Goal: Task Accomplishment & Management: Manage account settings

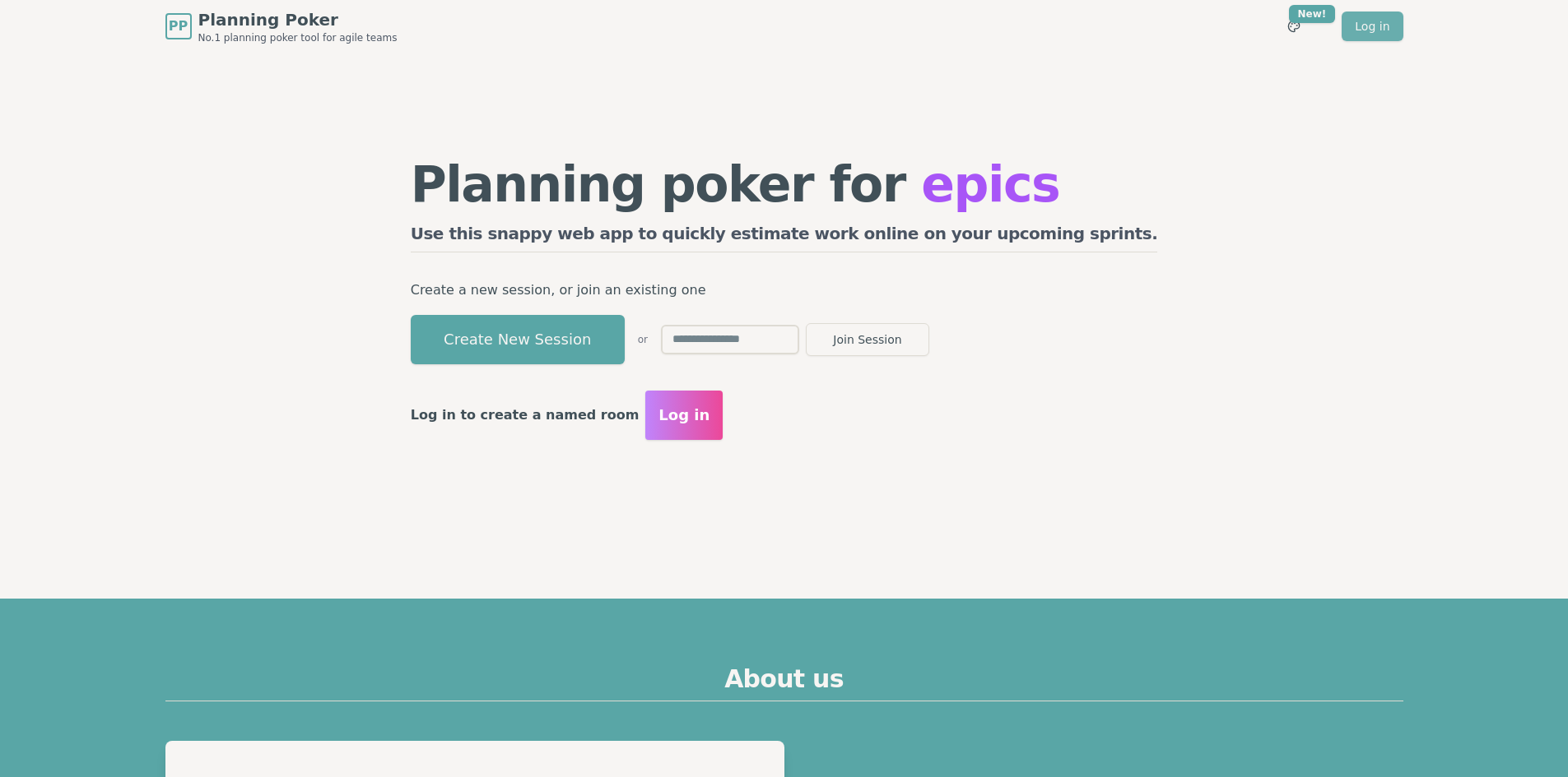
click at [1362, 34] on link "Log in" at bounding box center [1372, 26] width 61 height 30
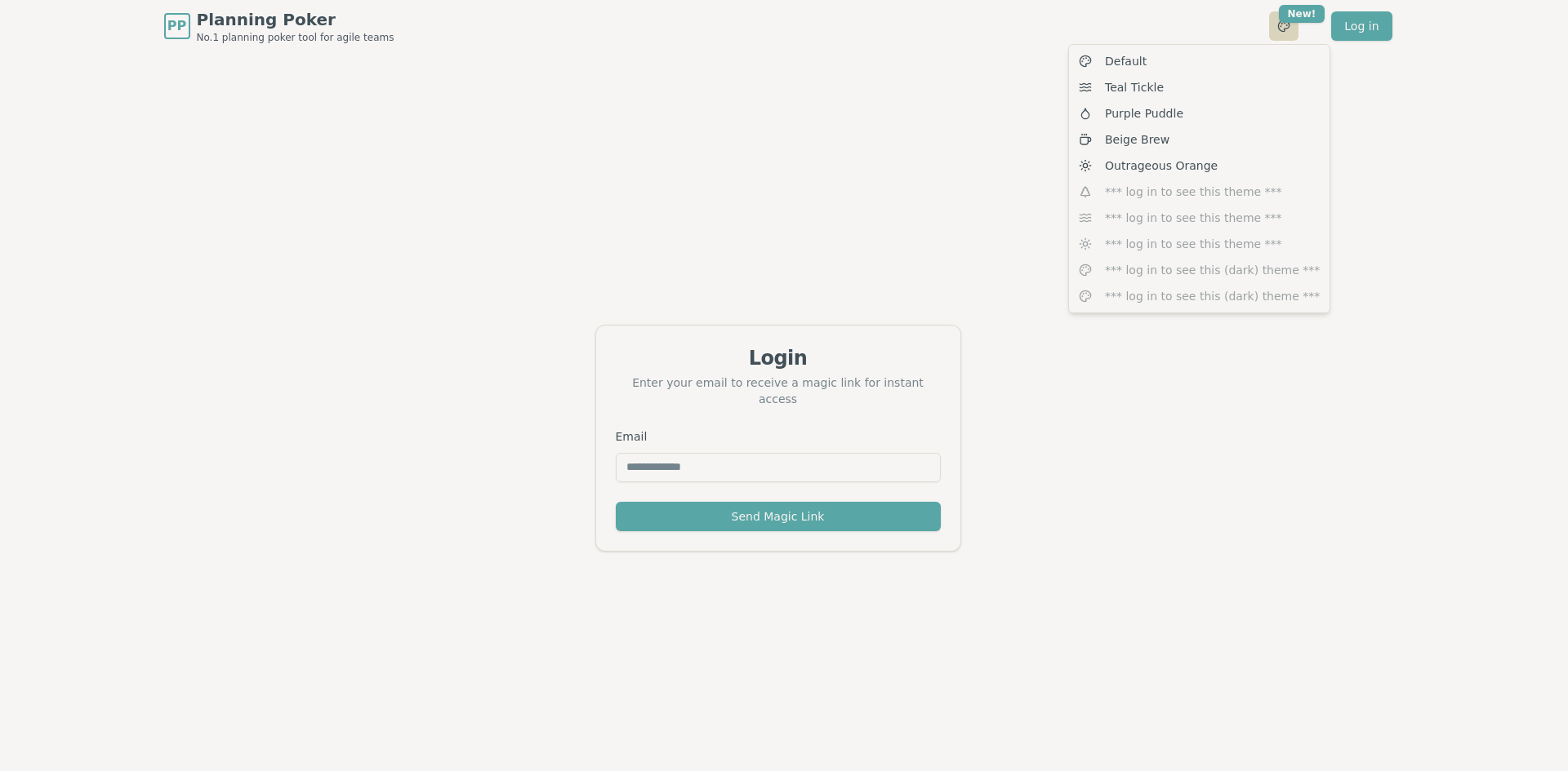
click at [1283, 27] on html "PP Planning Poker No.1 planning poker tool for agile teams Toggle theme New! Lo…" at bounding box center [784, 412] width 1568 height 824
click at [1211, 90] on div "Teal Tickle" at bounding box center [1199, 88] width 254 height 26
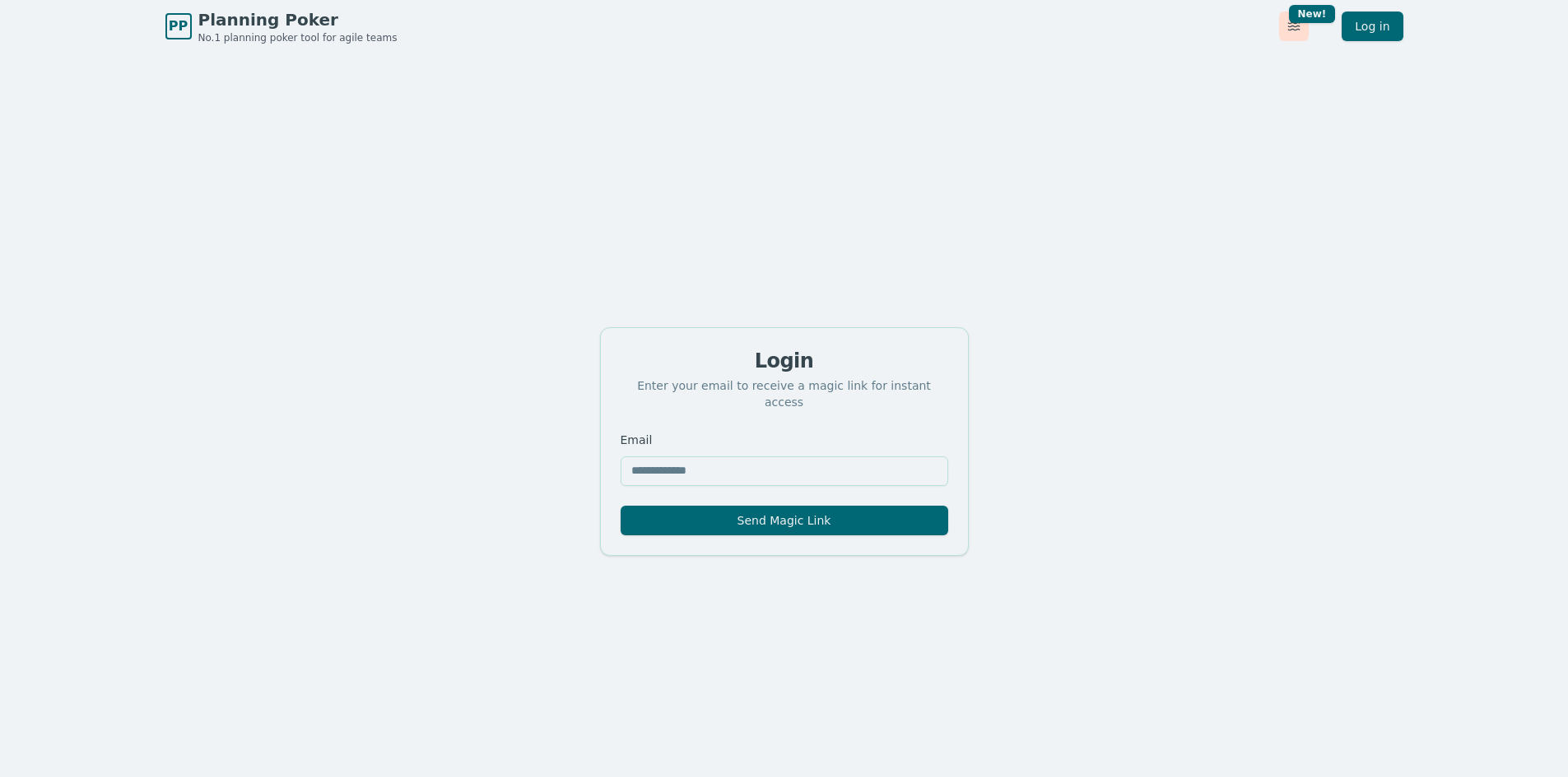
click at [1300, 23] on html "PP Planning Poker No.1 planning poker tool for agile teams Toggle theme New! Lo…" at bounding box center [784, 415] width 1568 height 830
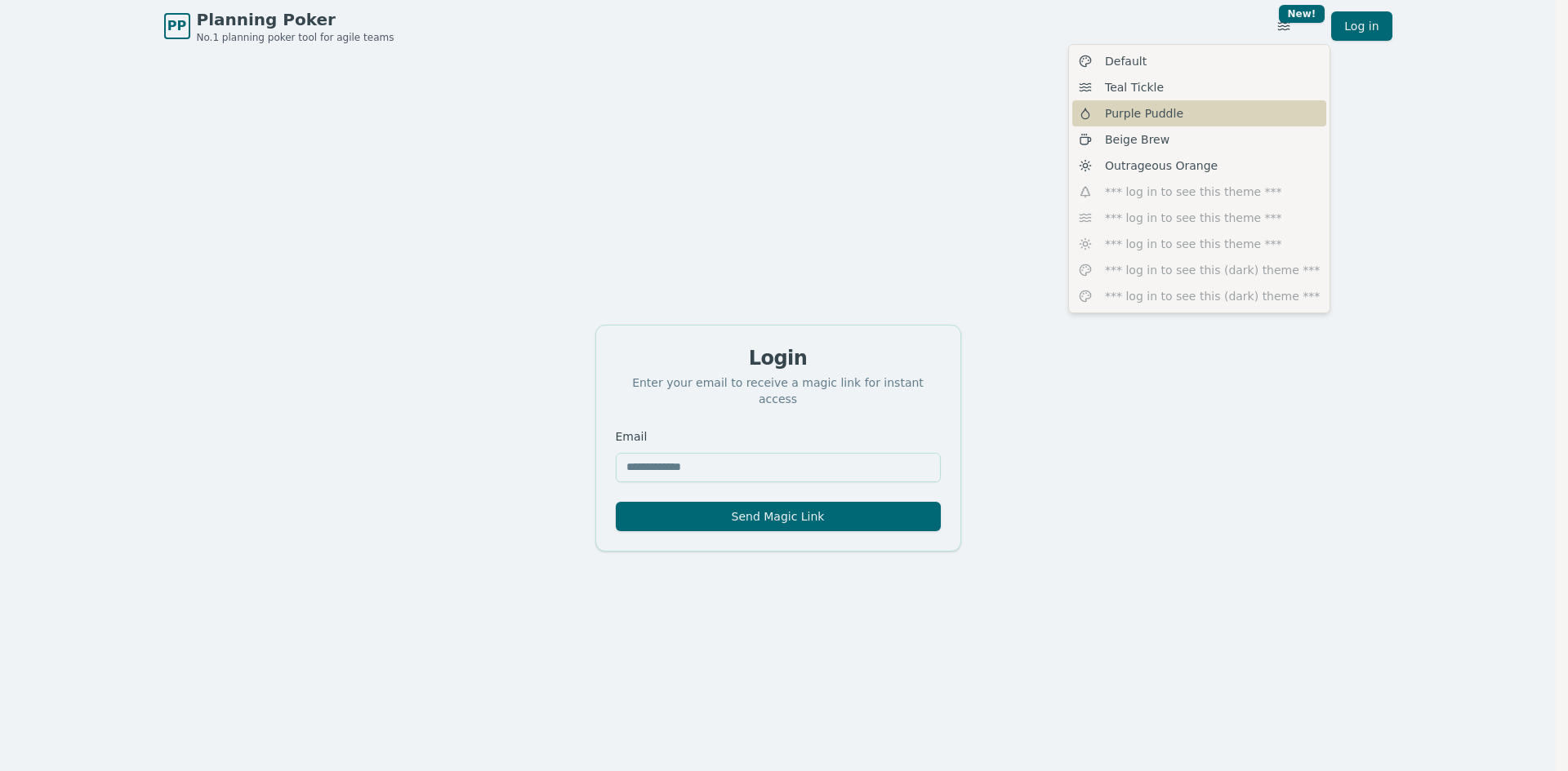
click at [1197, 118] on div "Purple Puddle" at bounding box center [1199, 114] width 254 height 26
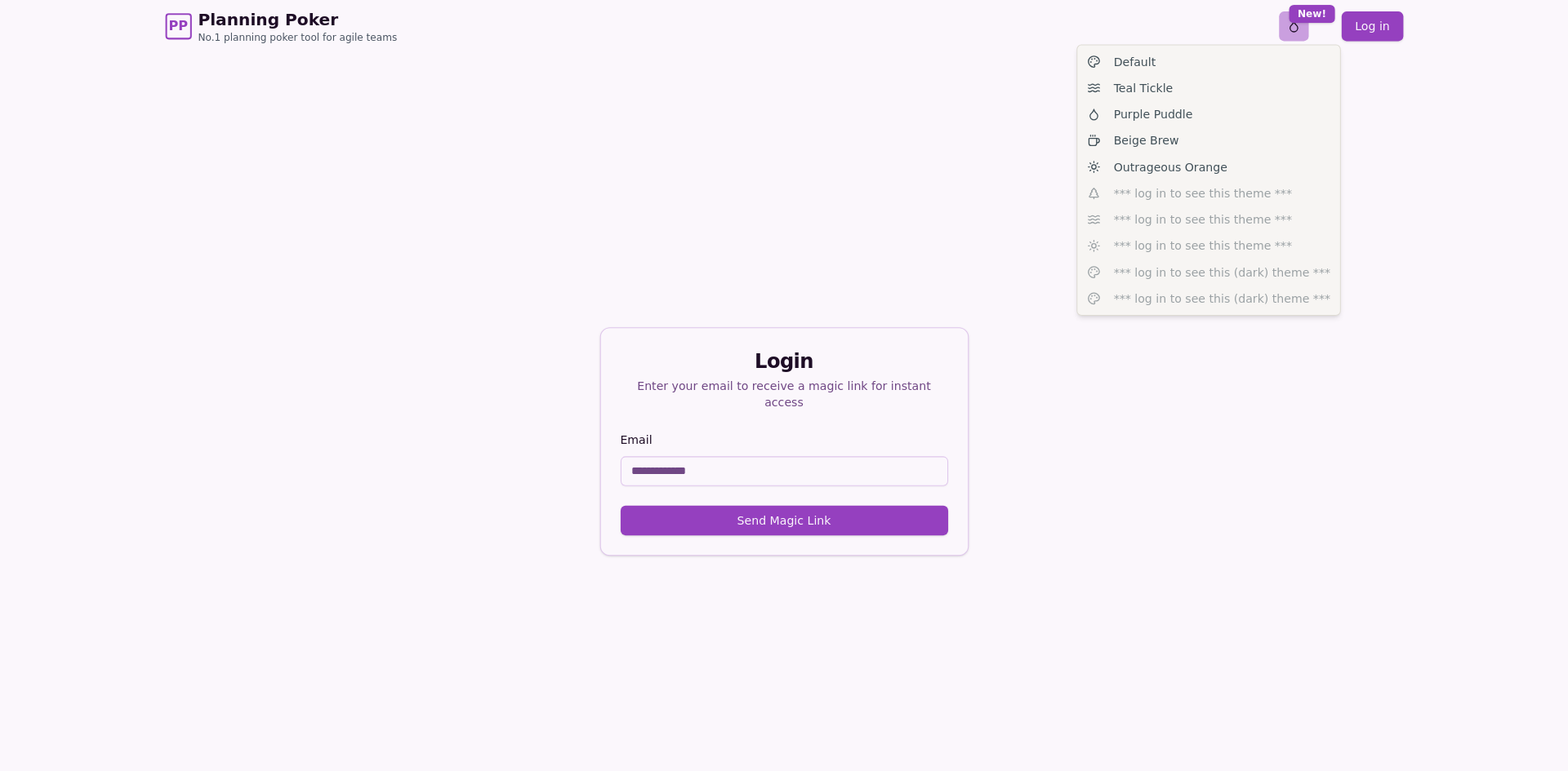
click at [1280, 29] on html "PP Planning Poker No.1 planning poker tool for agile teams Toggle theme New! Lo…" at bounding box center [784, 412] width 1568 height 824
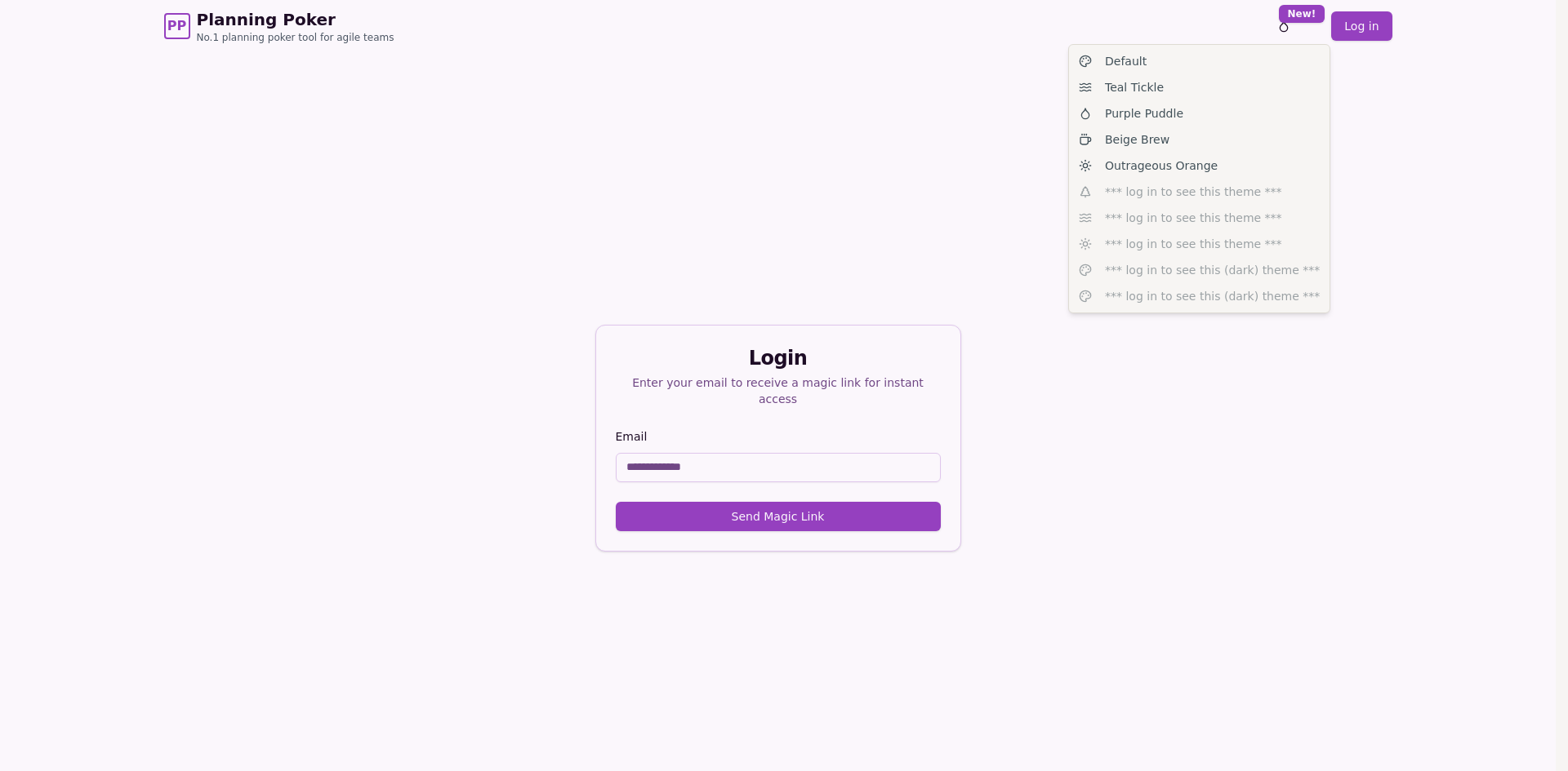
click at [1403, 138] on html "PP Planning Poker No.1 planning poker tool for agile teams Toggle theme New! Lo…" at bounding box center [784, 412] width 1568 height 824
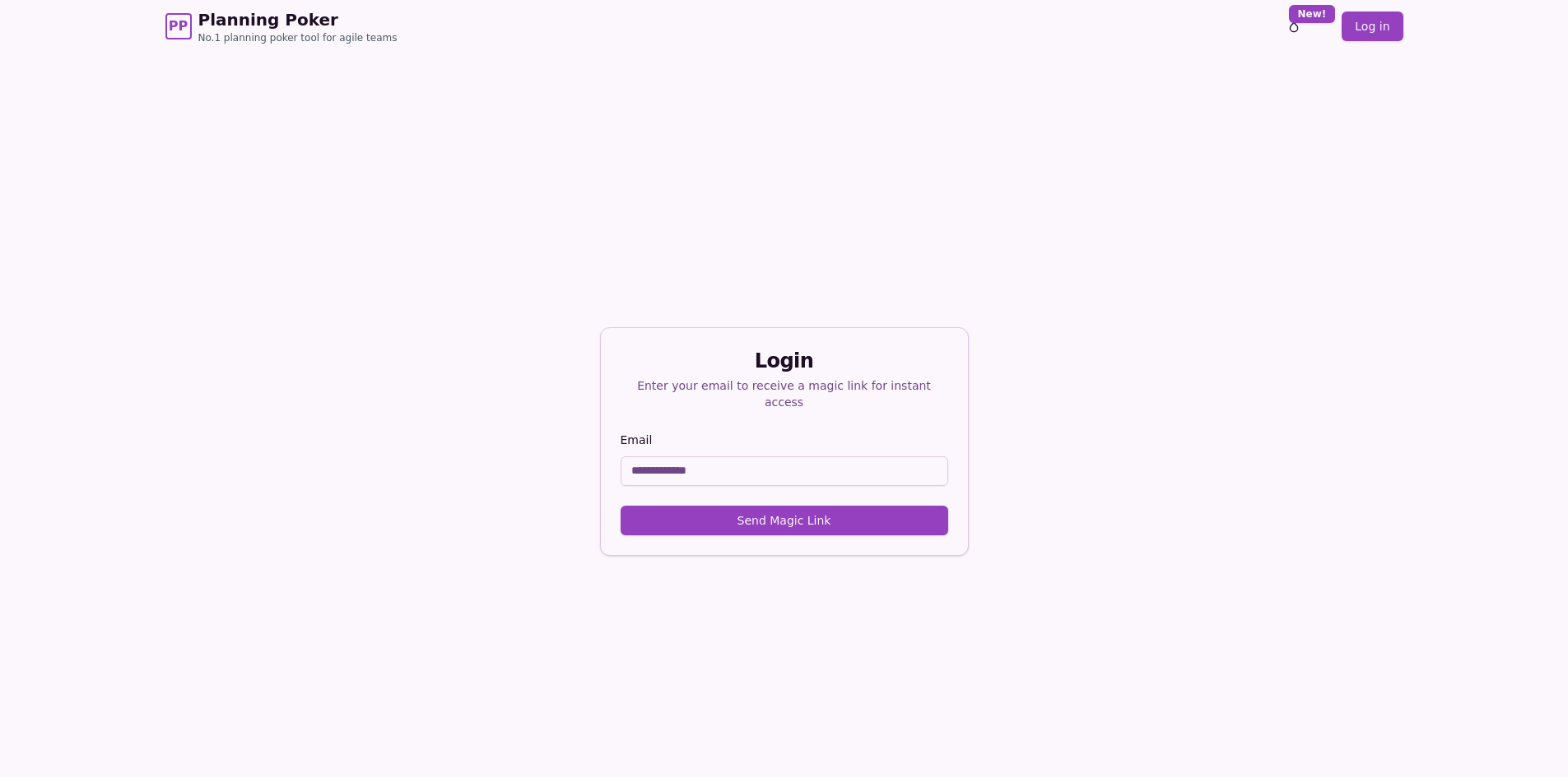
click at [766, 472] on input "Email" at bounding box center [784, 471] width 328 height 30
type input "**********"
click at [768, 509] on button "Send Magic Link" at bounding box center [784, 521] width 328 height 30
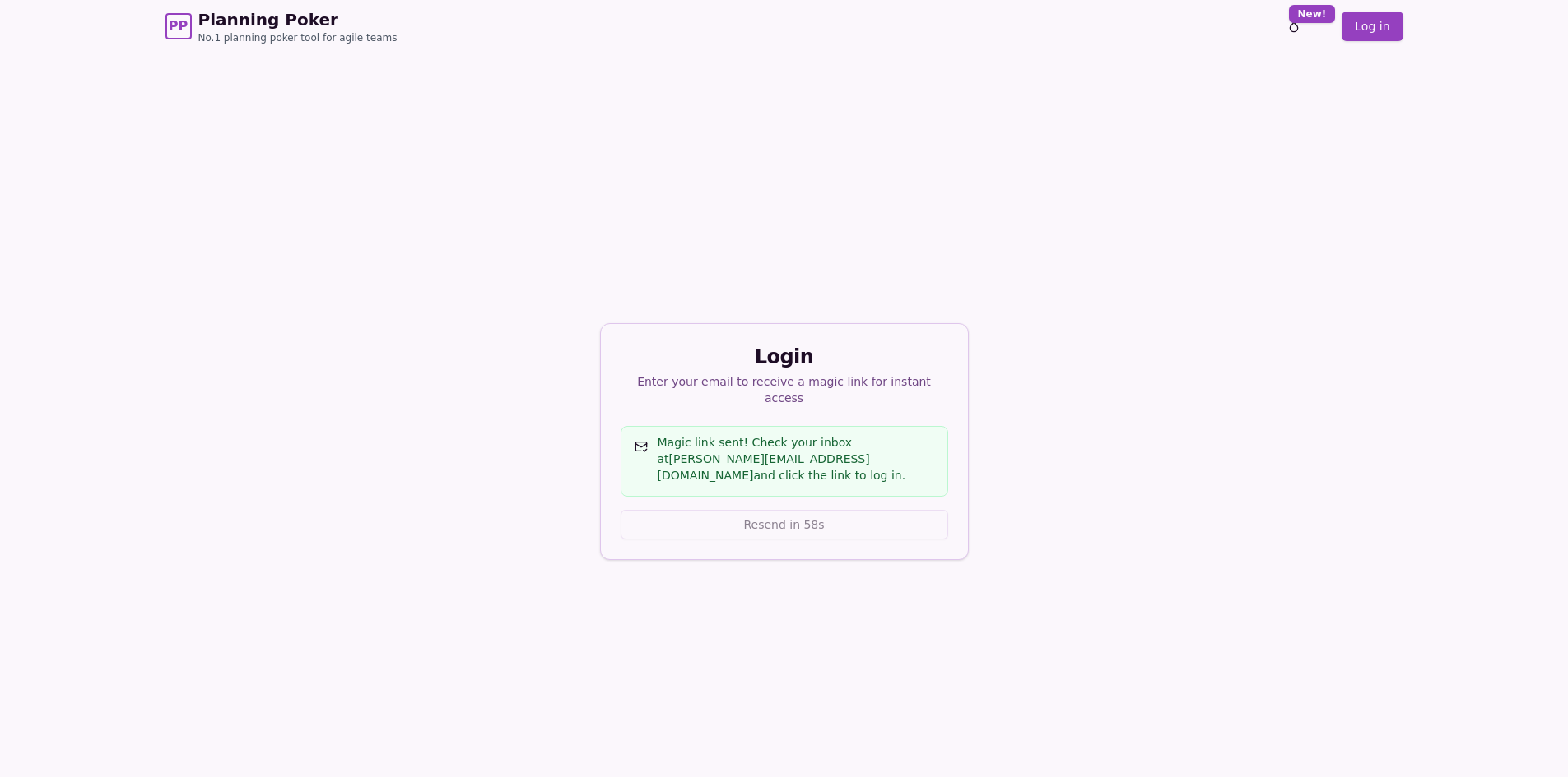
click at [895, 400] on div "Enter your email to receive a magic link for instant access" at bounding box center [784, 390] width 328 height 33
click at [998, 379] on div "Login Enter your email to receive a magic link for instant access Magic link se…" at bounding box center [784, 441] width 1568 height 777
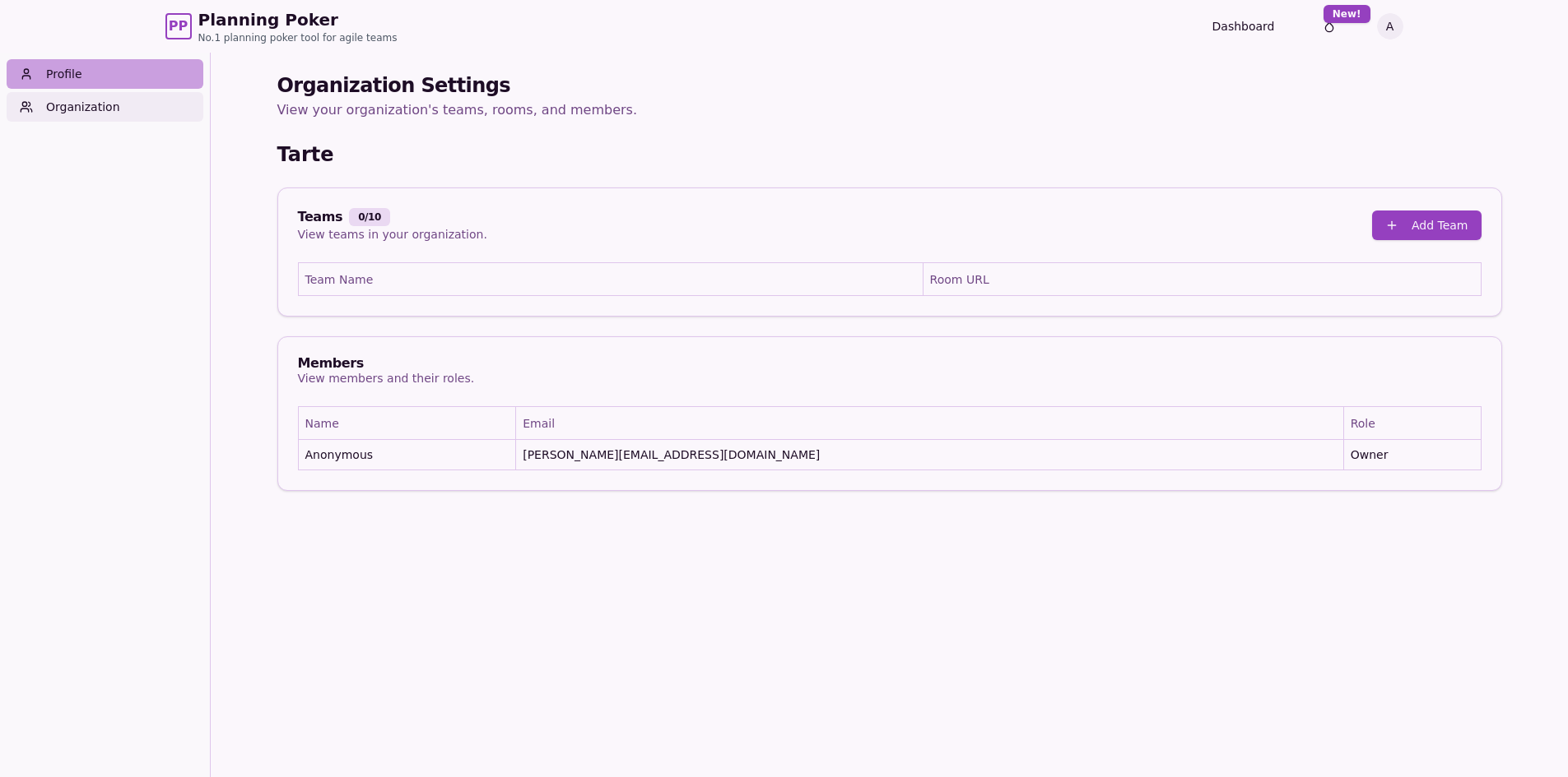
click at [64, 77] on link "Profile" at bounding box center [105, 74] width 197 height 30
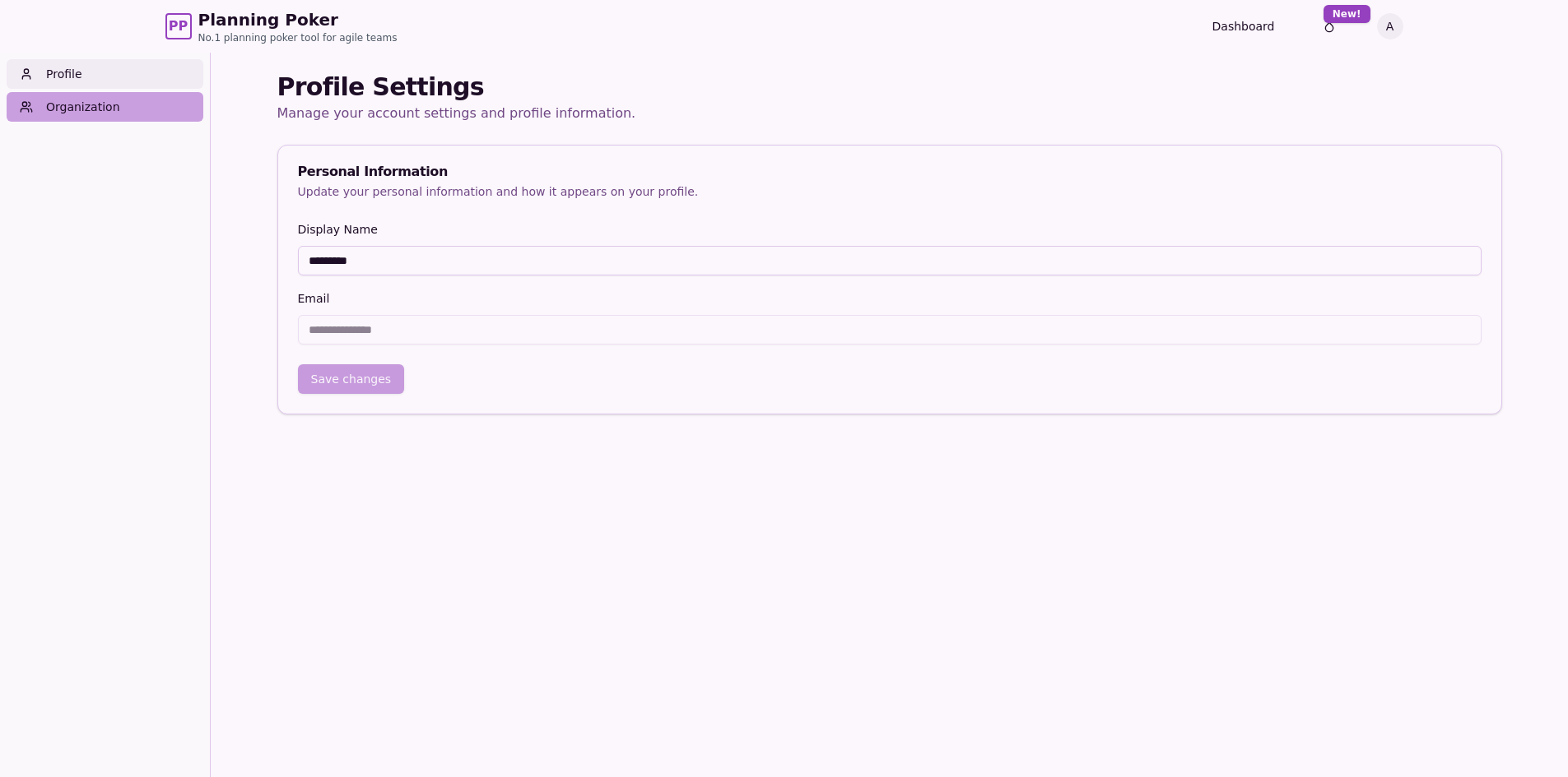
click at [72, 118] on link "Organization" at bounding box center [105, 107] width 197 height 30
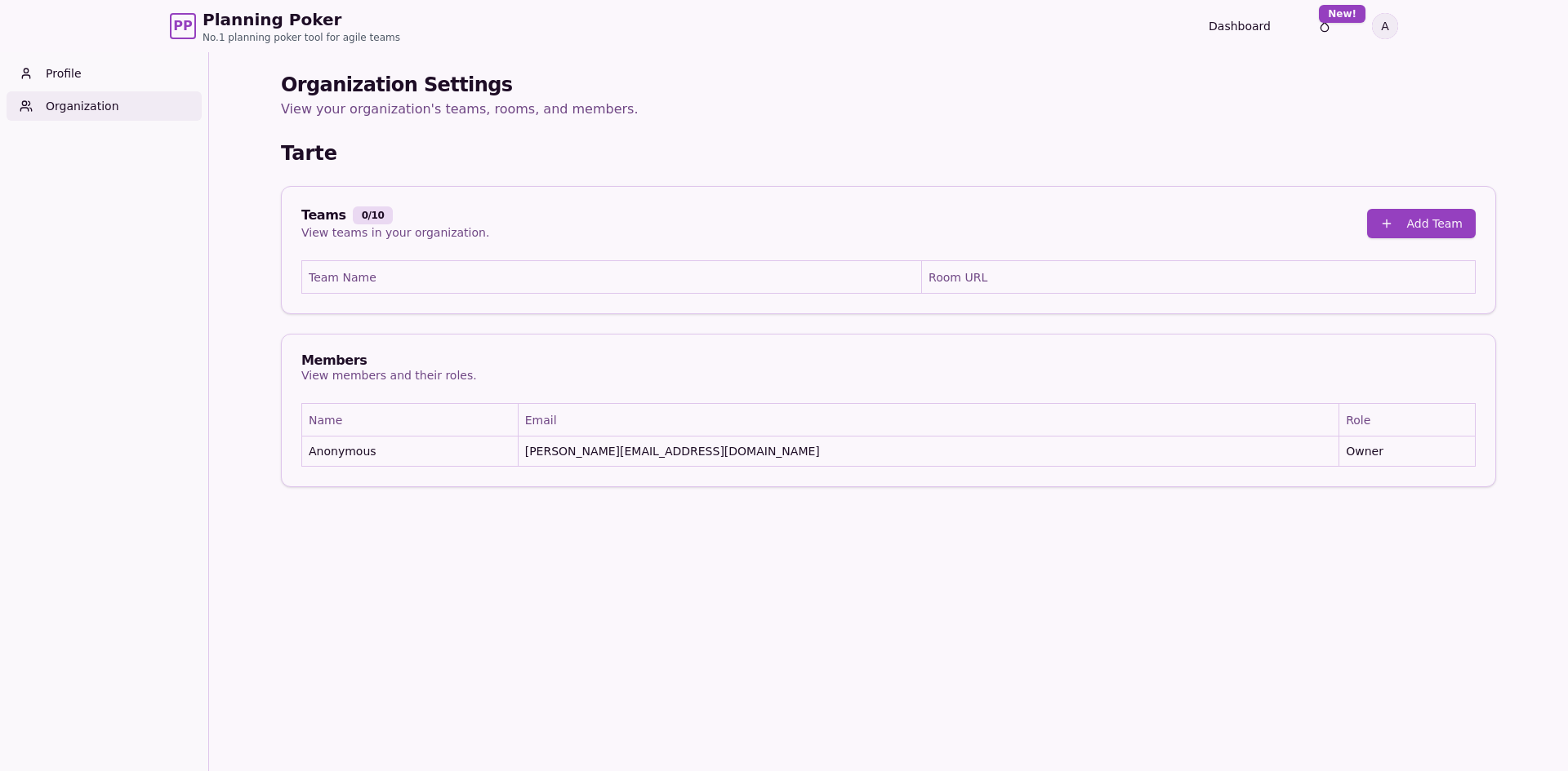
click at [1387, 30] on html "PP Planning Poker No.1 planning poker tool for agile teams Dashboard Toggle the…" at bounding box center [784, 412] width 1568 height 824
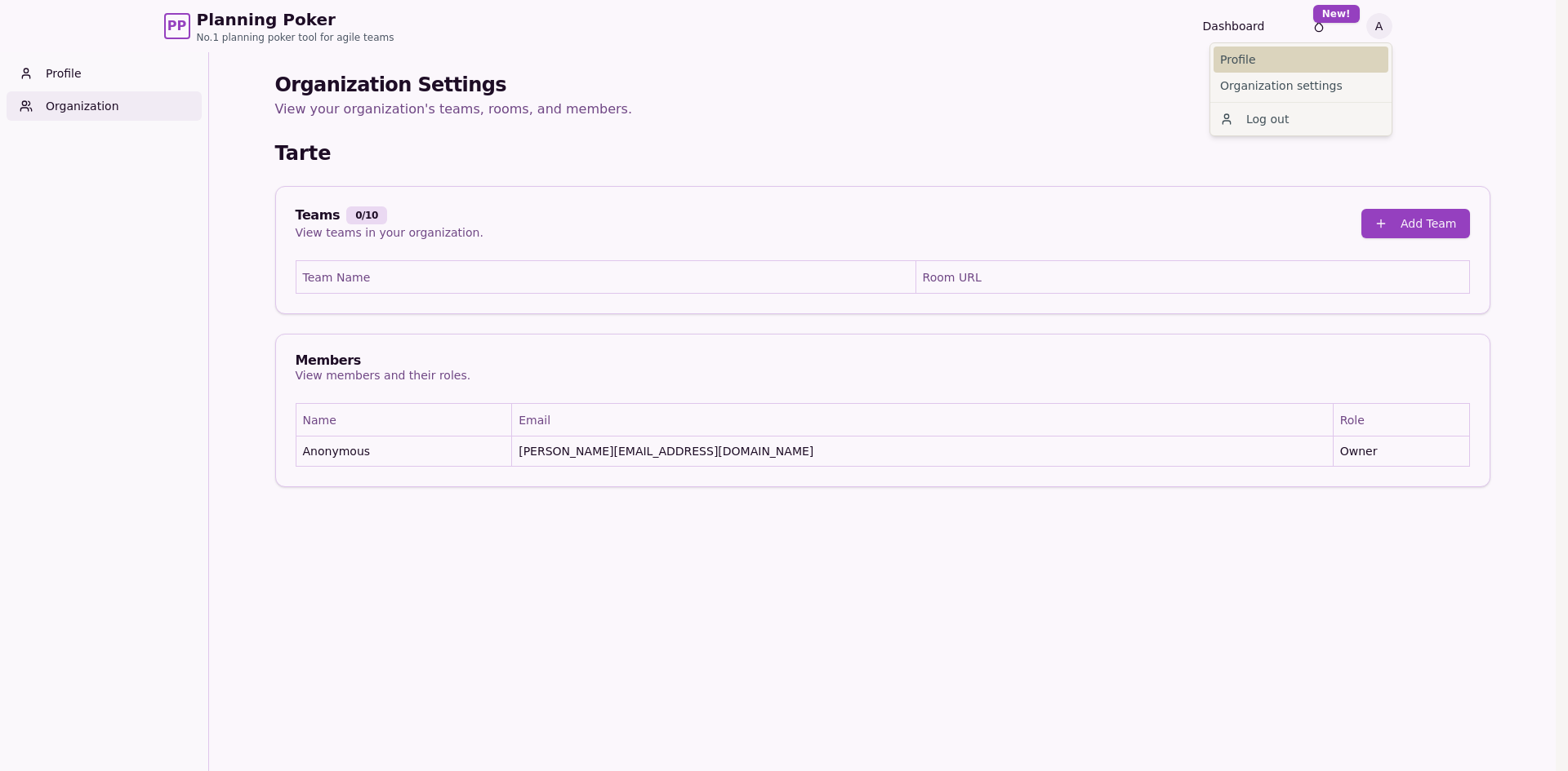
click at [1318, 63] on link "Profile" at bounding box center [1300, 60] width 174 height 26
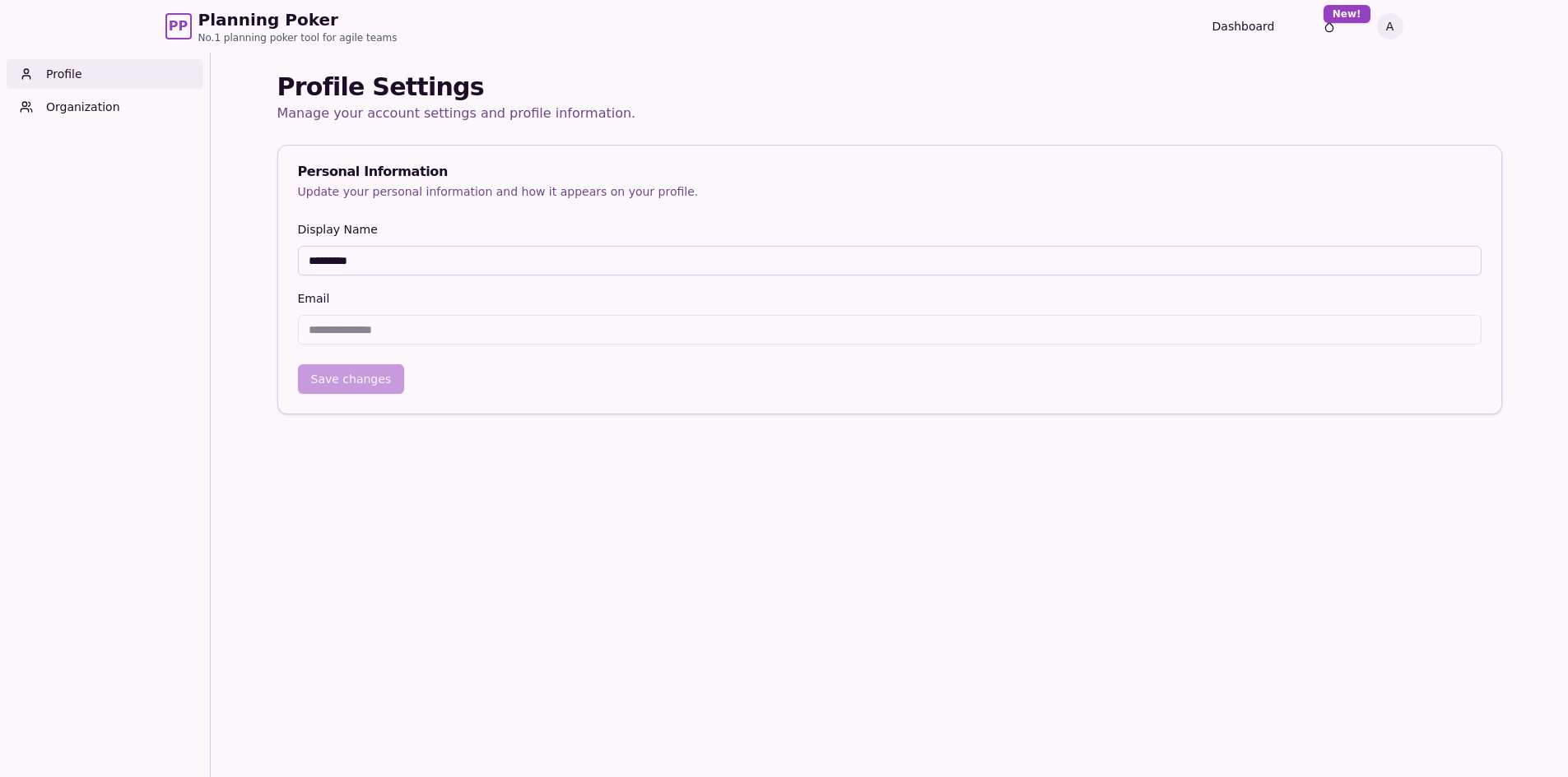
click at [373, 251] on input "*********" at bounding box center [889, 260] width 1183 height 30
type input "*****"
click at [355, 373] on button "Save changes" at bounding box center [352, 379] width 107 height 30
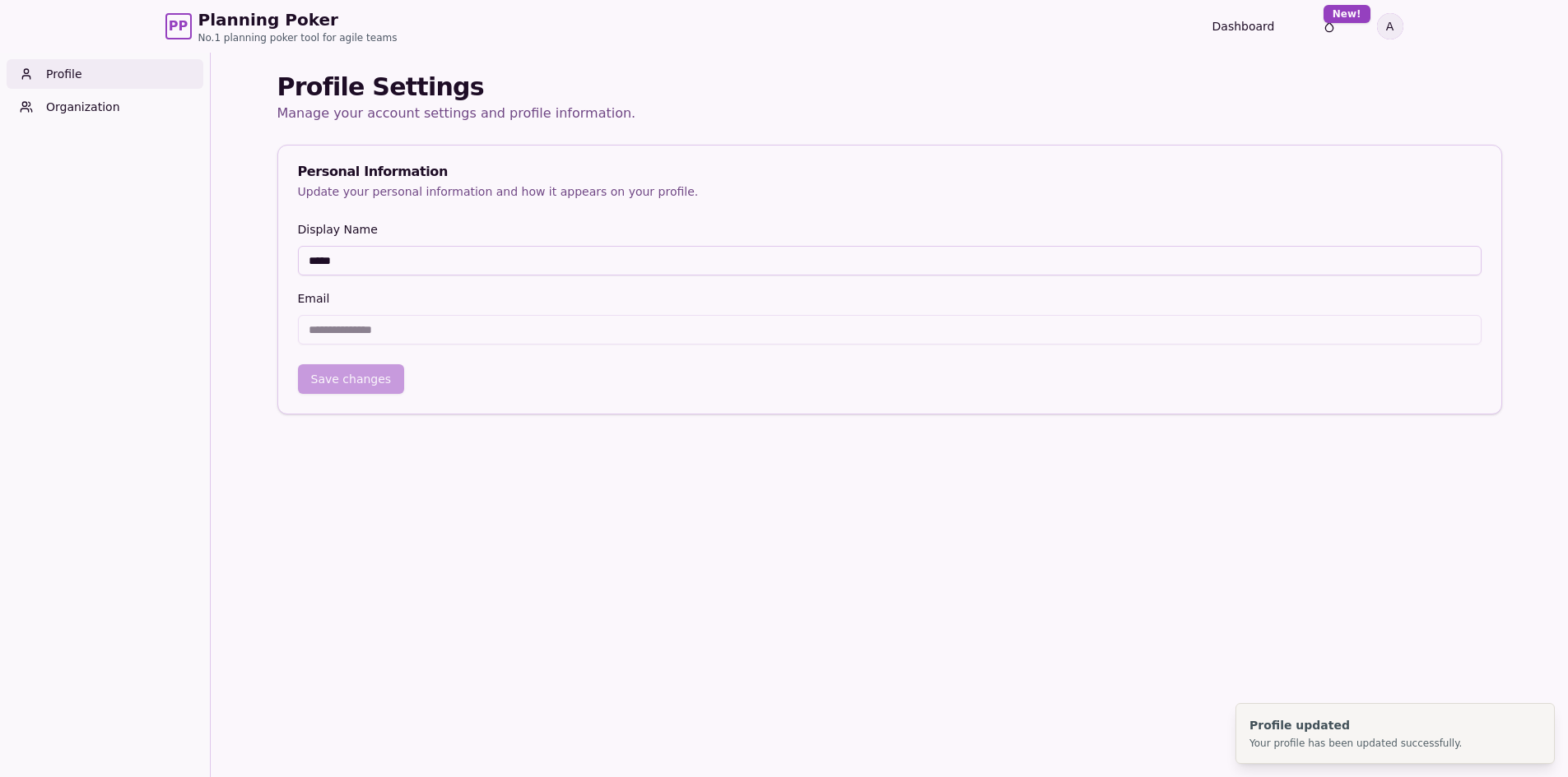
click at [1398, 23] on html "**********" at bounding box center [784, 415] width 1568 height 830
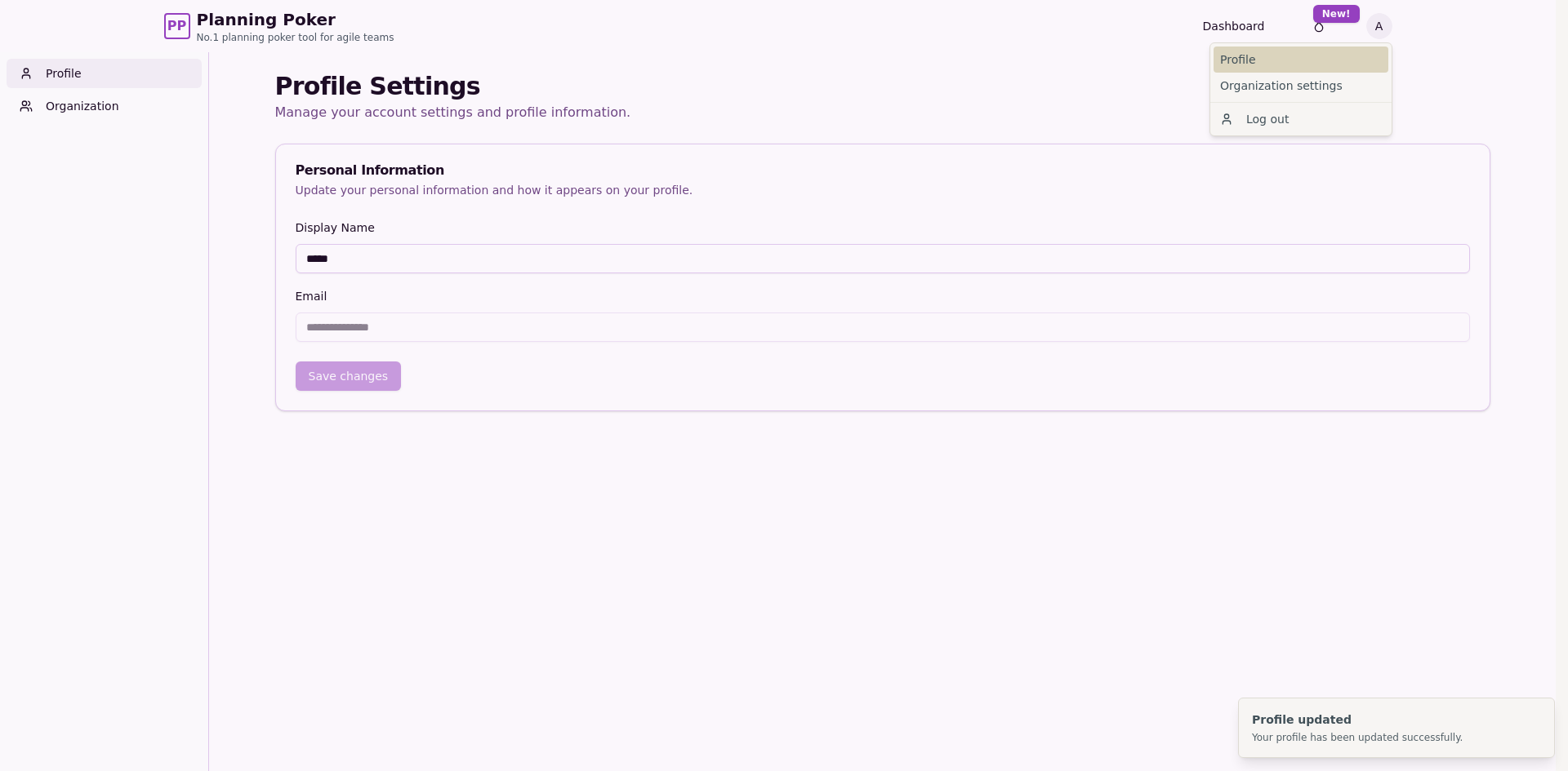
click at [1287, 67] on link "Profile" at bounding box center [1300, 60] width 174 height 26
click at [1368, 26] on html "**********" at bounding box center [784, 412] width 1568 height 824
click at [1315, 95] on link "Organization settings" at bounding box center [1300, 86] width 174 height 26
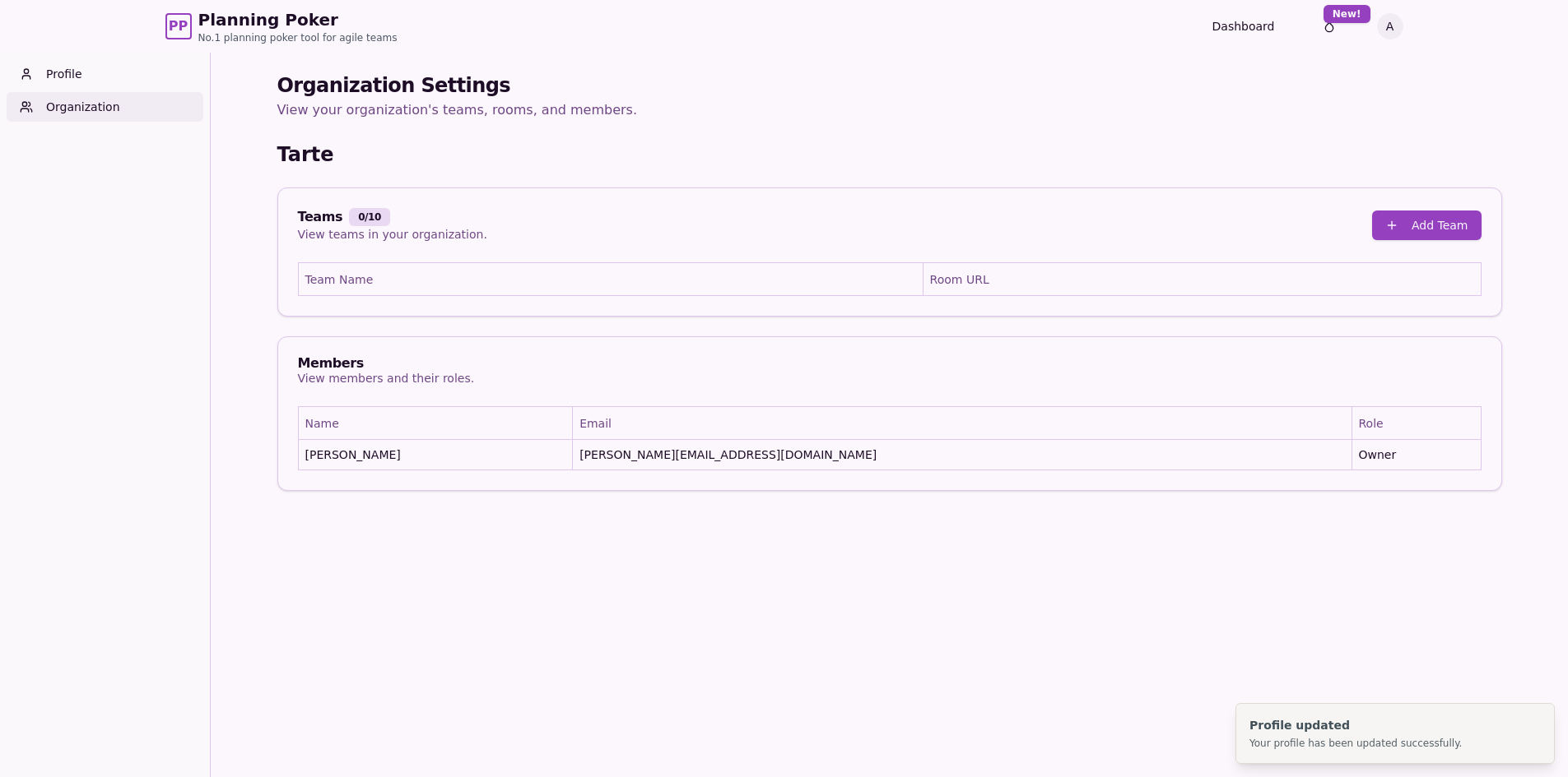
click at [1192, 82] on h1 "Organization Settings" at bounding box center [889, 86] width 1224 height 26
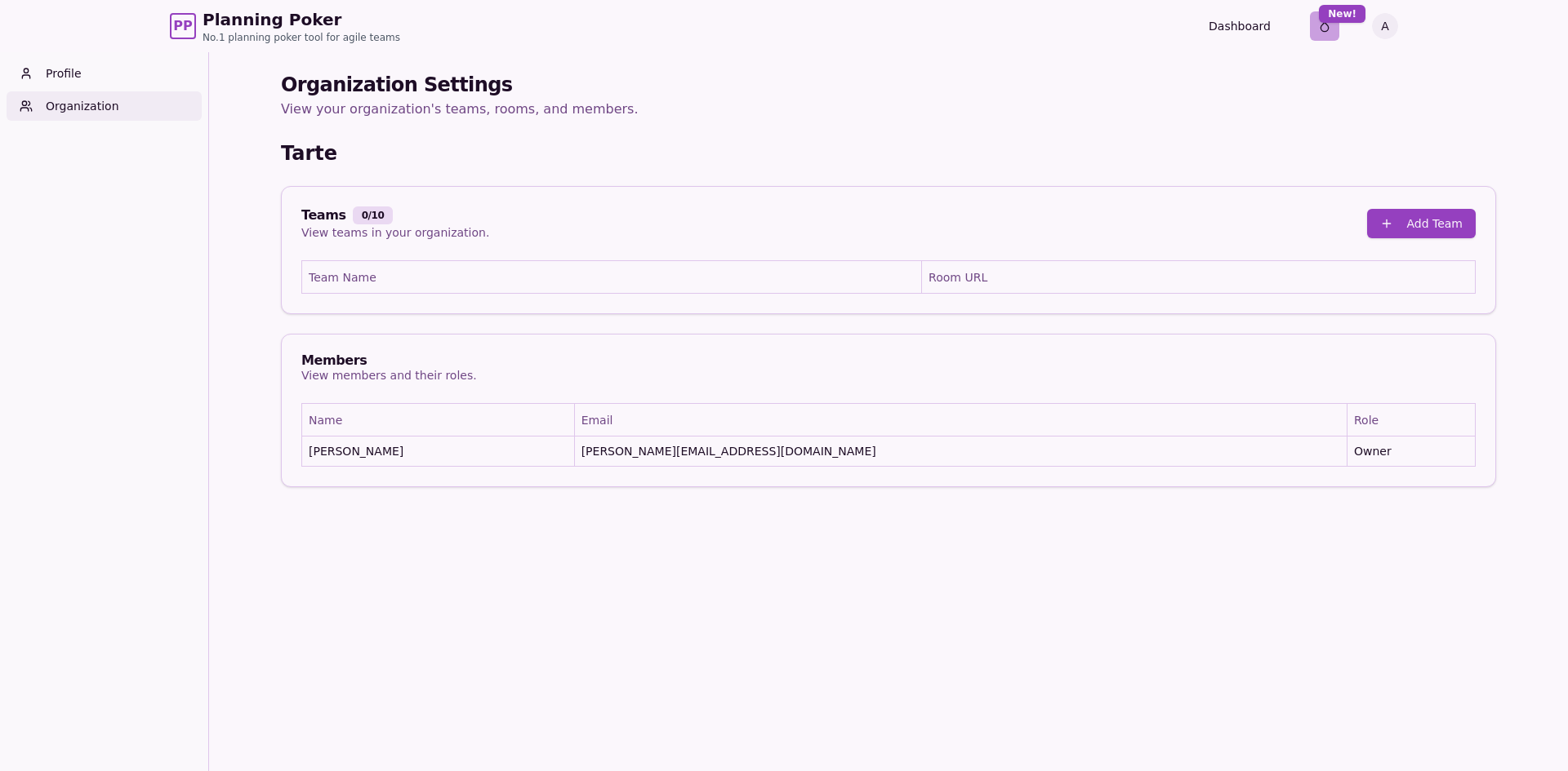
click at [1316, 27] on html "PP Planning Poker No.1 planning poker tool for agile teams Dashboard Toggle the…" at bounding box center [784, 412] width 1568 height 824
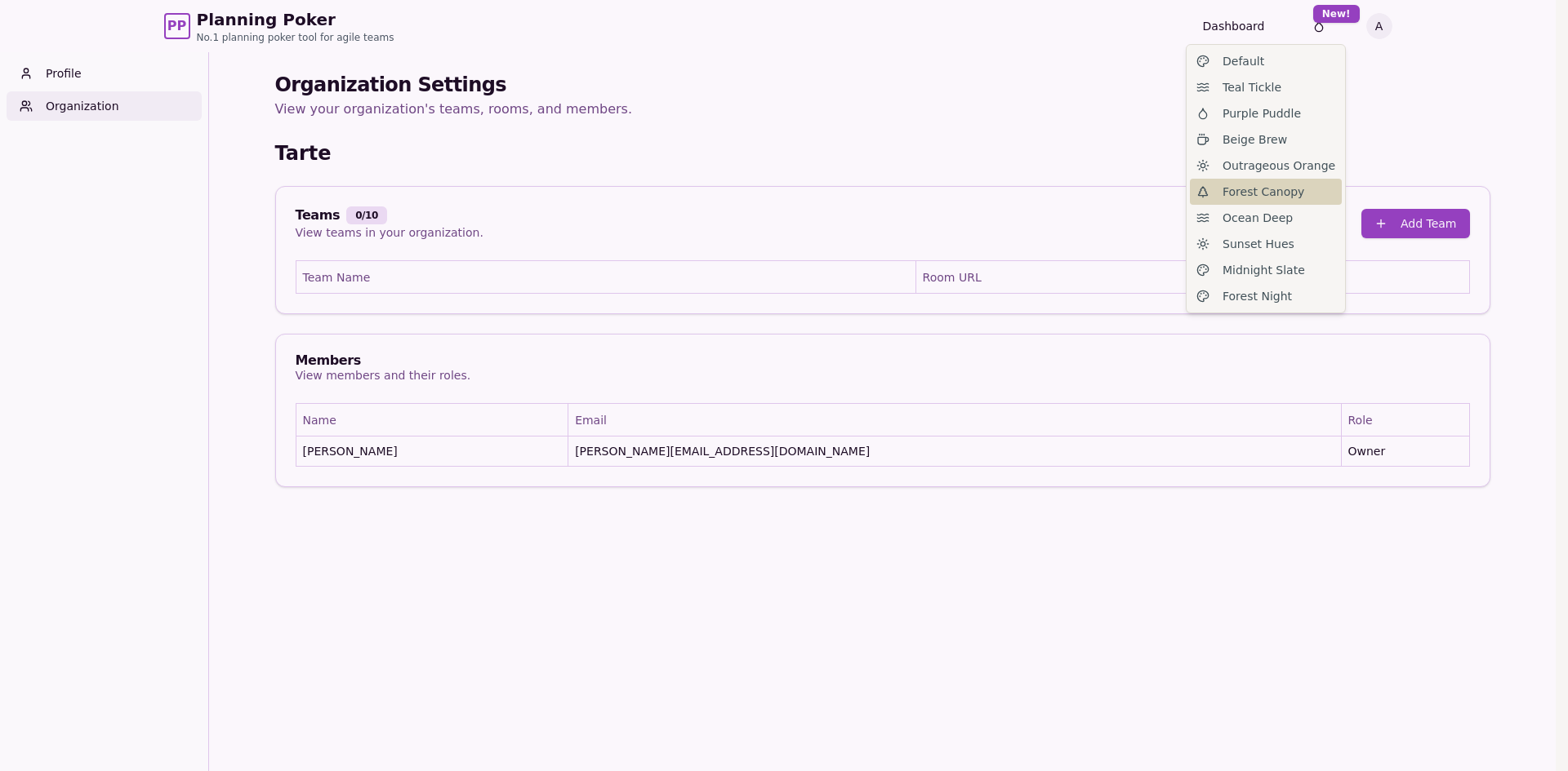
click at [1235, 195] on span "Forest Canopy" at bounding box center [1263, 192] width 82 height 16
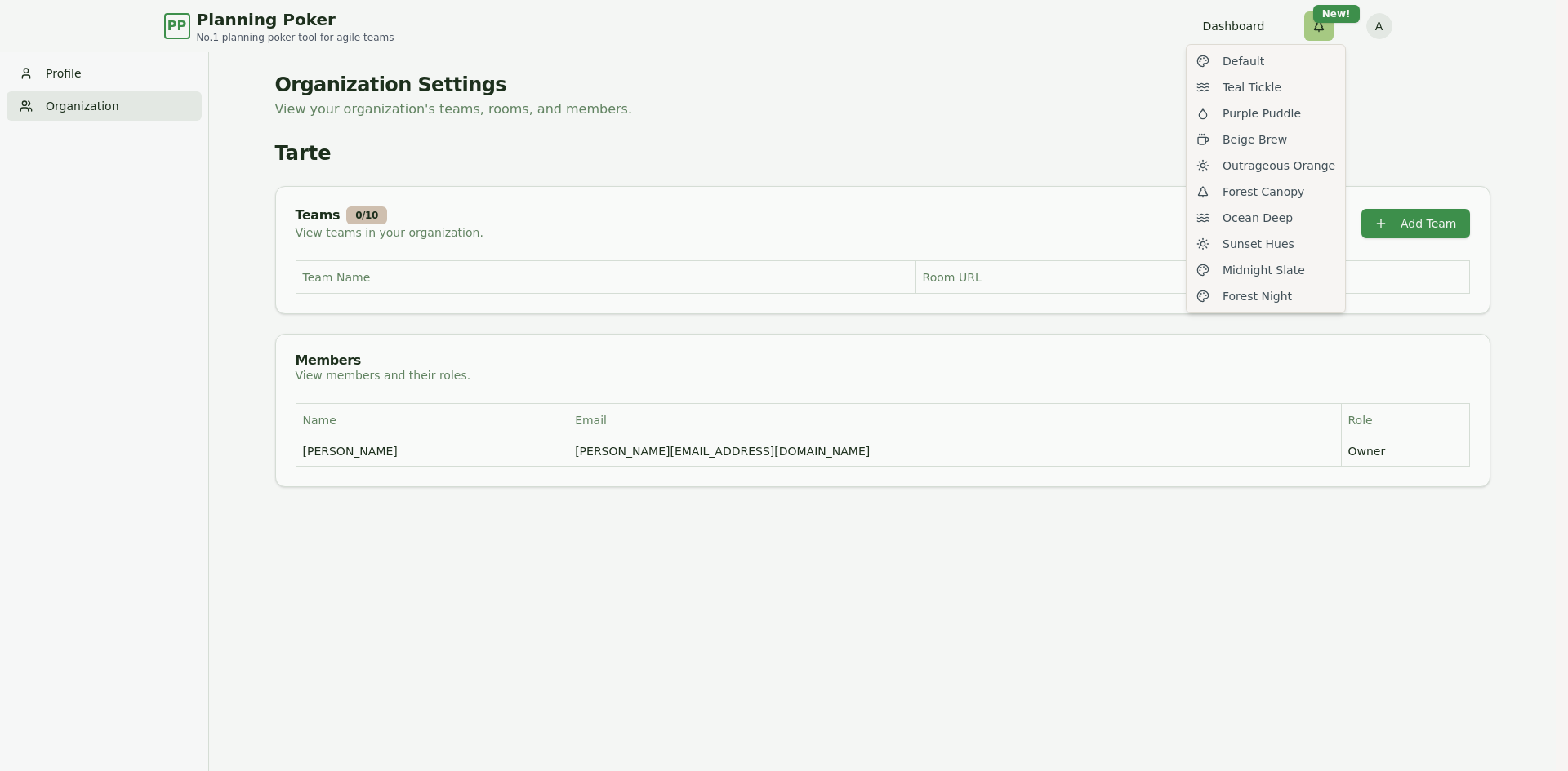
click at [1321, 24] on html "PP Planning Poker No.1 planning poker tool for agile teams Dashboard Toggle the…" at bounding box center [784, 412] width 1568 height 824
click at [1270, 275] on span "Midnight Slate" at bounding box center [1263, 270] width 82 height 16
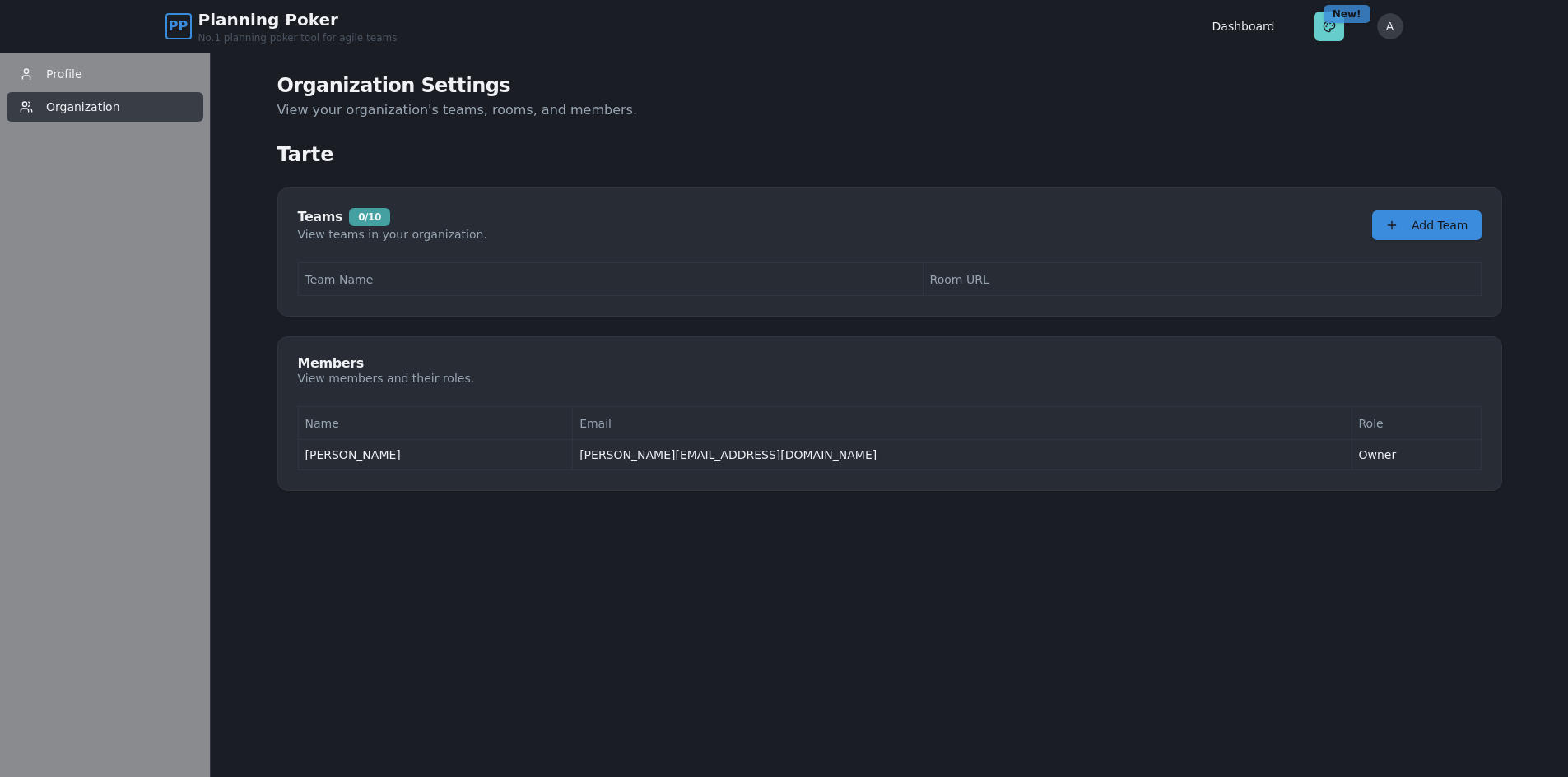
click at [1328, 19] on html "PP Planning Poker No.1 planning poker tool for agile teams Dashboard Toggle the…" at bounding box center [784, 415] width 1568 height 830
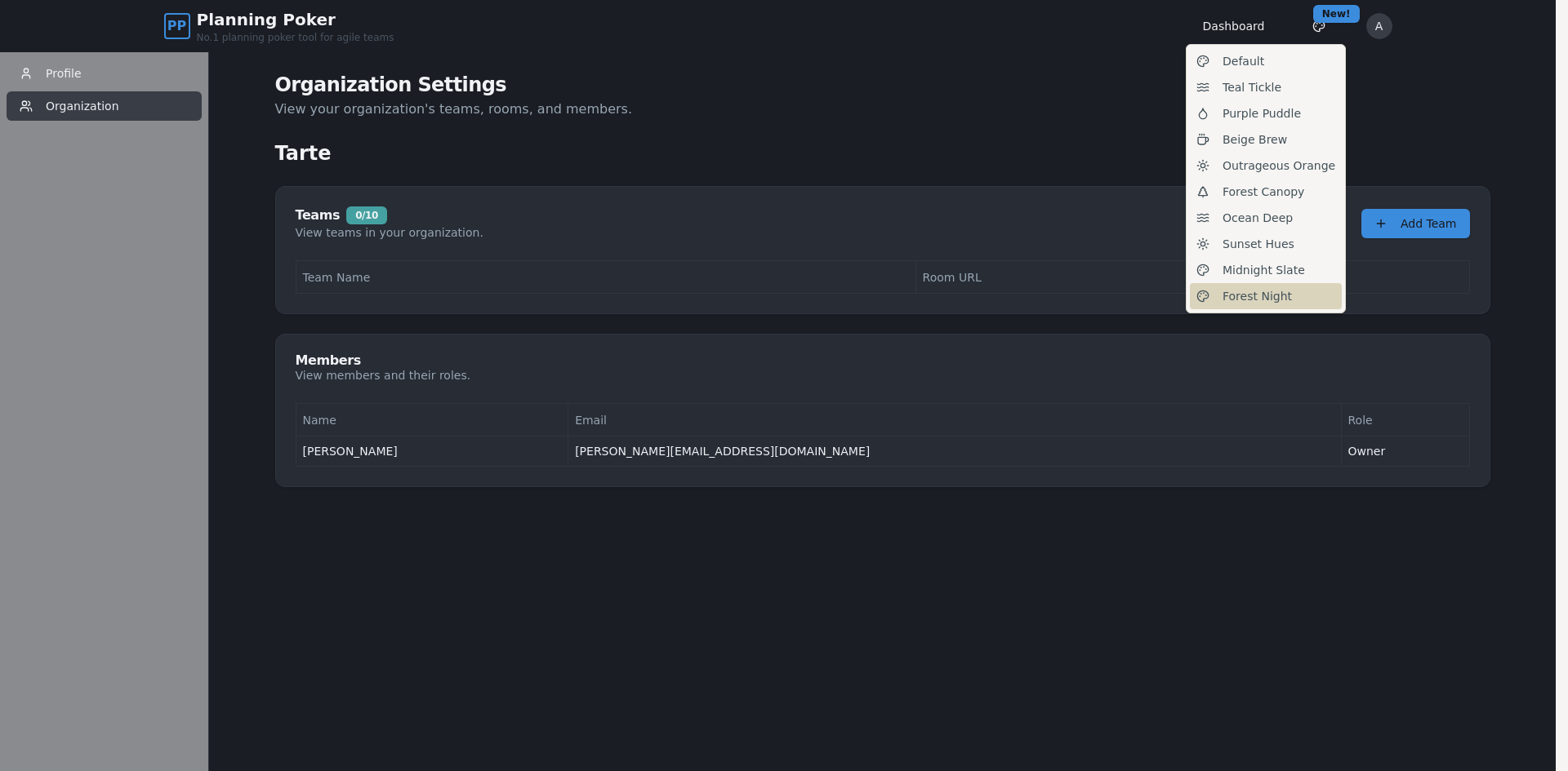
click at [1267, 297] on span "Forest Night" at bounding box center [1257, 296] width 69 height 16
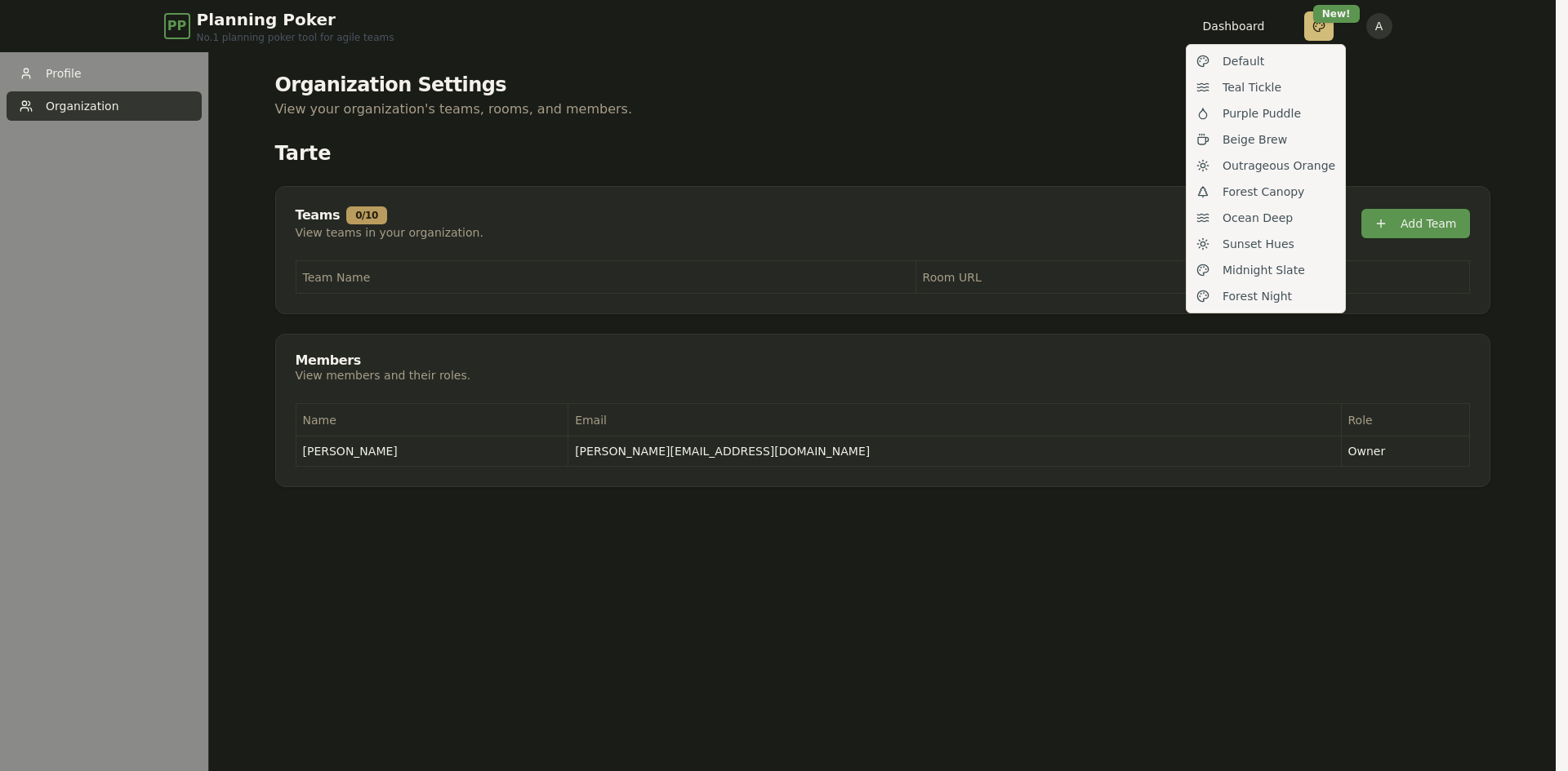
click at [1317, 26] on html "PP Planning Poker No.1 planning poker tool for agile teams Dashboard Toggle the…" at bounding box center [784, 412] width 1568 height 824
click at [1269, 254] on div "Sunset Hues" at bounding box center [1265, 244] width 152 height 26
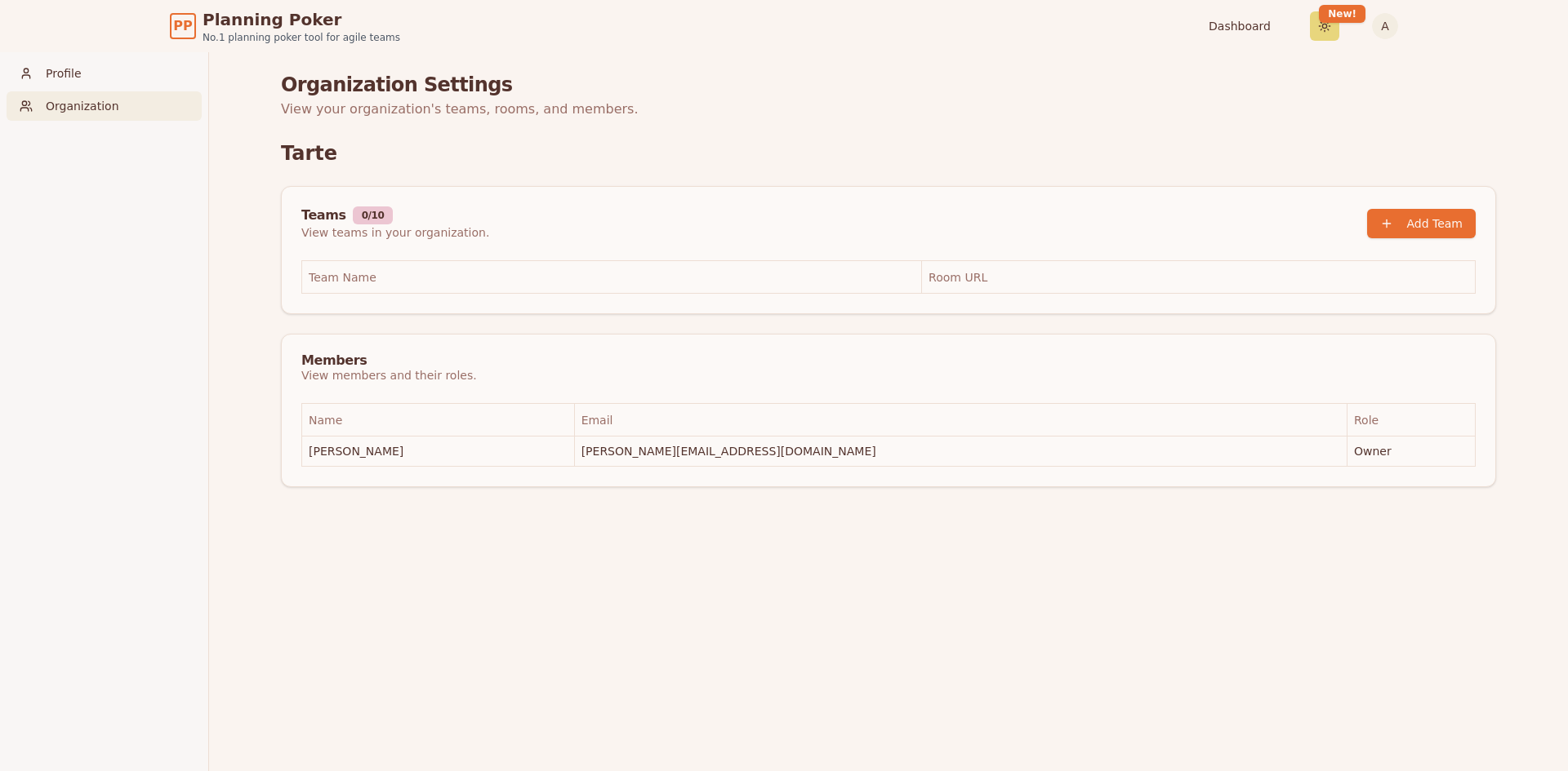
click at [1322, 25] on html "PP Planning Poker No.1 planning poker tool for agile teams Dashboard Toggle the…" at bounding box center [784, 412] width 1568 height 824
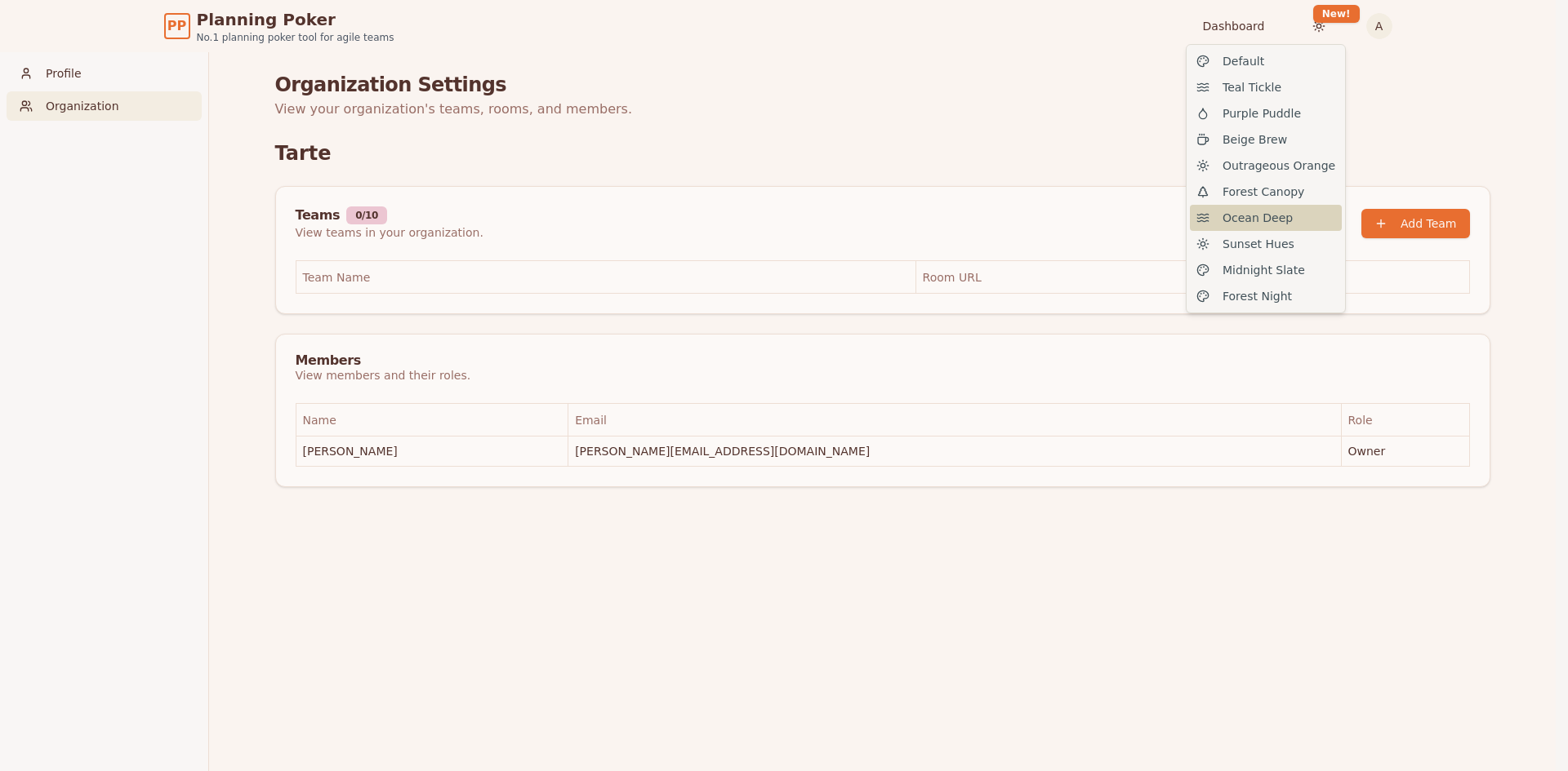
click at [1264, 219] on span "Ocean Deep" at bounding box center [1257, 218] width 70 height 16
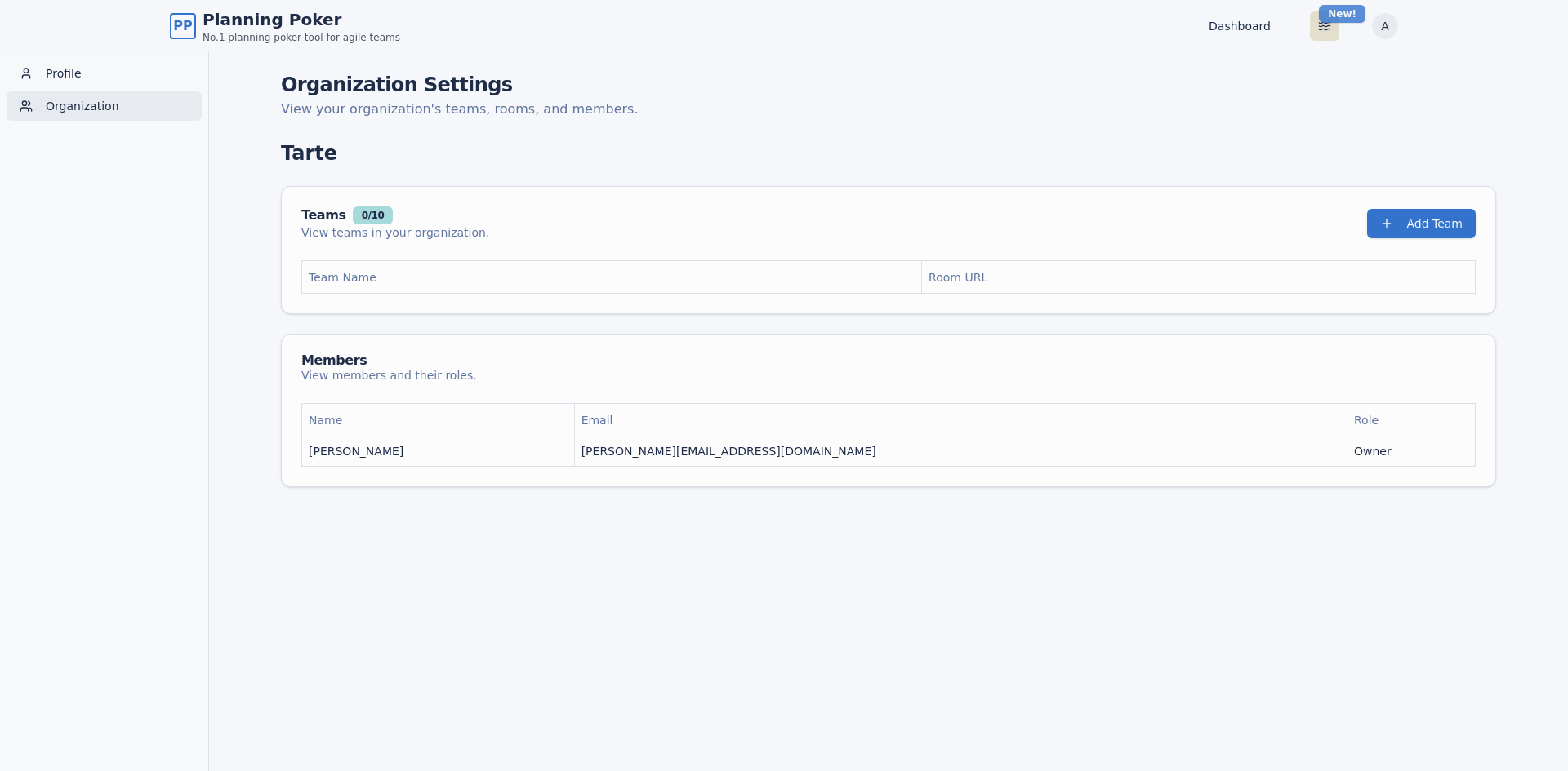
click at [1319, 17] on html "PP Planning Poker No.1 planning poker tool for agile teams Dashboard Toggle the…" at bounding box center [784, 412] width 1568 height 824
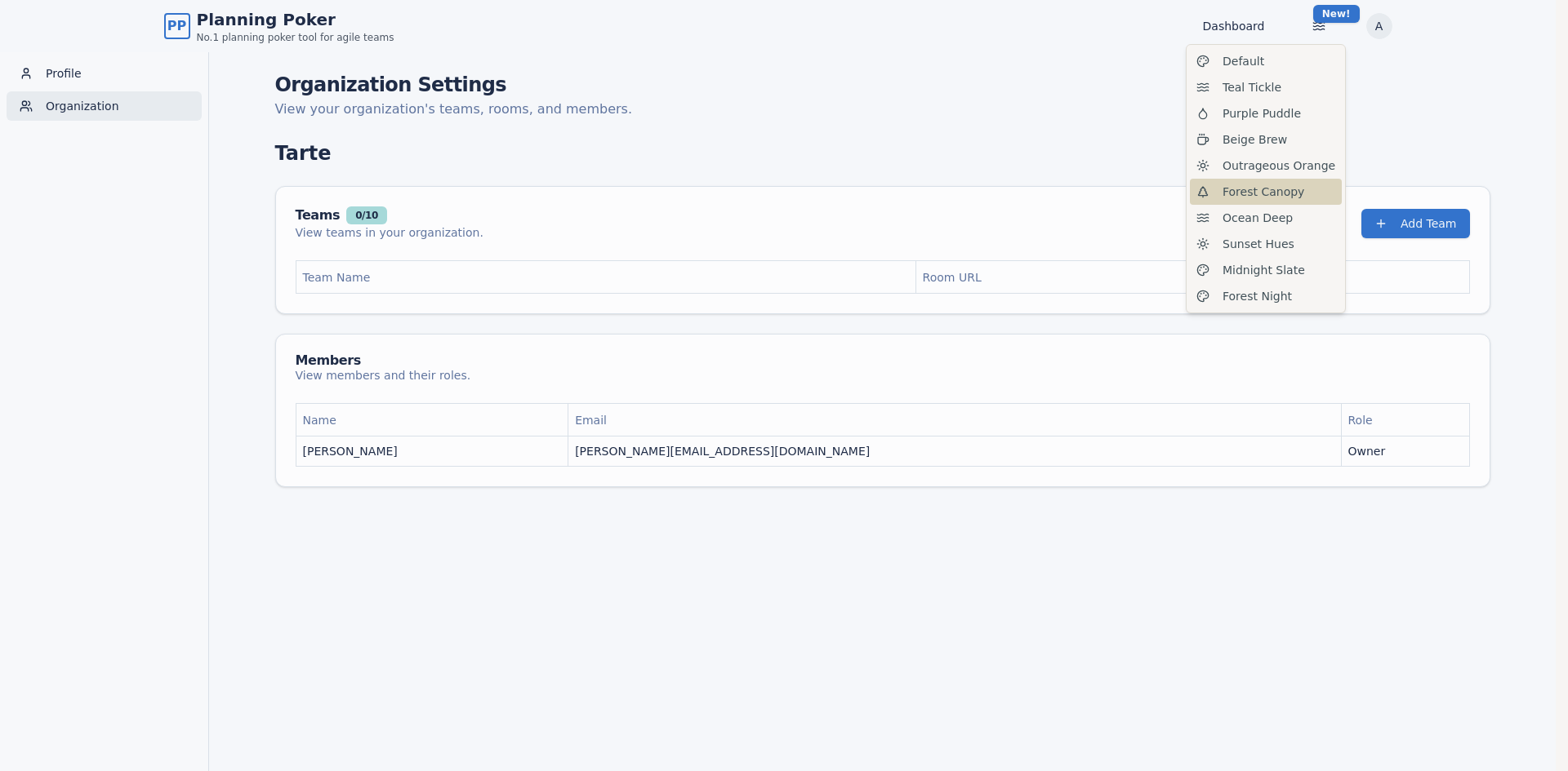
click at [1283, 193] on span "Forest Canopy" at bounding box center [1263, 192] width 82 height 16
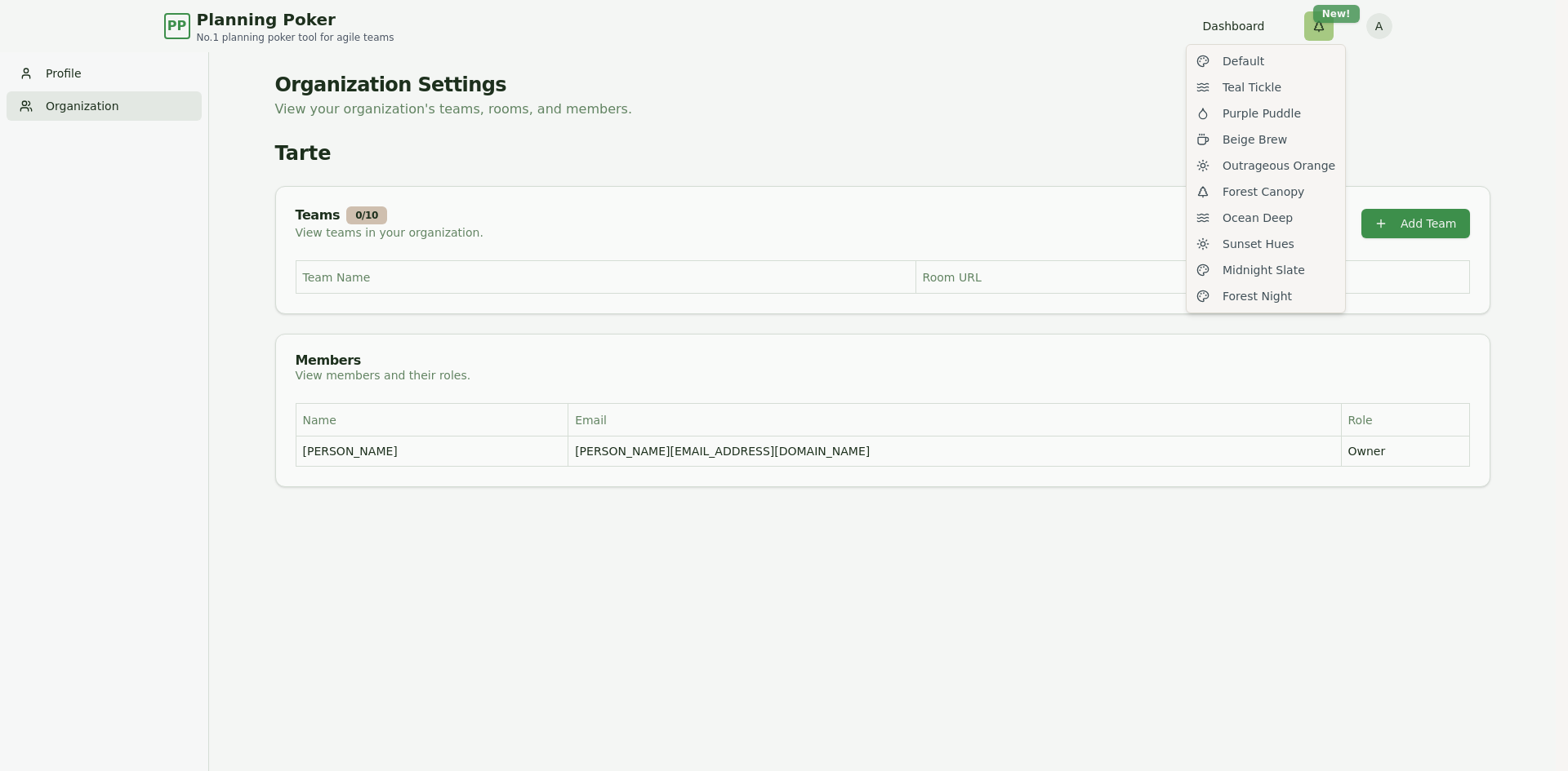
click at [1322, 13] on html "PP Planning Poker No.1 planning poker tool for agile teams Dashboard Toggle the…" at bounding box center [784, 412] width 1568 height 824
click at [1288, 163] on span "Outrageous Orange" at bounding box center [1279, 166] width 113 height 16
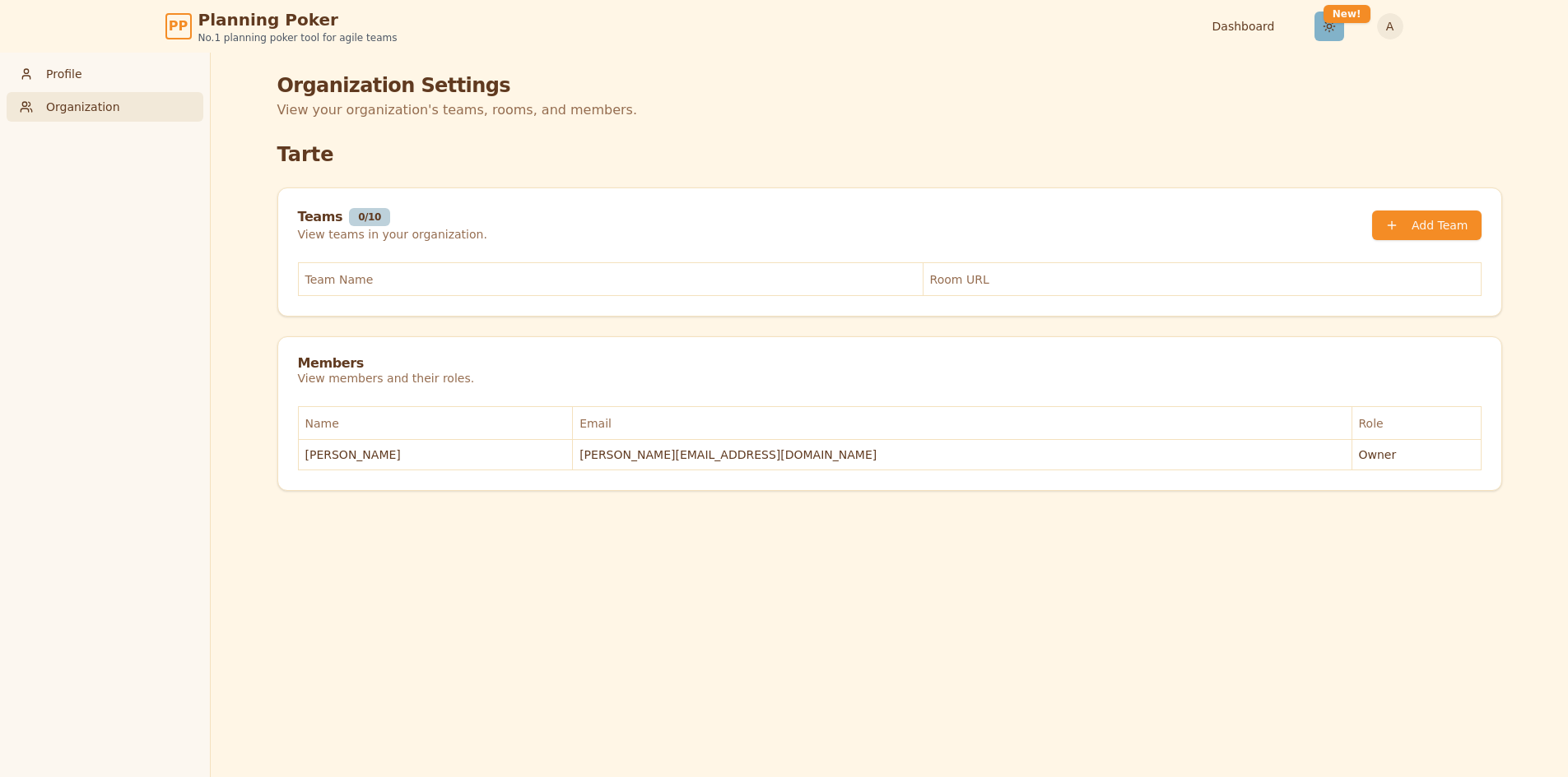
click at [1322, 28] on html "PP Planning Poker No.1 planning poker tool for agile teams Dashboard Toggle the…" at bounding box center [784, 415] width 1568 height 830
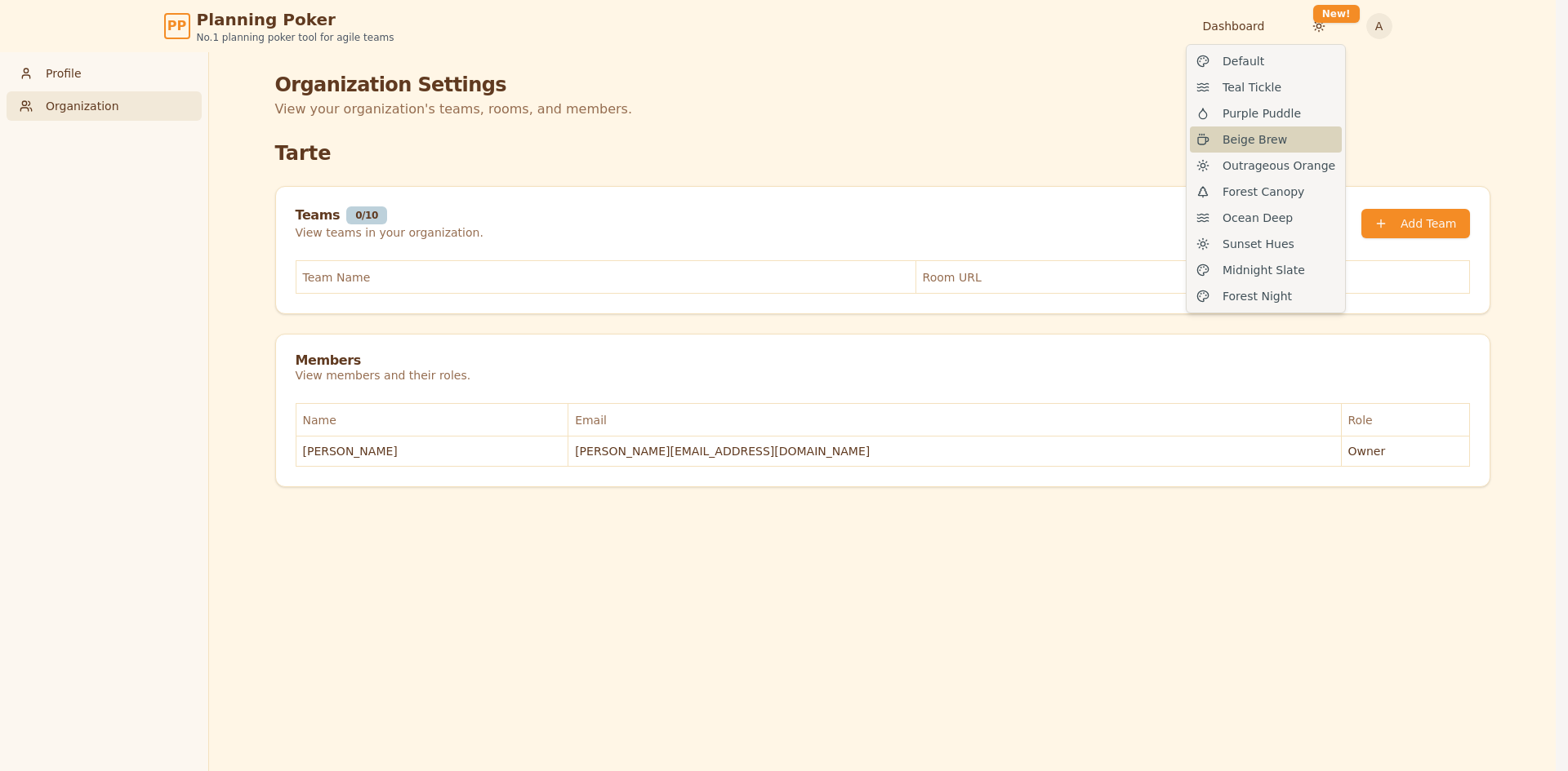
click at [1291, 139] on div "Beige Brew" at bounding box center [1265, 140] width 152 height 26
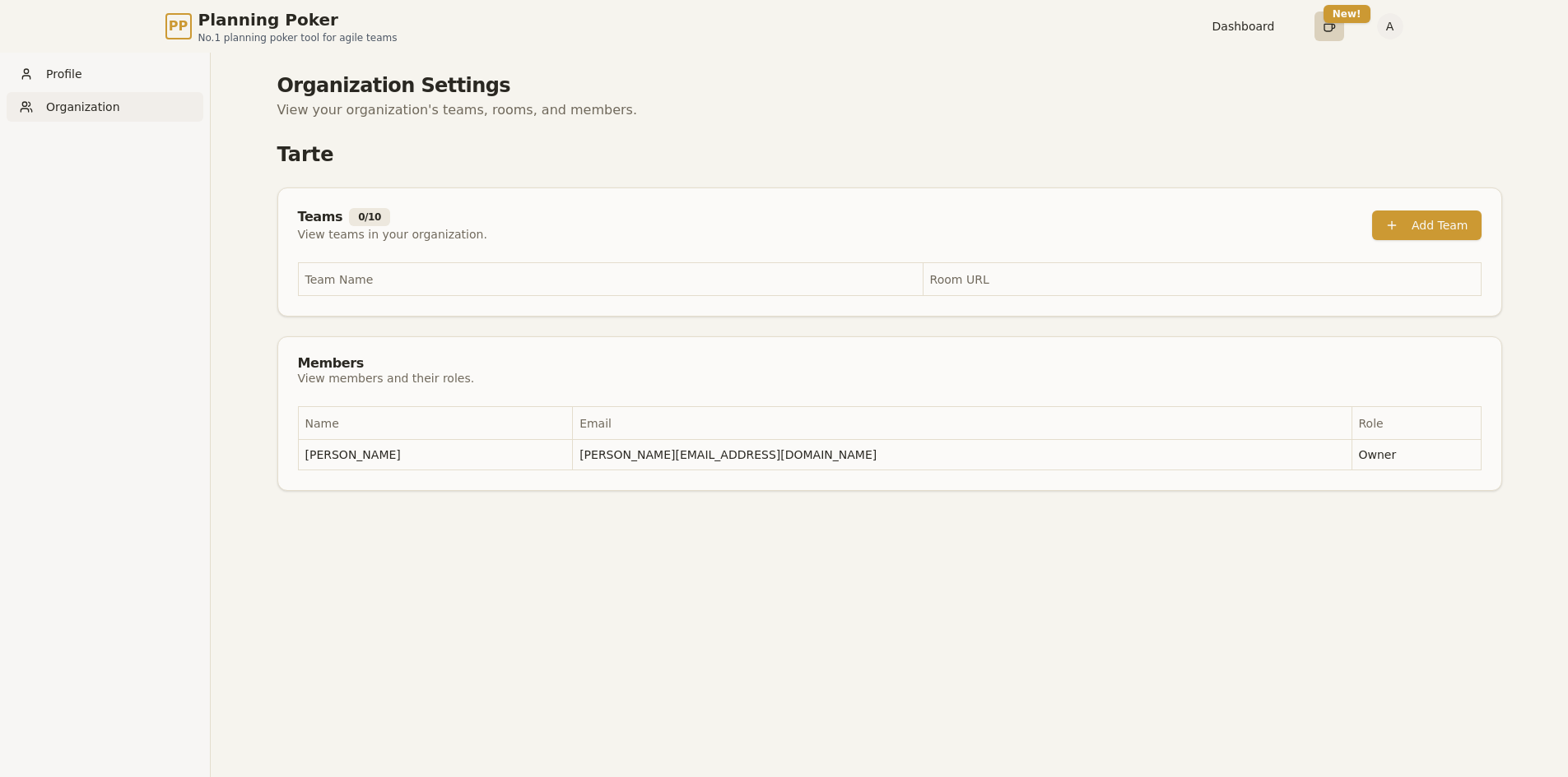
click at [1330, 24] on html "PP Planning Poker No.1 planning poker tool for agile teams Dashboard Toggle the…" at bounding box center [784, 415] width 1568 height 830
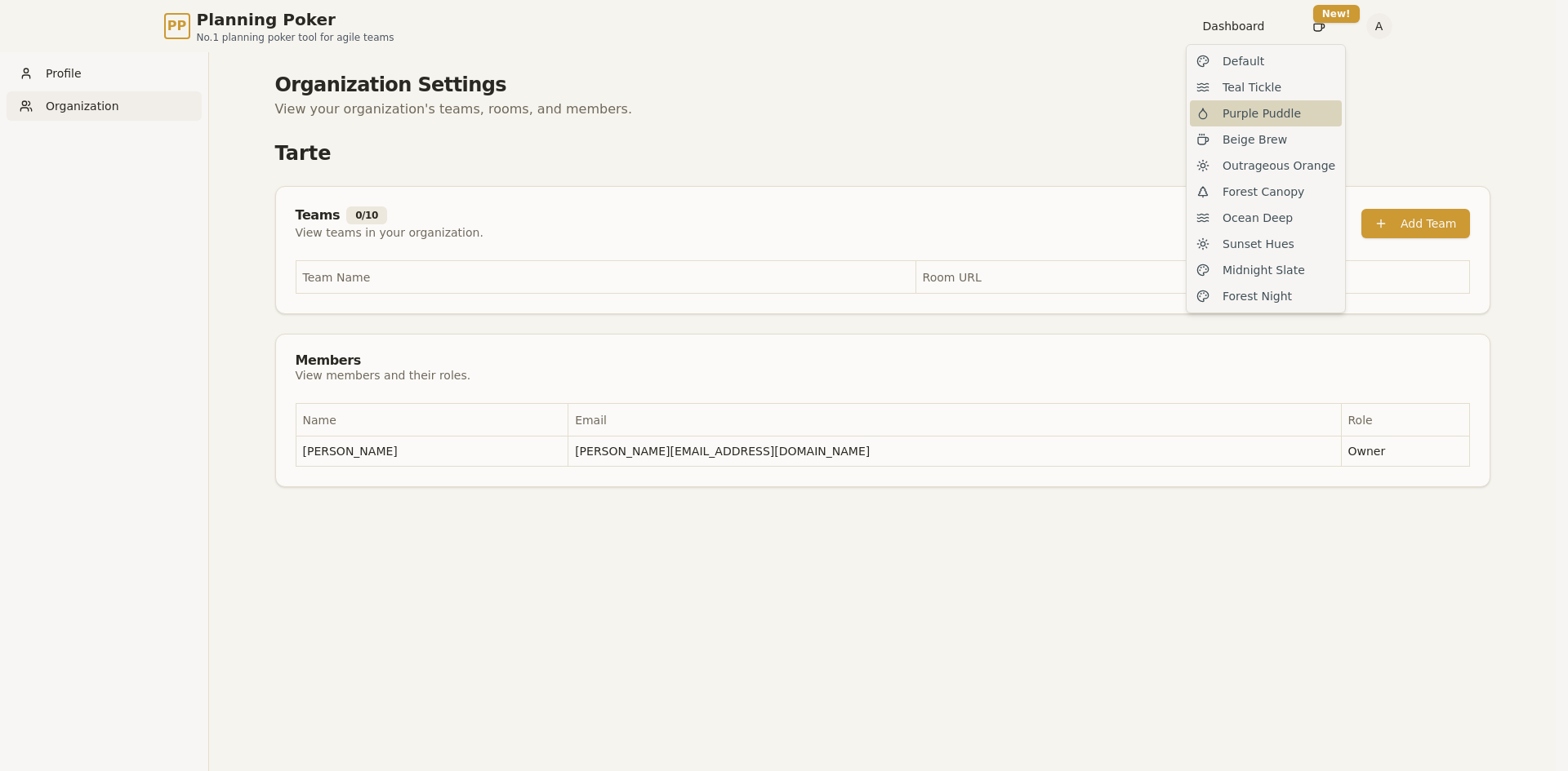
click at [1269, 110] on span "Purple Puddle" at bounding box center [1262, 113] width 78 height 16
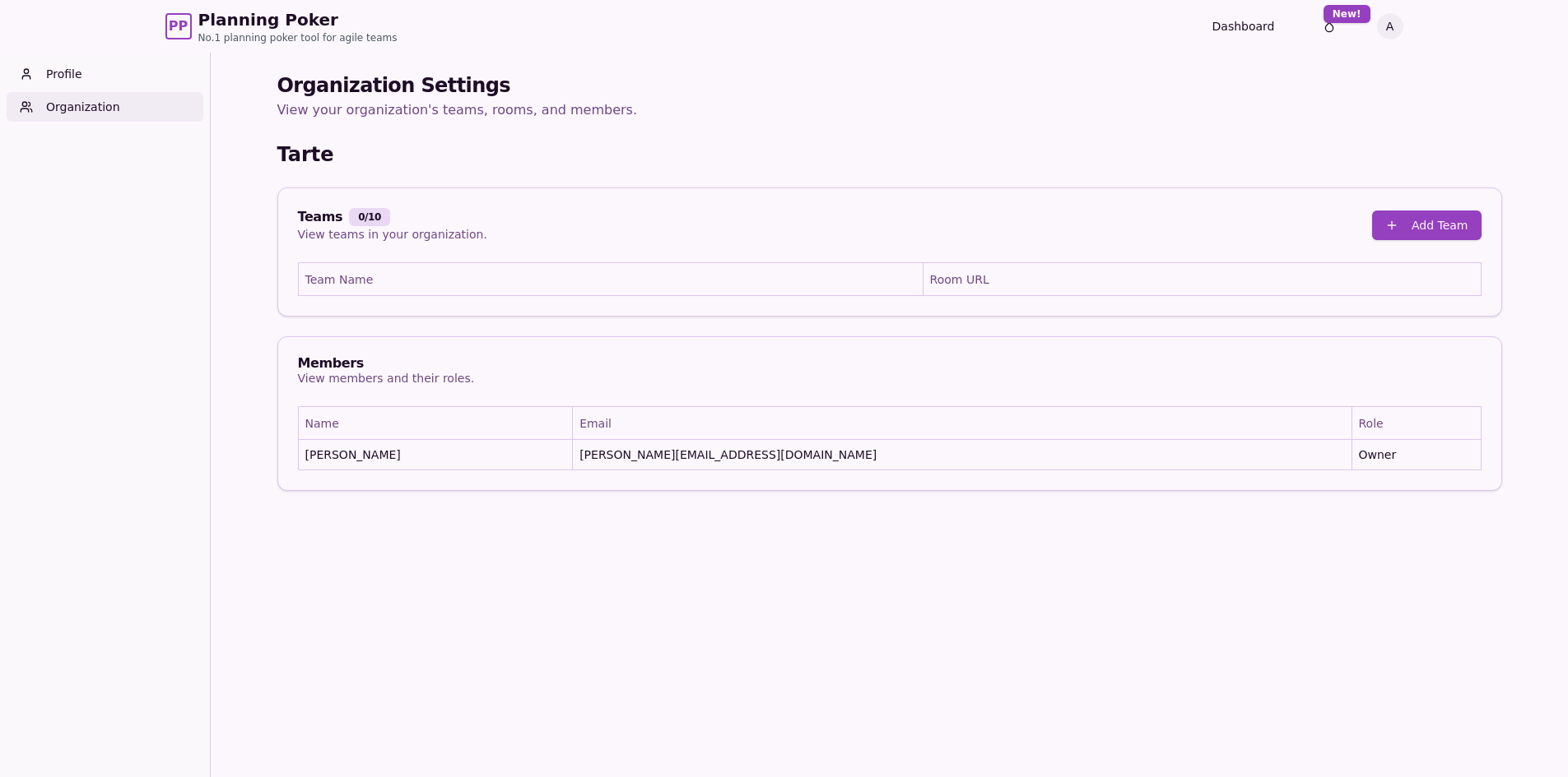
click at [886, 98] on h1 "Organization Settings" at bounding box center [889, 86] width 1224 height 26
click at [64, 75] on link "Profile" at bounding box center [105, 74] width 197 height 30
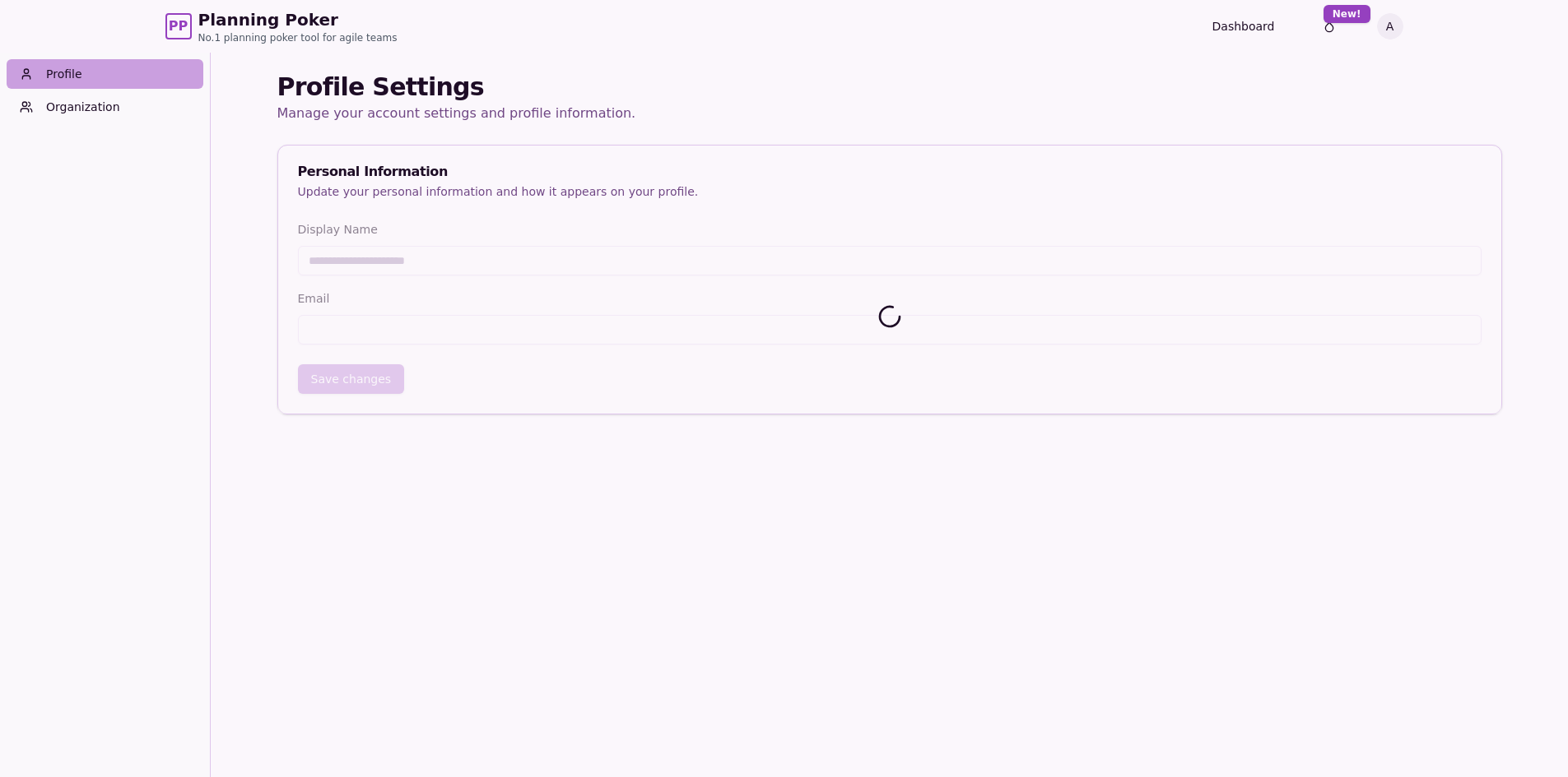
type input "*****"
type input "**********"
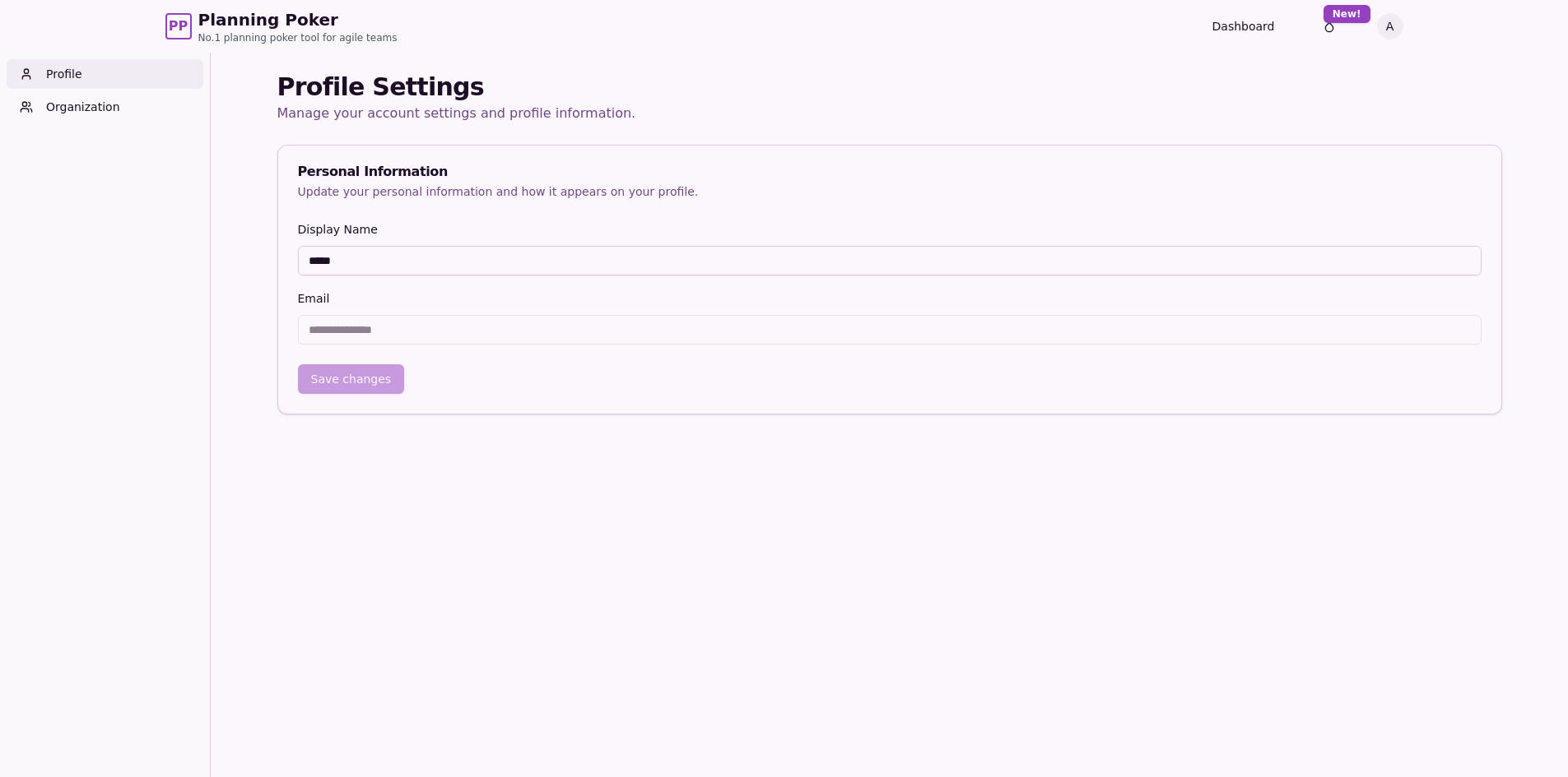
click at [1238, 17] on div "Dashboard Toggle theme New! A Menu" at bounding box center [1307, 26] width 191 height 30
click at [1237, 27] on link "Dashboard" at bounding box center [1244, 26] width 63 height 17
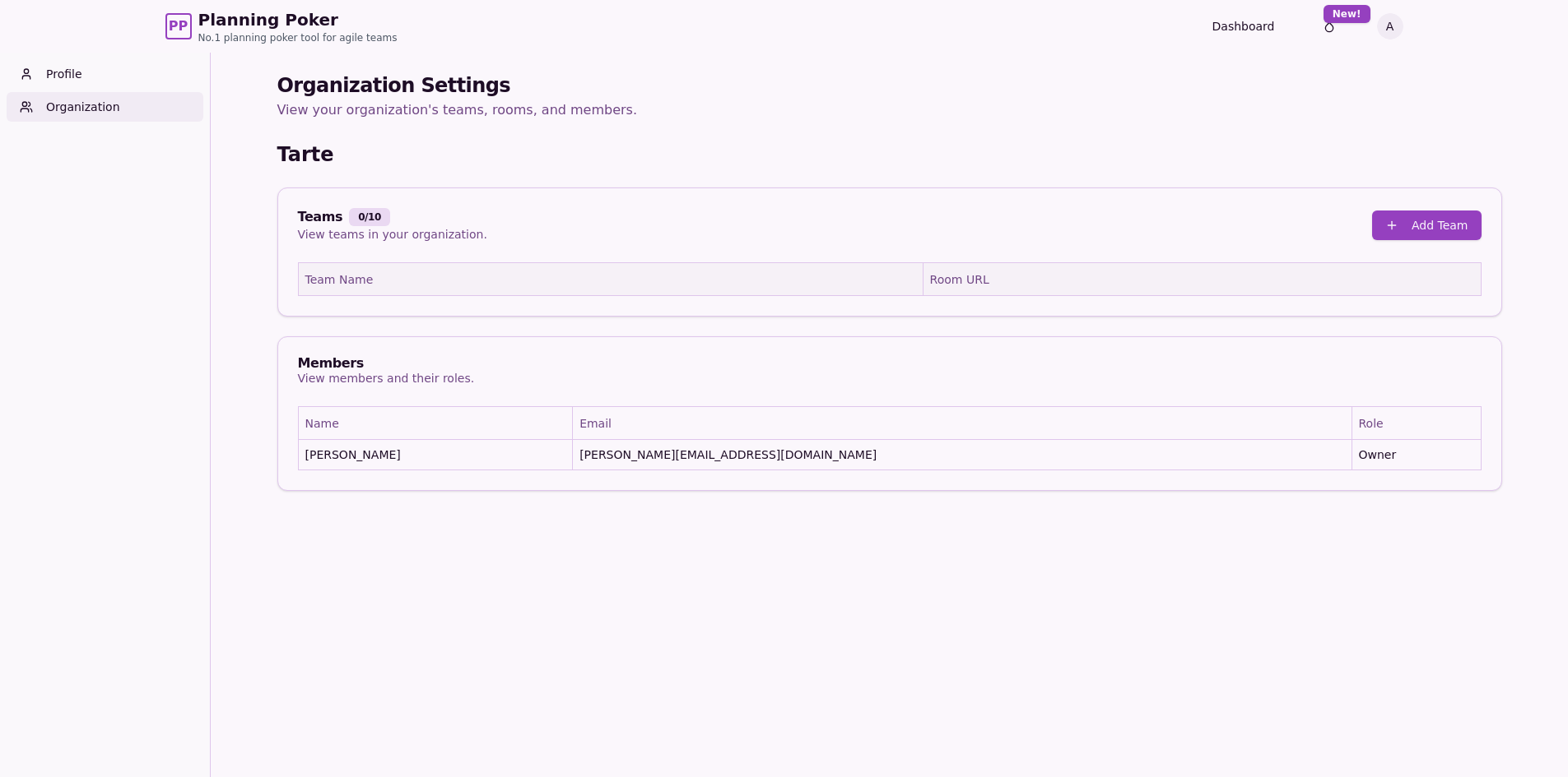
click at [666, 274] on th "Team Name" at bounding box center [610, 280] width 624 height 33
click at [1166, 294] on th "Room URL" at bounding box center [1202, 280] width 558 height 33
click at [1029, 289] on th "Room URL" at bounding box center [1202, 280] width 558 height 33
click at [428, 303] on div "Team Name Room URL" at bounding box center [889, 288] width 1223 height 53
click at [363, 400] on div "Members View members and their roles." at bounding box center [889, 371] width 1223 height 69
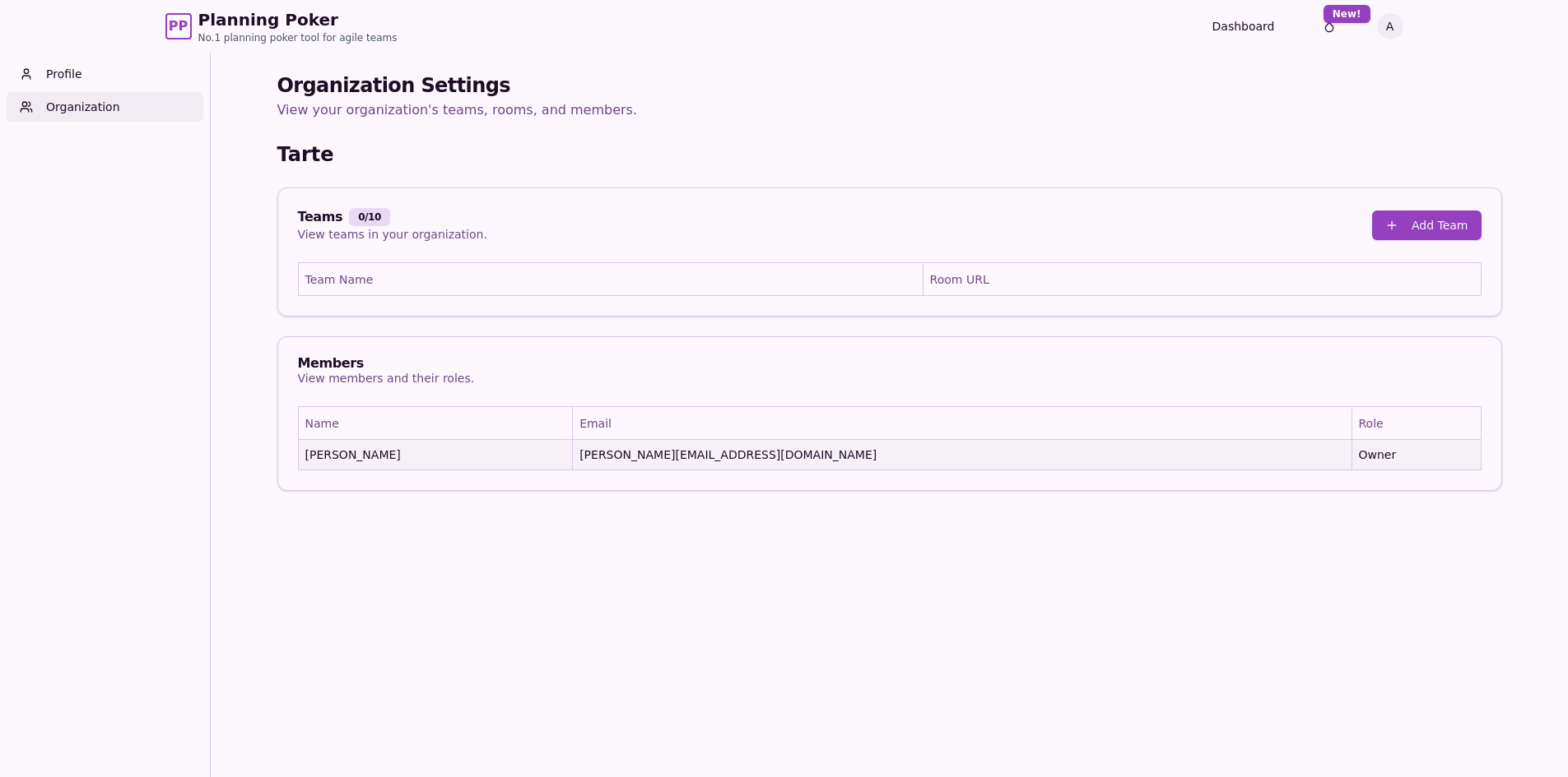
click at [384, 460] on td "[PERSON_NAME]" at bounding box center [436, 454] width 275 height 31
click at [445, 354] on div "Members View members and their roles." at bounding box center [889, 371] width 1223 height 69
click at [1239, 135] on div "Organization Settings View your organization's teams, rooms, and members. Tarte…" at bounding box center [889, 281] width 1224 height 419
click at [1254, 112] on p "View your organization's teams, rooms, and members." at bounding box center [889, 110] width 1224 height 23
click at [1429, 230] on button "Add Team" at bounding box center [1426, 225] width 109 height 30
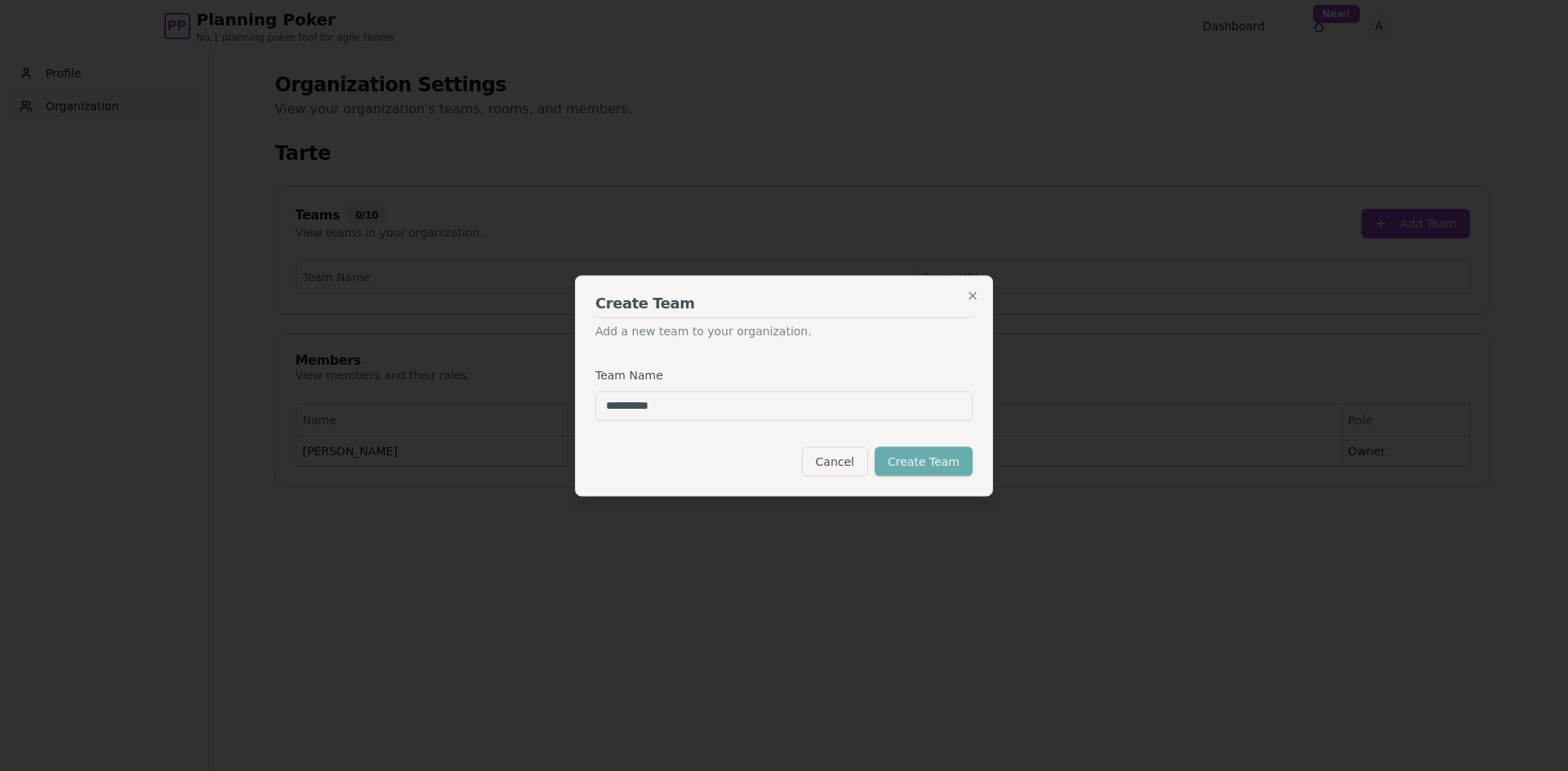
type input "**********"
click at [917, 468] on button "Create Team" at bounding box center [923, 461] width 98 height 29
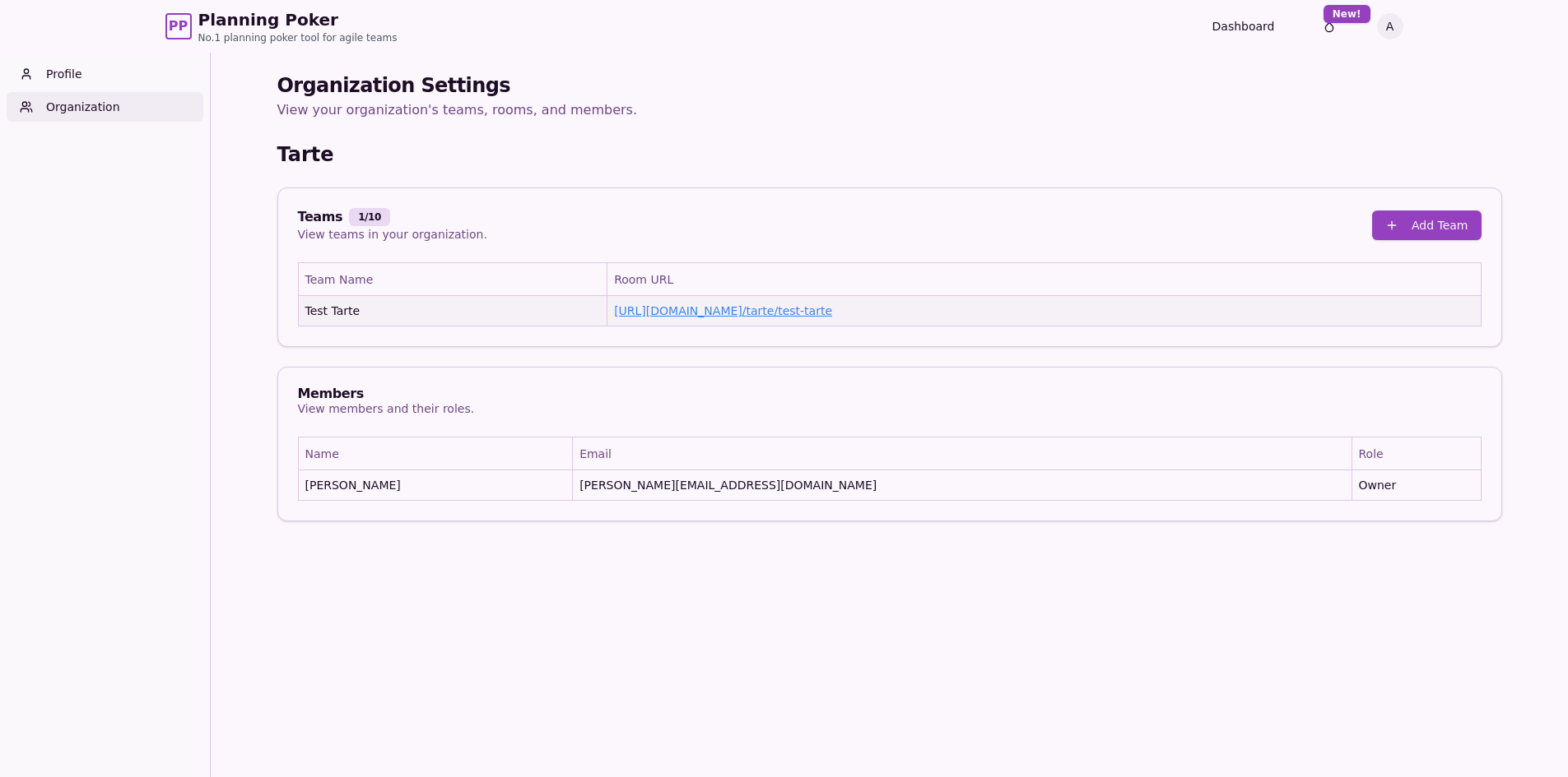
click at [708, 317] on link "https://planning-poker.com / tarte/test-tarte" at bounding box center [722, 310] width 218 height 13
click at [788, 248] on div "Teams 1 / 10 View teams in your organization. Add Team" at bounding box center [889, 225] width 1223 height 74
click at [775, 316] on link "https://planning-poker.com / tarte/test-tarte" at bounding box center [722, 310] width 218 height 13
drag, startPoint x: 856, startPoint y: 236, endPoint x: 927, endPoint y: 371, distance: 152.5
click at [927, 371] on div "Organization Settings View your organization's teams, rooms, and members. Tarte…" at bounding box center [889, 297] width 1224 height 449
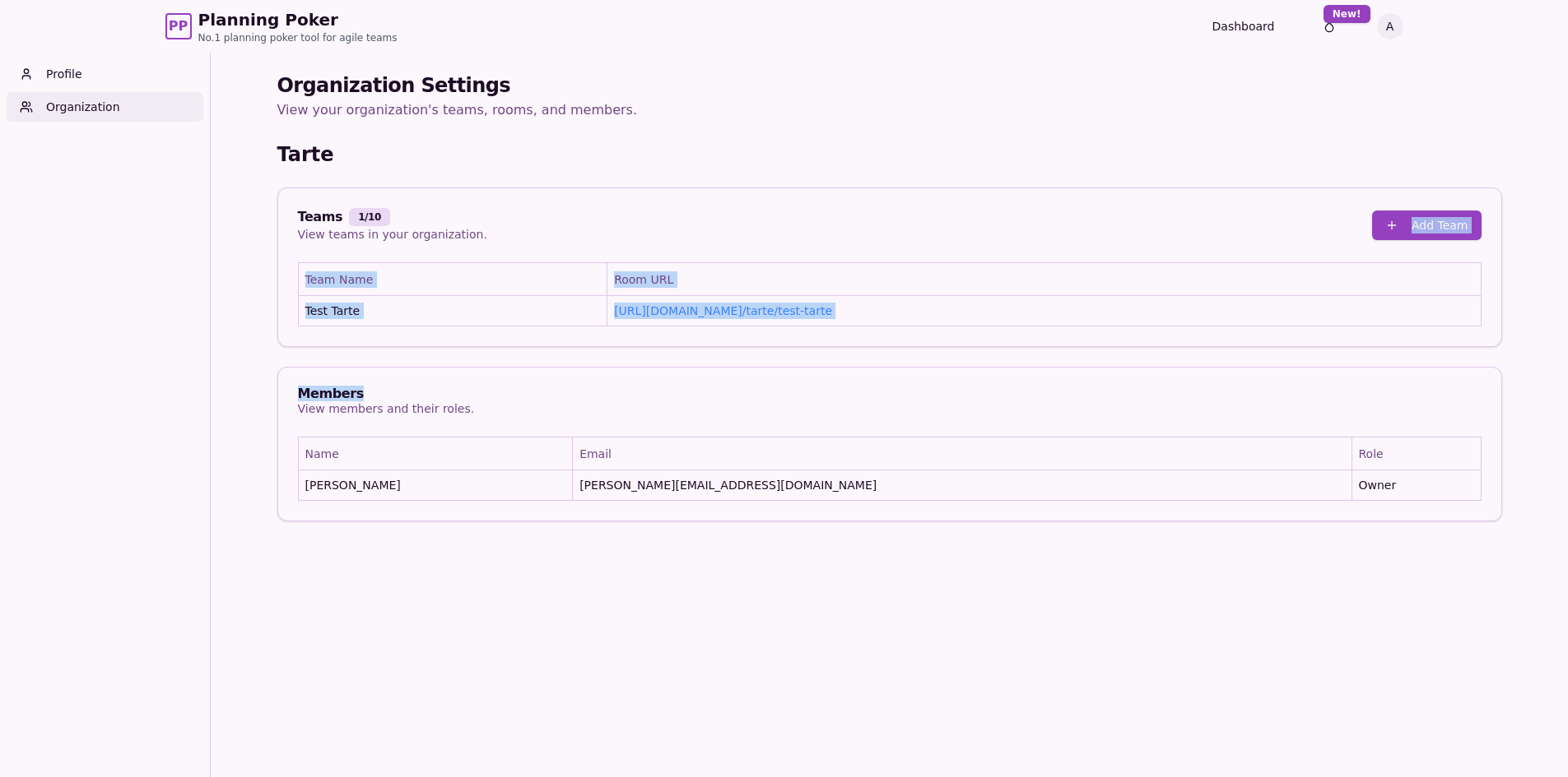
click at [927, 371] on div "Members View members and their roles." at bounding box center [889, 402] width 1223 height 69
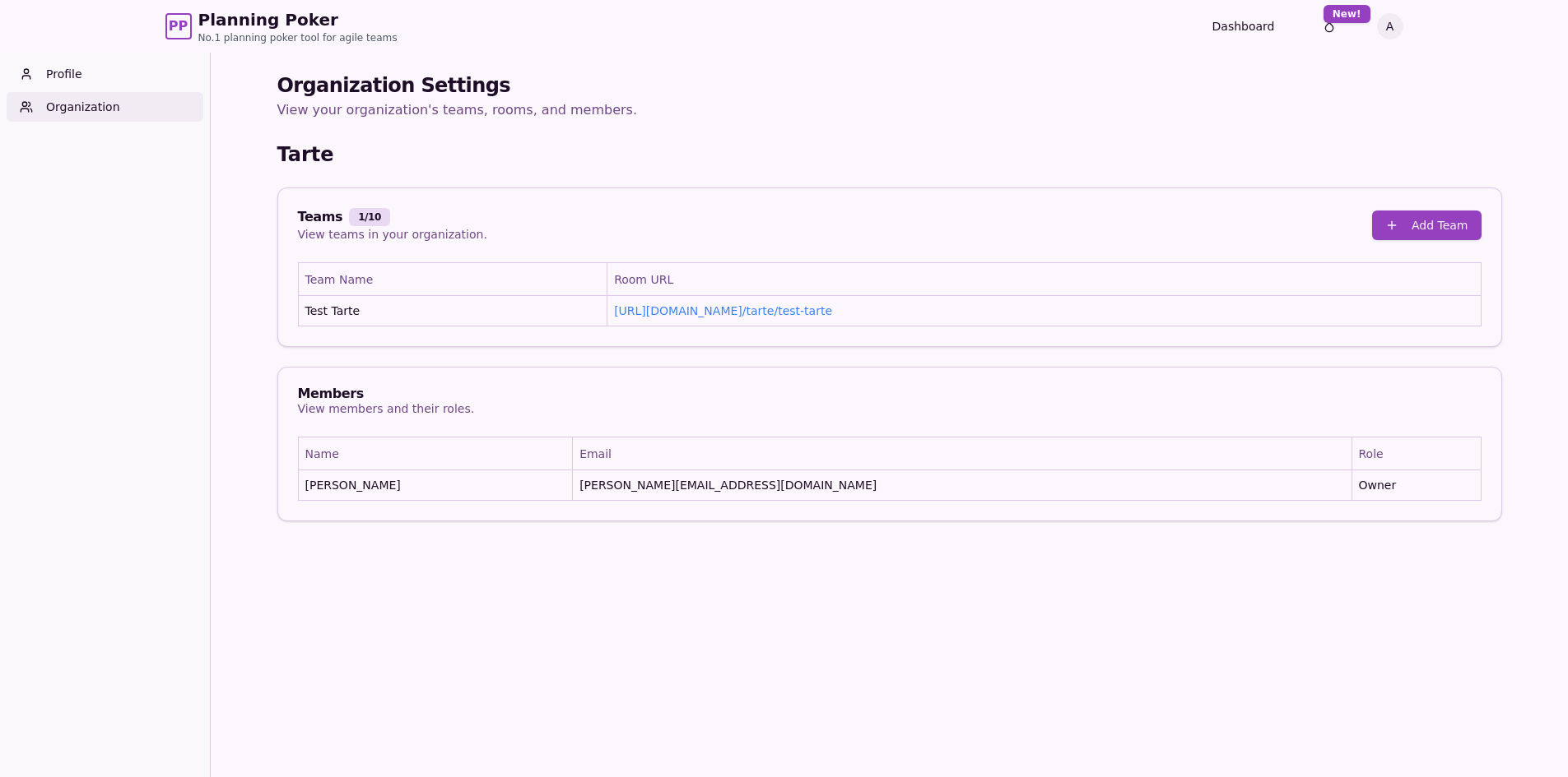
click at [310, 219] on div "Teams 1 / 10" at bounding box center [393, 217] width 189 height 18
click at [440, 218] on div "Teams 1 / 10" at bounding box center [393, 217] width 189 height 18
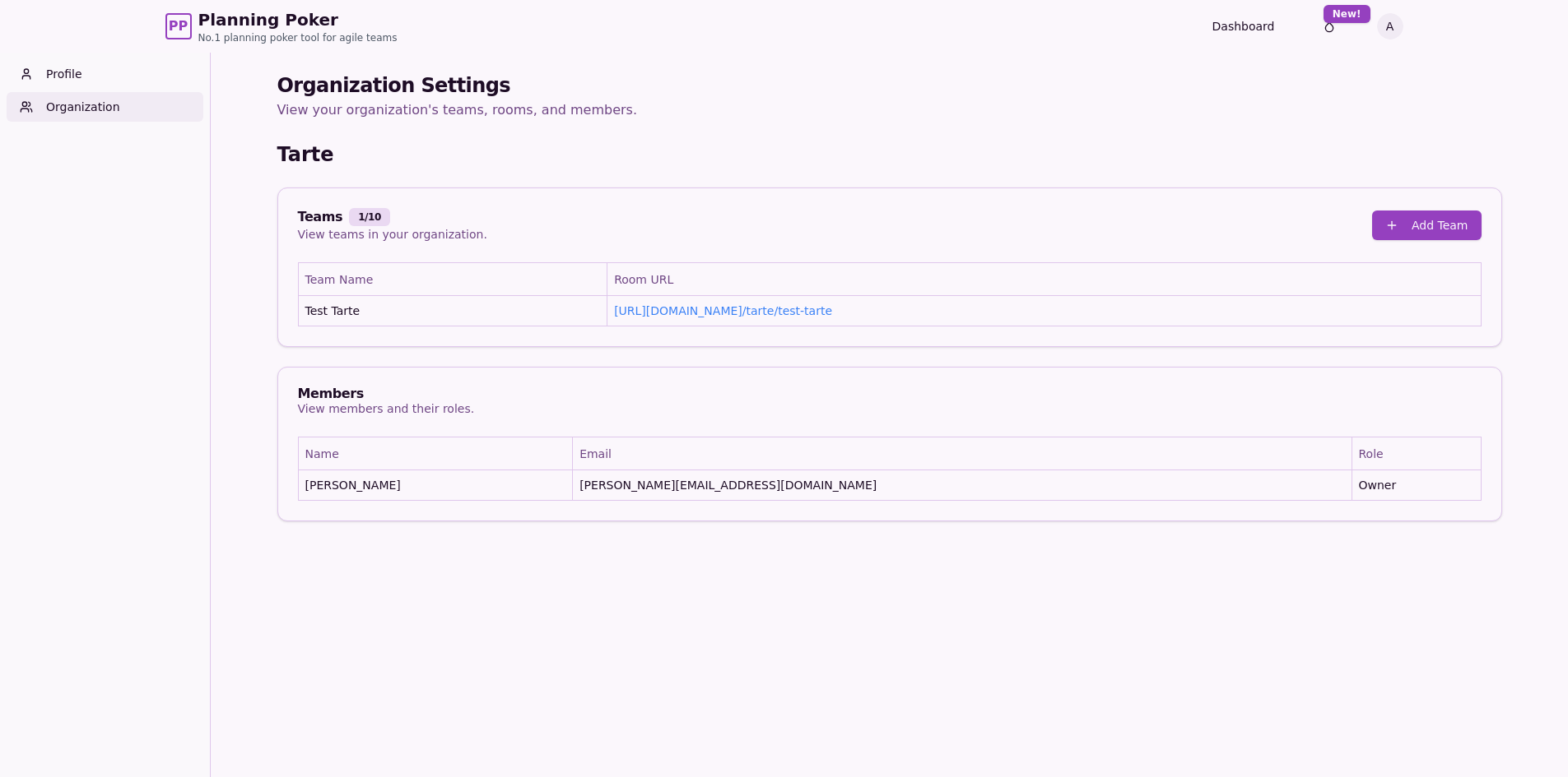
click at [445, 122] on div "Organization Settings View your organization's teams, rooms, and members. Tarte…" at bounding box center [889, 297] width 1224 height 449
click at [502, 111] on p "View your organization's teams, rooms, and members." at bounding box center [889, 110] width 1224 height 23
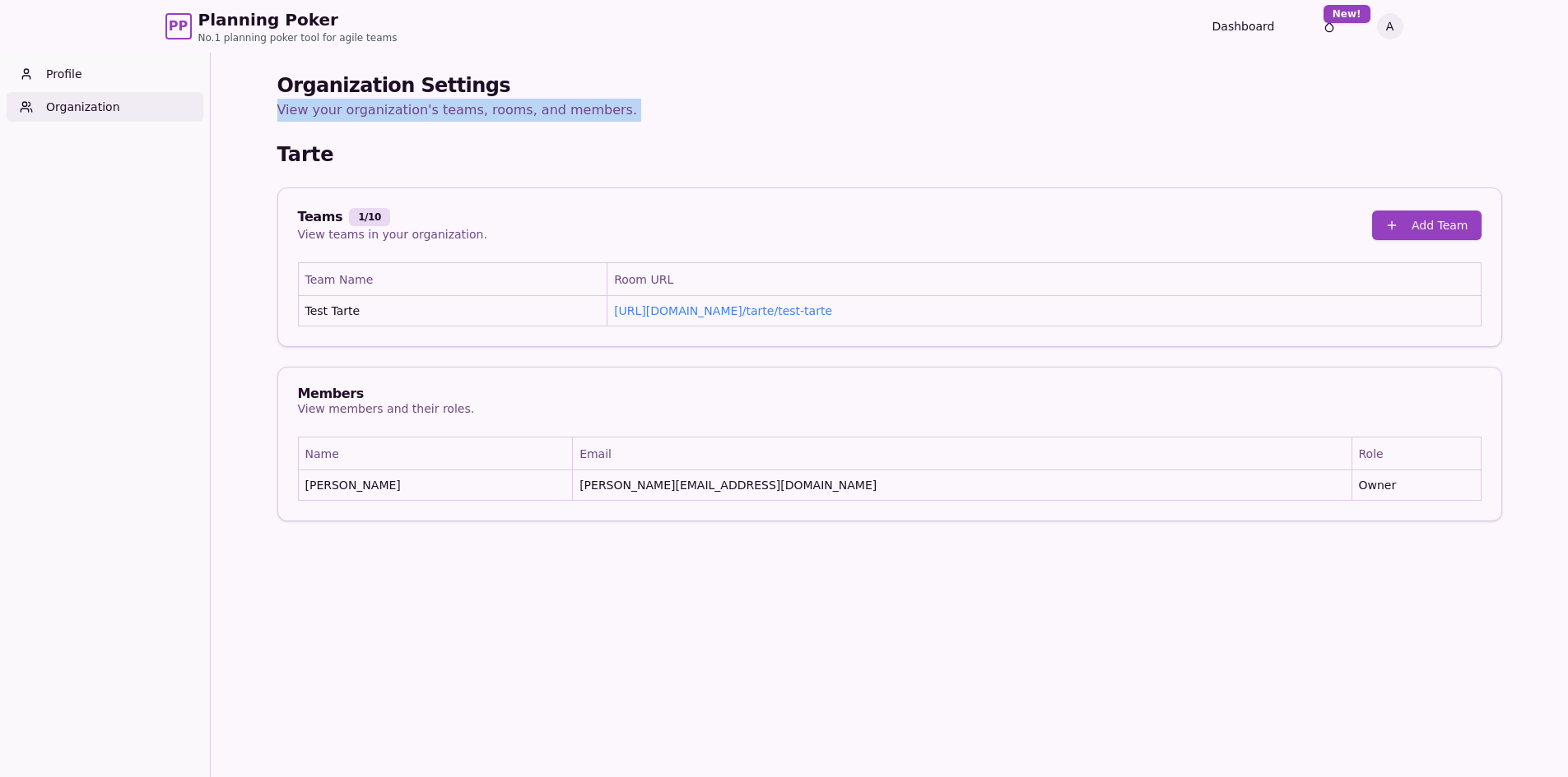
click at [501, 113] on p "View your organization's teams, rooms, and members." at bounding box center [889, 110] width 1224 height 23
click at [603, 119] on p "View your organization's teams, rooms, and members." at bounding box center [889, 110] width 1224 height 23
click at [117, 127] on div "Profile Organization" at bounding box center [105, 441] width 210 height 777
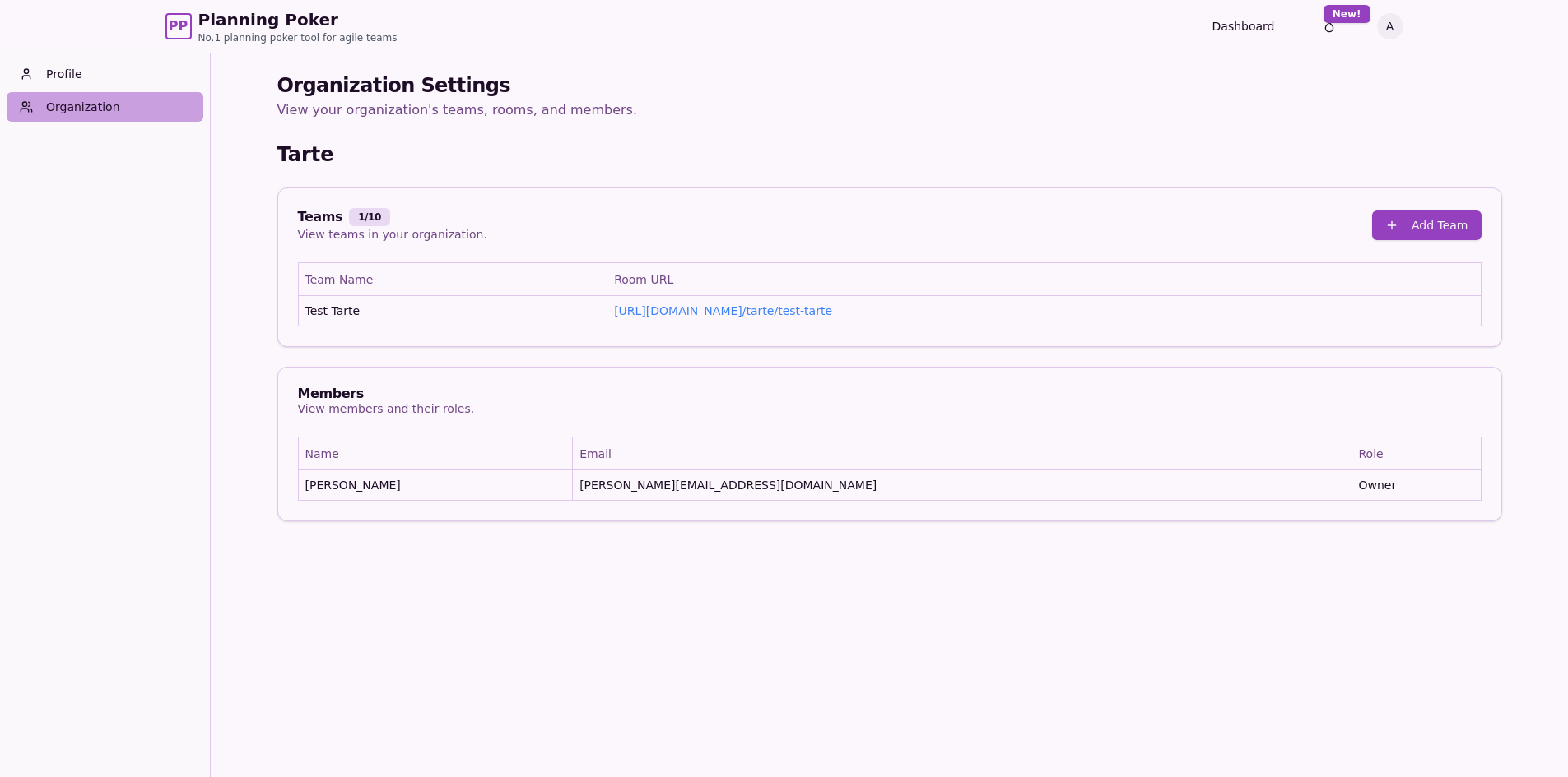
click at [108, 105] on link "Organization" at bounding box center [105, 107] width 197 height 30
click at [909, 216] on div "Teams 1 / 10 View teams in your organization. Add Team" at bounding box center [889, 225] width 1183 height 35
click at [803, 373] on div "Members View members and their roles." at bounding box center [889, 402] width 1223 height 69
click at [64, 73] on link "Profile" at bounding box center [105, 74] width 197 height 30
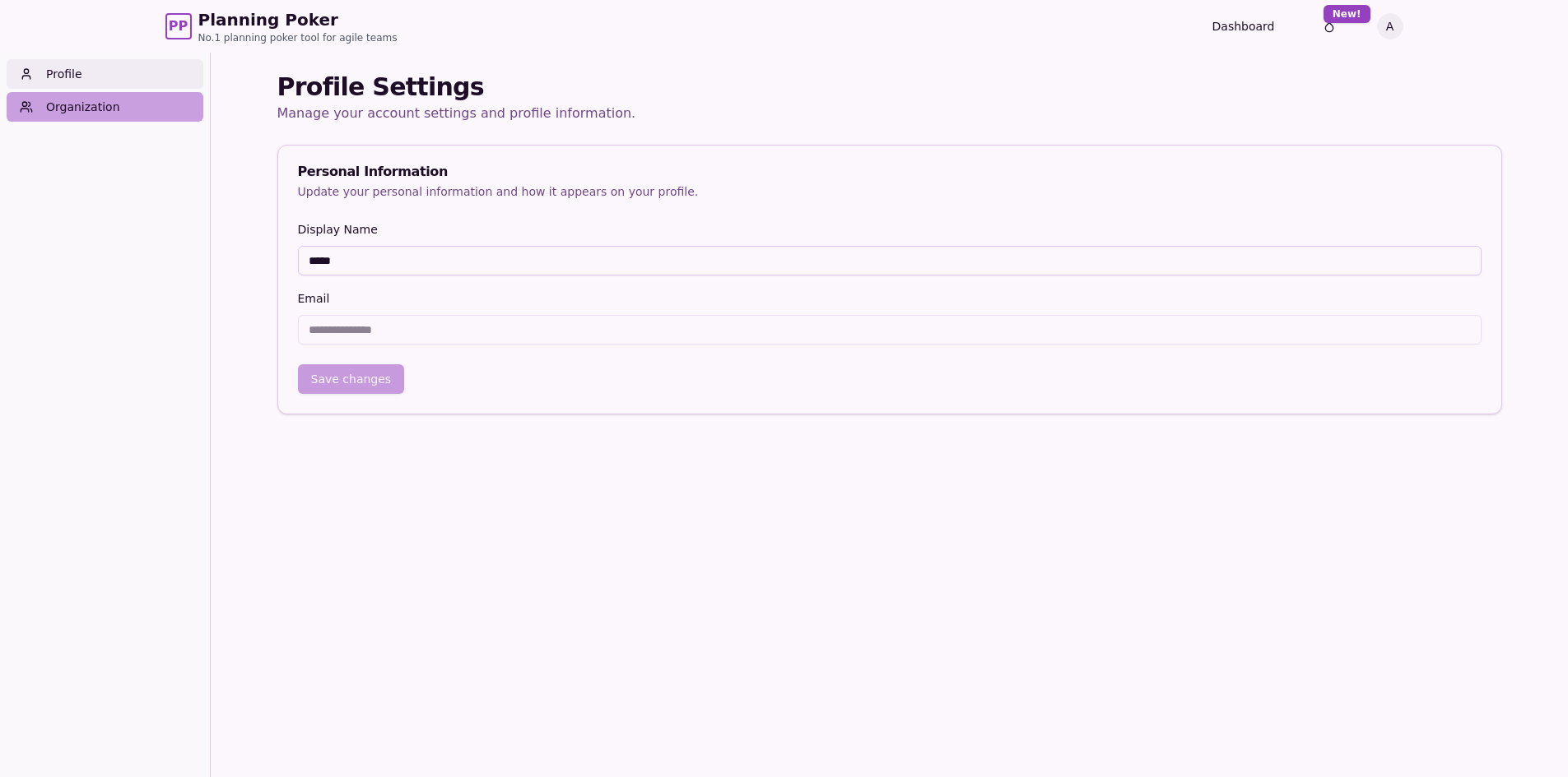
click at [115, 110] on link "Organization" at bounding box center [105, 107] width 197 height 30
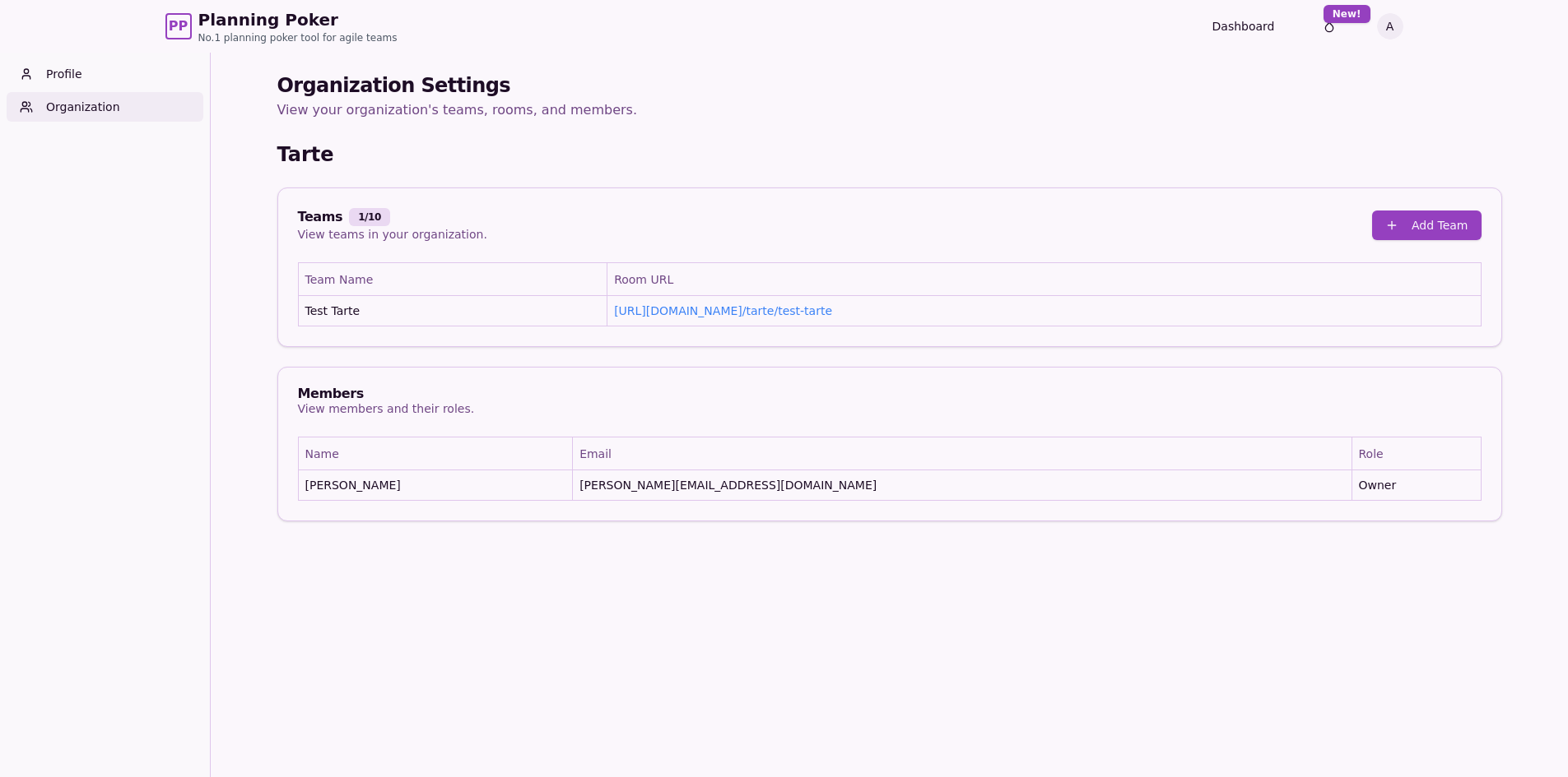
click at [841, 257] on div "Teams 1 / 10 View teams in your organization. Add Team" at bounding box center [889, 225] width 1223 height 74
click at [1245, 20] on link "Dashboard" at bounding box center [1244, 26] width 63 height 17
click at [1245, 29] on link "Dashboard" at bounding box center [1244, 26] width 63 height 17
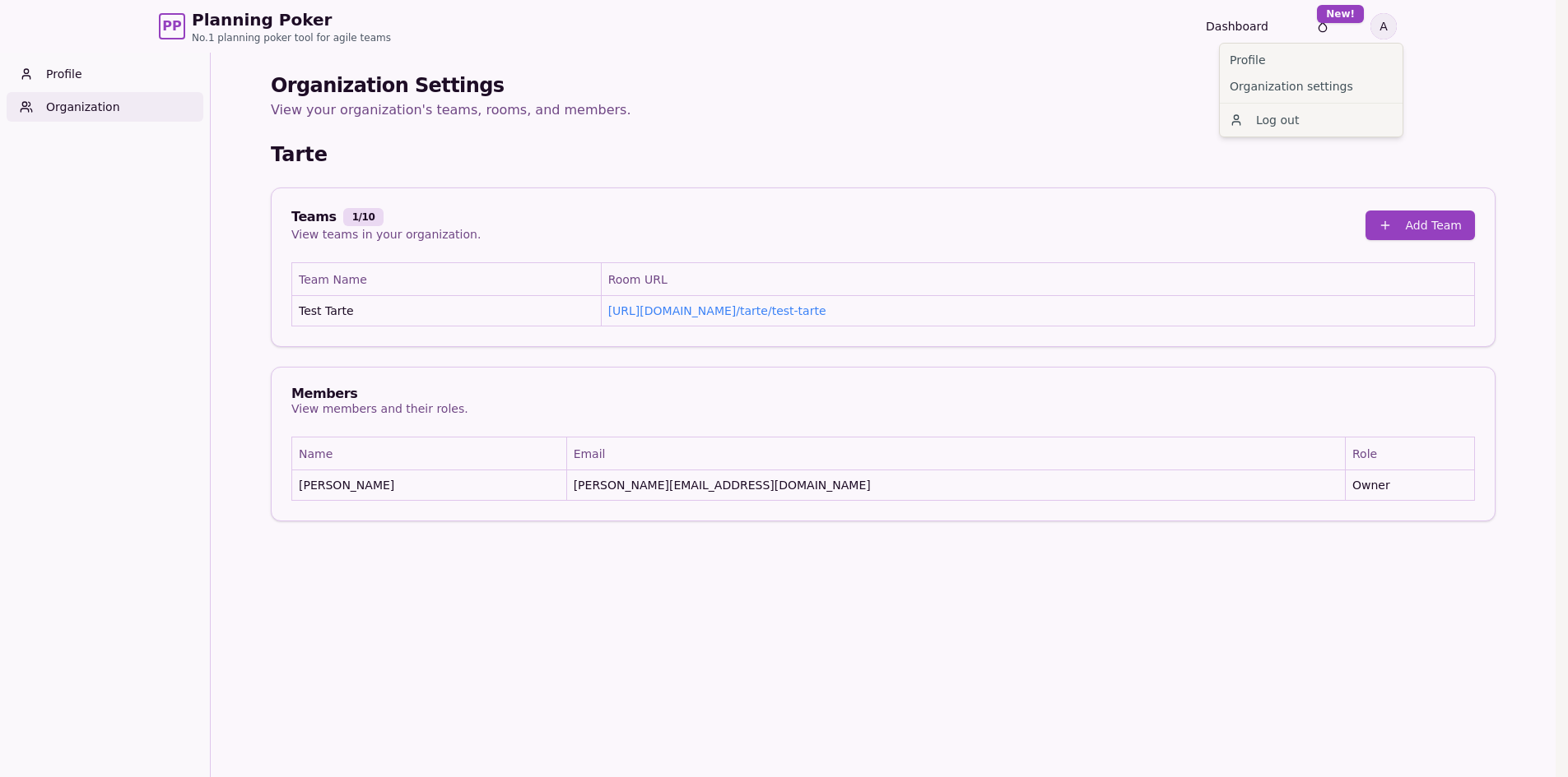
click at [1383, 20] on html "PP Planning Poker No.1 planning poker tool for agile teams Dashboard Toggle the…" at bounding box center [784, 415] width 1568 height 830
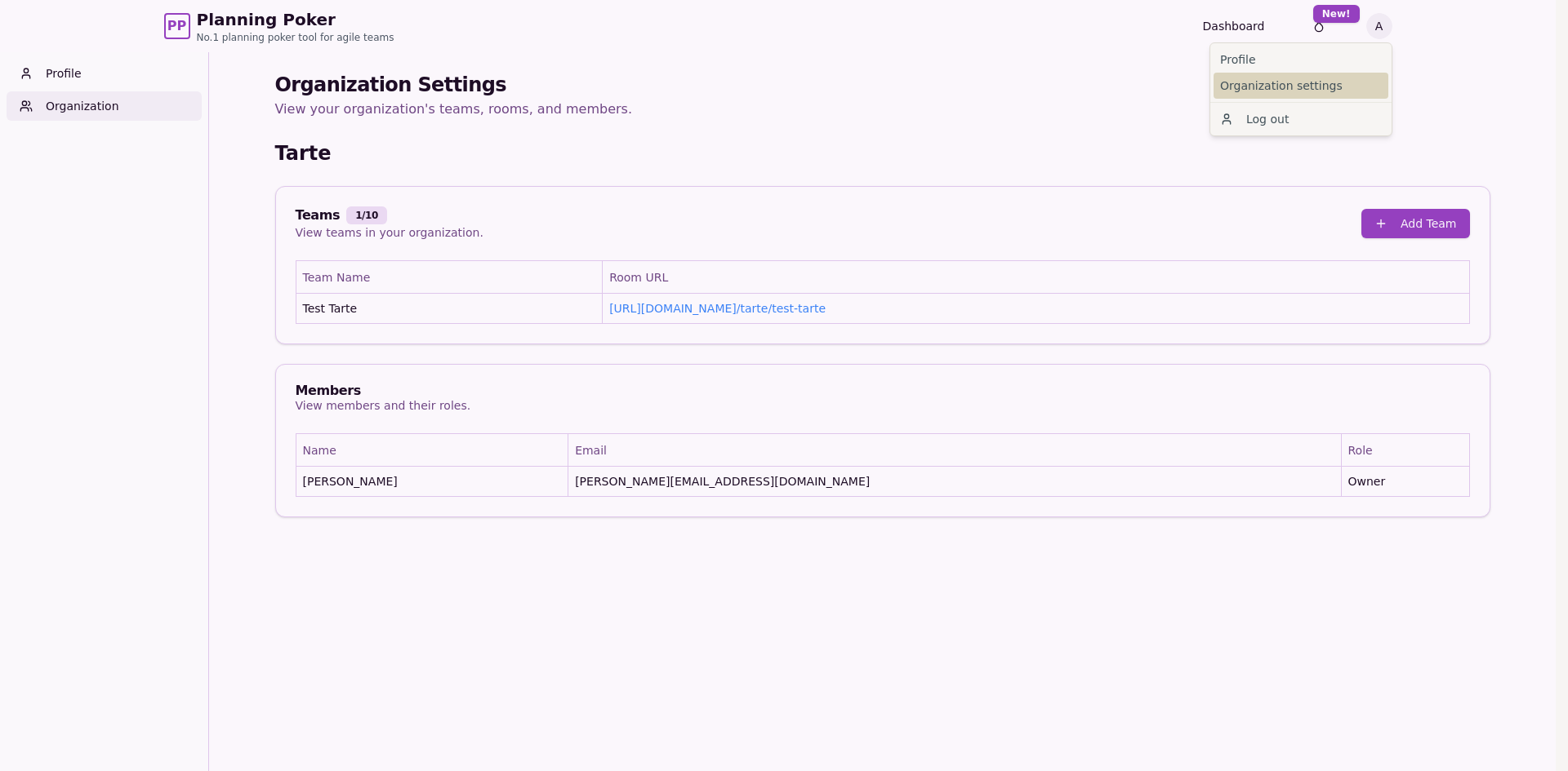
click at [1275, 82] on link "Organization settings" at bounding box center [1300, 86] width 174 height 26
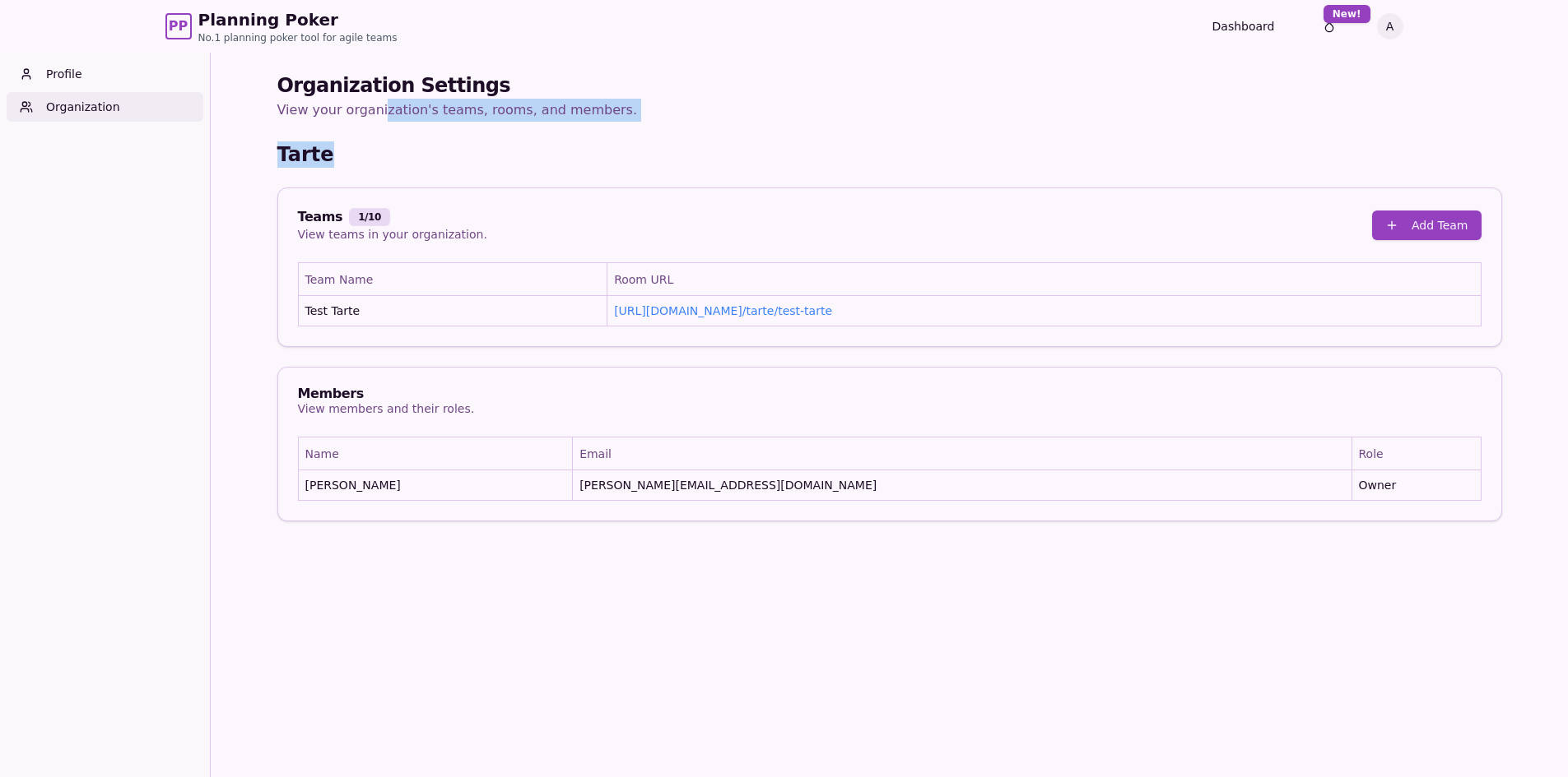
drag, startPoint x: 387, startPoint y: 112, endPoint x: 482, endPoint y: 133, distance: 97.3
click at [482, 133] on div "Organization Settings View your organization's teams, rooms, and members. Tarte…" at bounding box center [889, 297] width 1224 height 449
click at [538, 114] on p "View your organization's teams, rooms, and members." at bounding box center [889, 110] width 1224 height 23
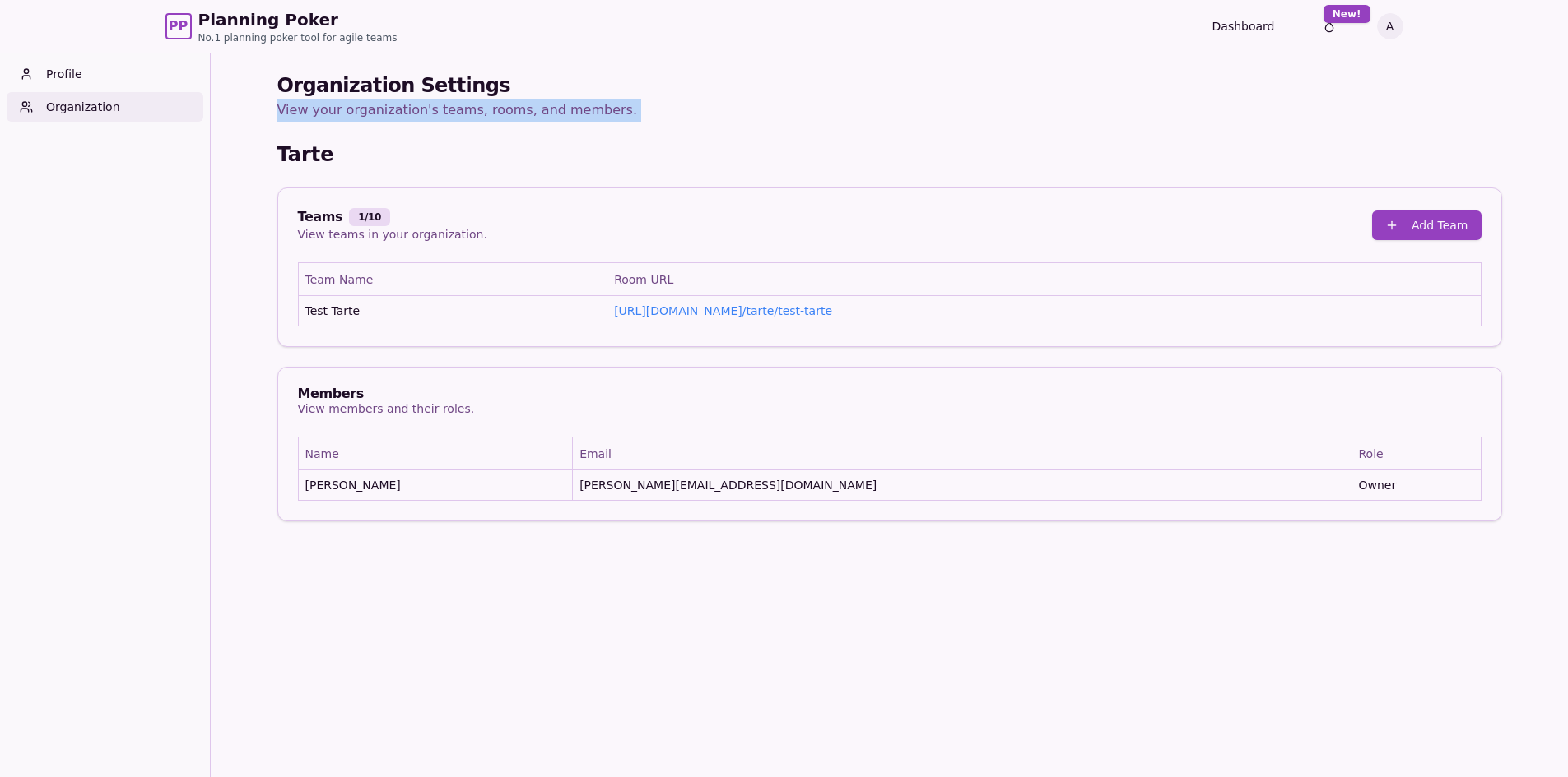
click at [675, 117] on p "View your organization's teams, rooms, and members." at bounding box center [889, 110] width 1224 height 23
click at [1043, 294] on th "Room URL" at bounding box center [1043, 280] width 873 height 33
click at [376, 220] on div "Teams 1 / 10" at bounding box center [393, 217] width 189 height 18
click at [550, 256] on div "Teams 1 / 10 View teams in your organization. Add Team" at bounding box center [889, 225] width 1223 height 74
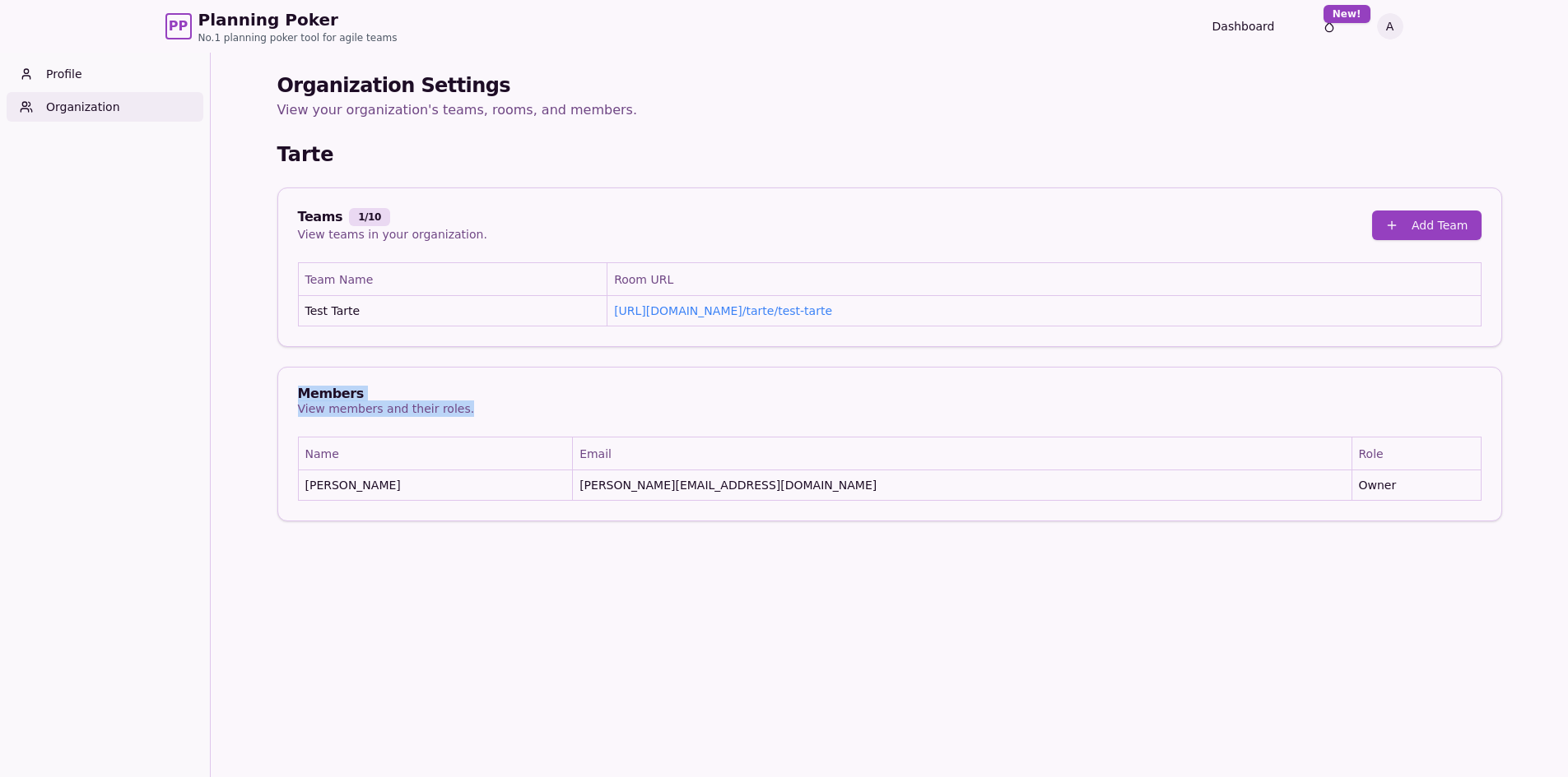
drag, startPoint x: 293, startPoint y: 390, endPoint x: 497, endPoint y: 526, distance: 245.2
click at [497, 526] on main "Organization Settings View your organization's teams, rooms, and members. Tarte…" at bounding box center [889, 296] width 1264 height 489
click at [485, 510] on div "Name Email Role Stacy stacy@tarte.com Owner" at bounding box center [889, 479] width 1223 height 84
click at [467, 468] on th "Name" at bounding box center [436, 454] width 275 height 33
drag, startPoint x: 457, startPoint y: 426, endPoint x: 482, endPoint y: 521, distance: 98.2
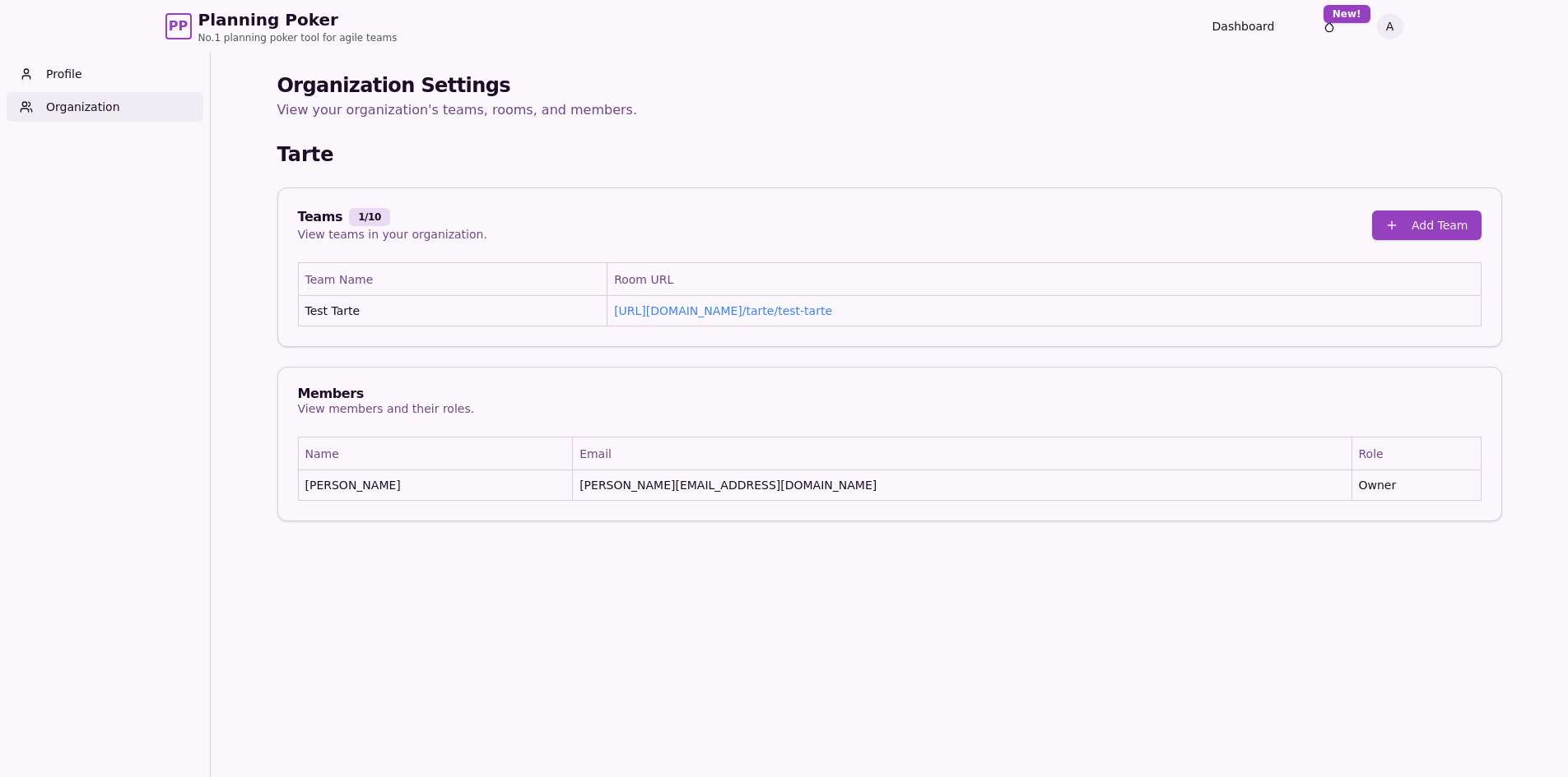
click at [482, 521] on div "Members View members and their roles. Name Email Role Stacy stacy@tarte.com Own…" at bounding box center [889, 444] width 1224 height 155
drag, startPoint x: 479, startPoint y: 505, endPoint x: 466, endPoint y: 375, distance: 130.6
click at [467, 381] on div "Members View members and their roles. Name Email Role Stacy stacy@tarte.com Own…" at bounding box center [889, 444] width 1224 height 155
click at [464, 368] on div "Members View members and their roles." at bounding box center [889, 402] width 1223 height 69
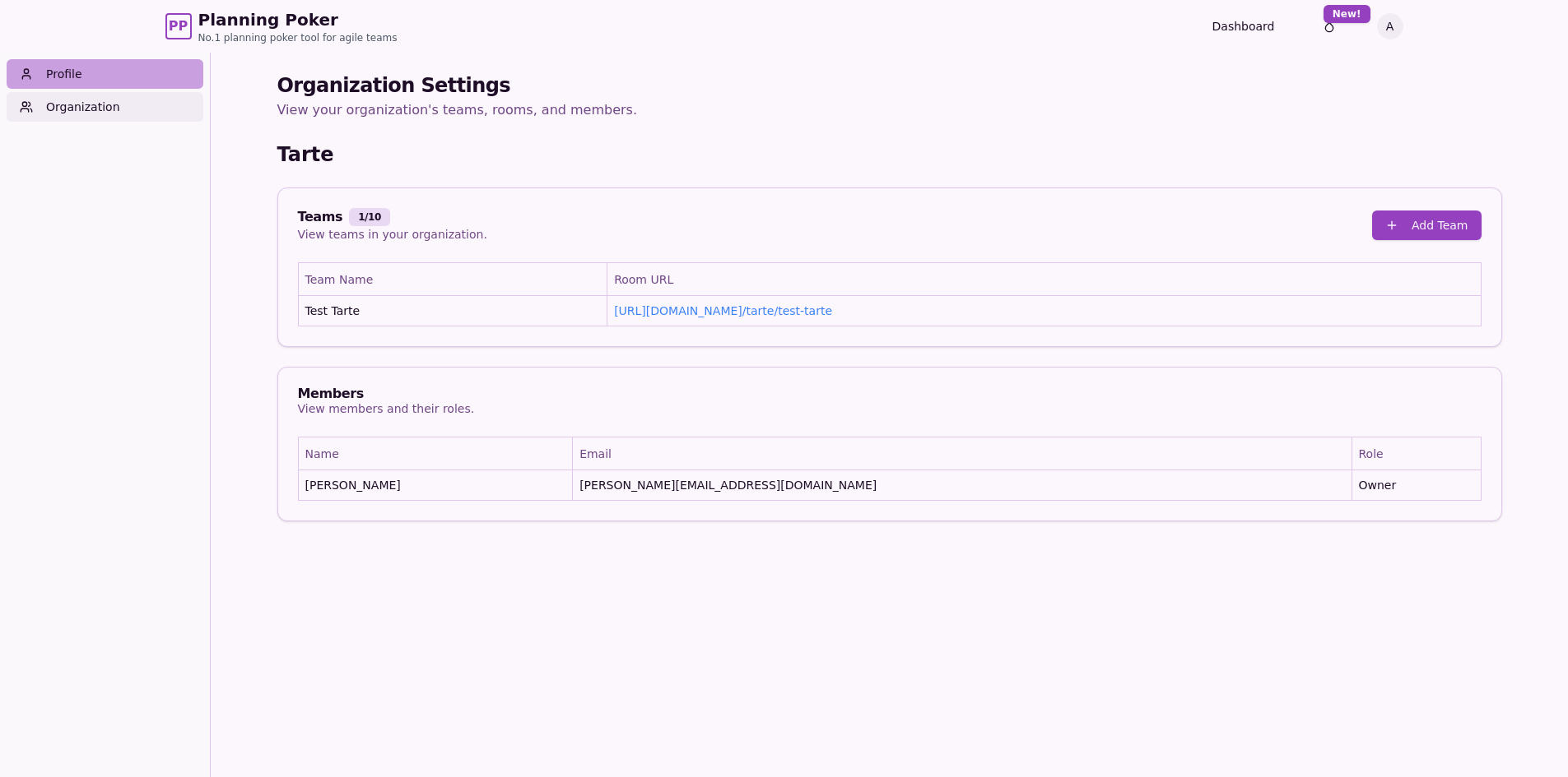
click at [79, 83] on link "Profile" at bounding box center [105, 74] width 197 height 30
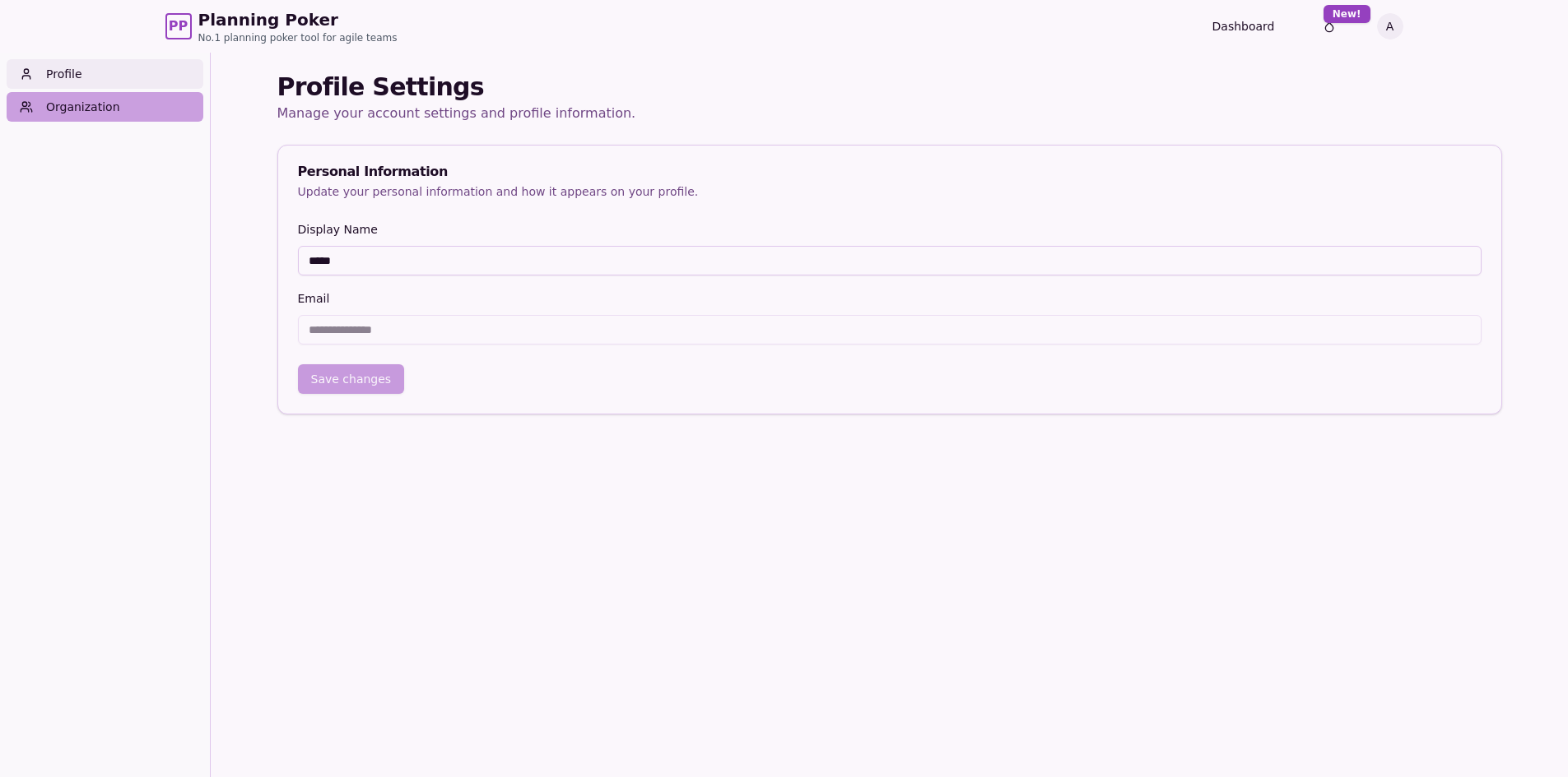
click at [77, 94] on link "Organization" at bounding box center [105, 107] width 197 height 30
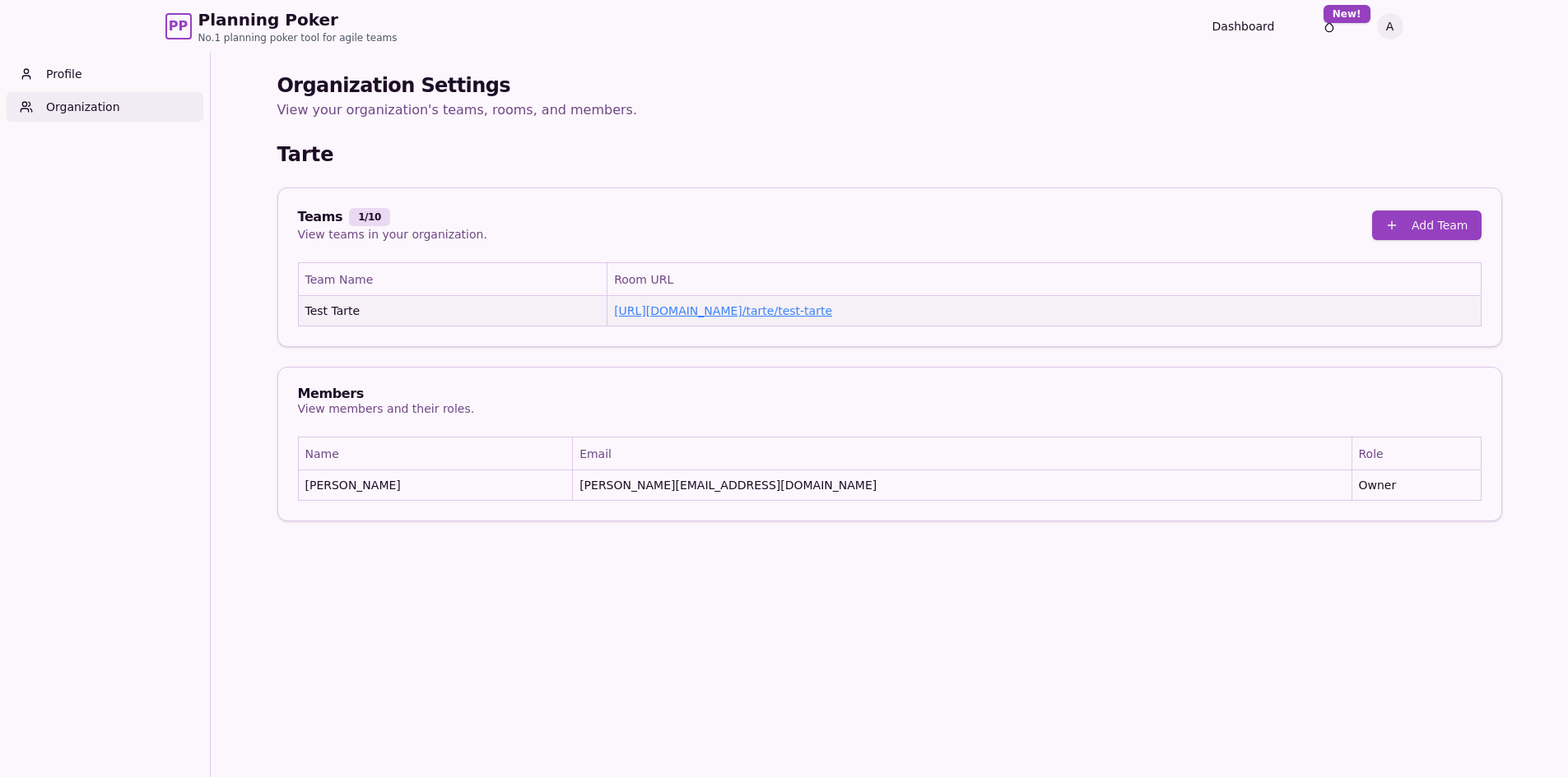
click at [672, 310] on link "https://planning-poker.com / tarte/test-tarte" at bounding box center [722, 310] width 218 height 13
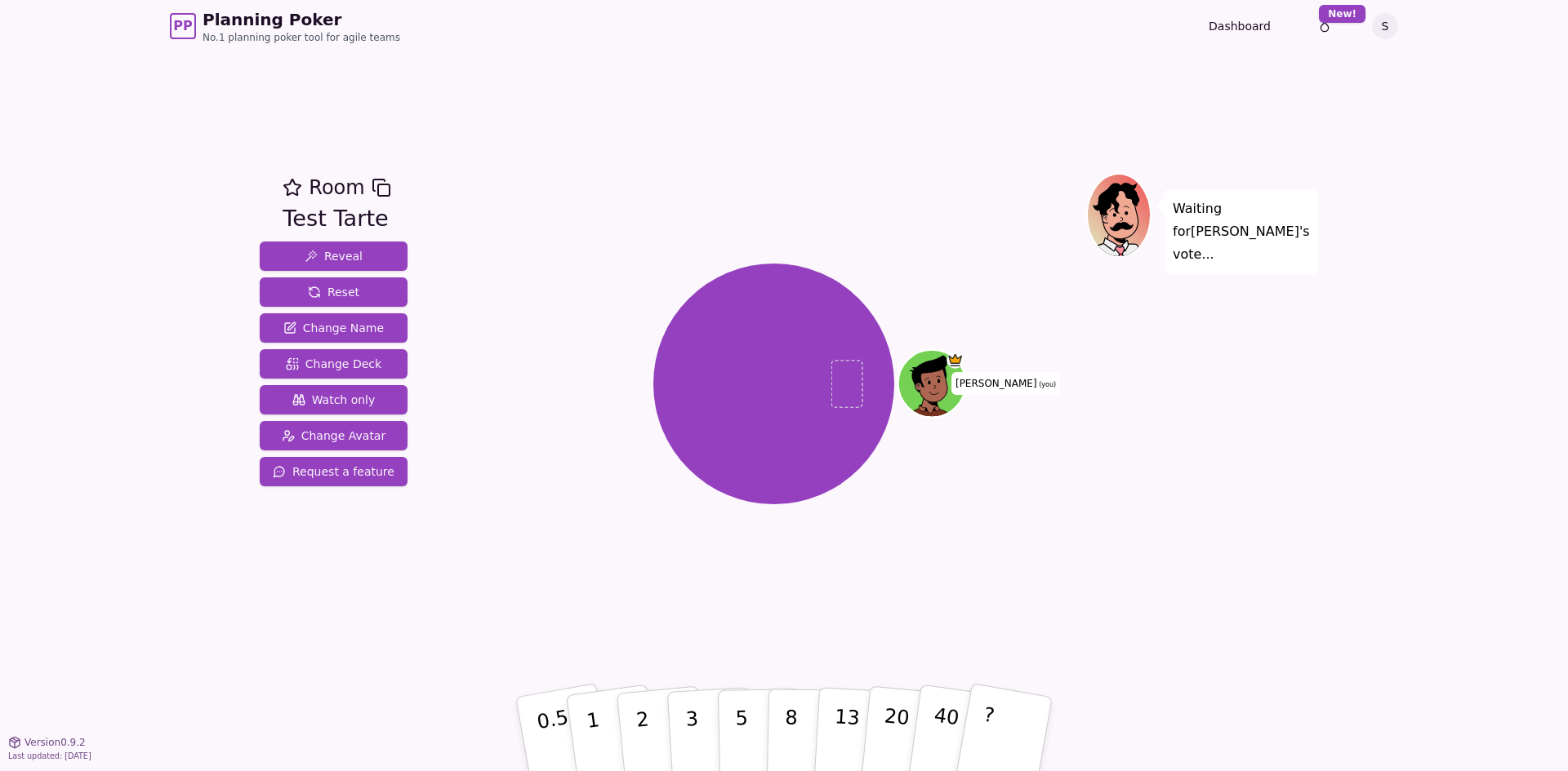
click at [1166, 371] on div "Waiting for Stacy 's vote..." at bounding box center [1200, 397] width 228 height 449
click at [351, 441] on span "Change Avatar" at bounding box center [334, 435] width 104 height 16
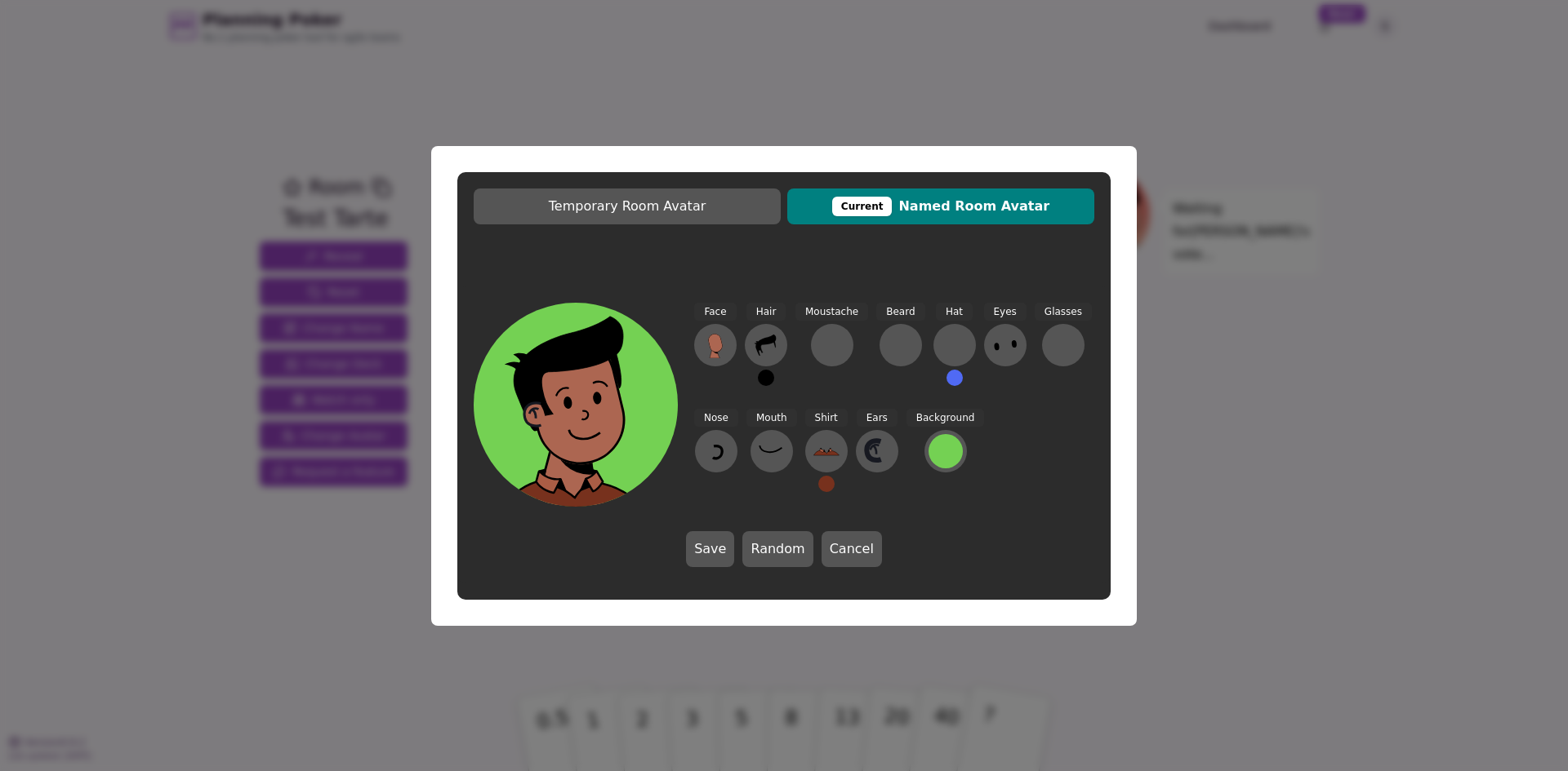
click at [869, 217] on button "Current Named Room Avatar" at bounding box center [941, 206] width 307 height 36
click at [700, 340] on button at bounding box center [715, 345] width 43 height 42
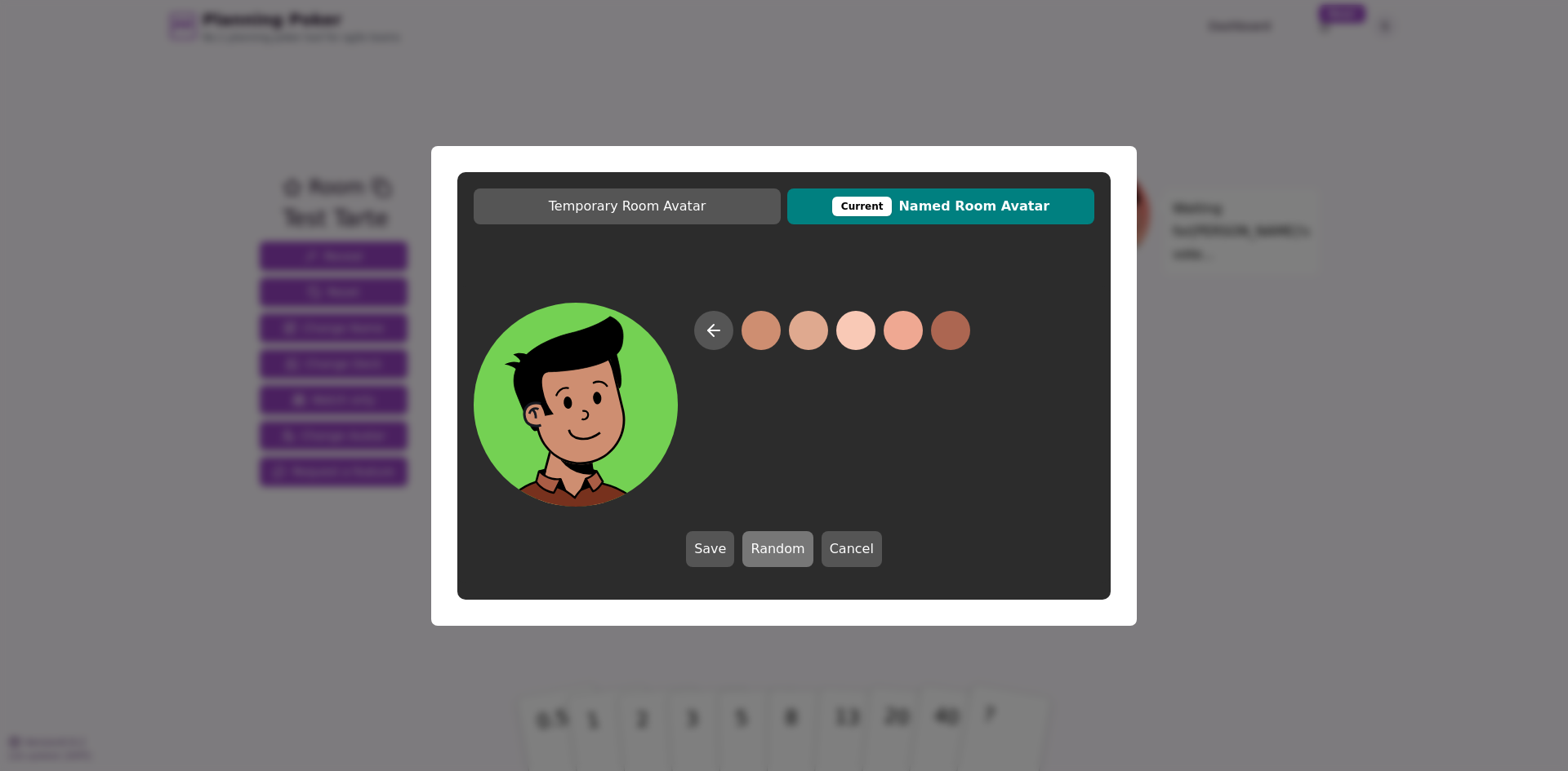
click at [758, 543] on button "Random" at bounding box center [777, 549] width 70 height 36
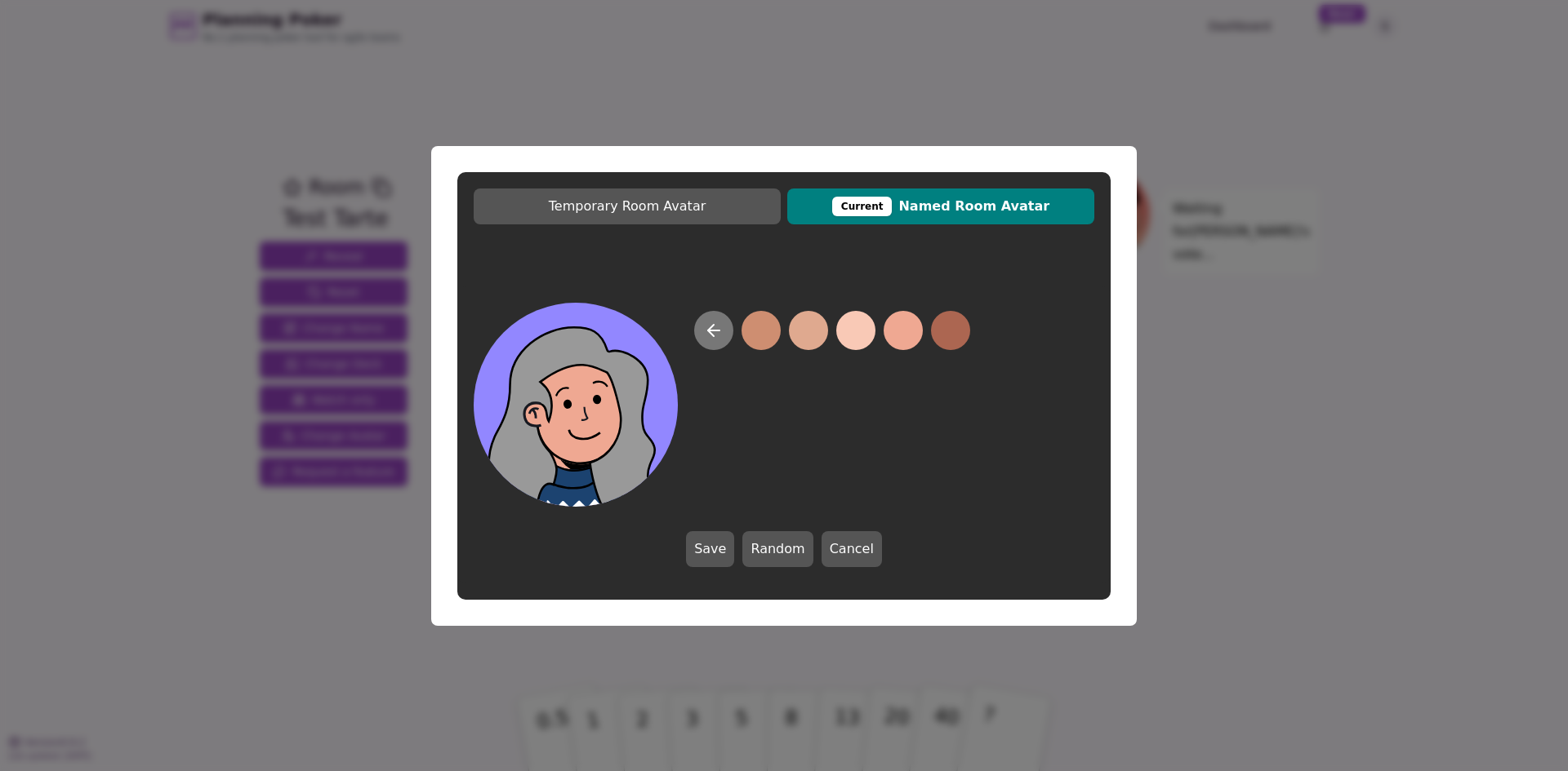
click at [712, 329] on icon at bounding box center [713, 330] width 20 height 20
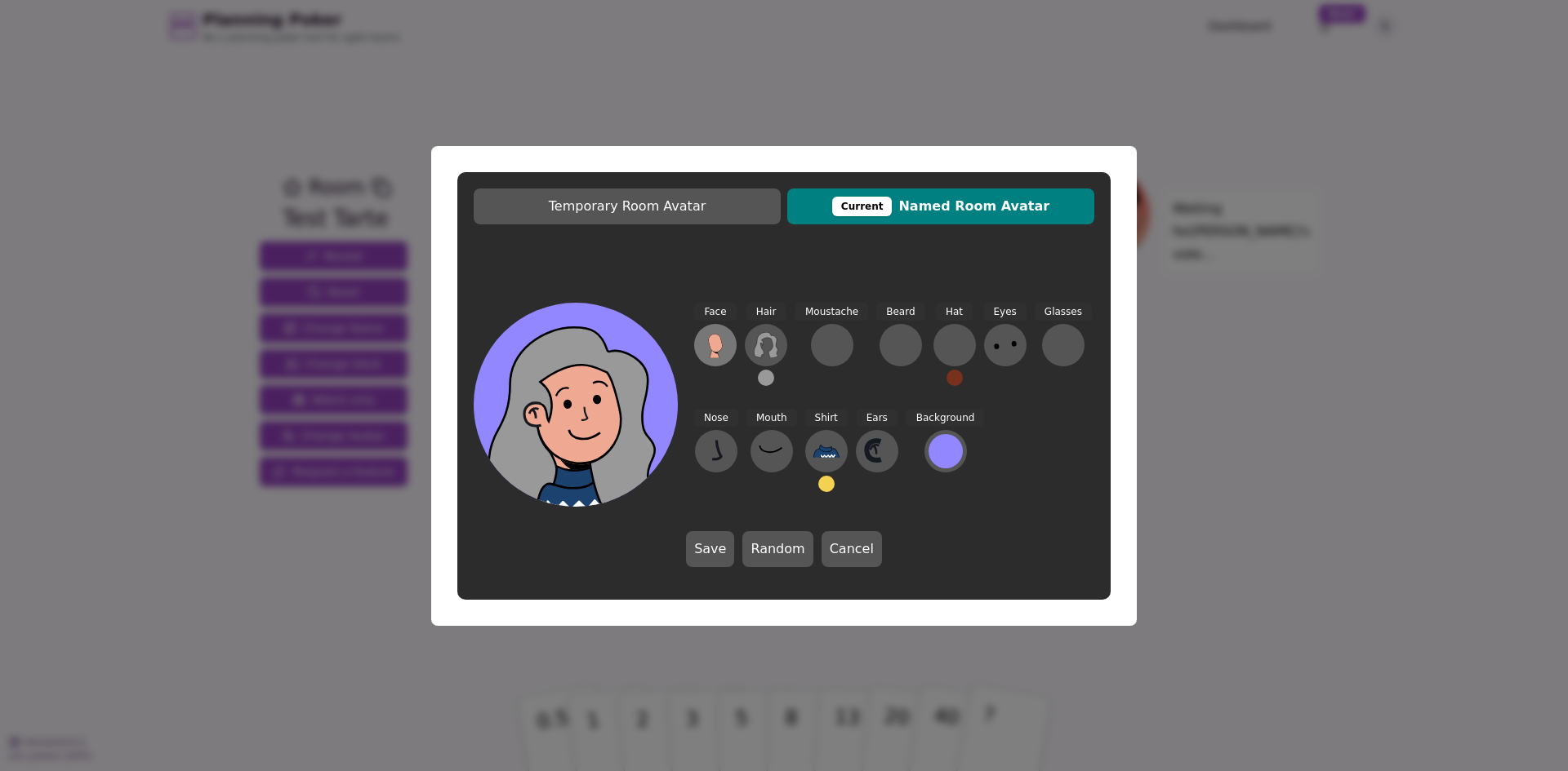
click at [705, 355] on icon at bounding box center [715, 345] width 26 height 26
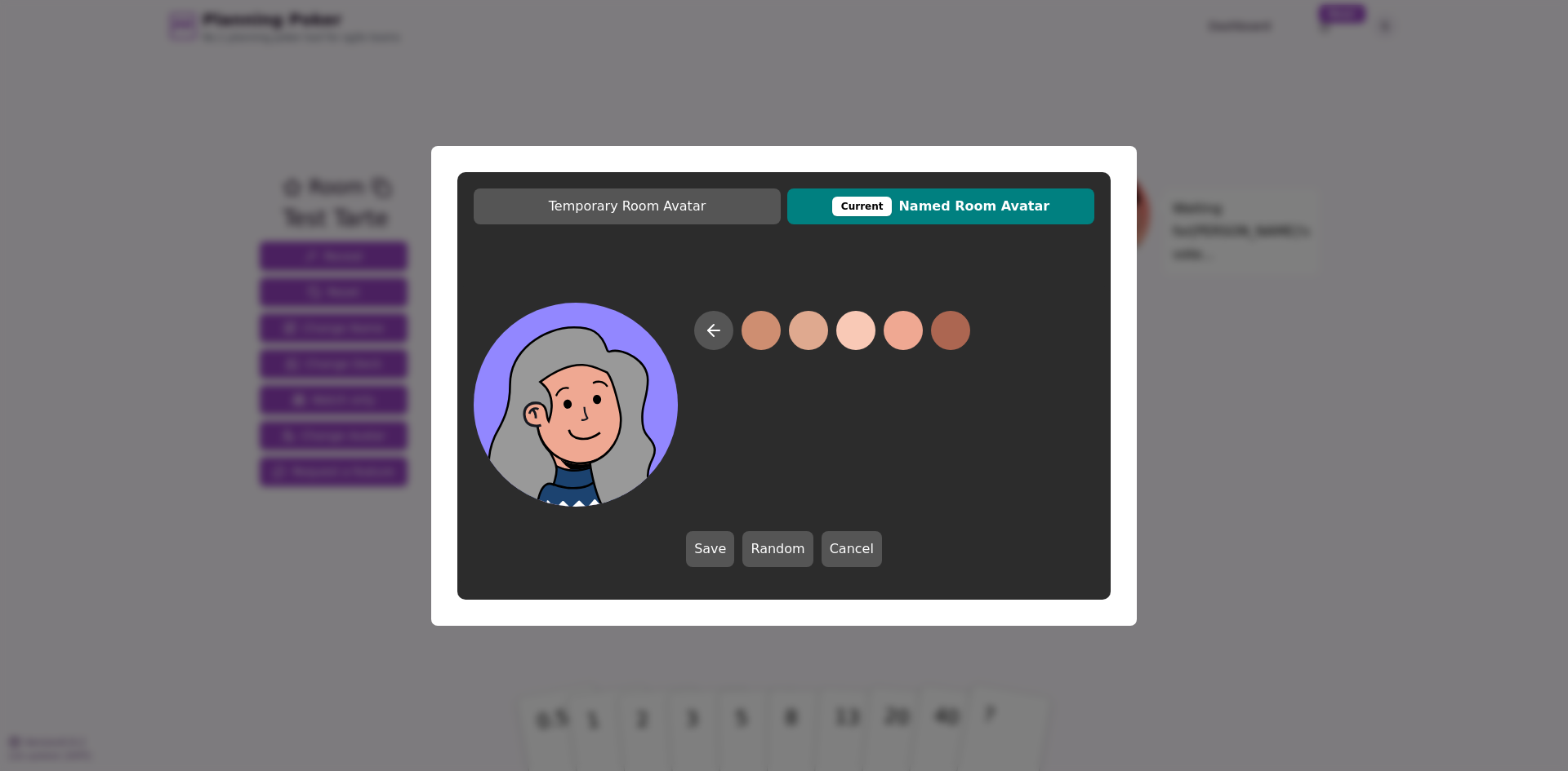
click at [863, 336] on button at bounding box center [856, 330] width 39 height 39
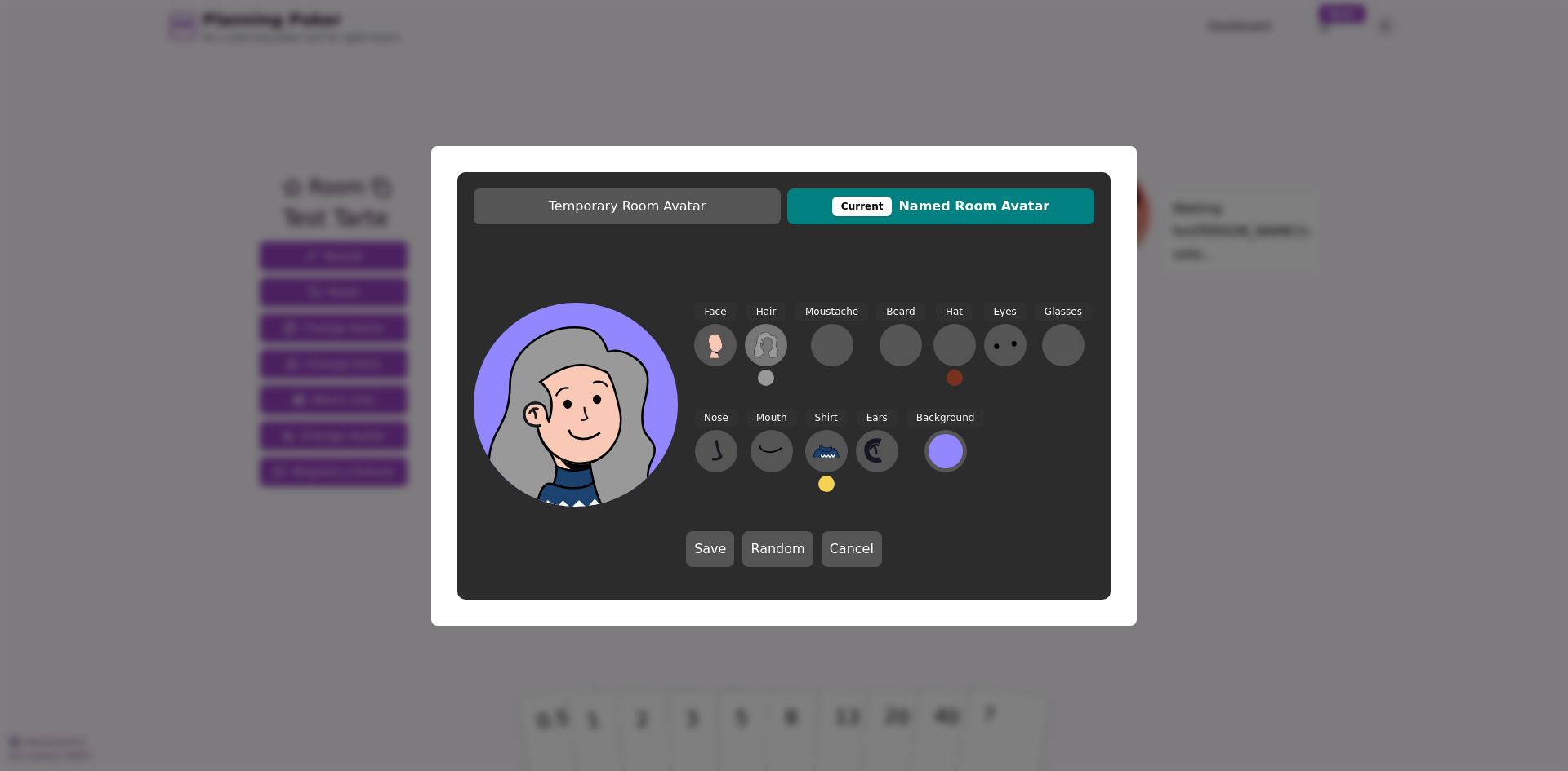
click at [771, 342] on icon at bounding box center [766, 345] width 26 height 26
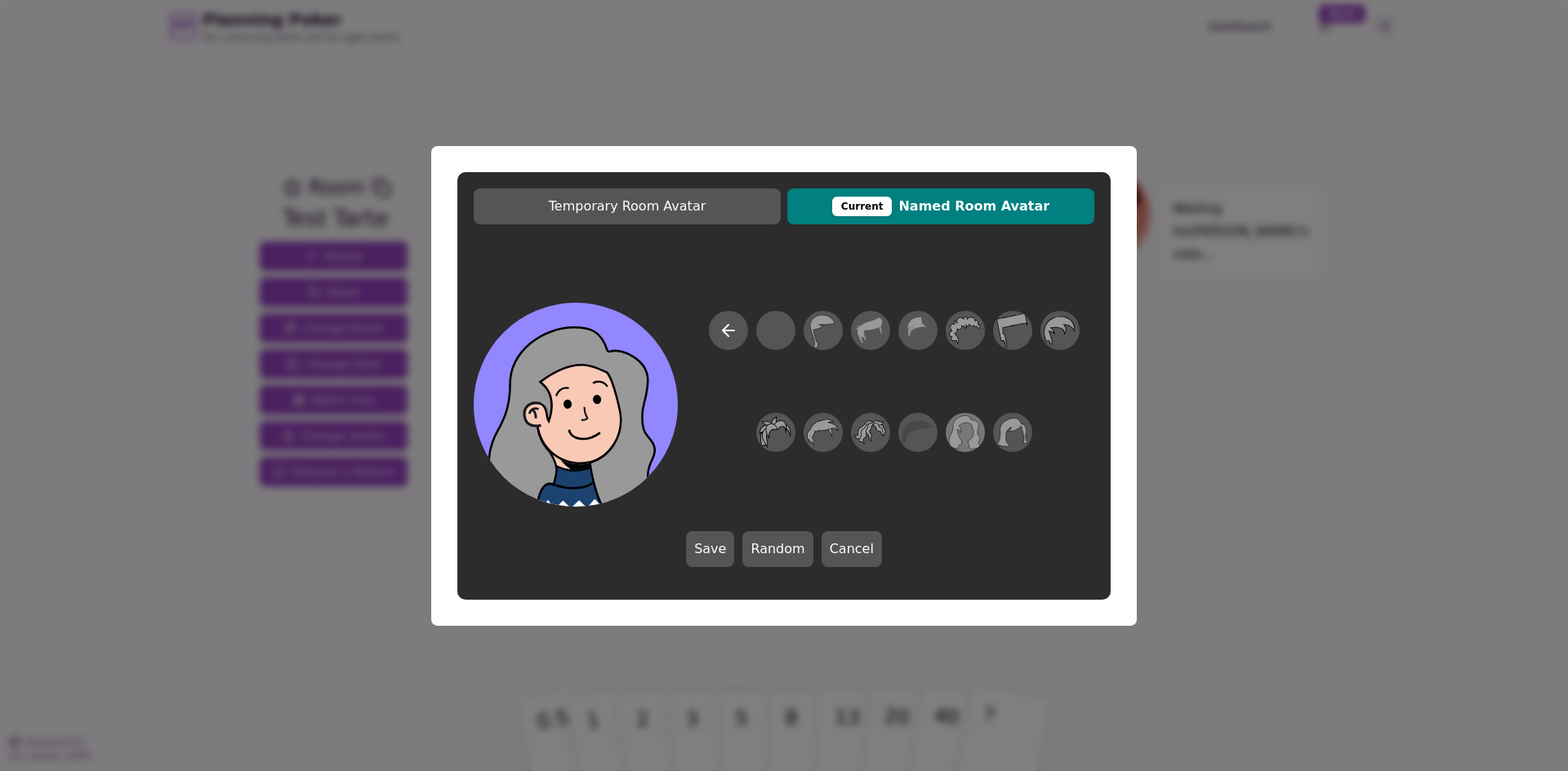
click at [962, 436] on icon at bounding box center [964, 432] width 32 height 36
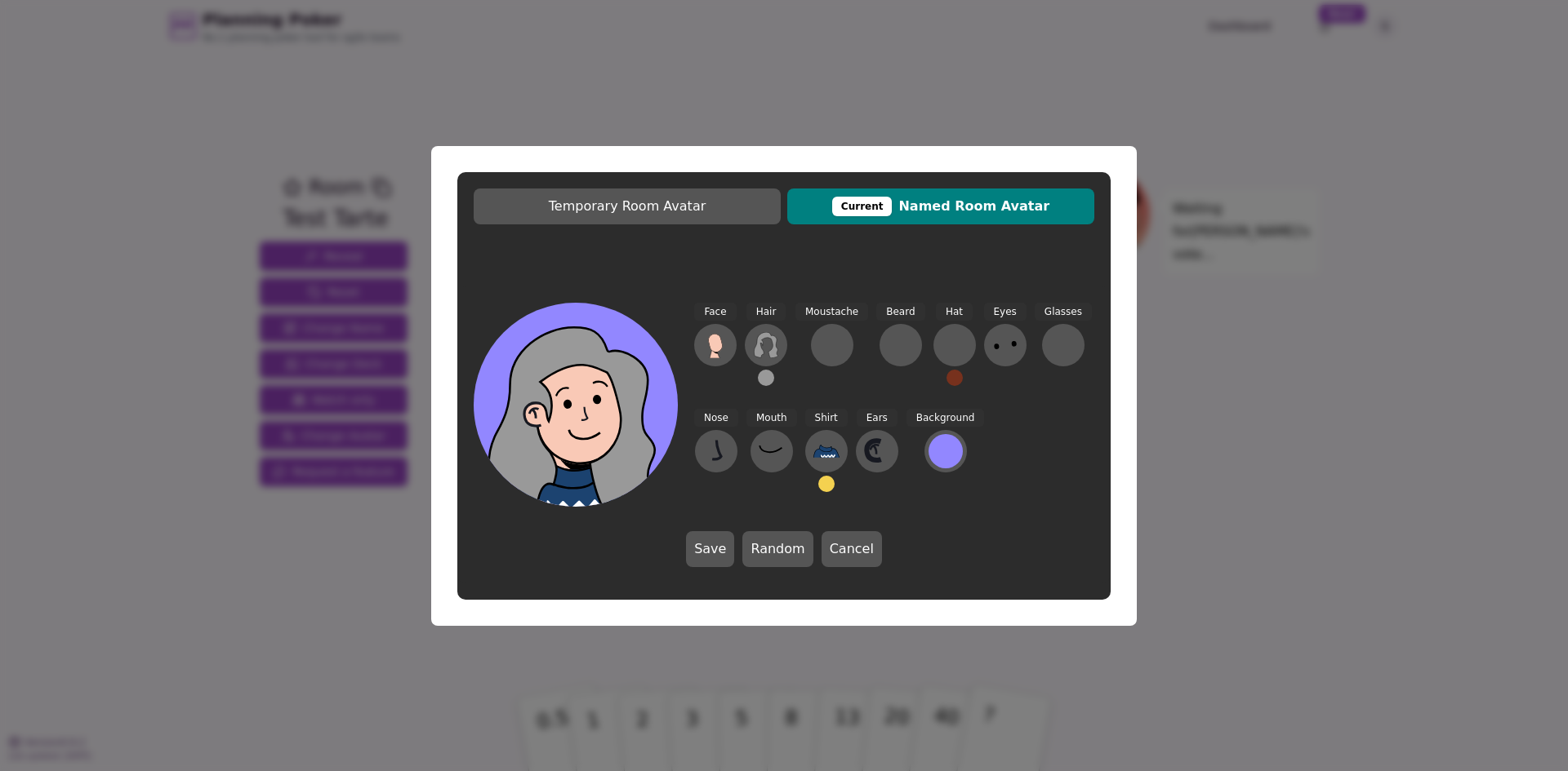
click at [764, 382] on button at bounding box center [765, 377] width 16 height 16
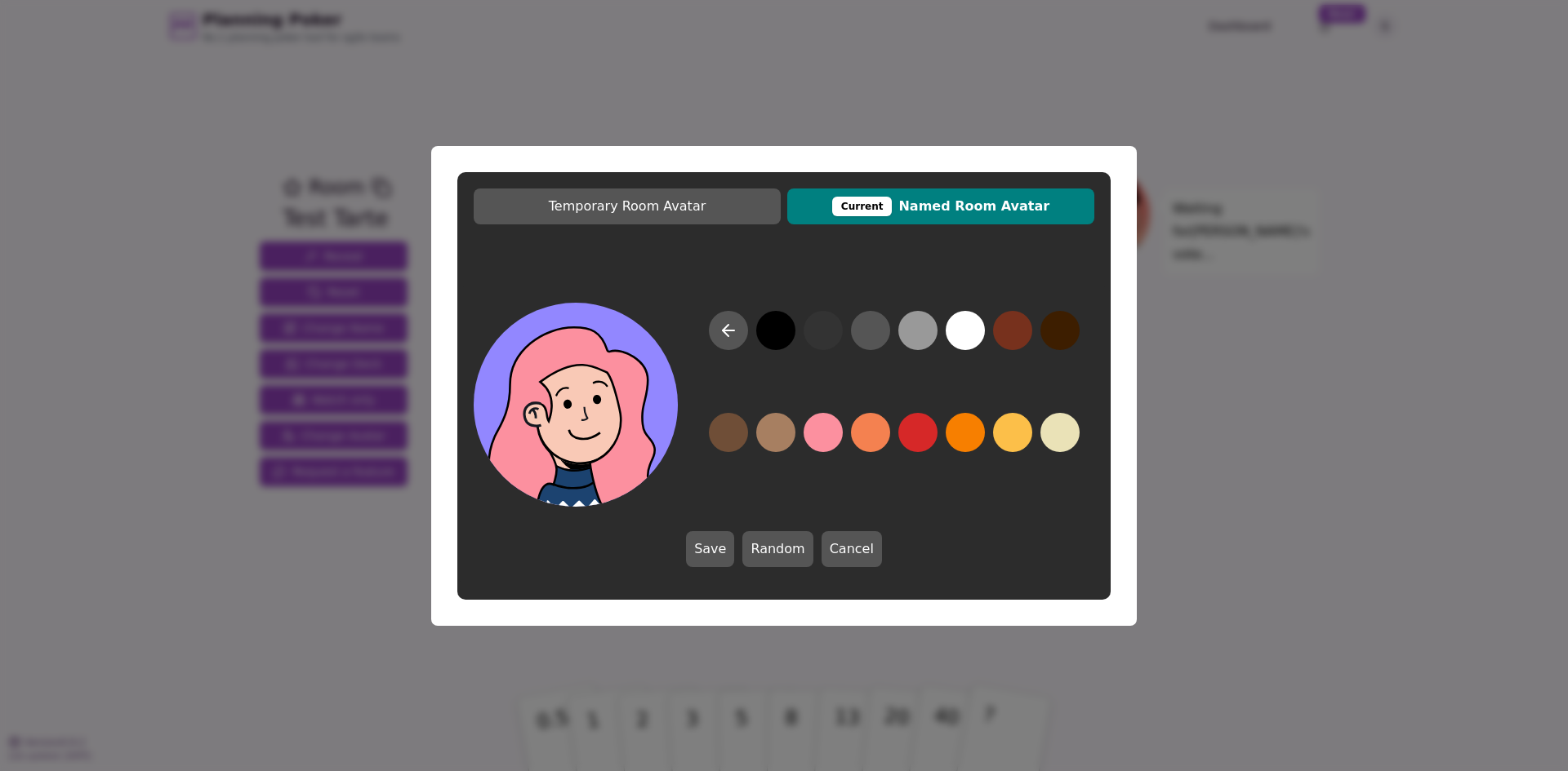
click at [817, 433] on button at bounding box center [823, 432] width 39 height 39
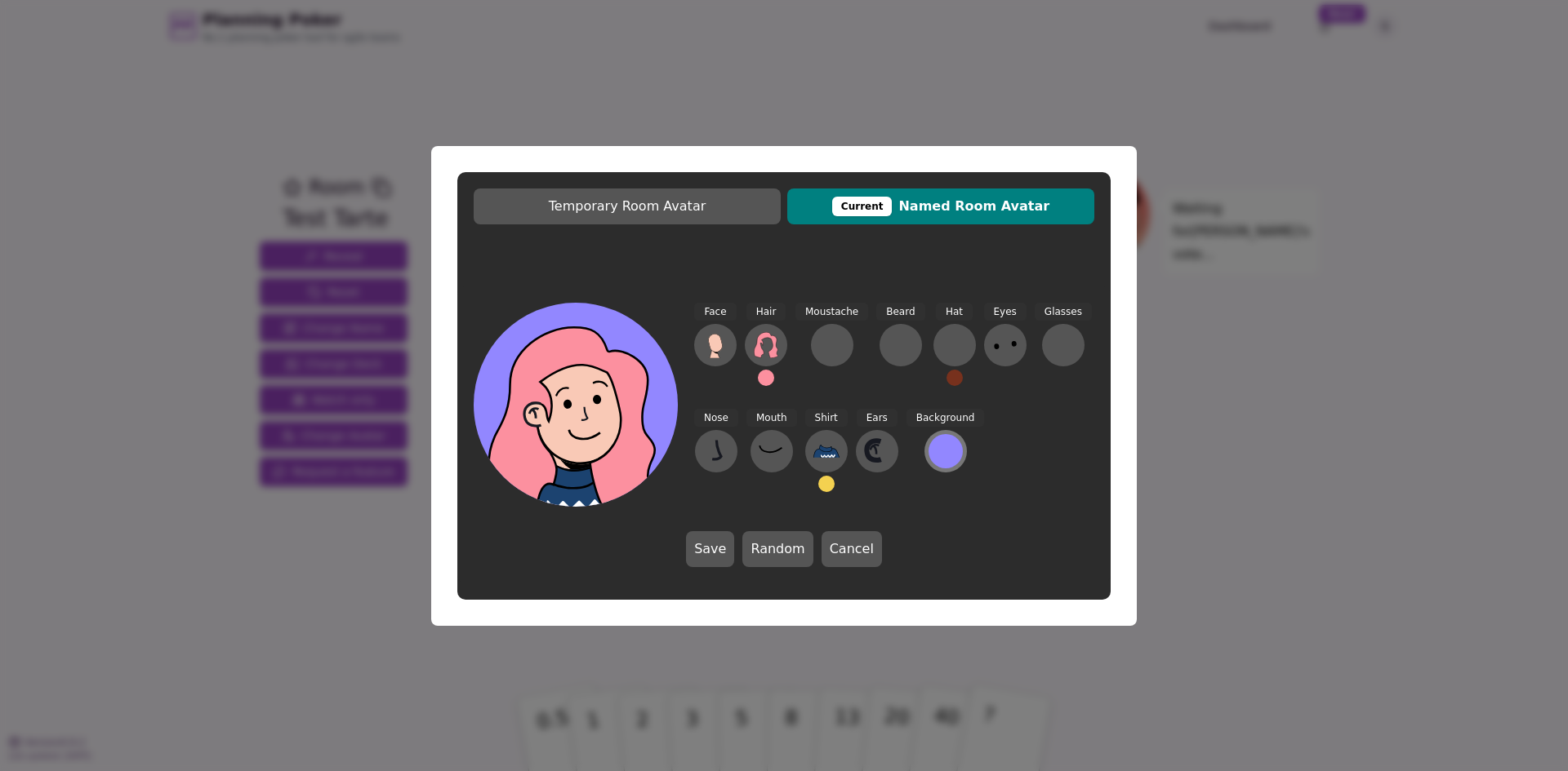
click at [943, 445] on div at bounding box center [946, 452] width 35 height 35
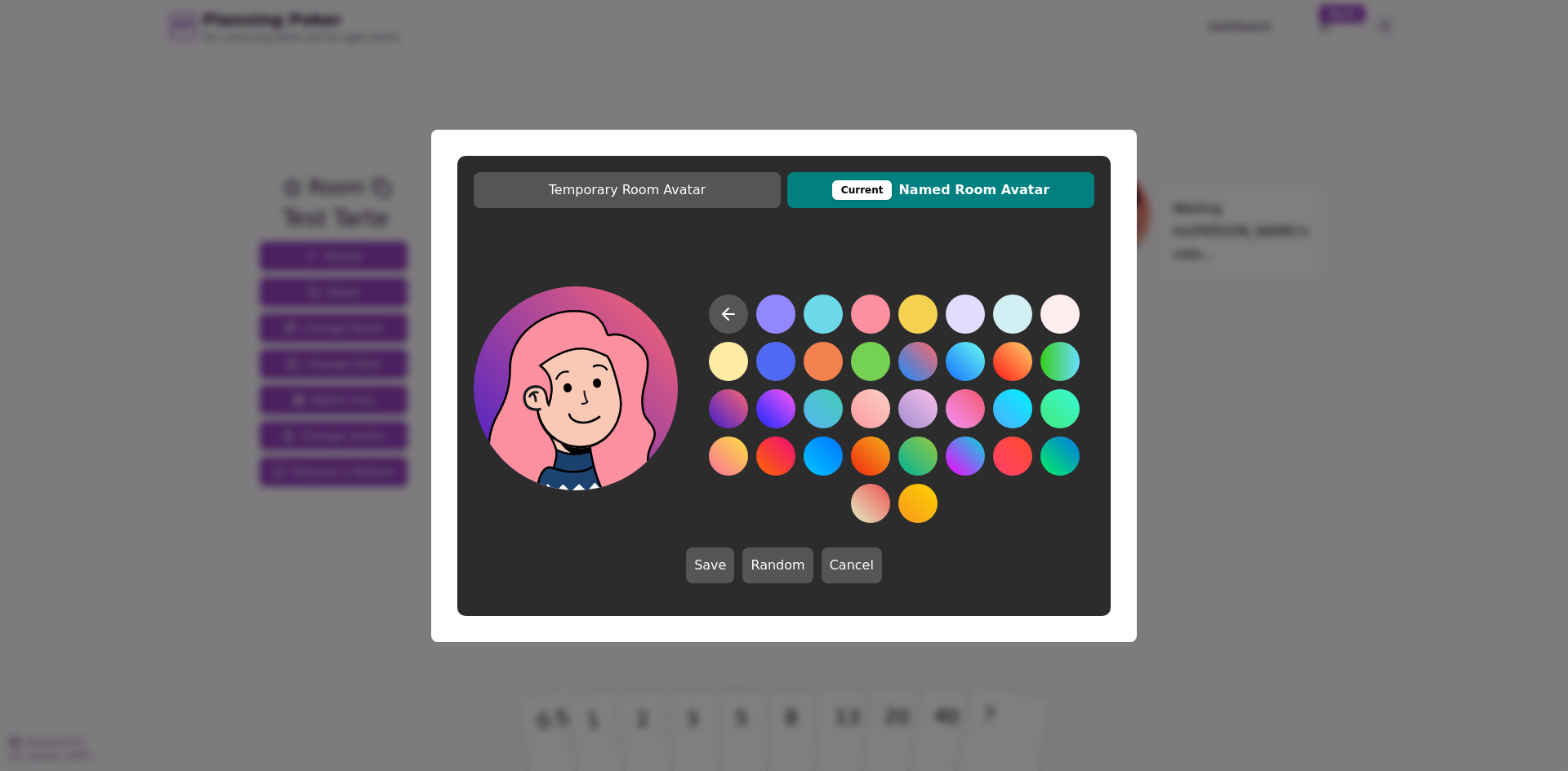
click at [721, 411] on button at bounding box center [728, 408] width 39 height 39
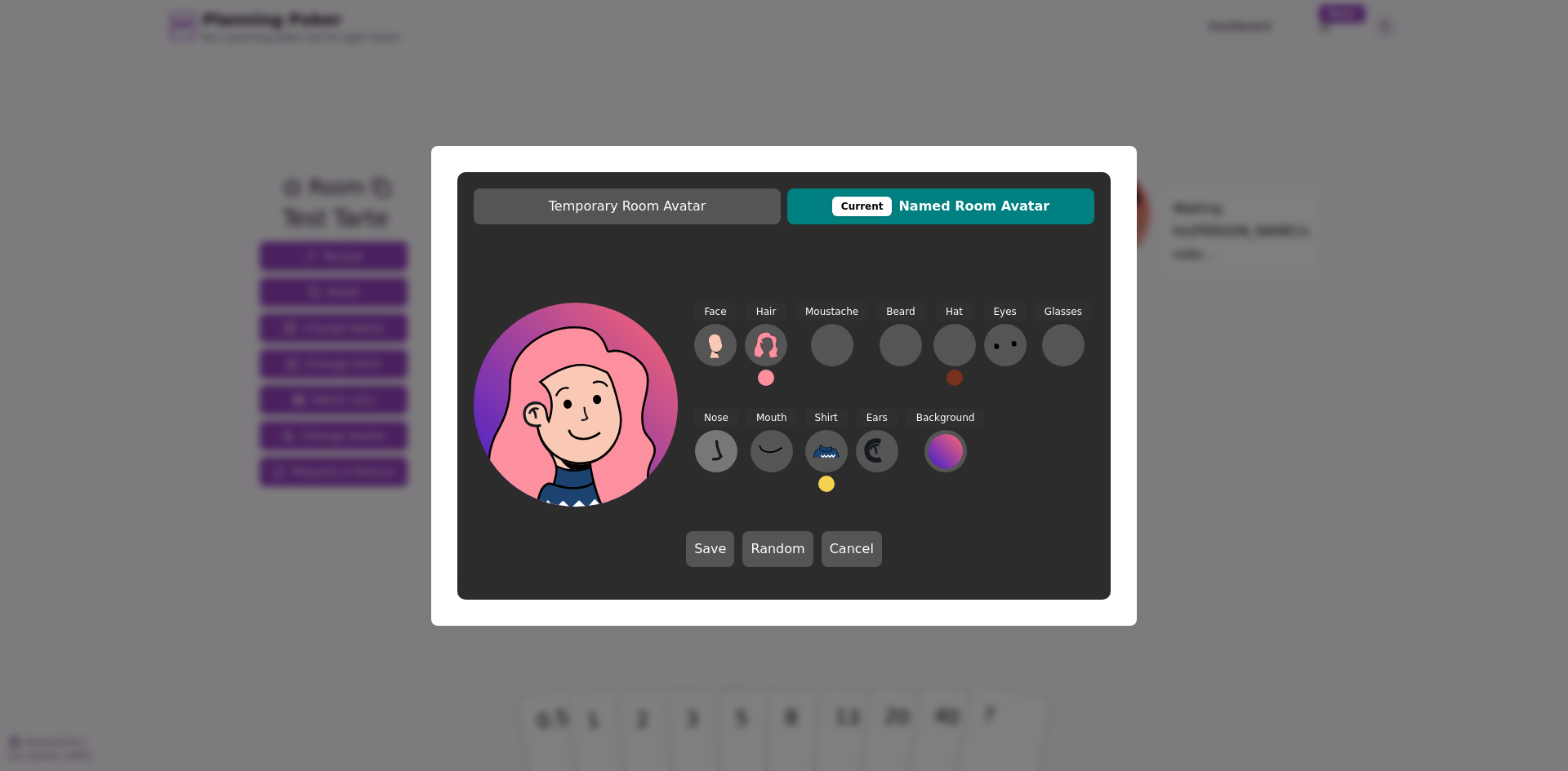
click at [721, 458] on icon at bounding box center [717, 450] width 9 height 20
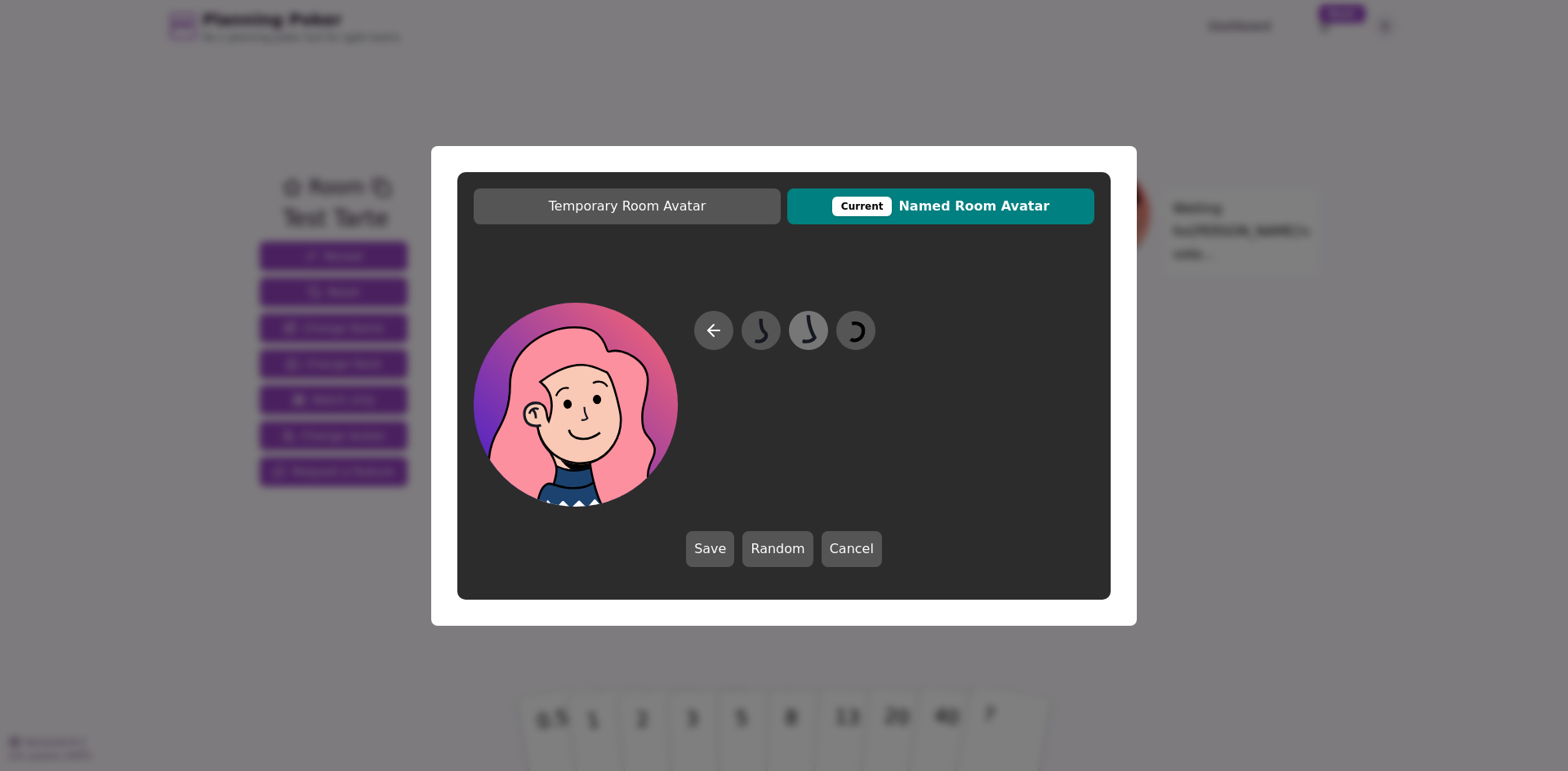
click at [797, 341] on icon at bounding box center [808, 330] width 32 height 36
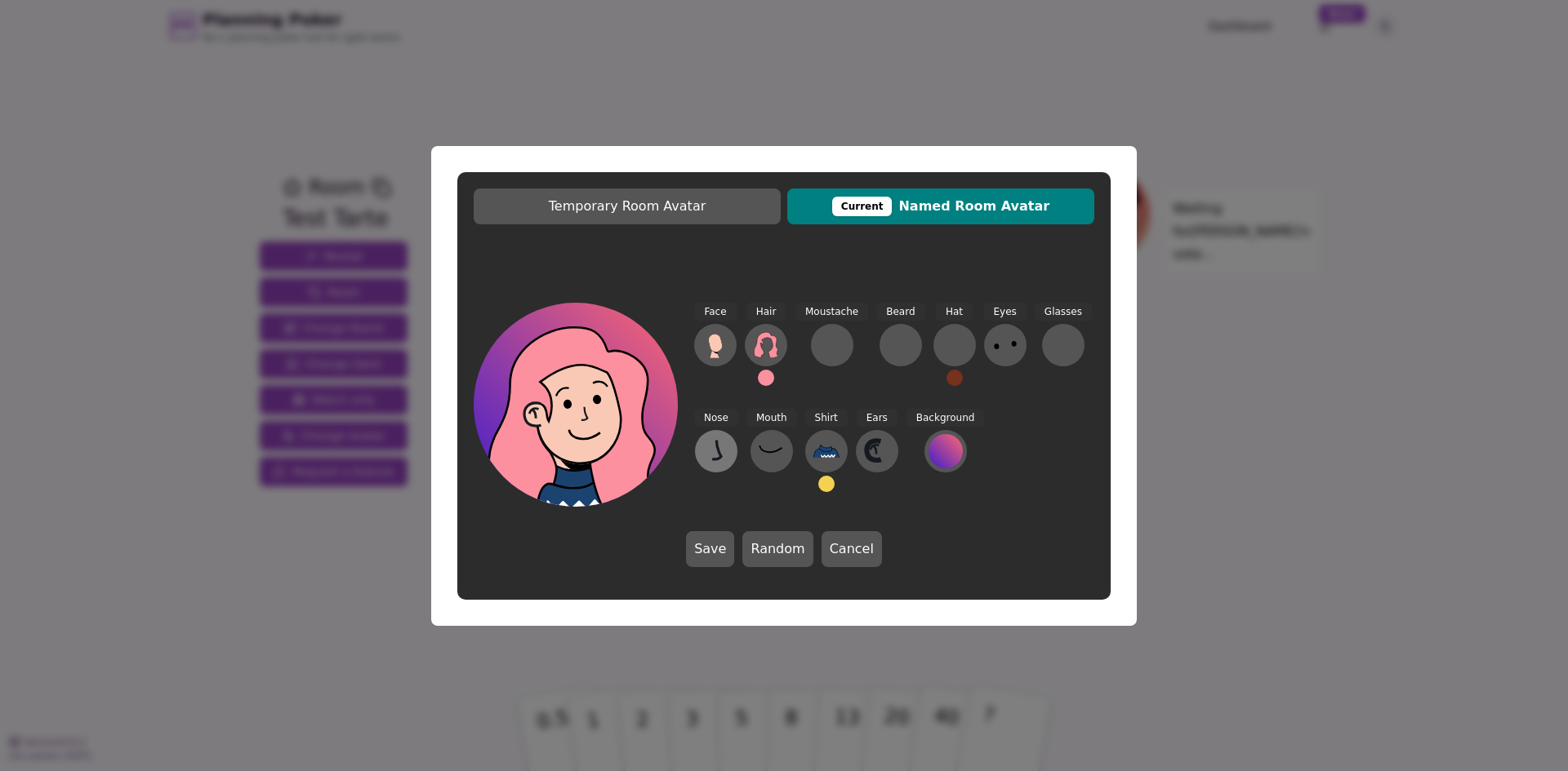
click at [715, 448] on icon at bounding box center [716, 451] width 26 height 26
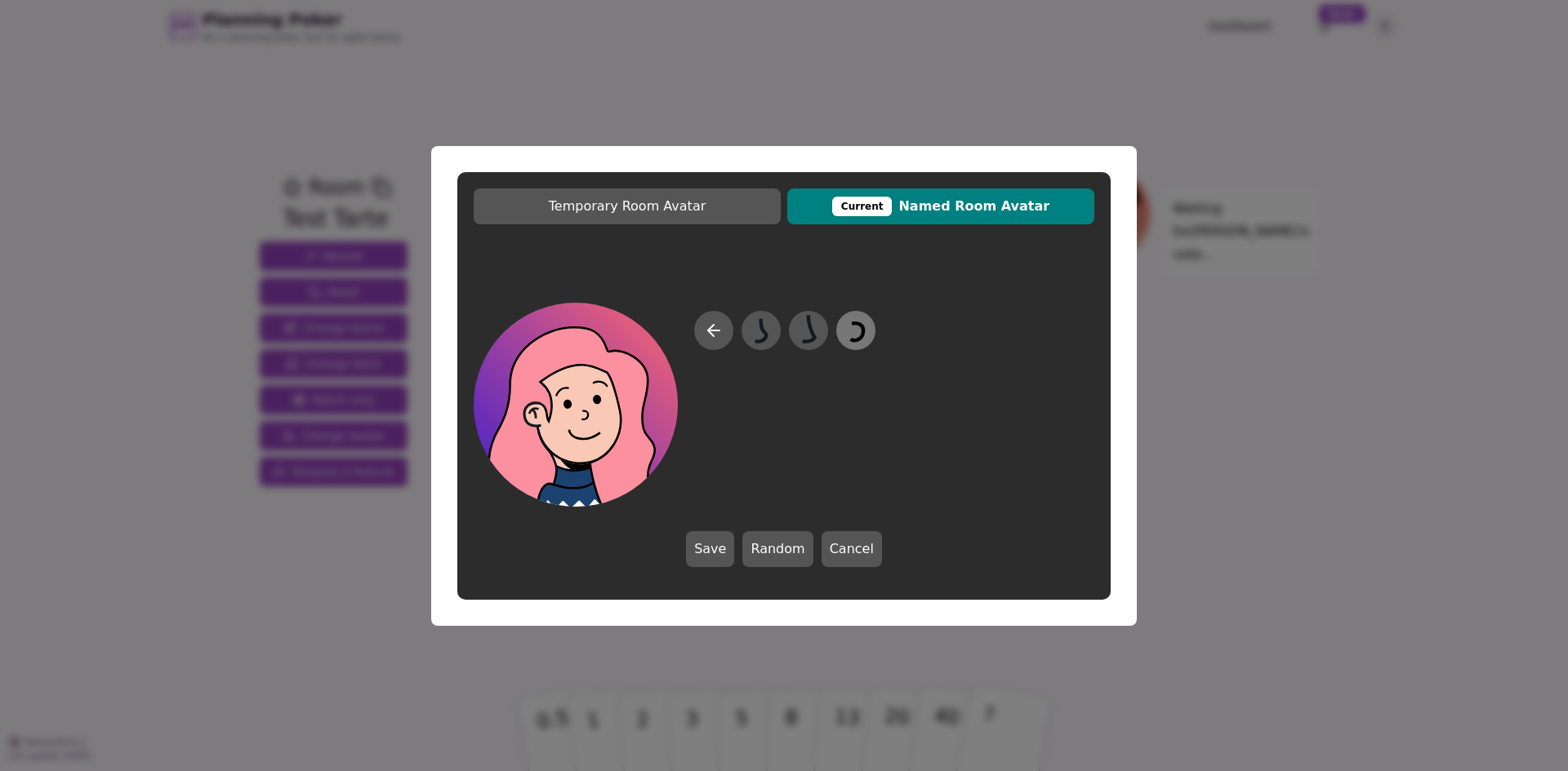
click at [846, 340] on icon at bounding box center [855, 330] width 32 height 36
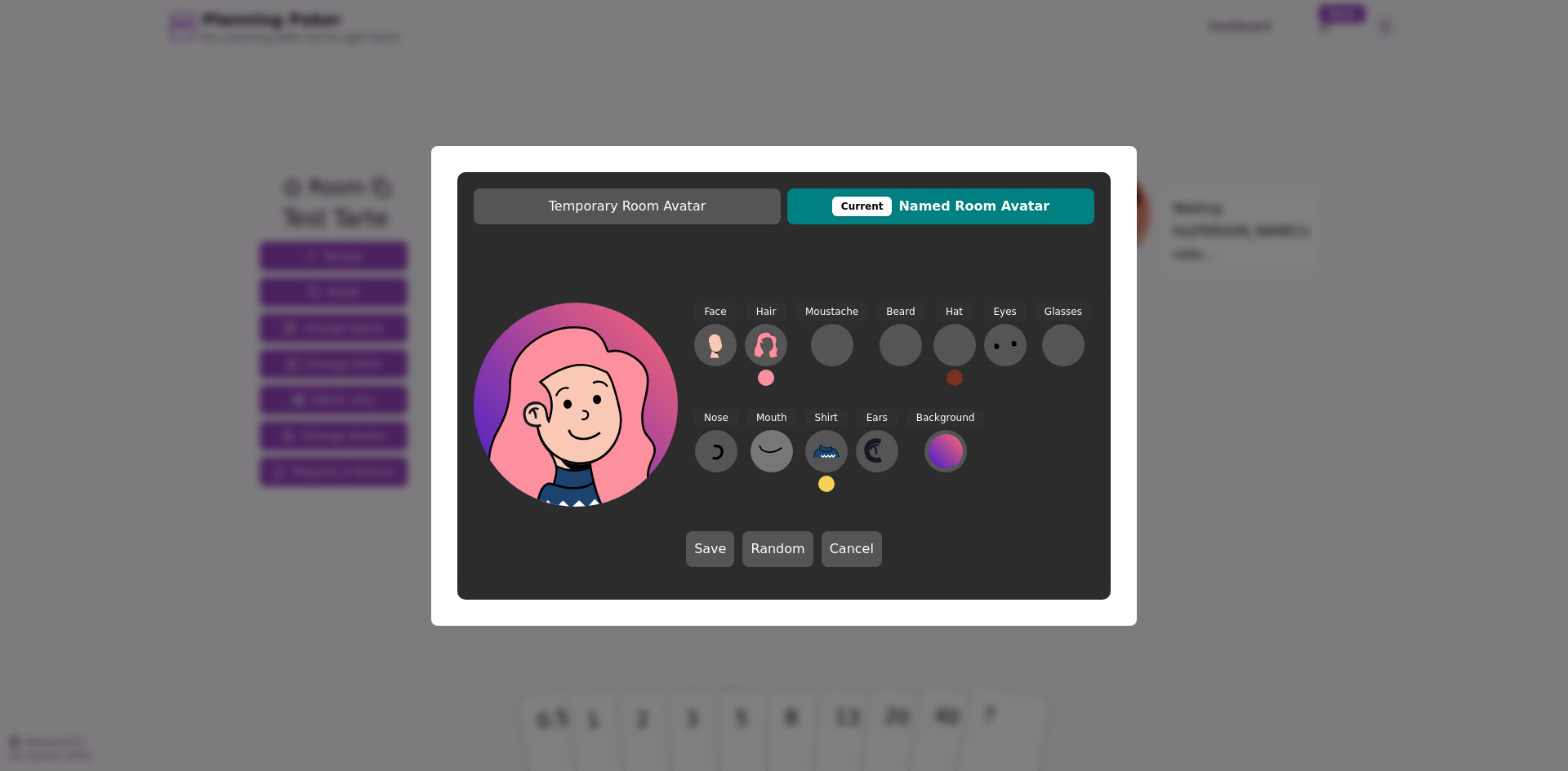
click at [766, 458] on icon at bounding box center [771, 451] width 26 height 26
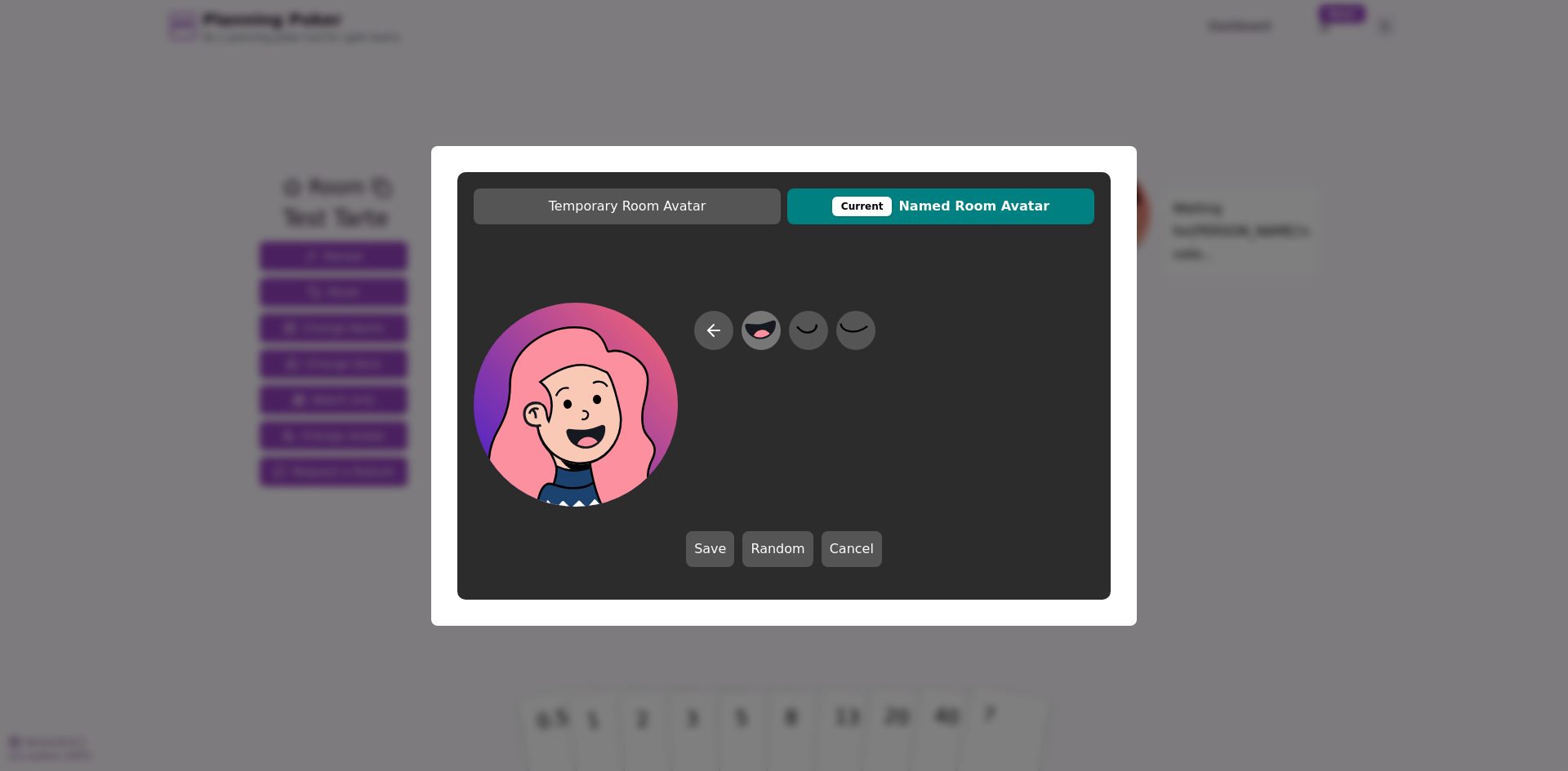
click at [766, 335] on circle at bounding box center [763, 339] width 21 height 21
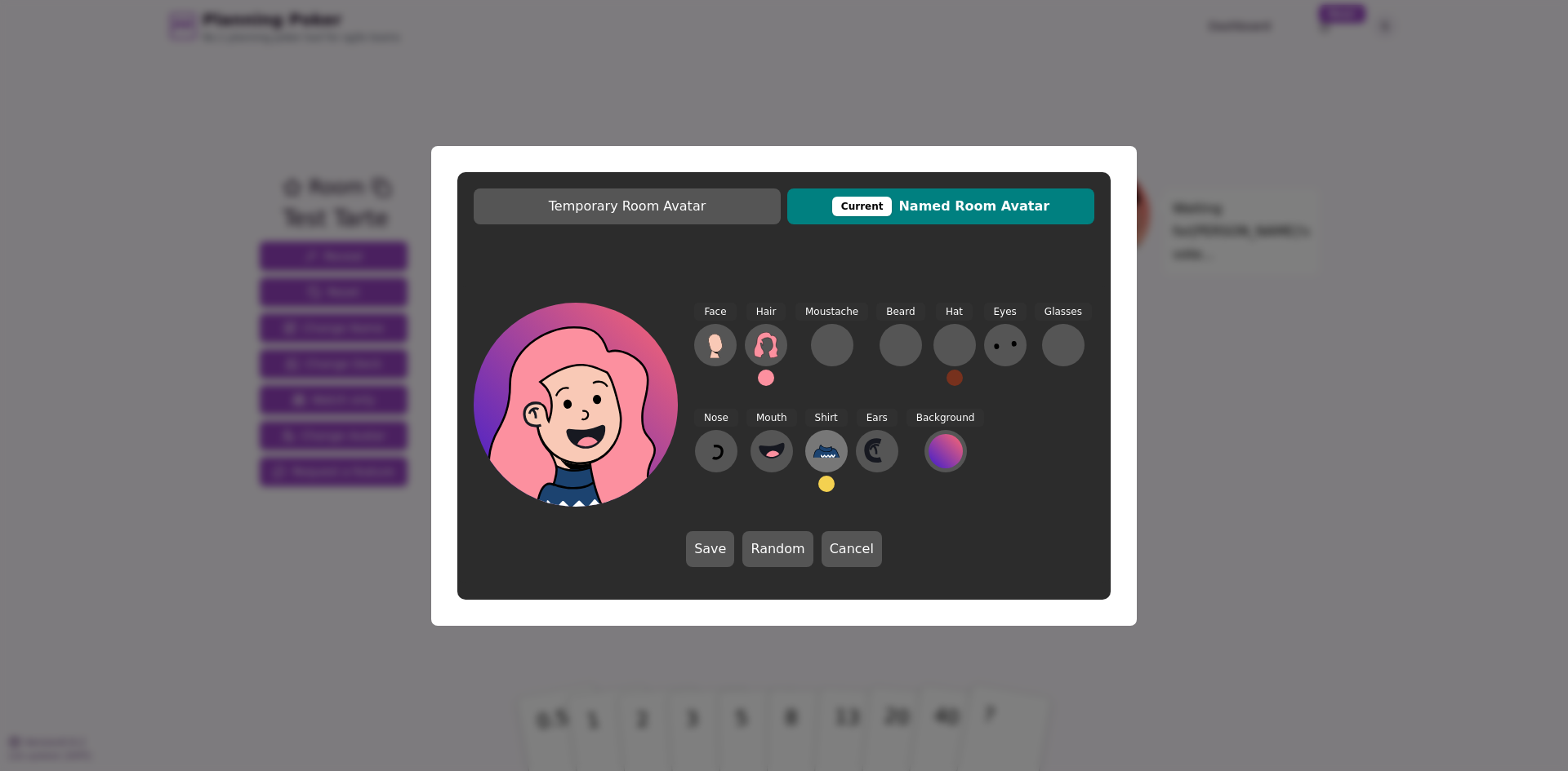
click at [835, 458] on button at bounding box center [826, 451] width 43 height 42
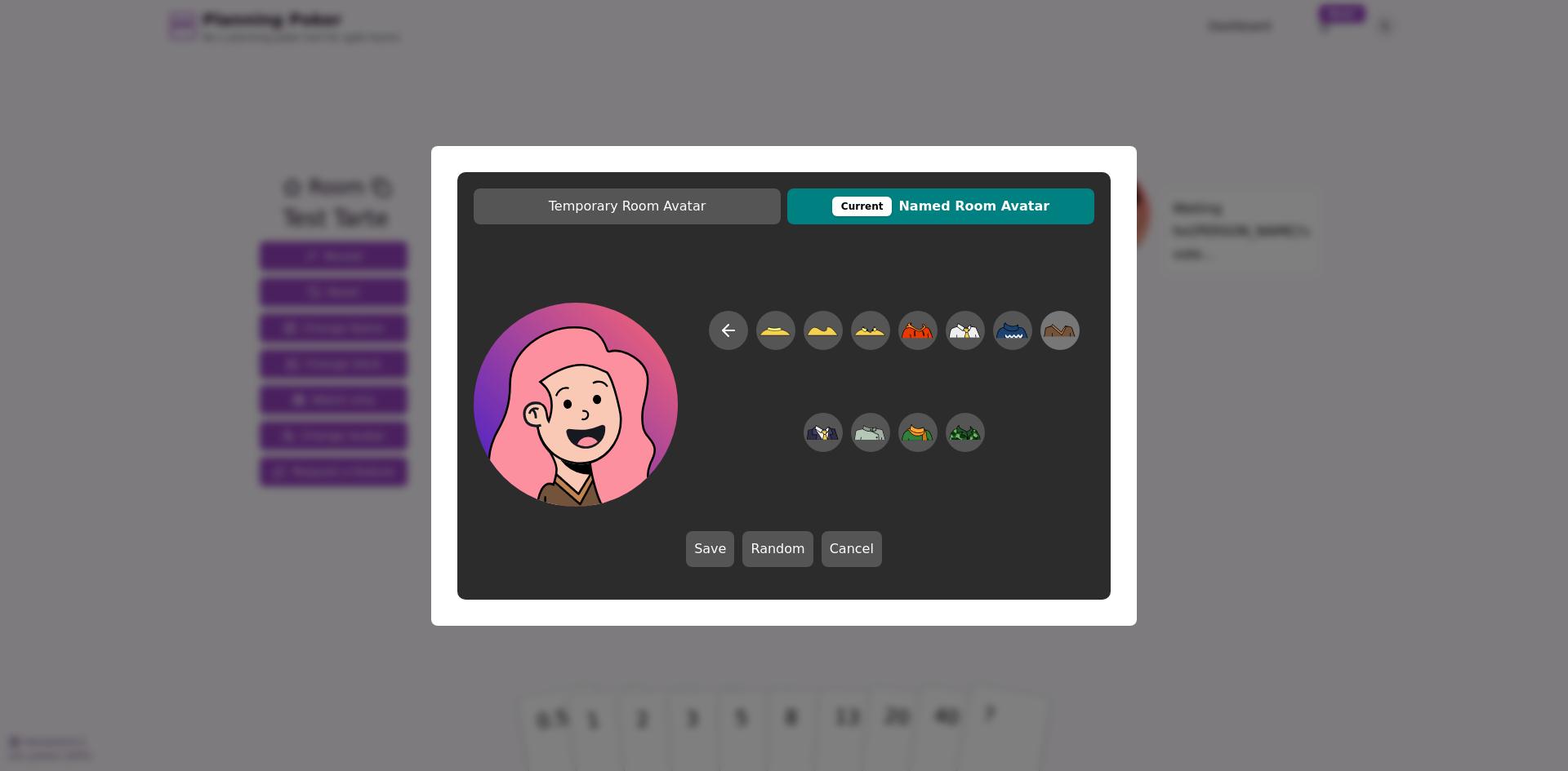
click at [1059, 339] on icon at bounding box center [1060, 330] width 32 height 36
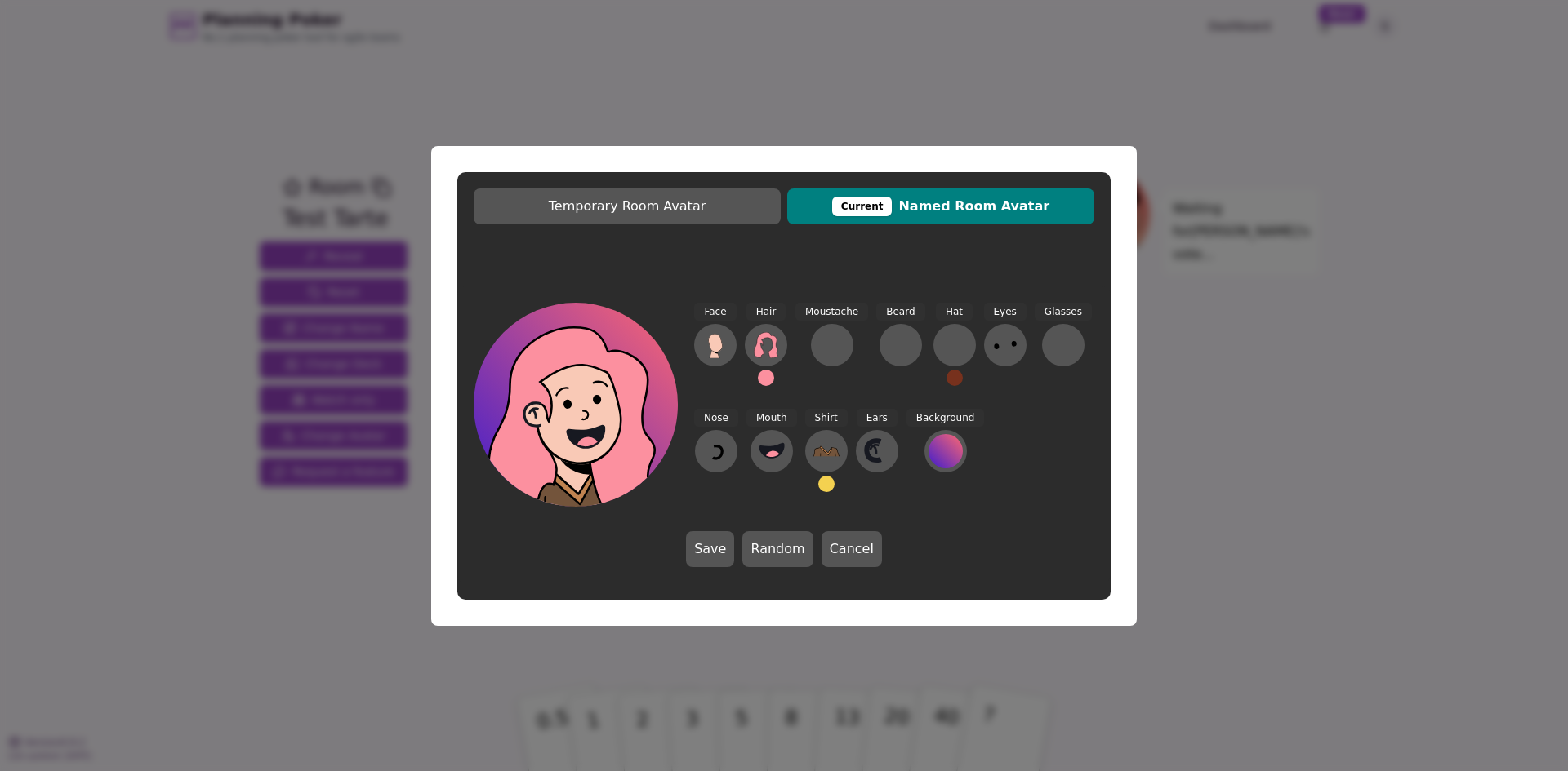
click at [821, 480] on button at bounding box center [826, 484] width 16 height 16
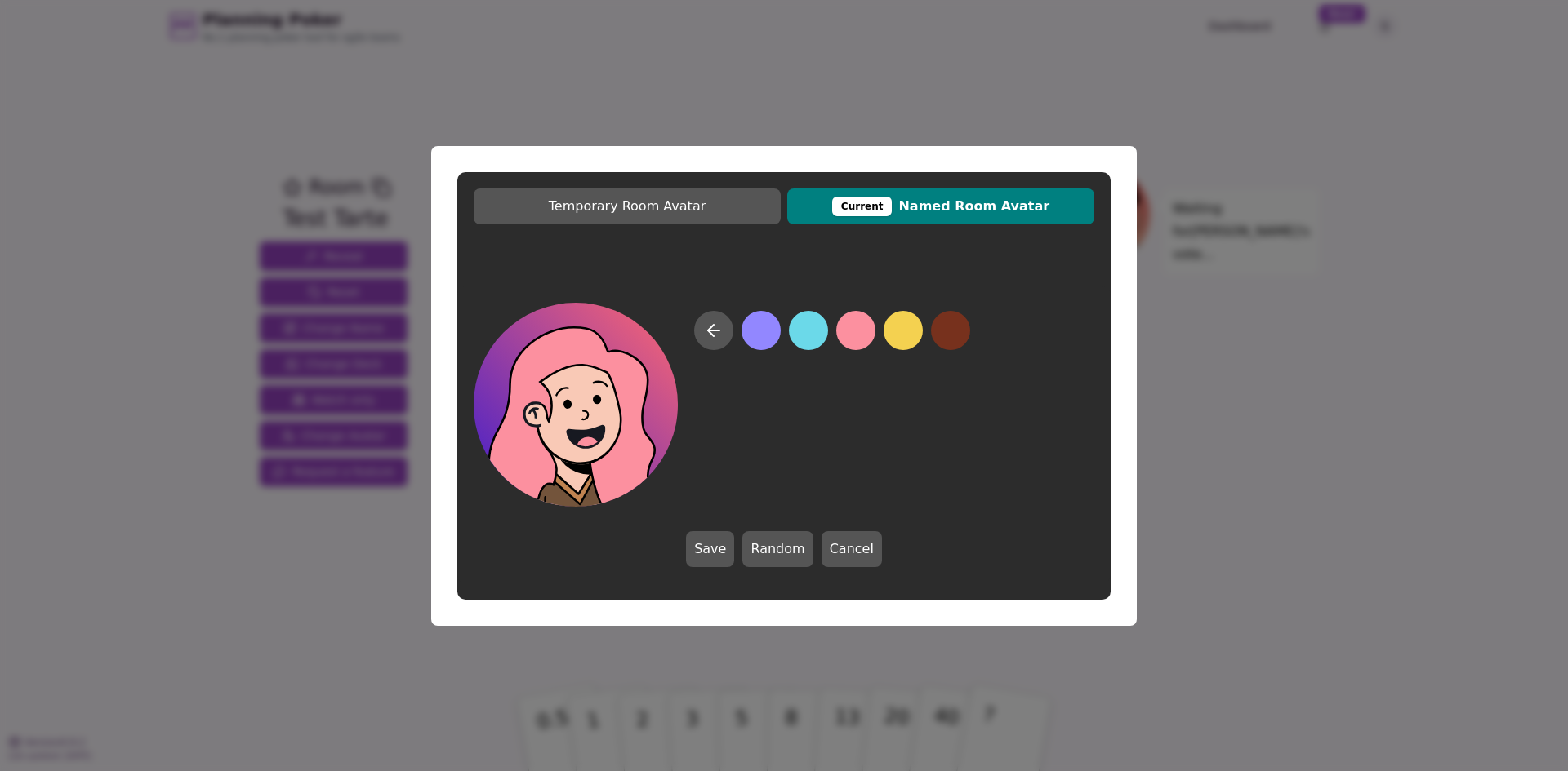
click at [808, 329] on button at bounding box center [808, 330] width 39 height 39
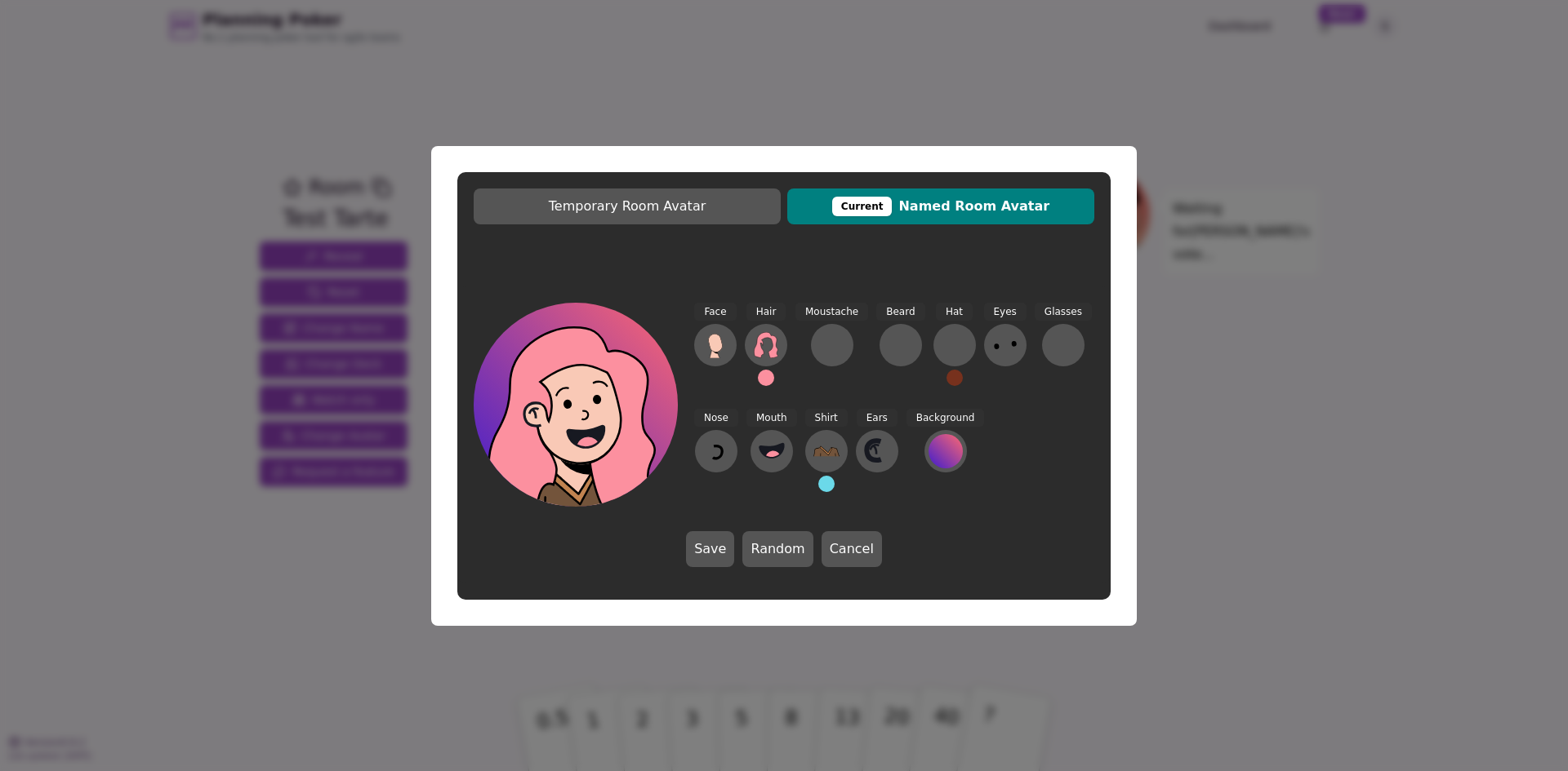
click at [823, 483] on button at bounding box center [826, 484] width 16 height 16
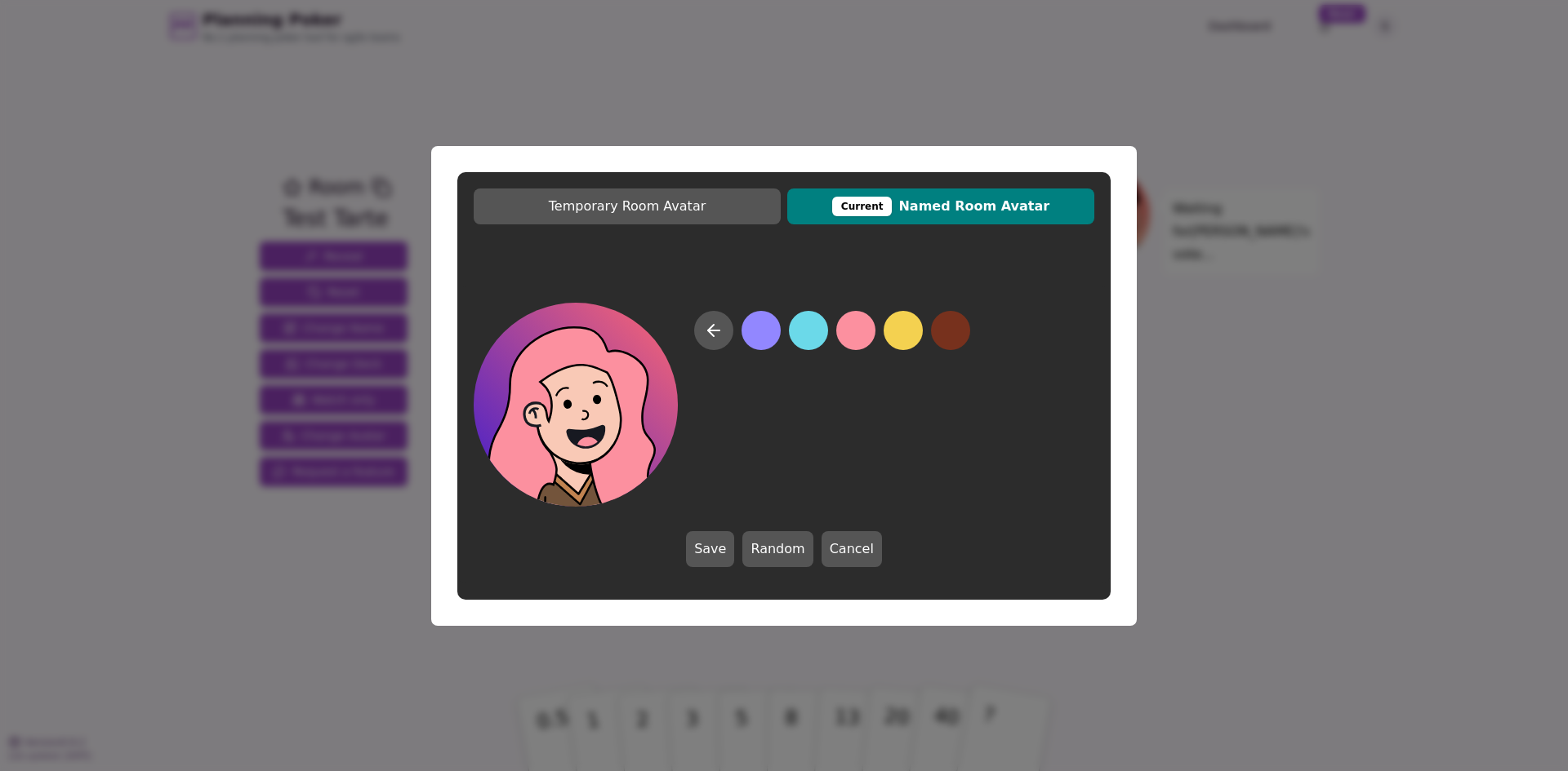
click at [805, 339] on button at bounding box center [808, 330] width 39 height 39
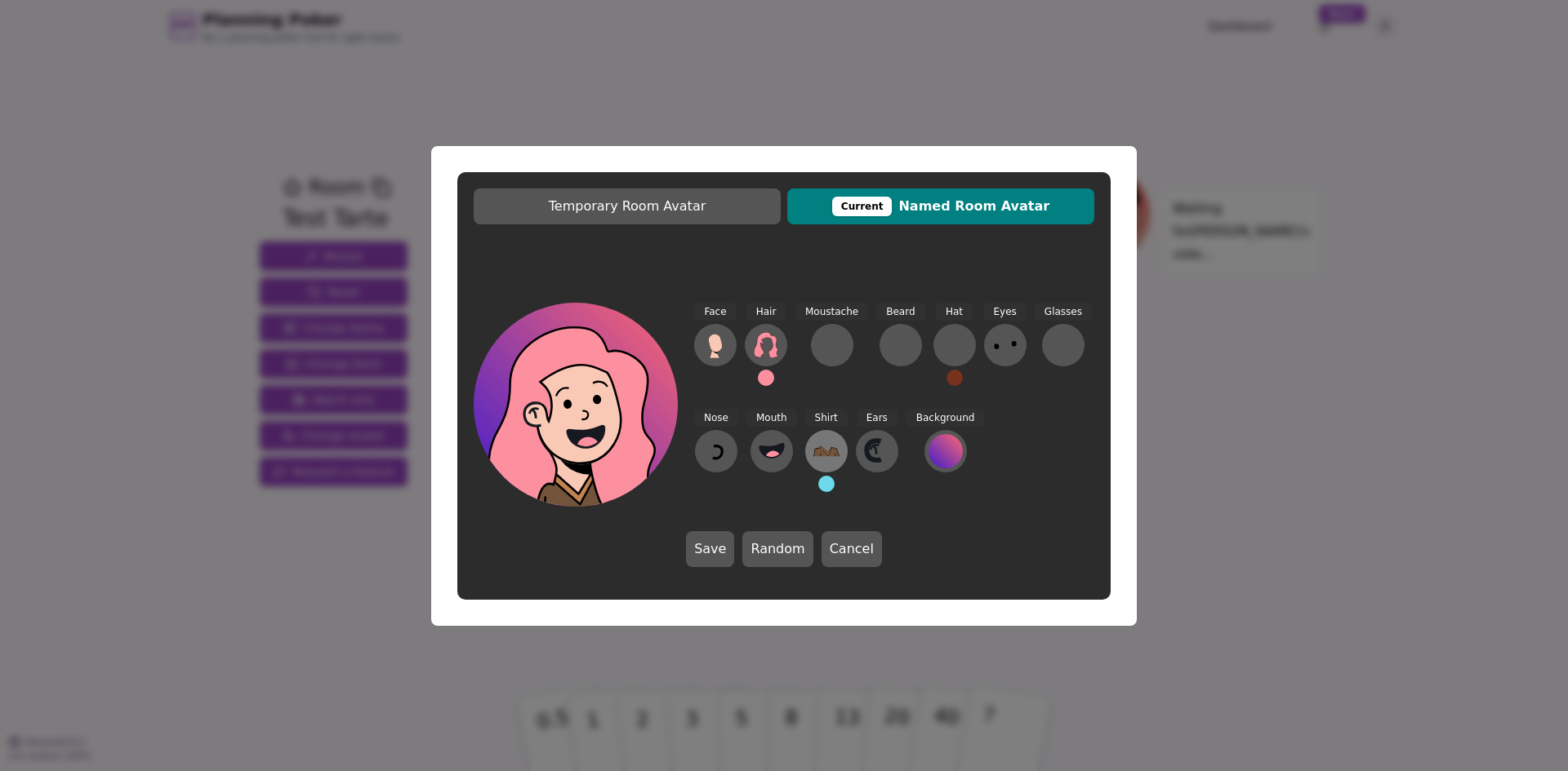
click at [829, 453] on icon at bounding box center [826, 452] width 26 height 10
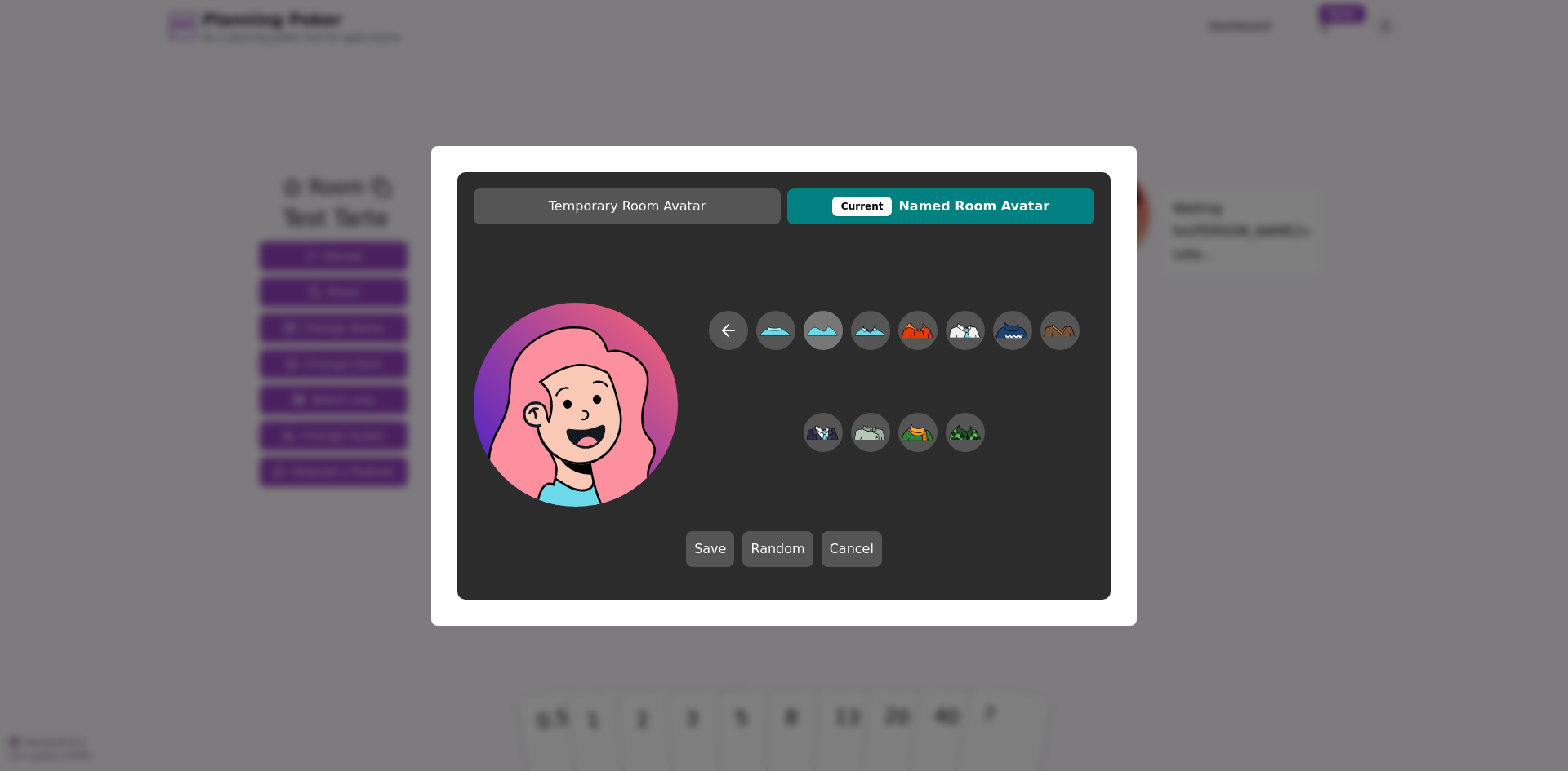
click at [824, 329] on icon at bounding box center [823, 330] width 32 height 36
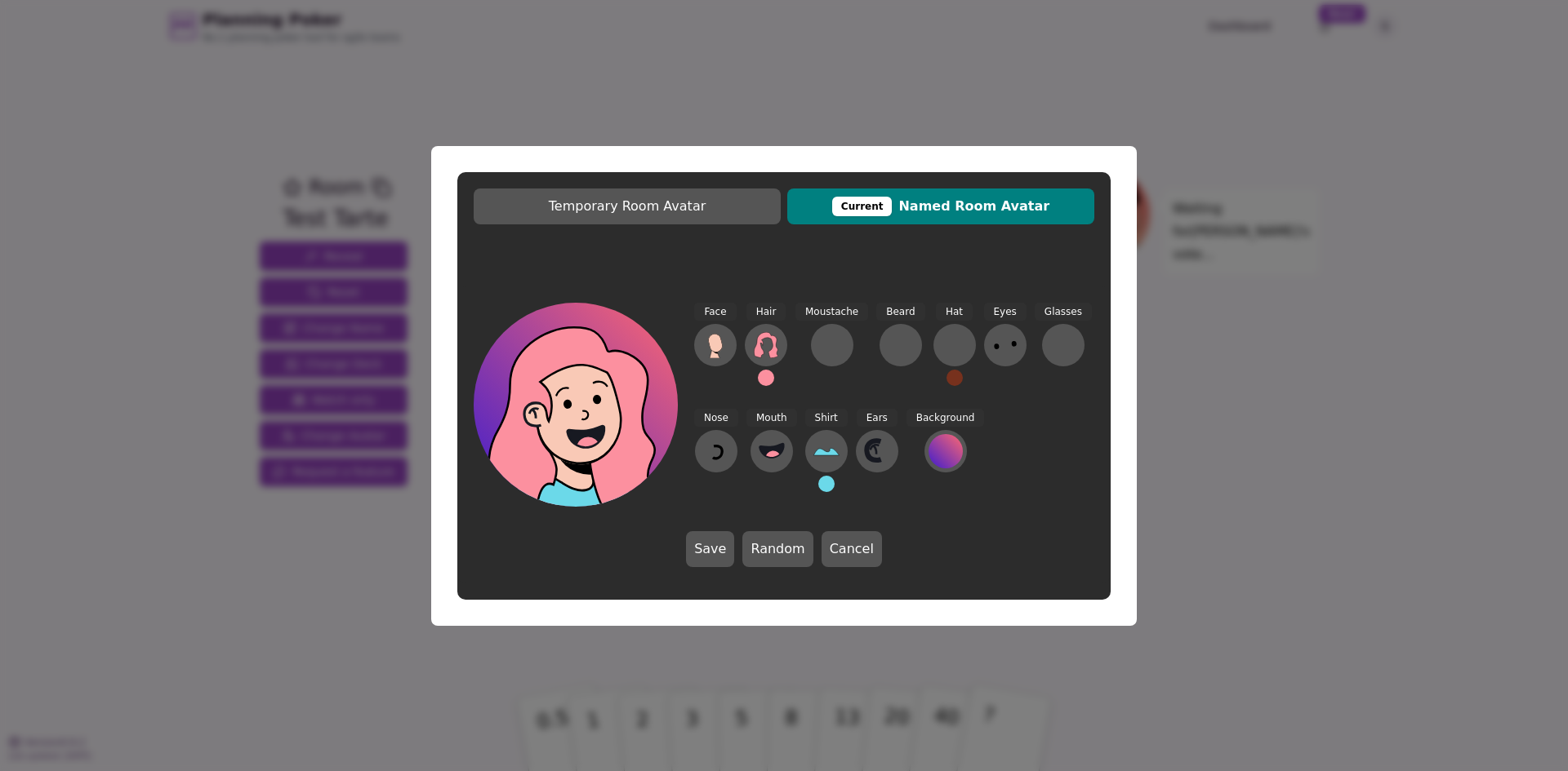
click at [819, 482] on button at bounding box center [826, 484] width 16 height 16
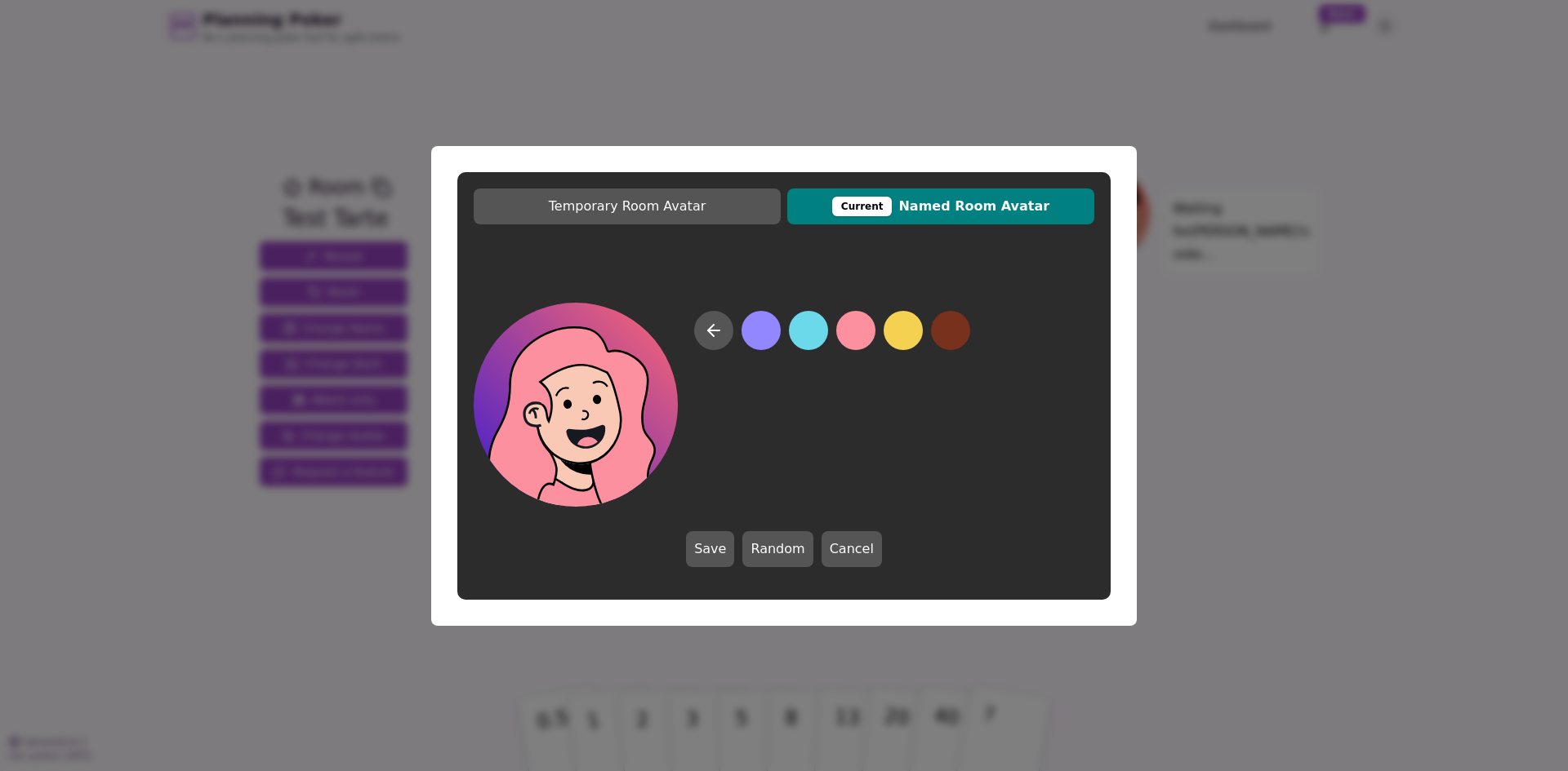
click at [859, 330] on button at bounding box center [856, 330] width 39 height 39
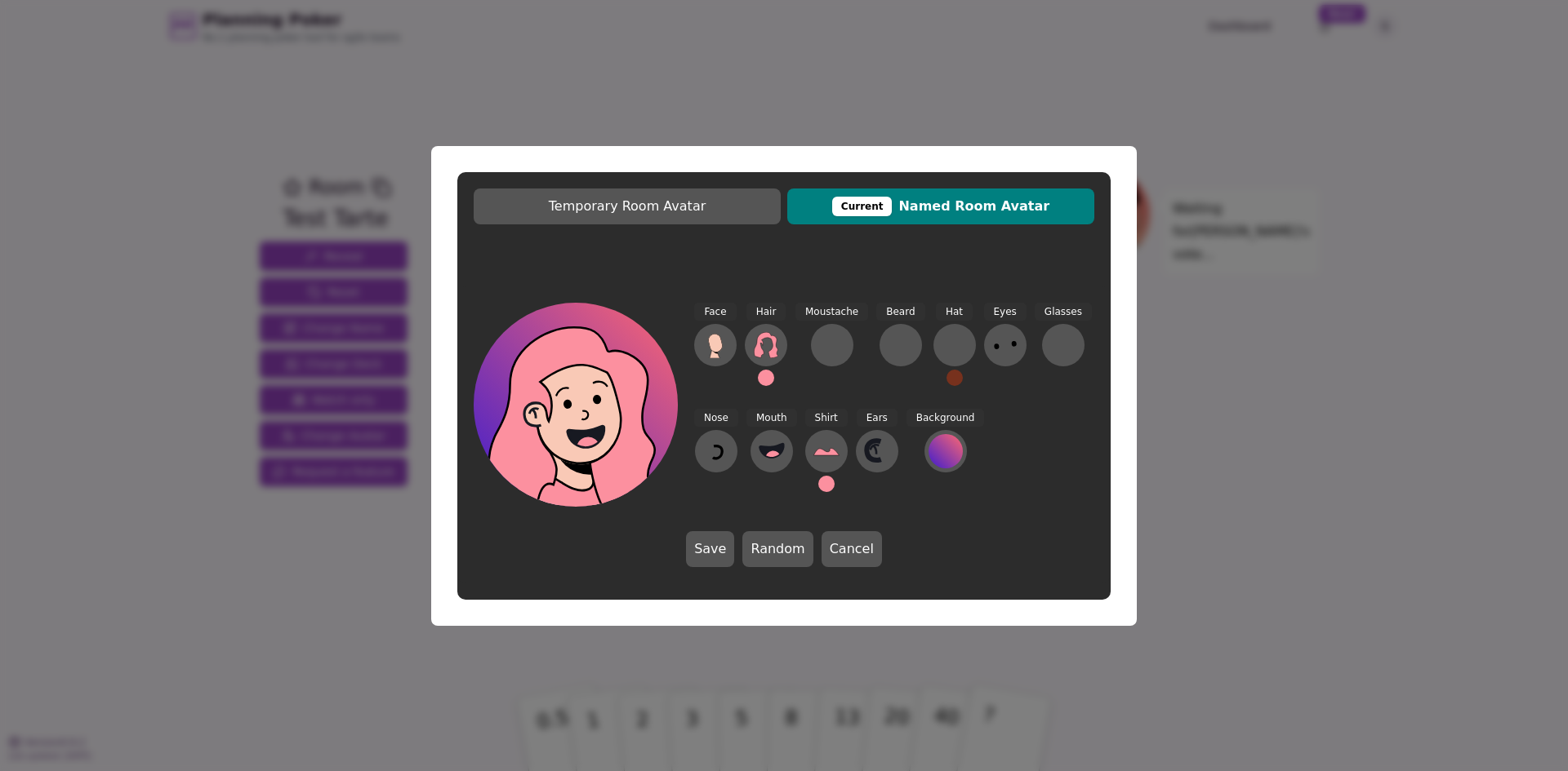
click at [824, 481] on button at bounding box center [826, 484] width 16 height 16
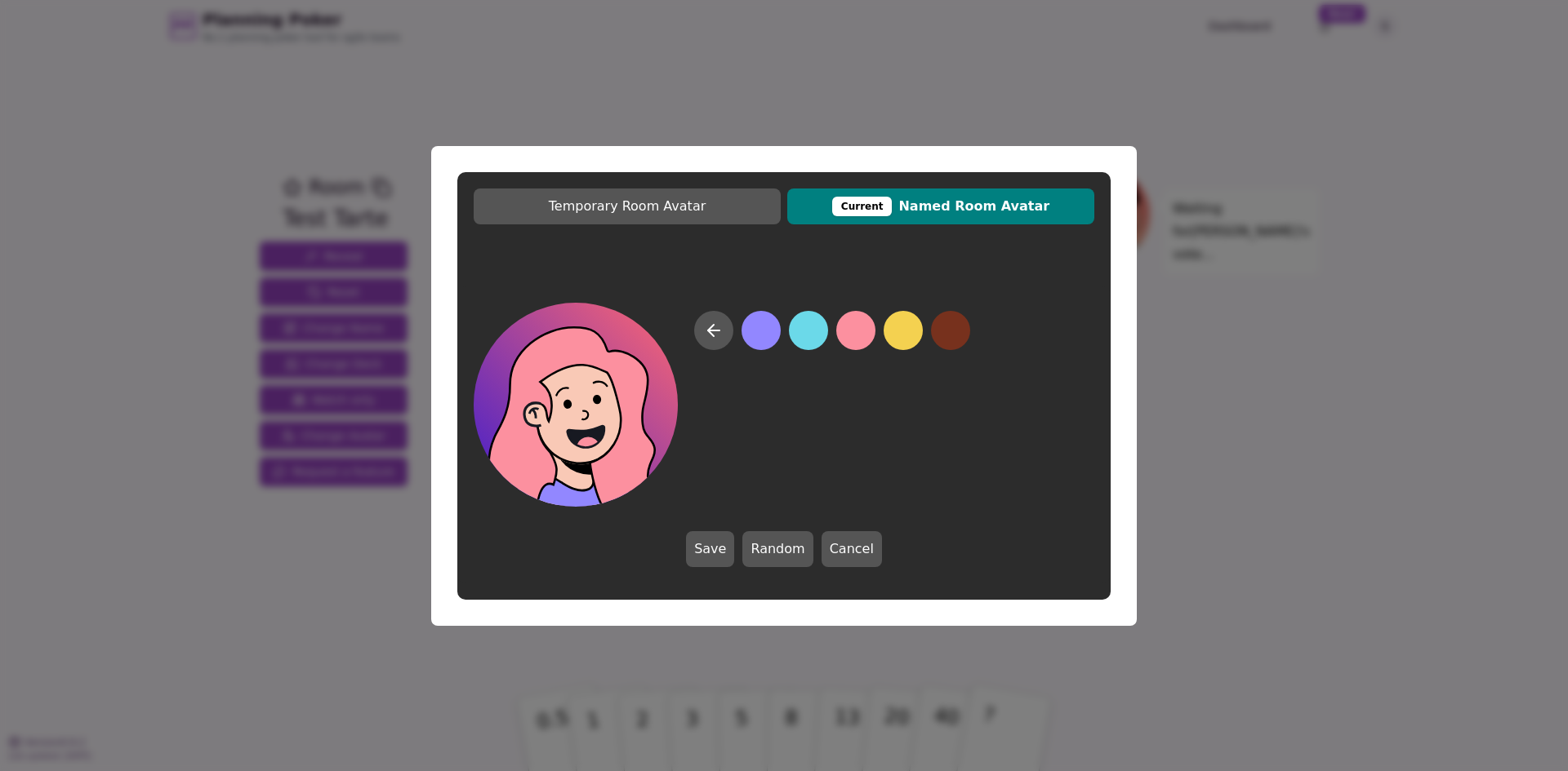
click at [764, 332] on button at bounding box center [760, 330] width 39 height 39
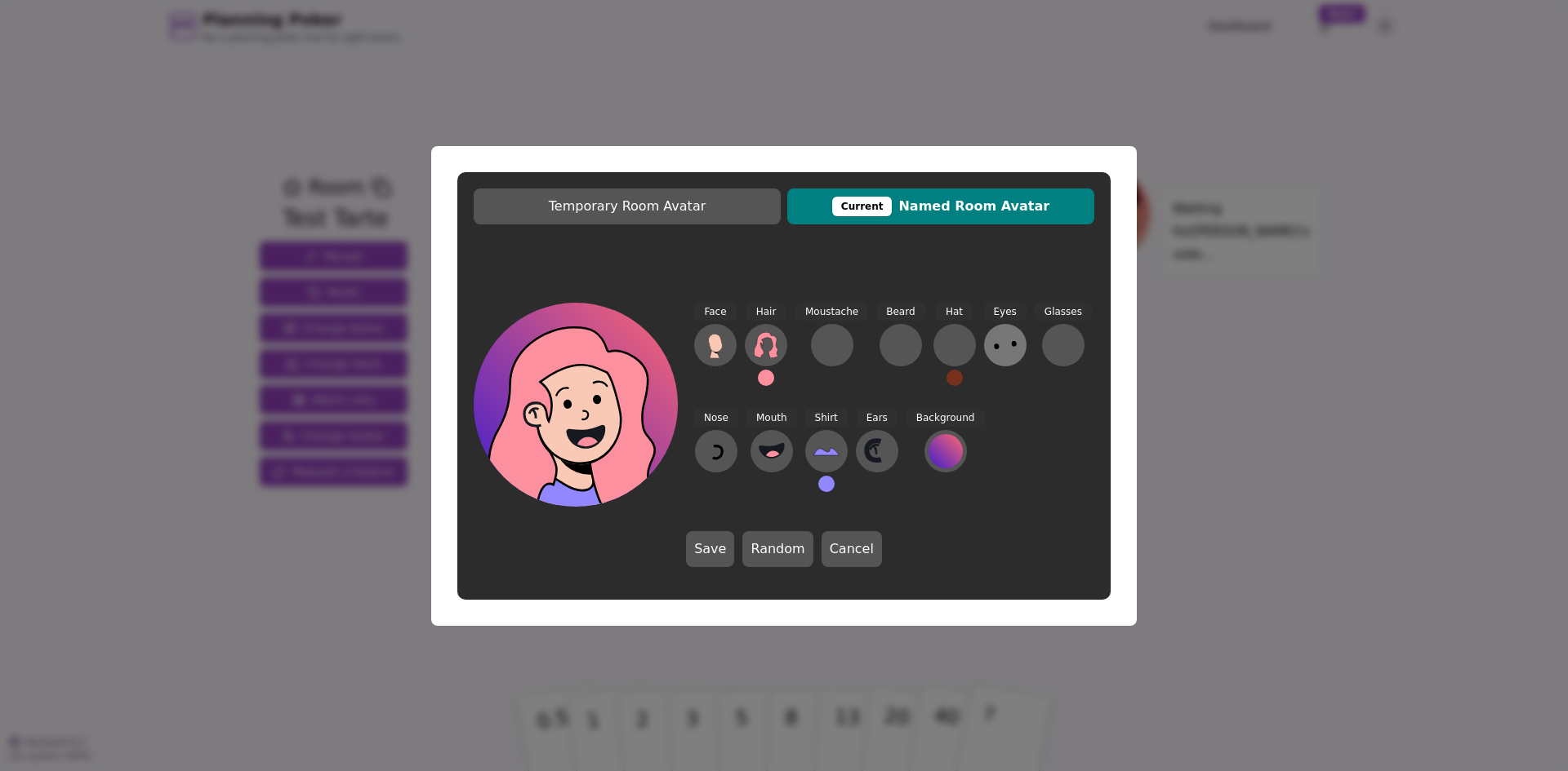
click at [992, 348] on icon at bounding box center [1005, 345] width 26 height 26
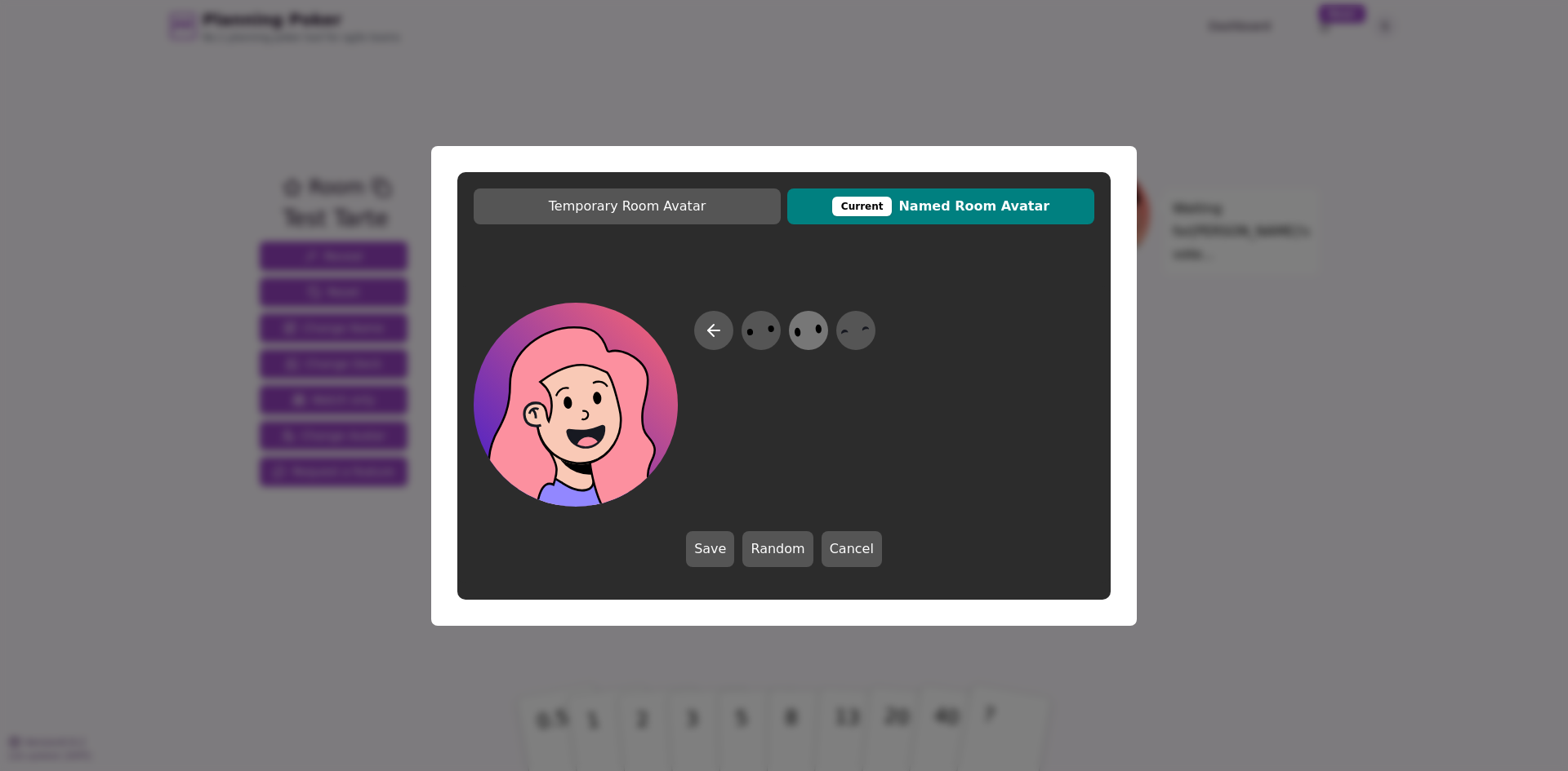
click at [800, 339] on icon at bounding box center [808, 330] width 32 height 36
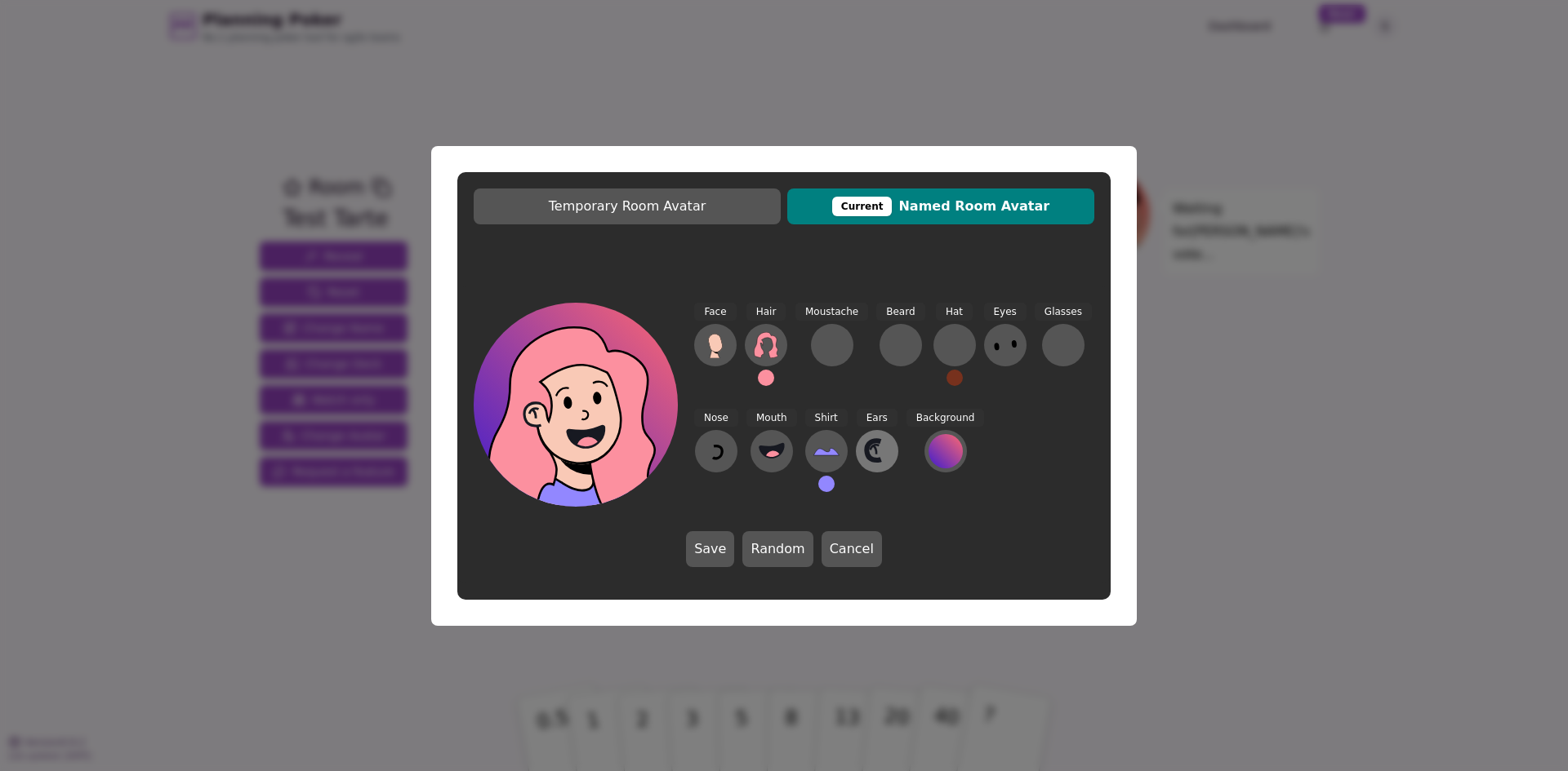
click at [864, 456] on icon at bounding box center [877, 451] width 26 height 26
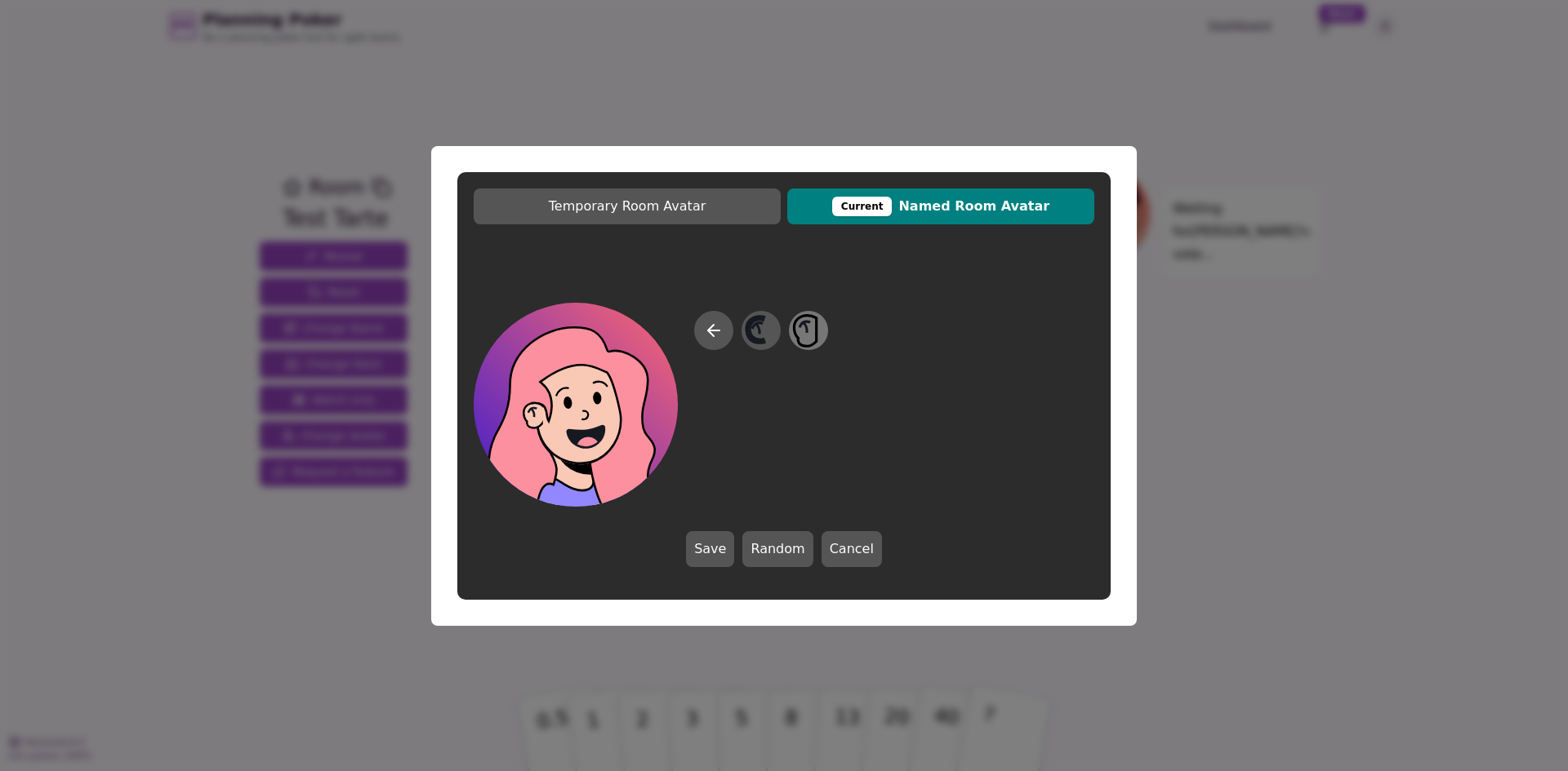
click at [809, 338] on icon at bounding box center [808, 330] width 32 height 36
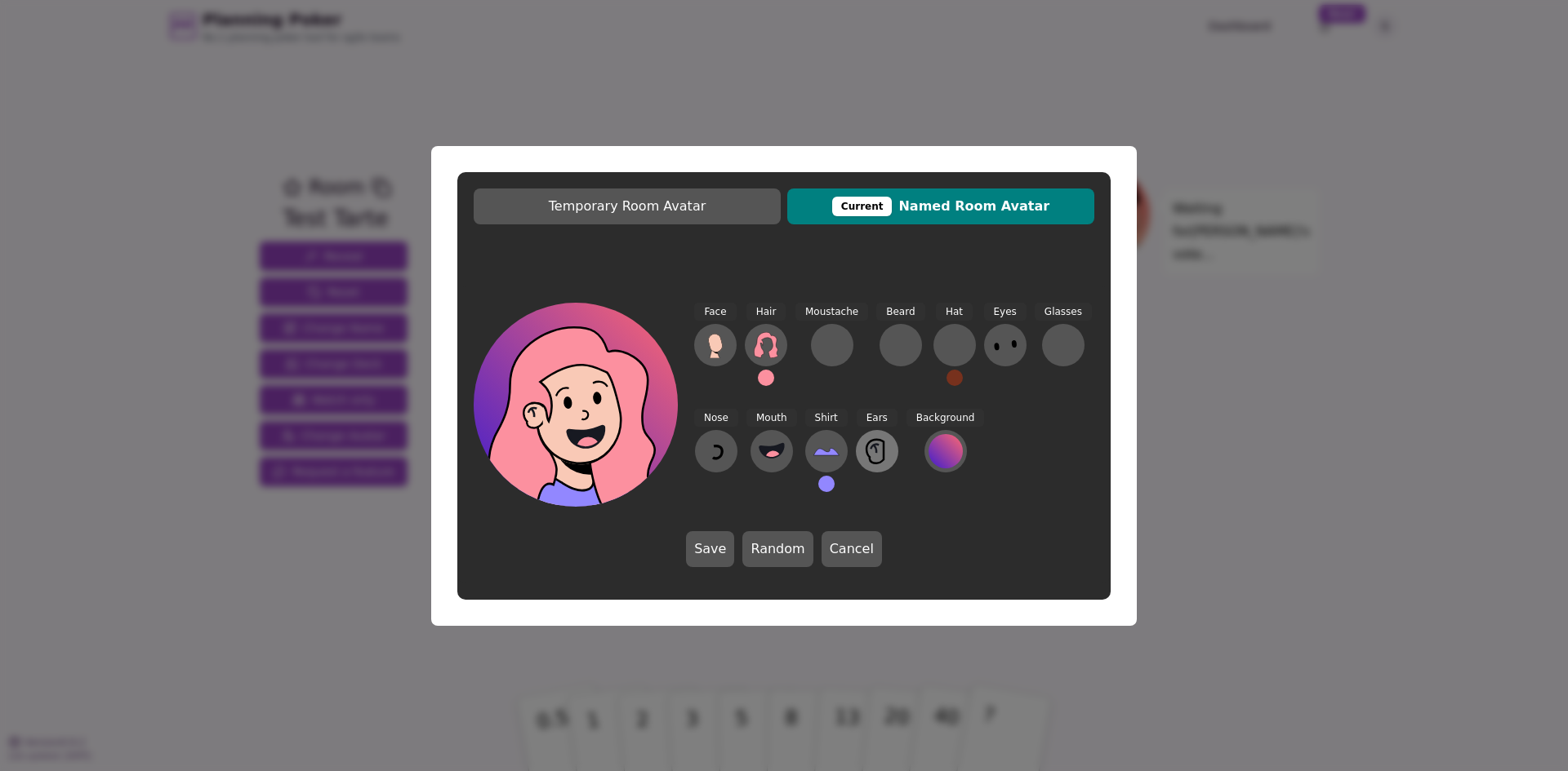
click at [864, 453] on icon at bounding box center [877, 451] width 26 height 26
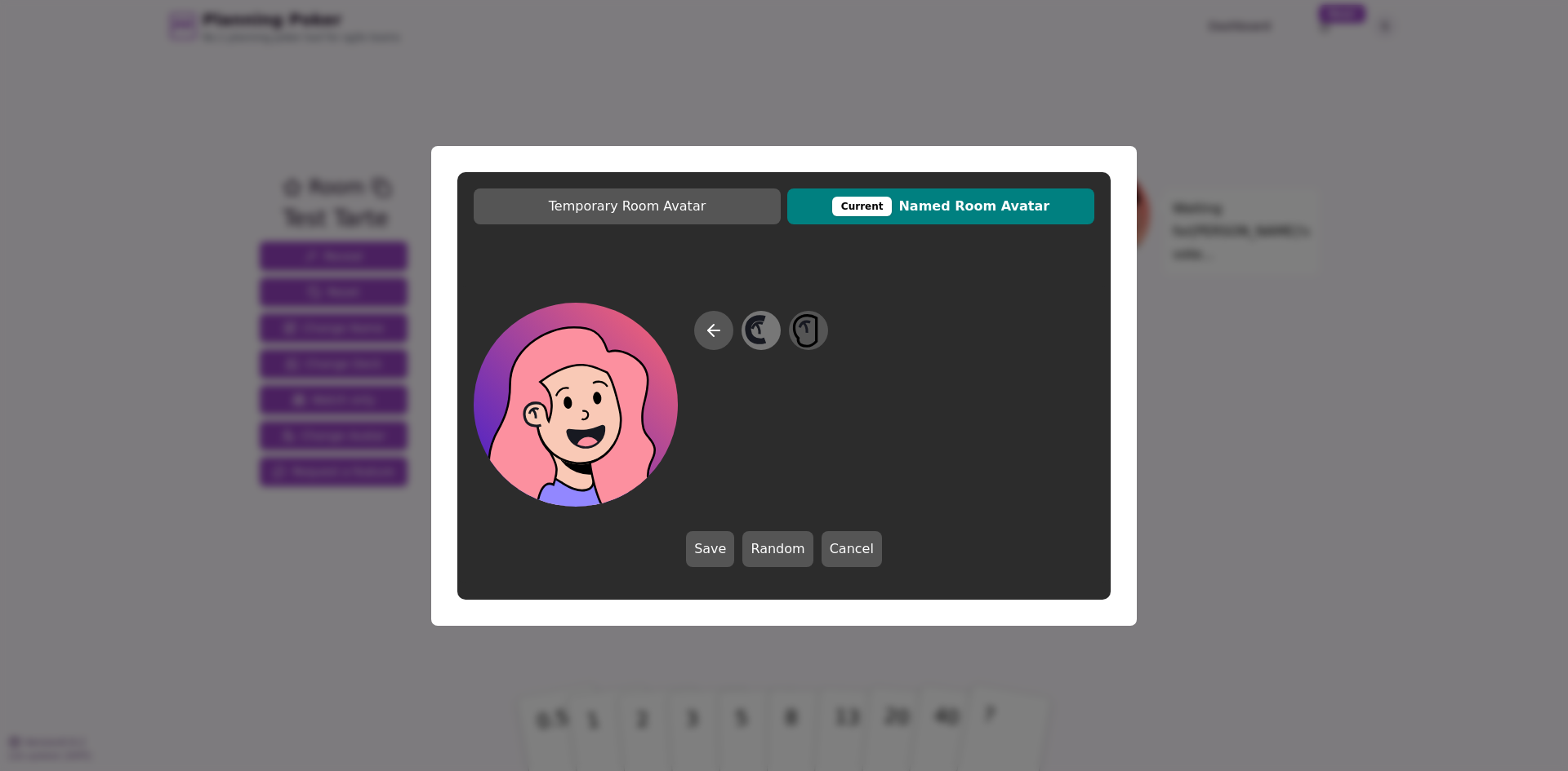
click at [766, 336] on icon at bounding box center [760, 330] width 32 height 36
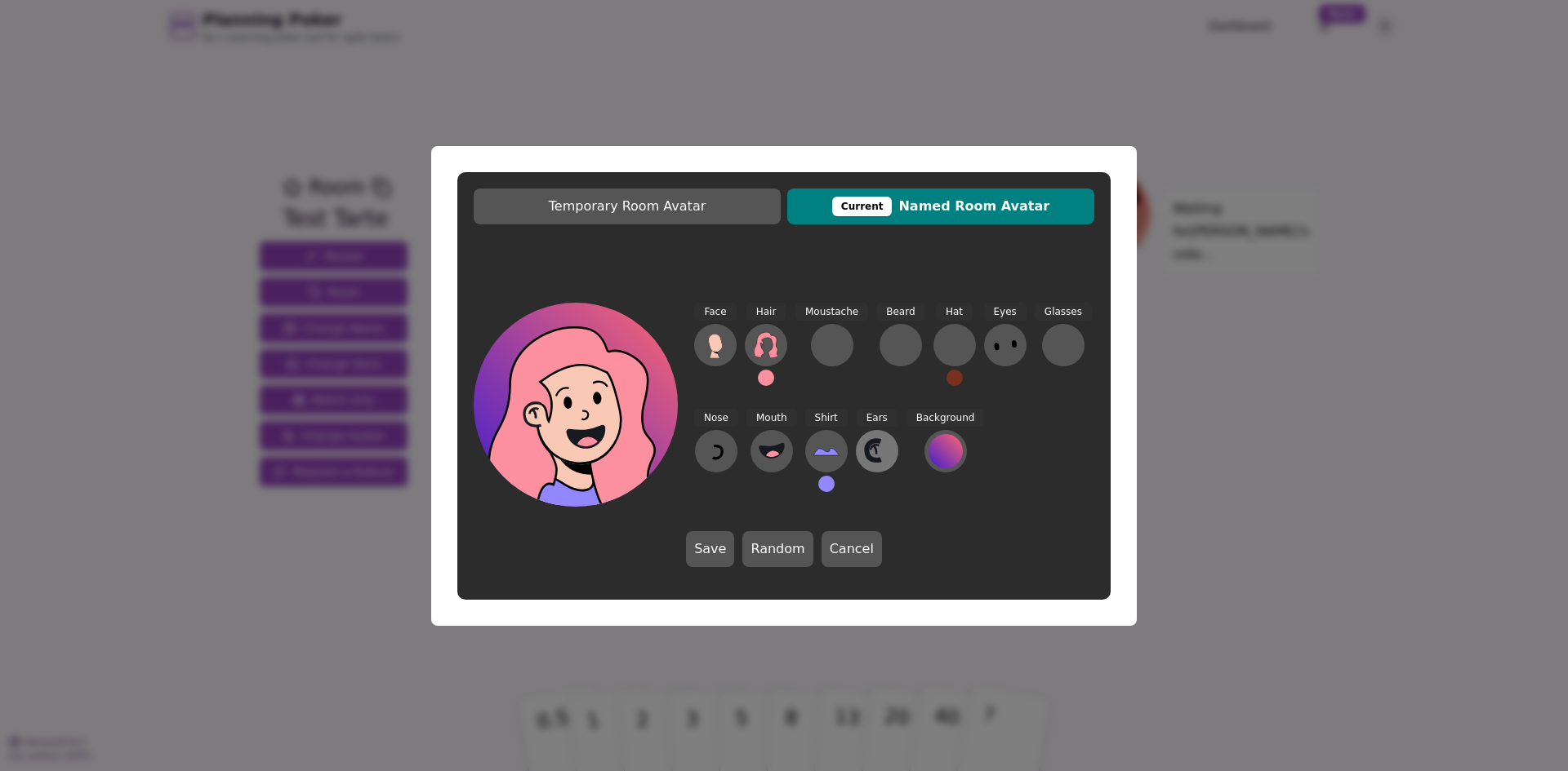
click at [866, 460] on icon at bounding box center [873, 451] width 14 height 20
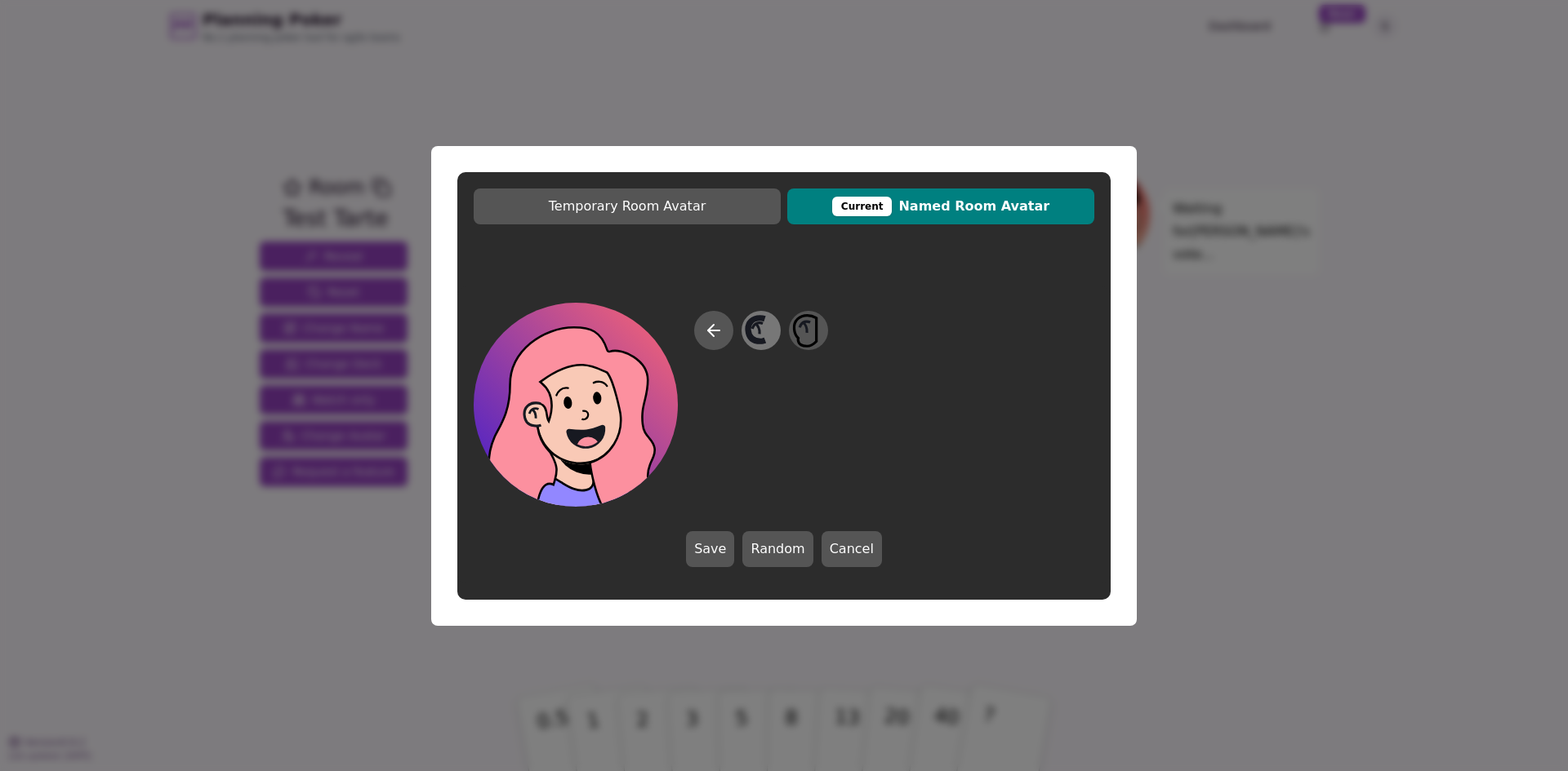
click at [758, 331] on icon at bounding box center [760, 330] width 32 height 36
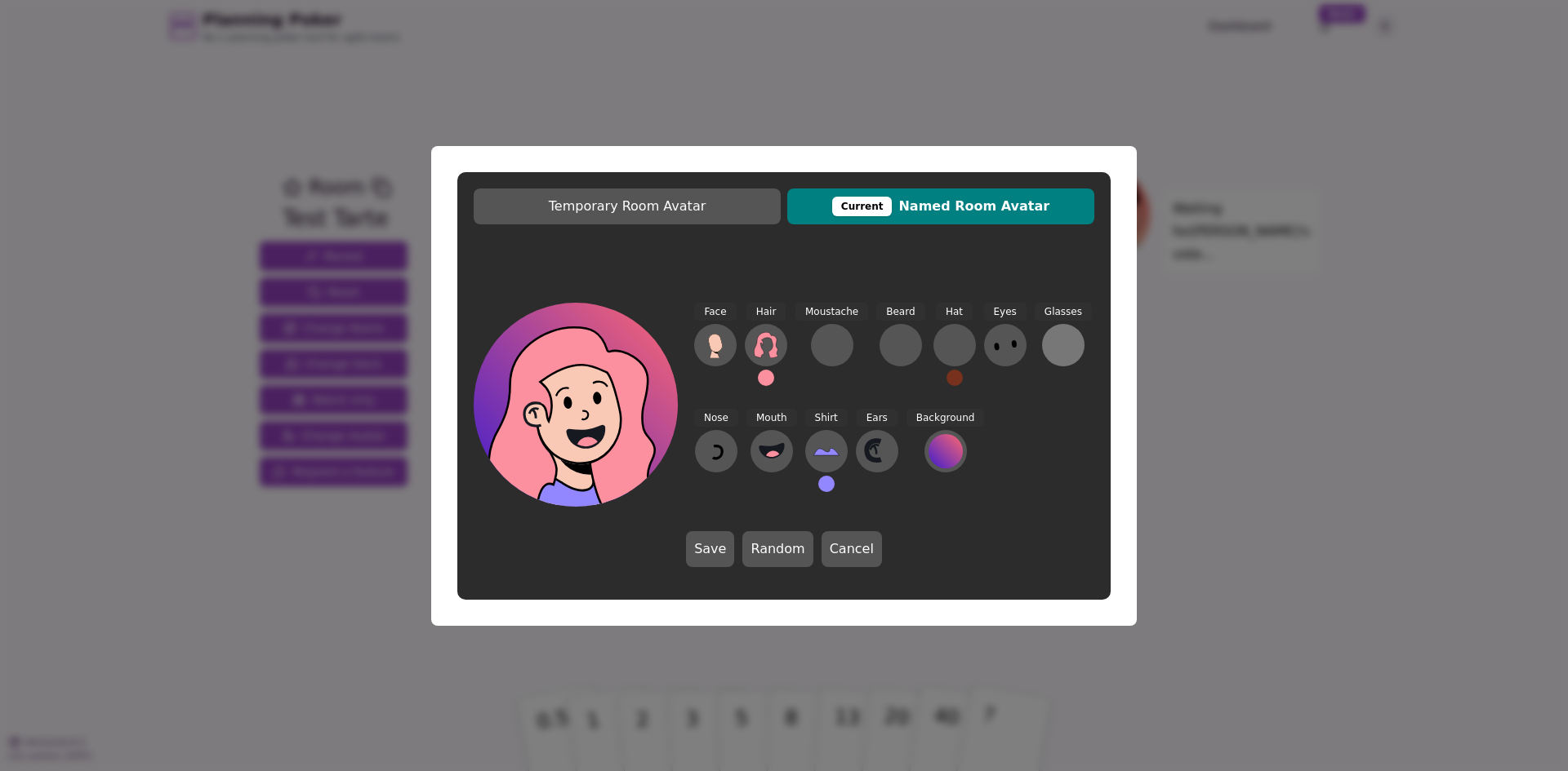
click at [1050, 351] on div at bounding box center [1063, 345] width 26 height 26
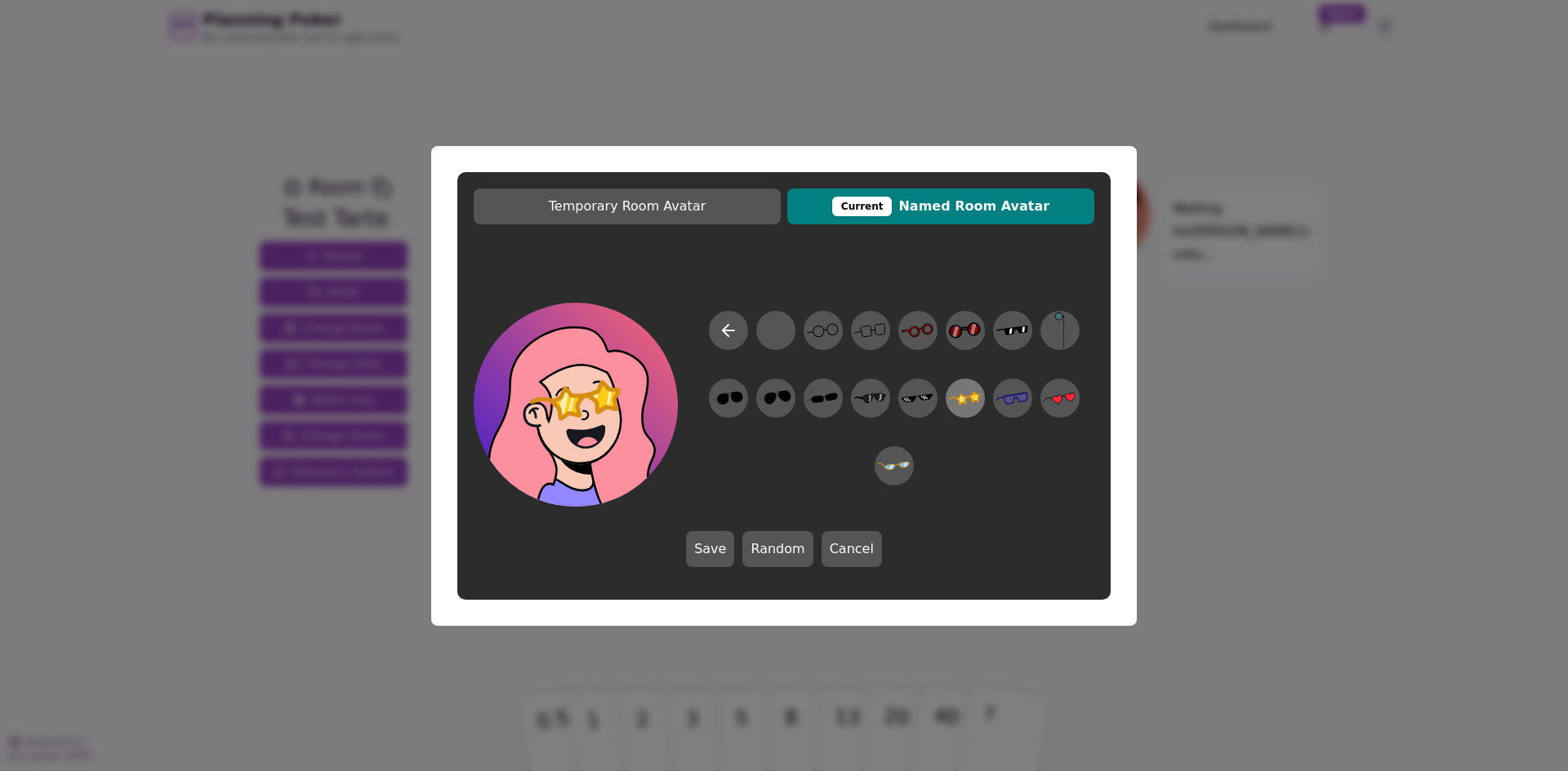
click at [948, 392] on icon at bounding box center [964, 398] width 32 height 36
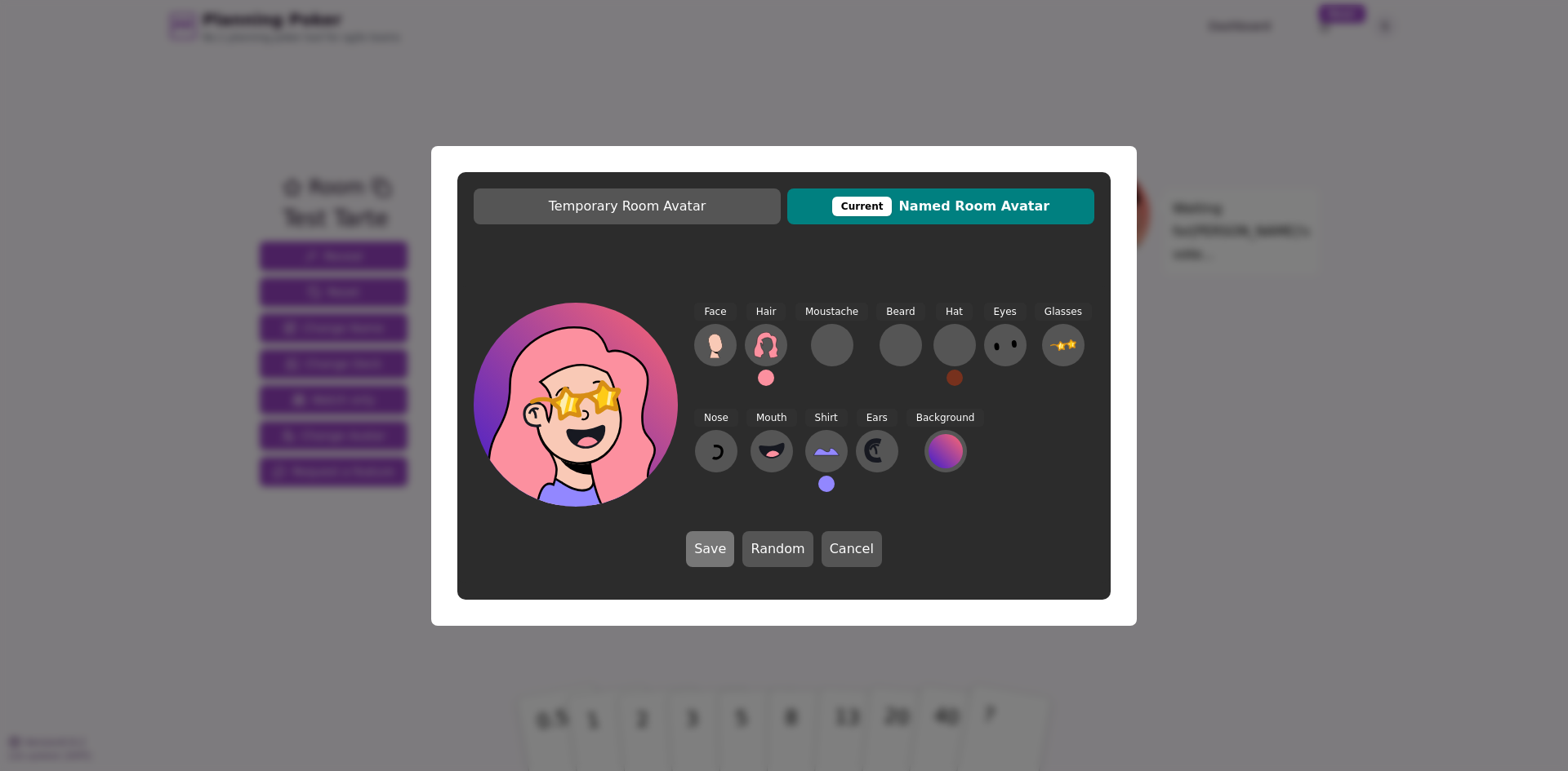
click at [718, 551] on button "Save" at bounding box center [710, 549] width 49 height 36
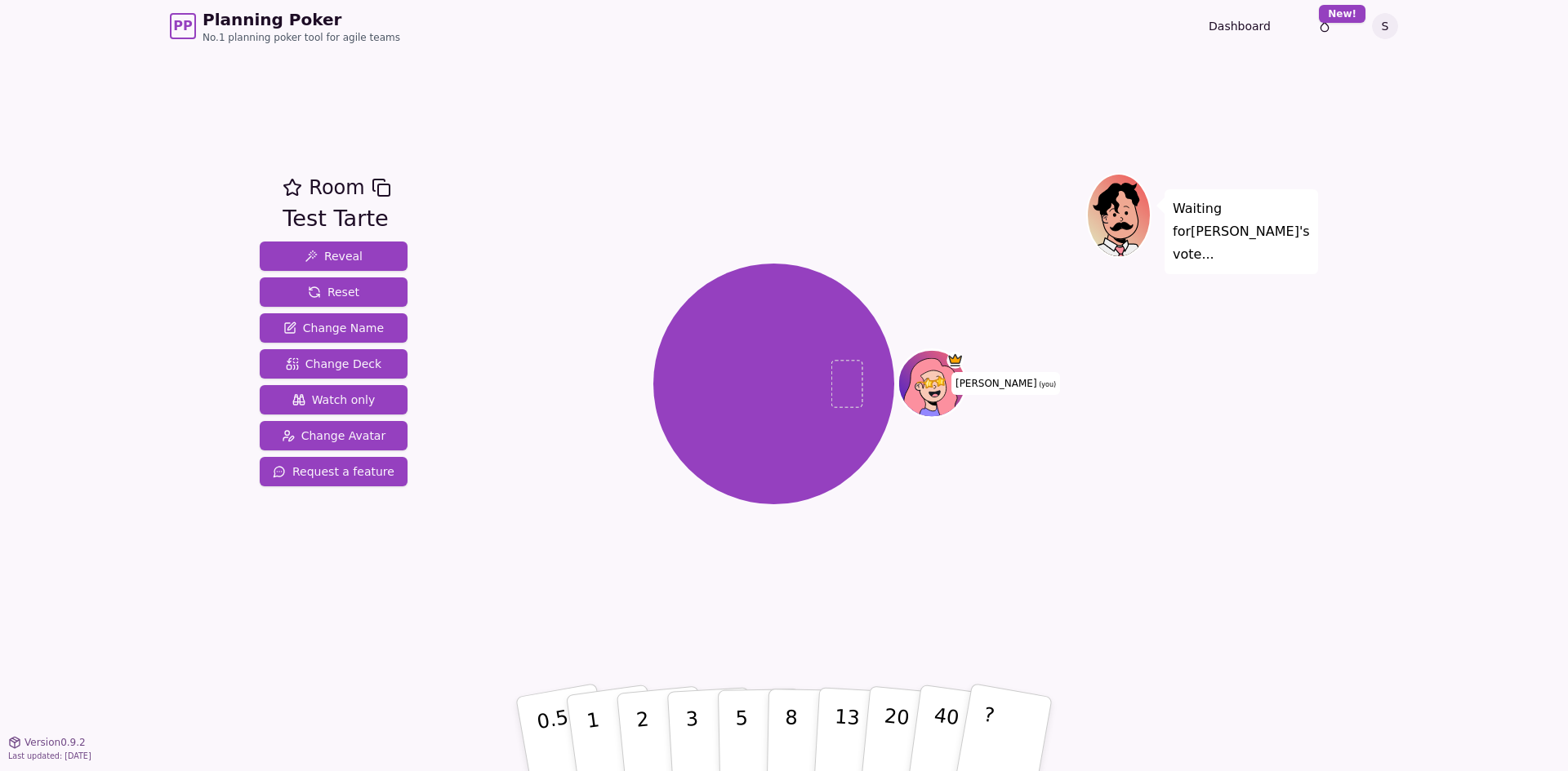
click at [1105, 565] on div "Waiting for [PERSON_NAME] 's vote..." at bounding box center [1200, 397] width 228 height 449
click at [373, 400] on button "Watch only" at bounding box center [333, 400] width 148 height 29
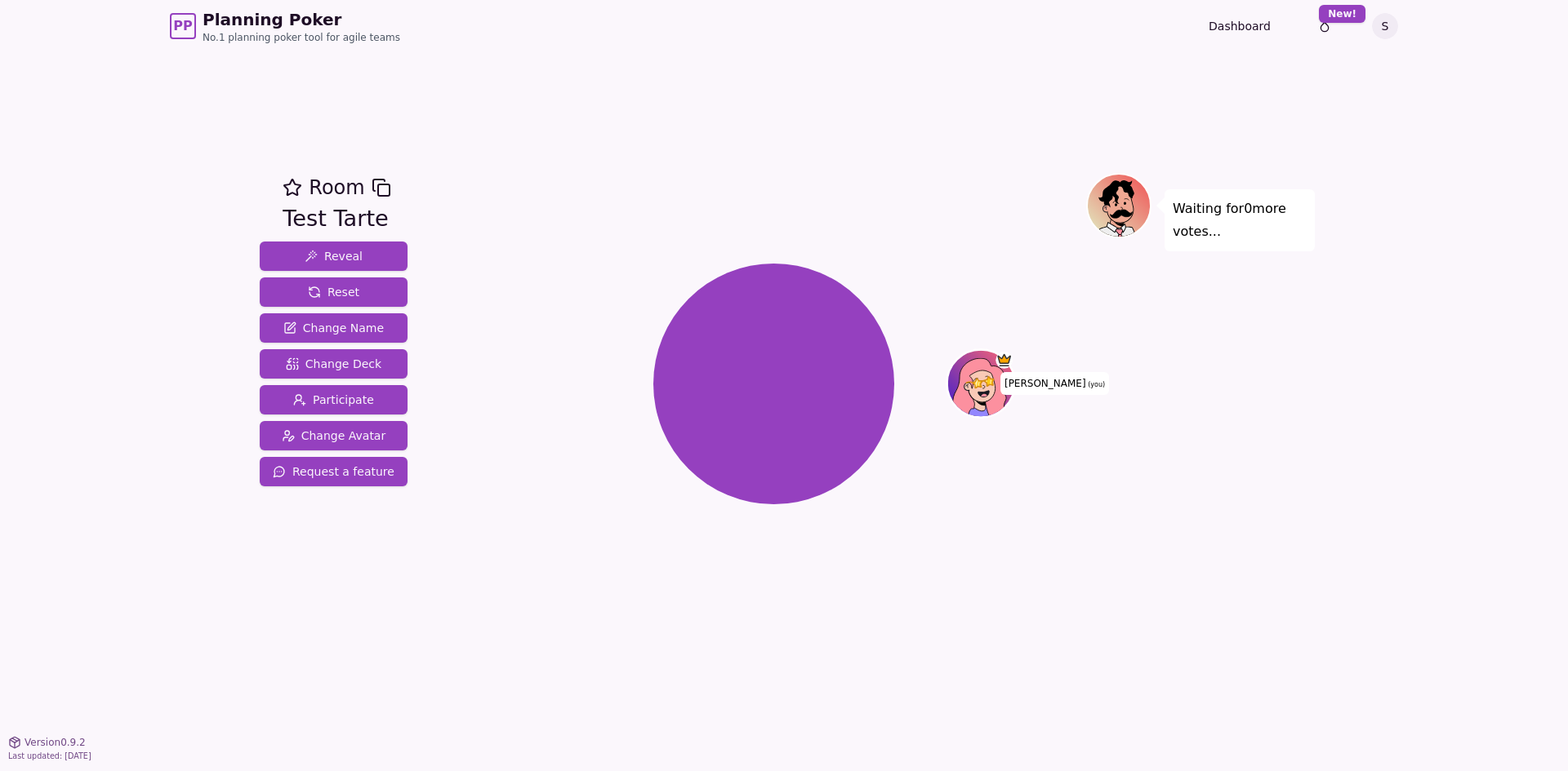
click at [1144, 336] on div "Waiting for 0 more votes..." at bounding box center [1200, 397] width 228 height 449
click at [489, 353] on div "[PERSON_NAME] (you)" at bounding box center [774, 383] width 625 height 363
click at [347, 478] on span "Request a feature" at bounding box center [333, 472] width 121 height 16
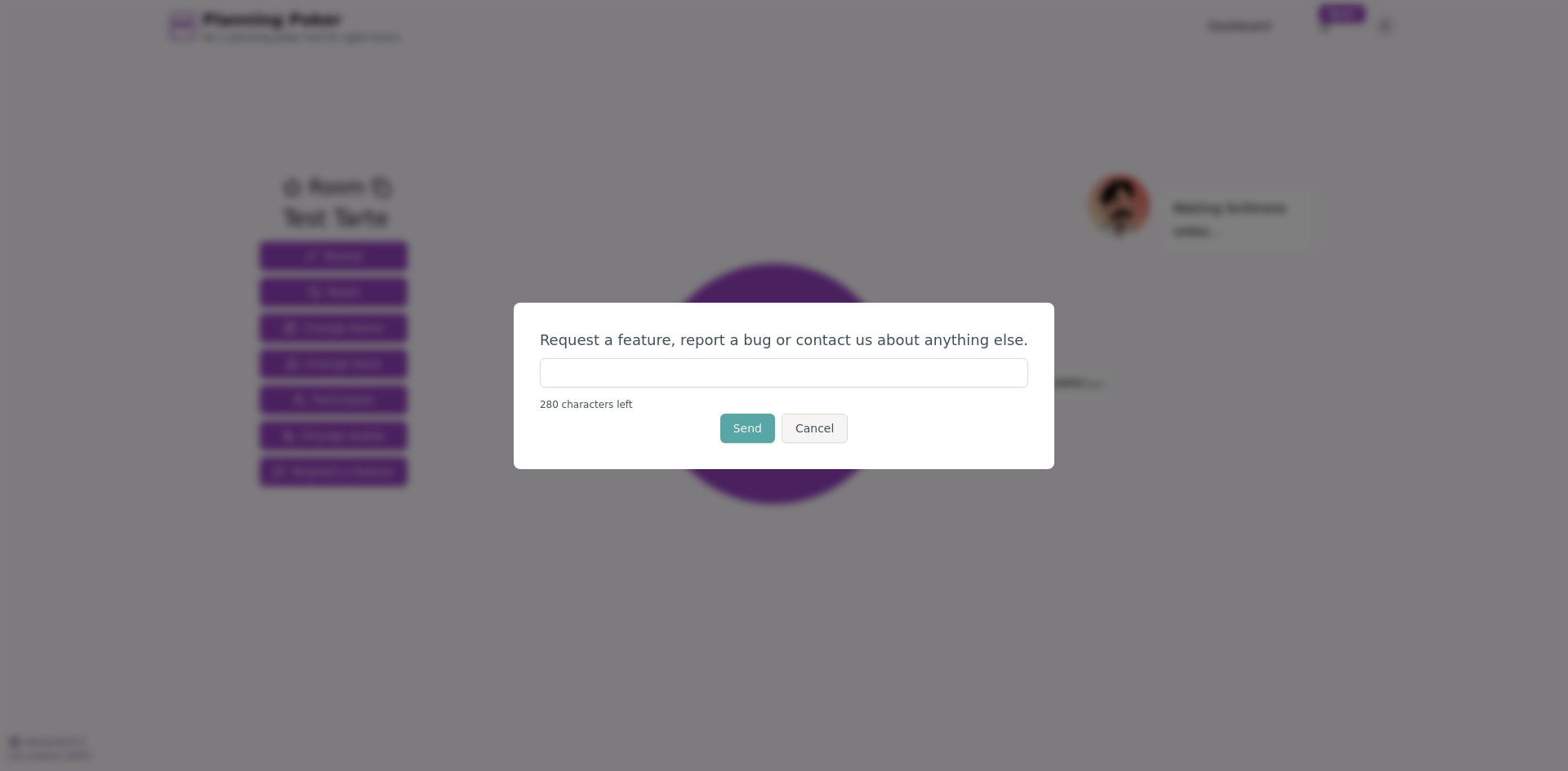
click at [695, 368] on input "text" at bounding box center [784, 373] width 489 height 29
click at [746, 377] on input "**********" at bounding box center [784, 373] width 489 height 29
type input "**********"
click at [767, 433] on button "Send" at bounding box center [747, 428] width 55 height 29
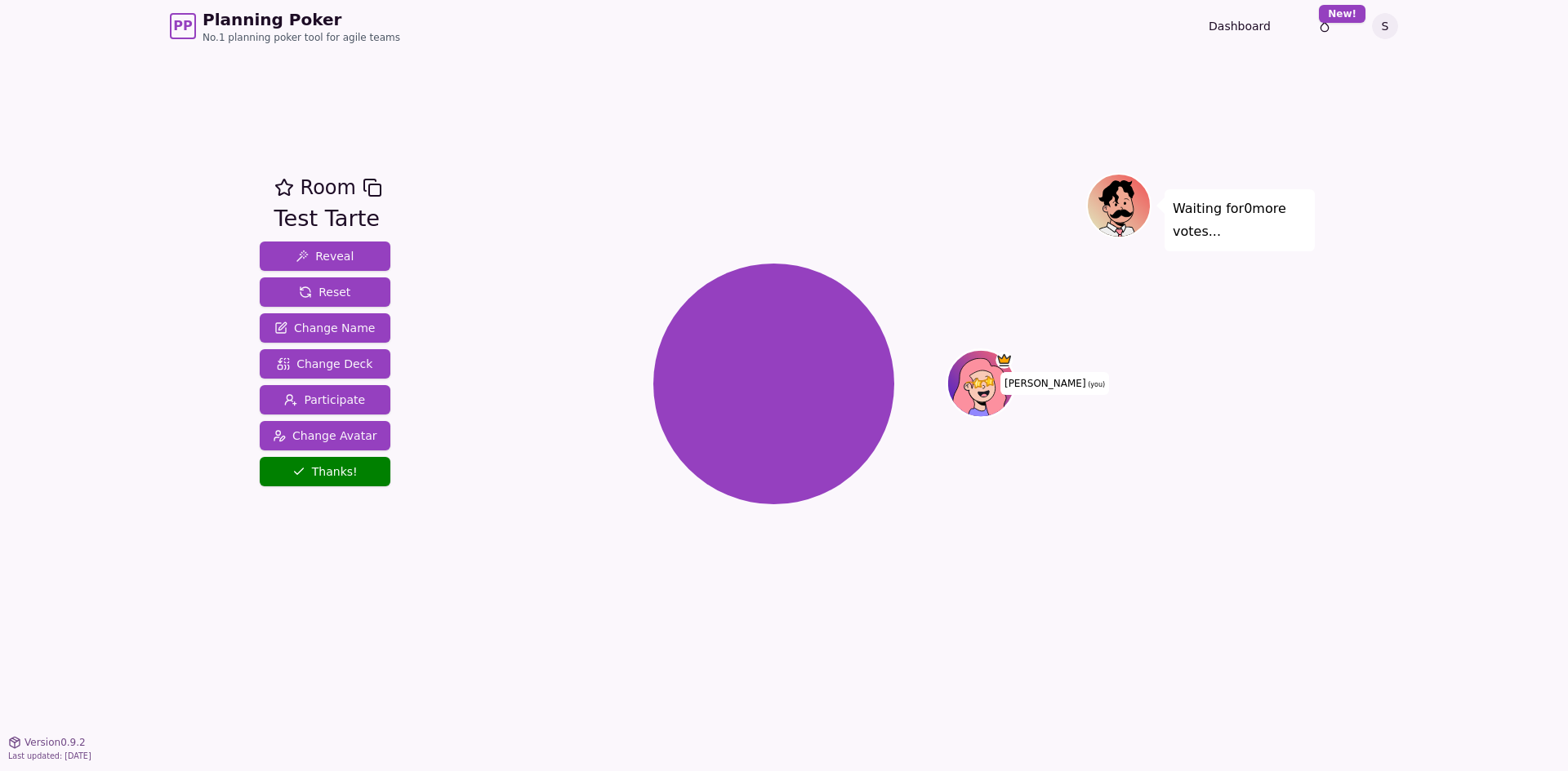
click at [923, 274] on div "[PERSON_NAME] (you)" at bounding box center [774, 383] width 625 height 363
click at [1386, 24] on html "PP Planning Poker No.1 planning poker tool for agile teams Dashboard Toggle the…" at bounding box center [784, 385] width 1568 height 771
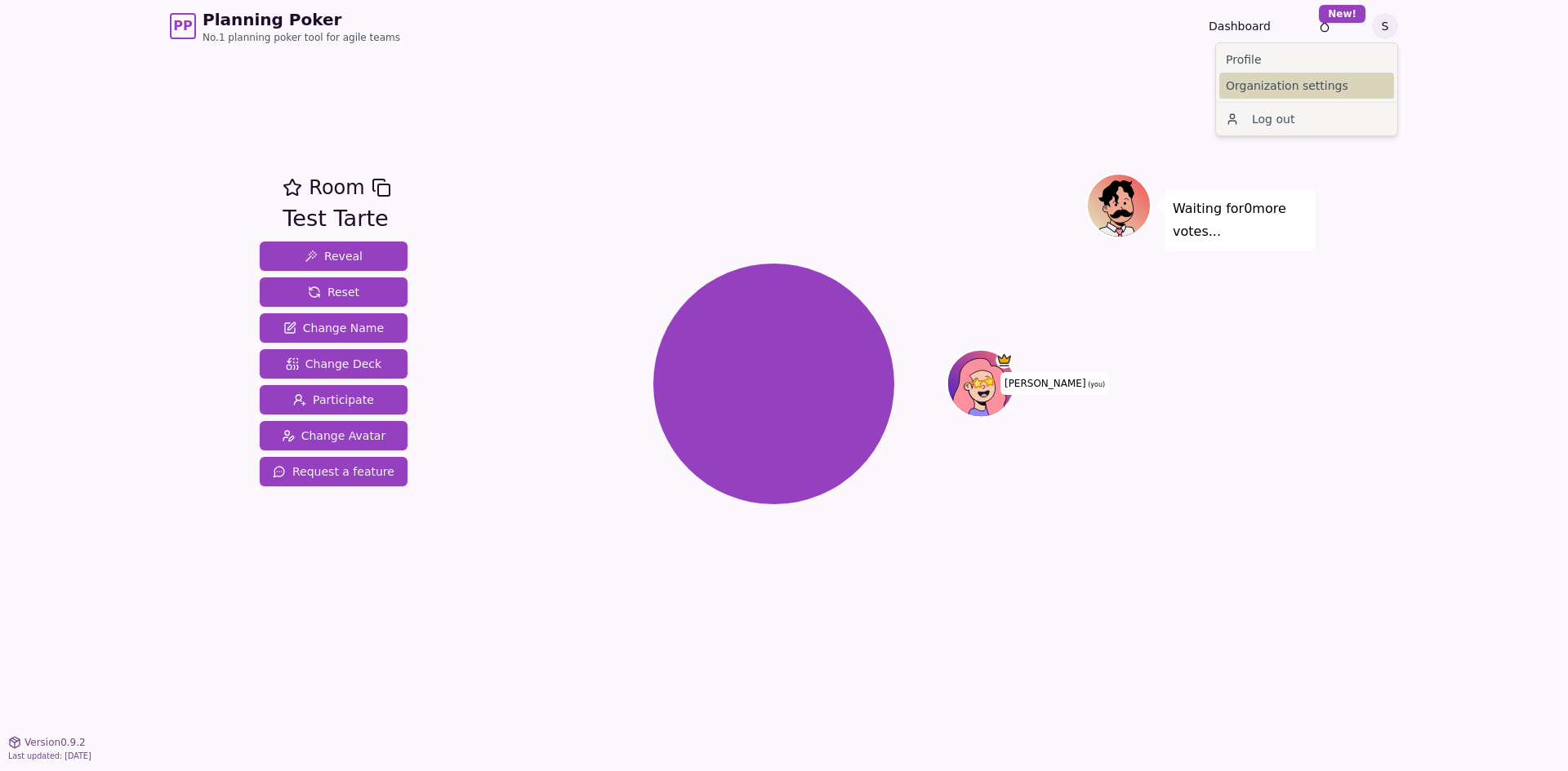
click at [1349, 85] on link "Organization settings" at bounding box center [1306, 86] width 174 height 26
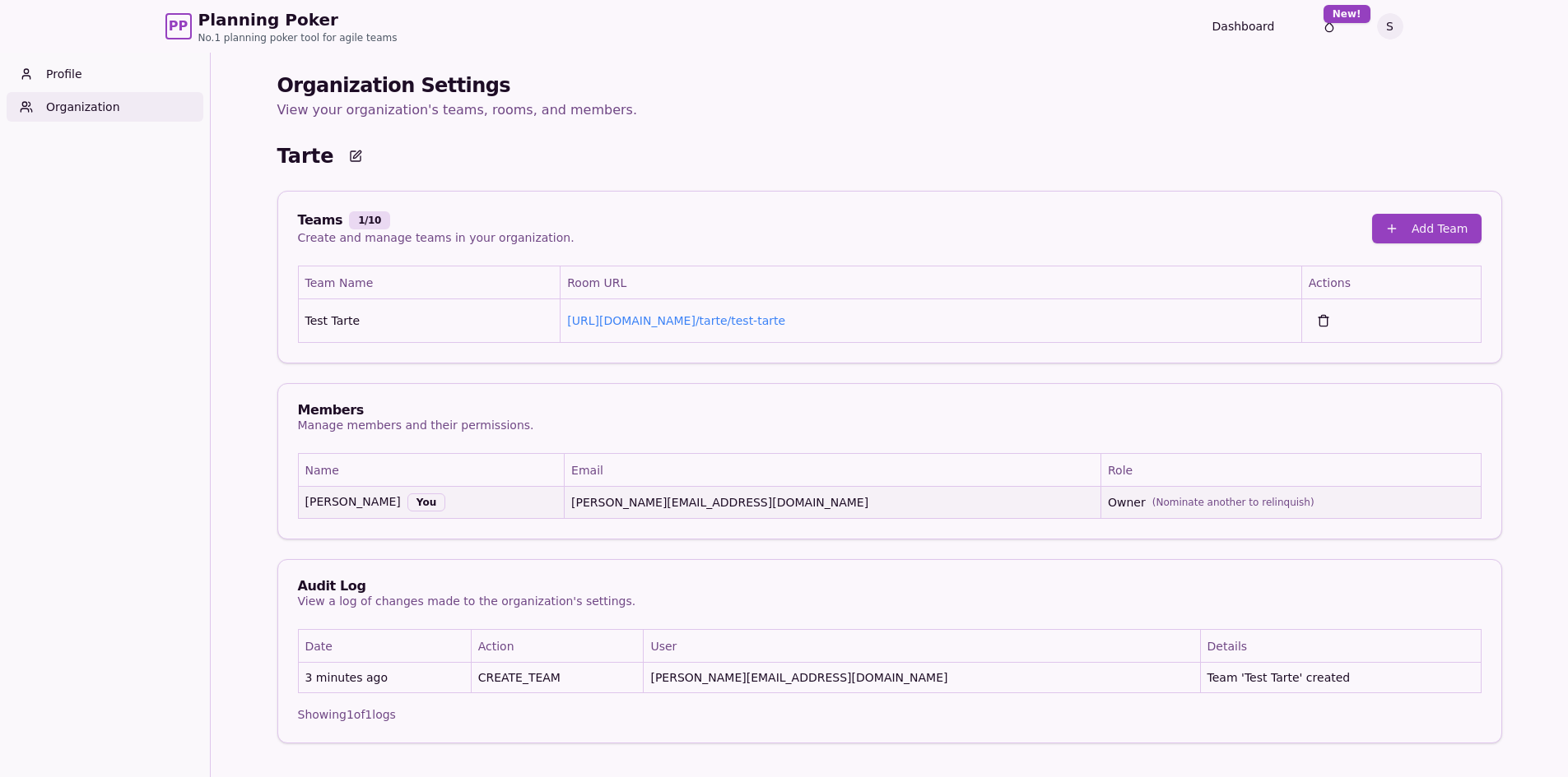
click at [496, 208] on div "Teams 1 / 10 Create and manage teams in your organization. Add Team" at bounding box center [889, 228] width 1223 height 74
drag, startPoint x: 837, startPoint y: 457, endPoint x: 845, endPoint y: 520, distance: 63.5
click at [845, 520] on div "Name Email Role Stacy You stacy@tarte.com Owner (Nominate another to relinquish)" at bounding box center [889, 496] width 1223 height 86
click at [1152, 508] on span "(Nominate another to relinquish)" at bounding box center [1232, 502] width 162 height 13
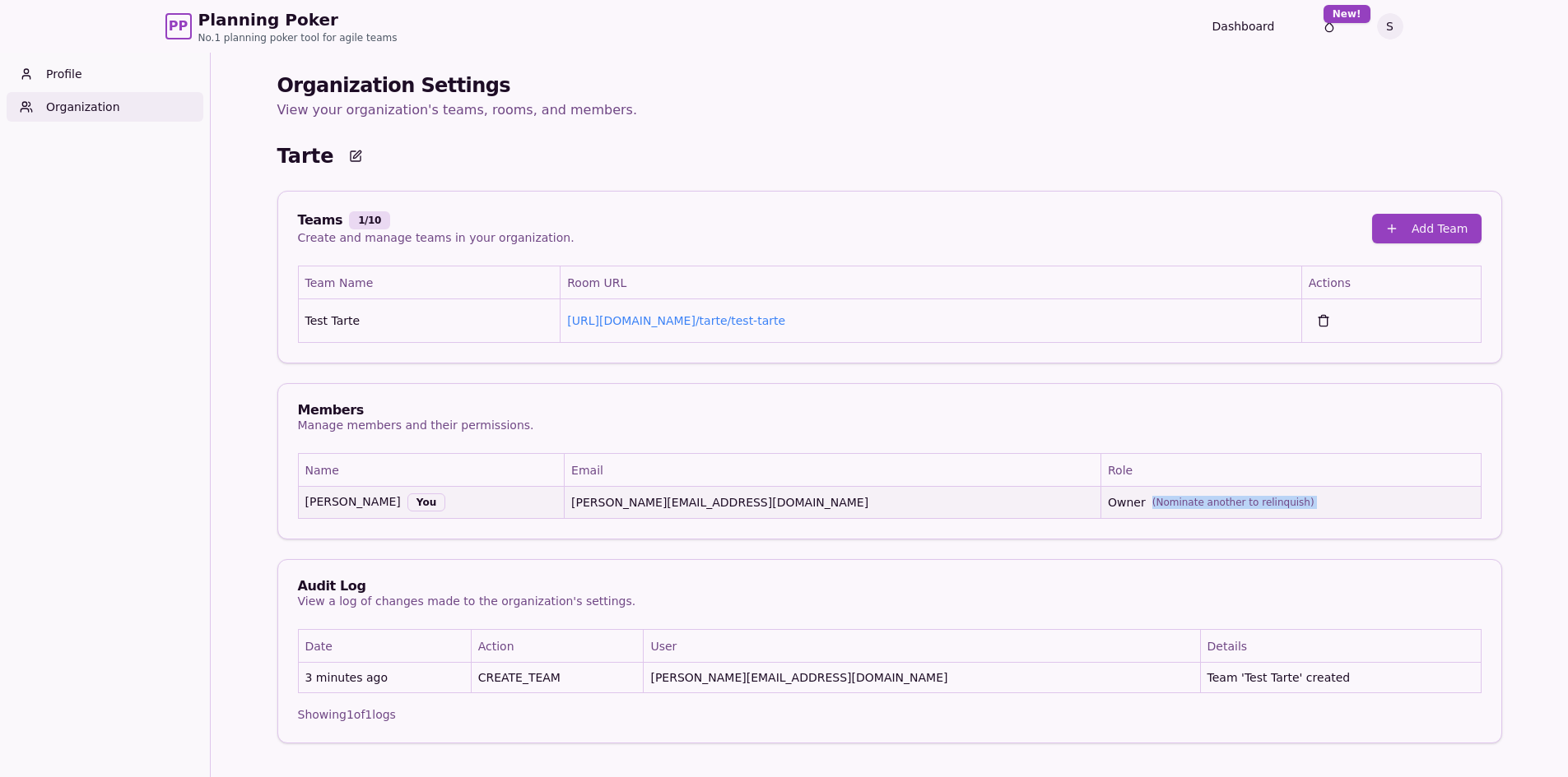
click at [1152, 508] on span "(Nominate another to relinquish)" at bounding box center [1232, 502] width 162 height 13
click at [1108, 503] on span "Owner (Nominate another to relinquish)" at bounding box center [1291, 503] width 366 height 17
drag, startPoint x: 1279, startPoint y: 218, endPoint x: 1341, endPoint y: 356, distance: 151.3
click at [1341, 356] on div "Teams 1 / 10 Create and manage teams in your organization. Add Team Team Name R…" at bounding box center [889, 277] width 1224 height 173
click at [1341, 356] on div "Team Name Room URL Actions Test Tarte https://planning-poker.com / tarte/test-t…" at bounding box center [889, 314] width 1223 height 97
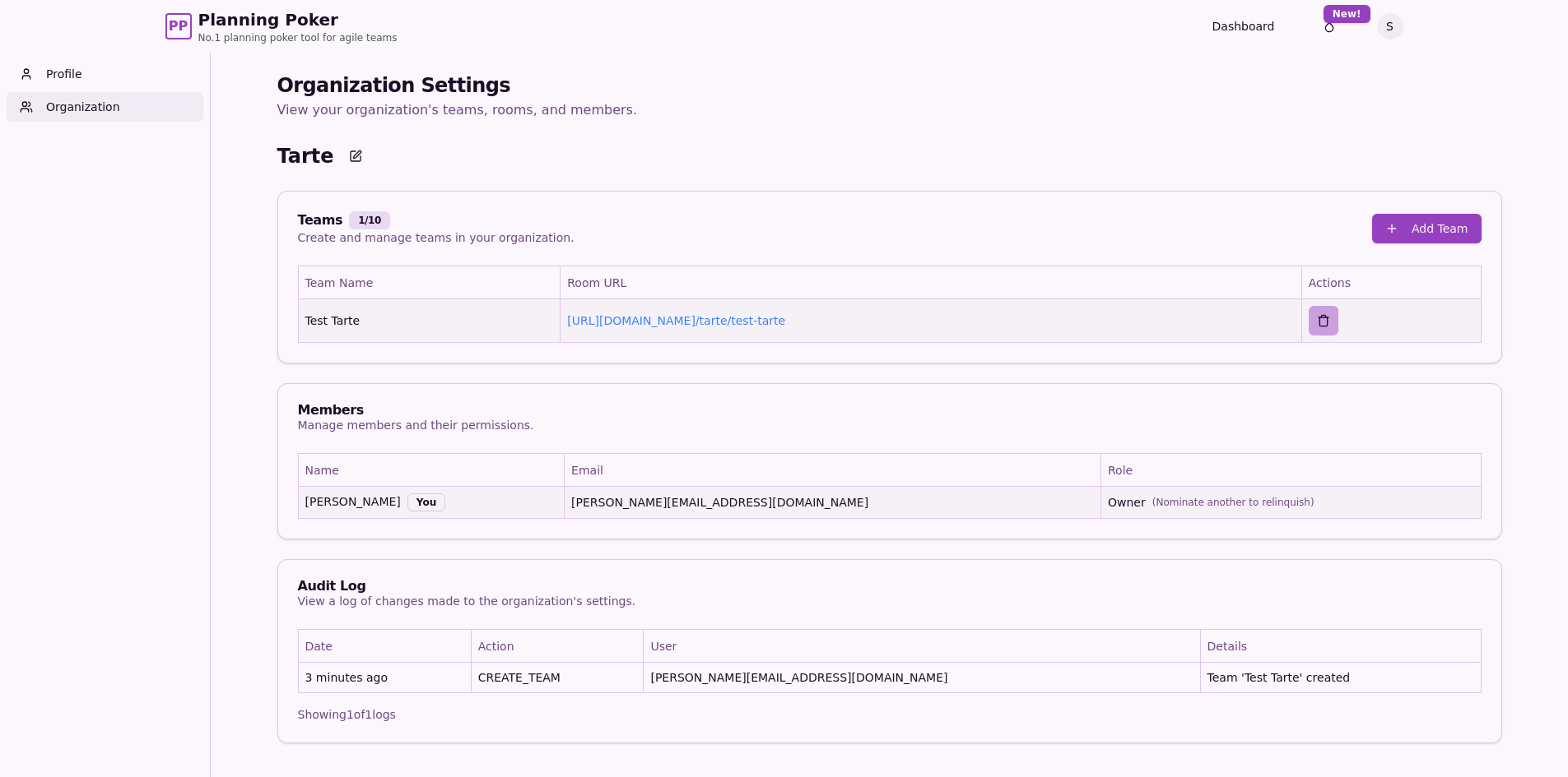
click at [1325, 333] on button "button" at bounding box center [1323, 321] width 30 height 30
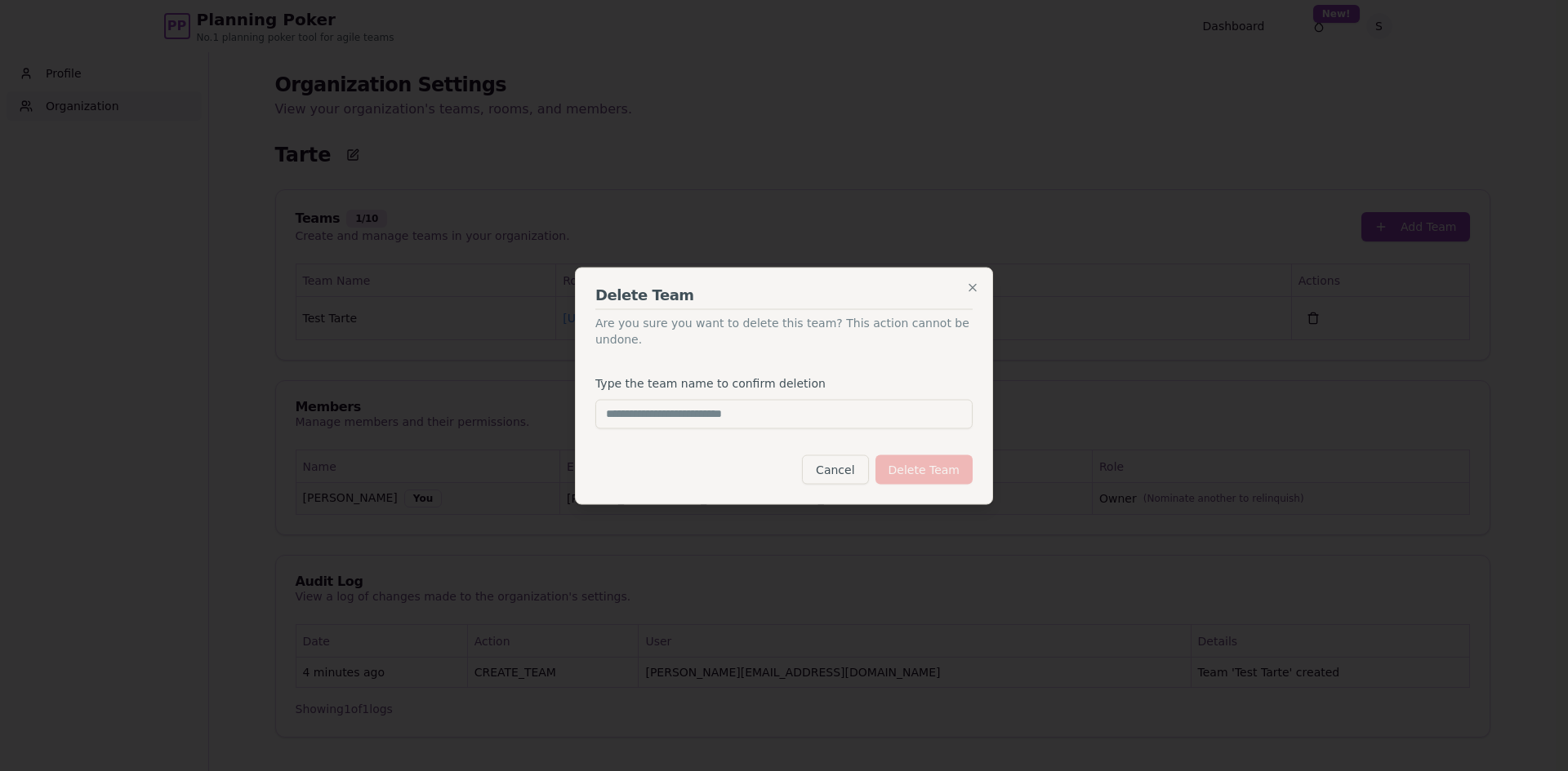
click at [832, 399] on input "Type the team name to confirm deletion" at bounding box center [784, 414] width 377 height 29
type input "**********"
click at [931, 463] on button "Delete Team" at bounding box center [924, 469] width 97 height 29
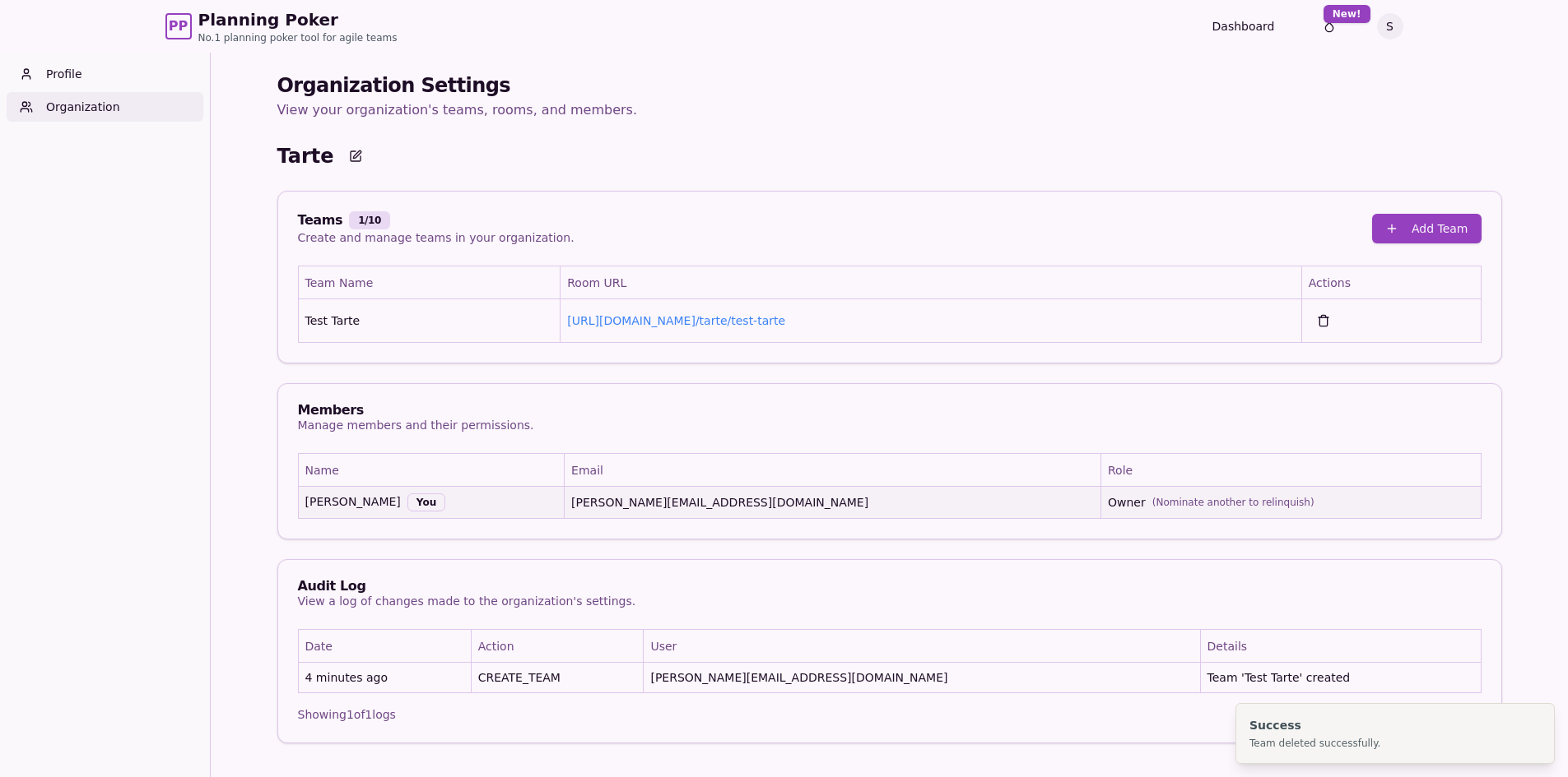
click at [848, 246] on div "Teams 1 / 10 Create and manage teams in your organization. Add Team" at bounding box center [889, 228] width 1223 height 74
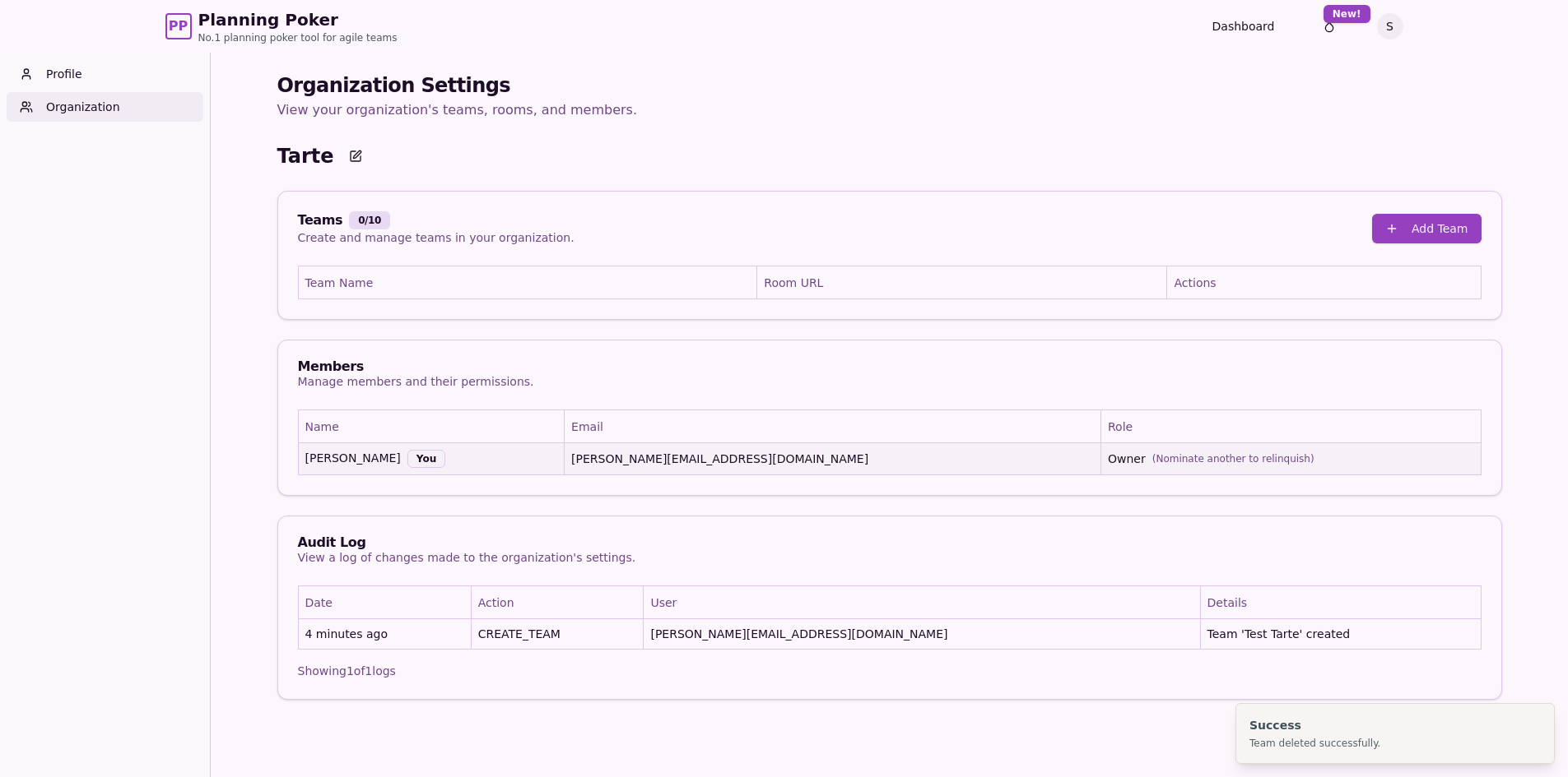
click at [1118, 202] on div "Teams 0 / 10 Create and manage teams in your organization. Add Team" at bounding box center [889, 228] width 1223 height 74
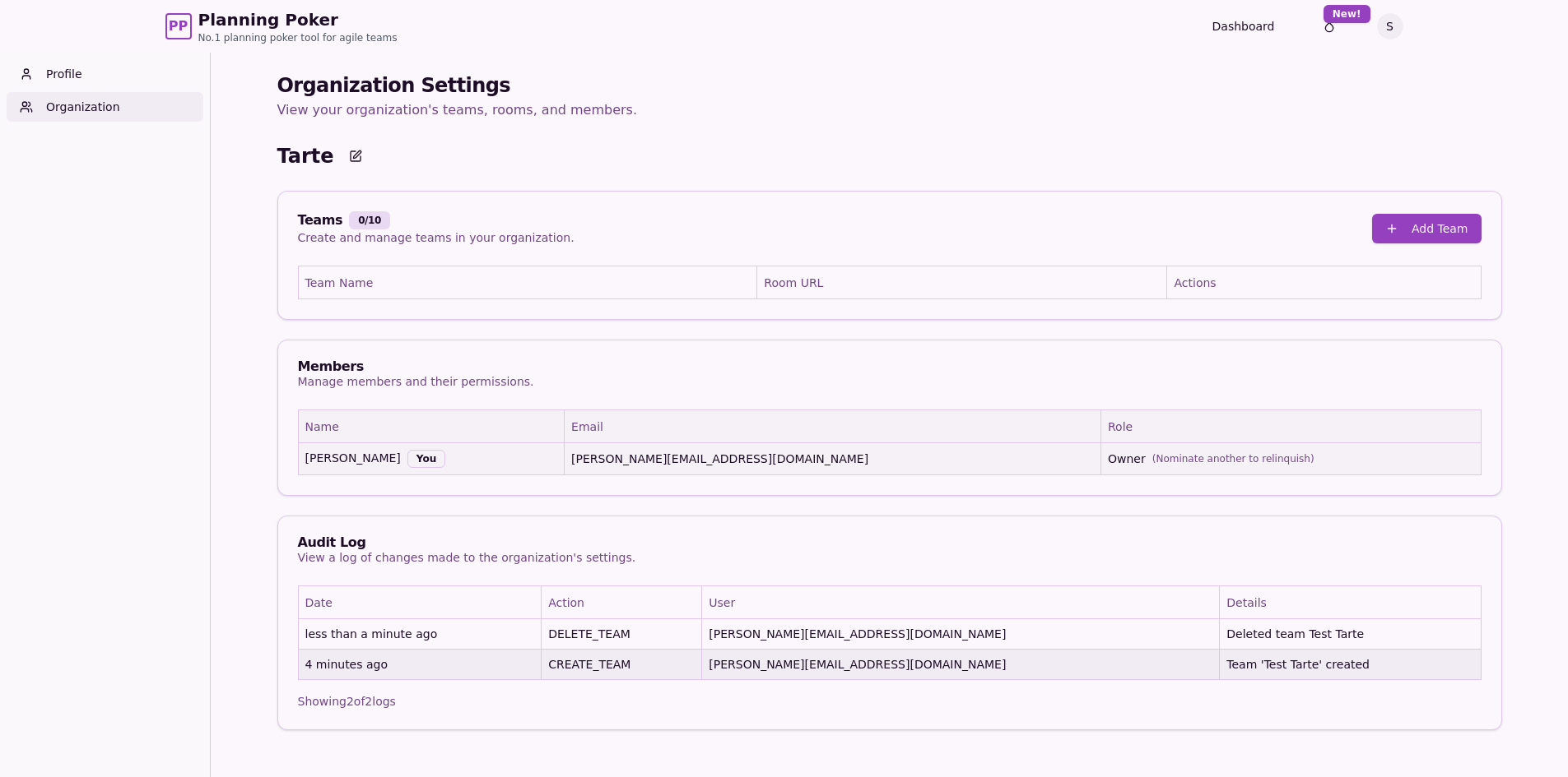
click at [1101, 412] on th "Role" at bounding box center [1291, 427] width 380 height 33
click at [1152, 464] on span "(Nominate another to relinquish)" at bounding box center [1232, 459] width 162 height 13
click at [905, 572] on div "Audit Log View a log of changes made to the organization's settings." at bounding box center [889, 551] width 1223 height 69
click at [659, 607] on th "Action" at bounding box center [622, 603] width 161 height 33
click at [1394, 29] on html "PP Planning Poker No.1 planning poker tool for agile teams Dashboard Toggle the…" at bounding box center [784, 415] width 1568 height 830
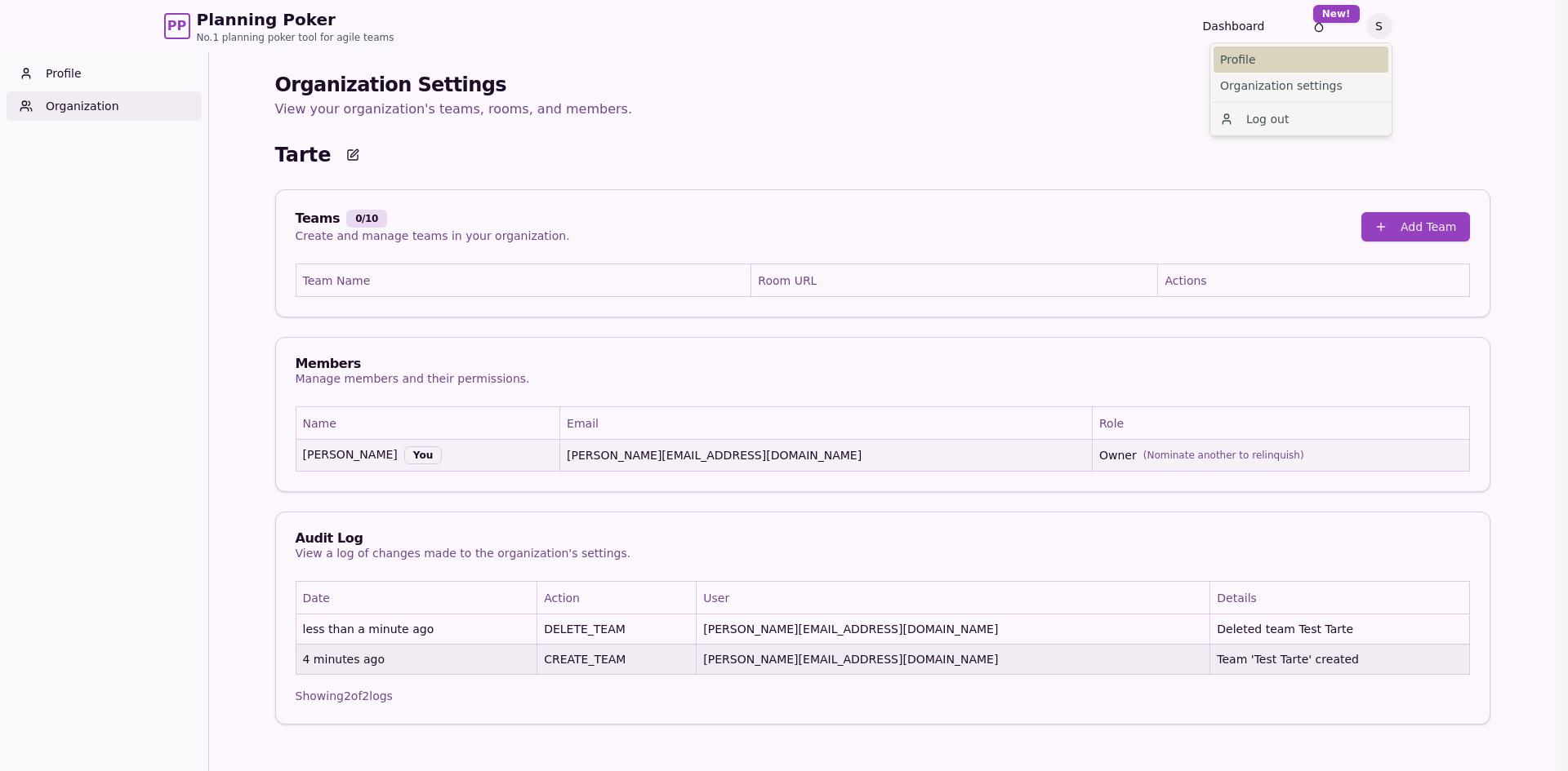
drag, startPoint x: 1269, startPoint y: 64, endPoint x: 1217, endPoint y: 60, distance: 52.2
click at [1269, 64] on link "Profile" at bounding box center [1300, 60] width 174 height 26
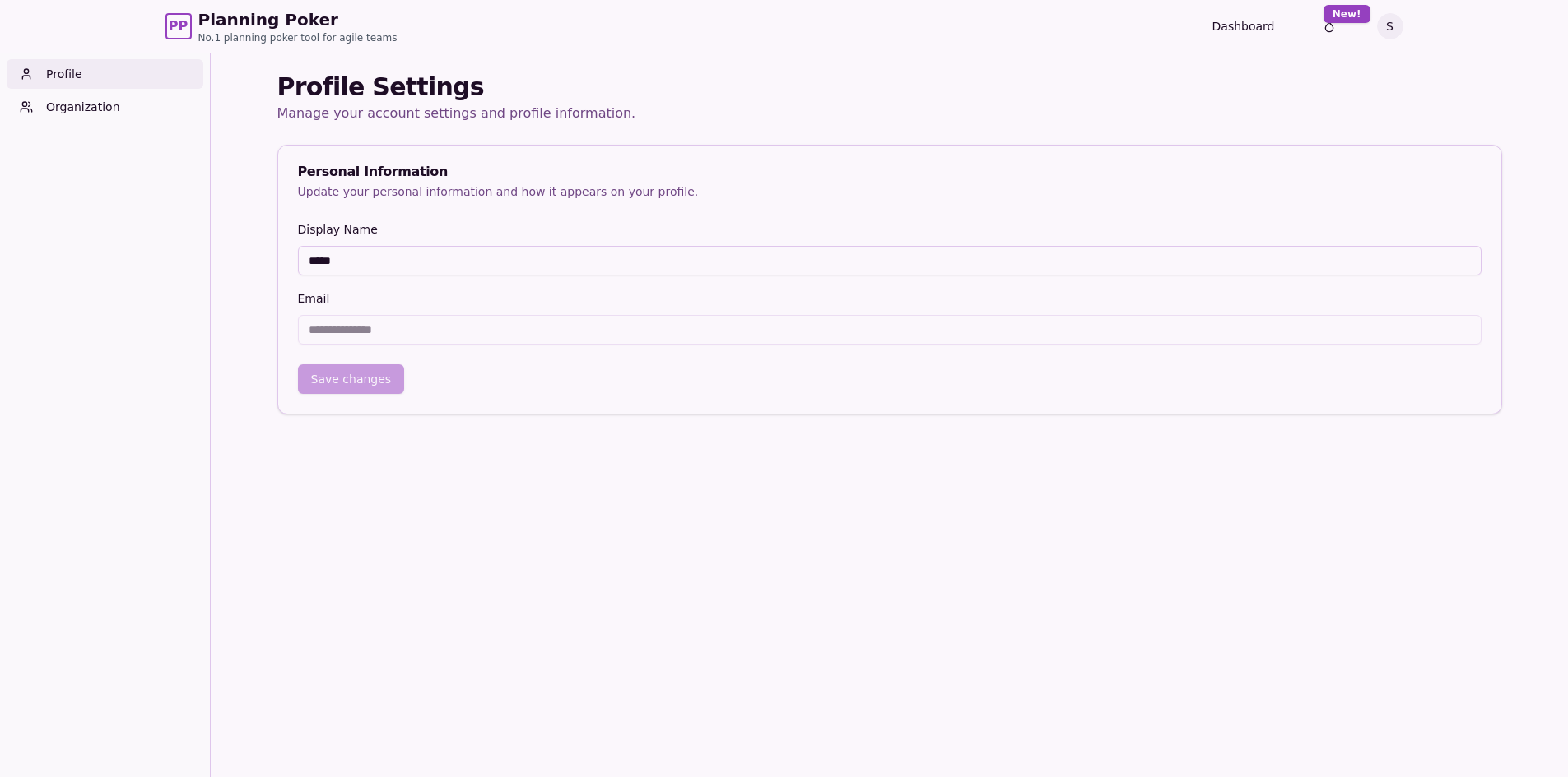
click at [830, 78] on h1 "Profile Settings" at bounding box center [889, 87] width 1224 height 30
click at [154, 109] on link "Organization" at bounding box center [105, 107] width 197 height 30
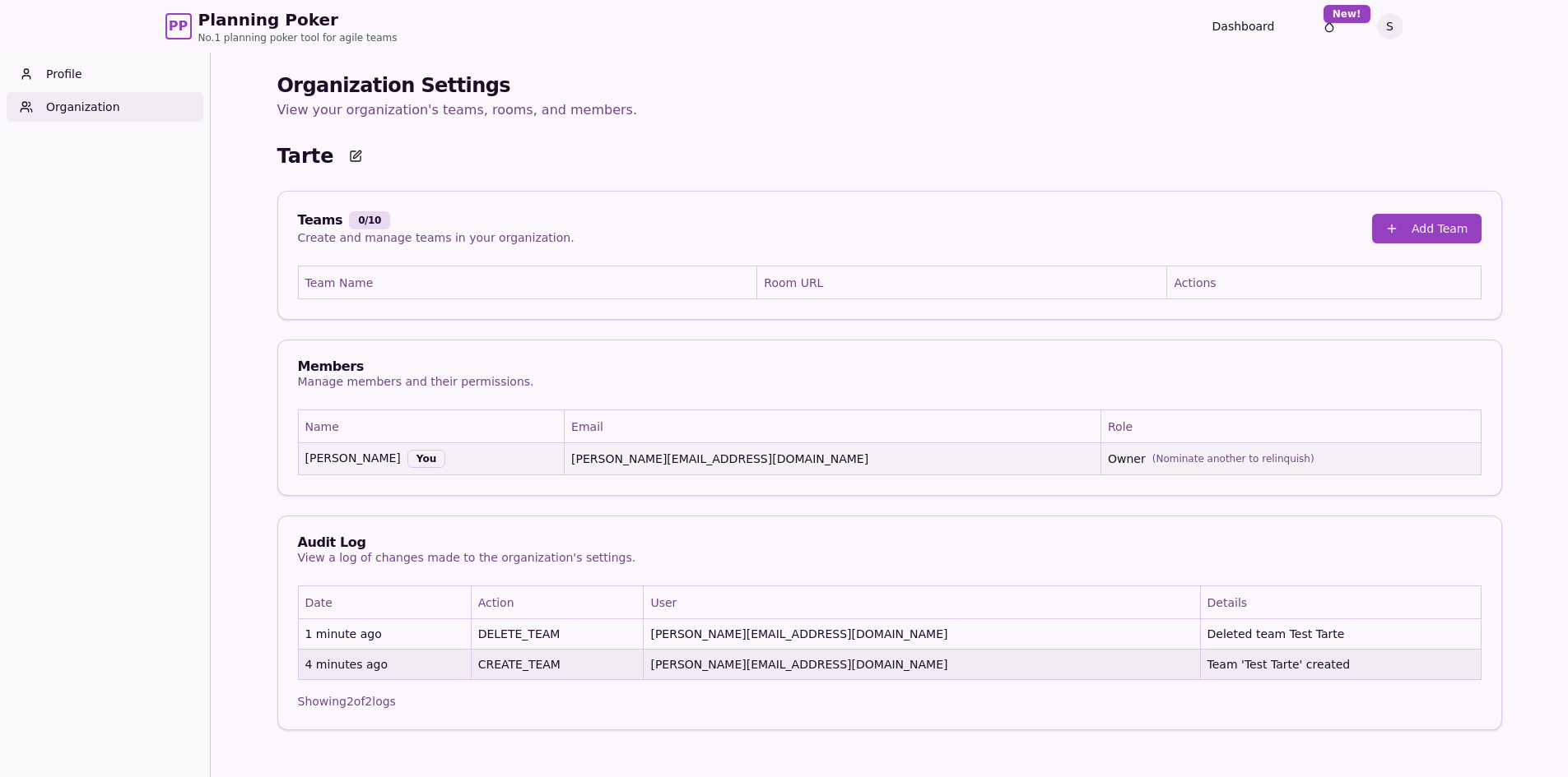
click at [848, 83] on h1 "Organization Settings" at bounding box center [889, 86] width 1224 height 26
click at [1460, 228] on button "Add Team" at bounding box center [1426, 229] width 109 height 30
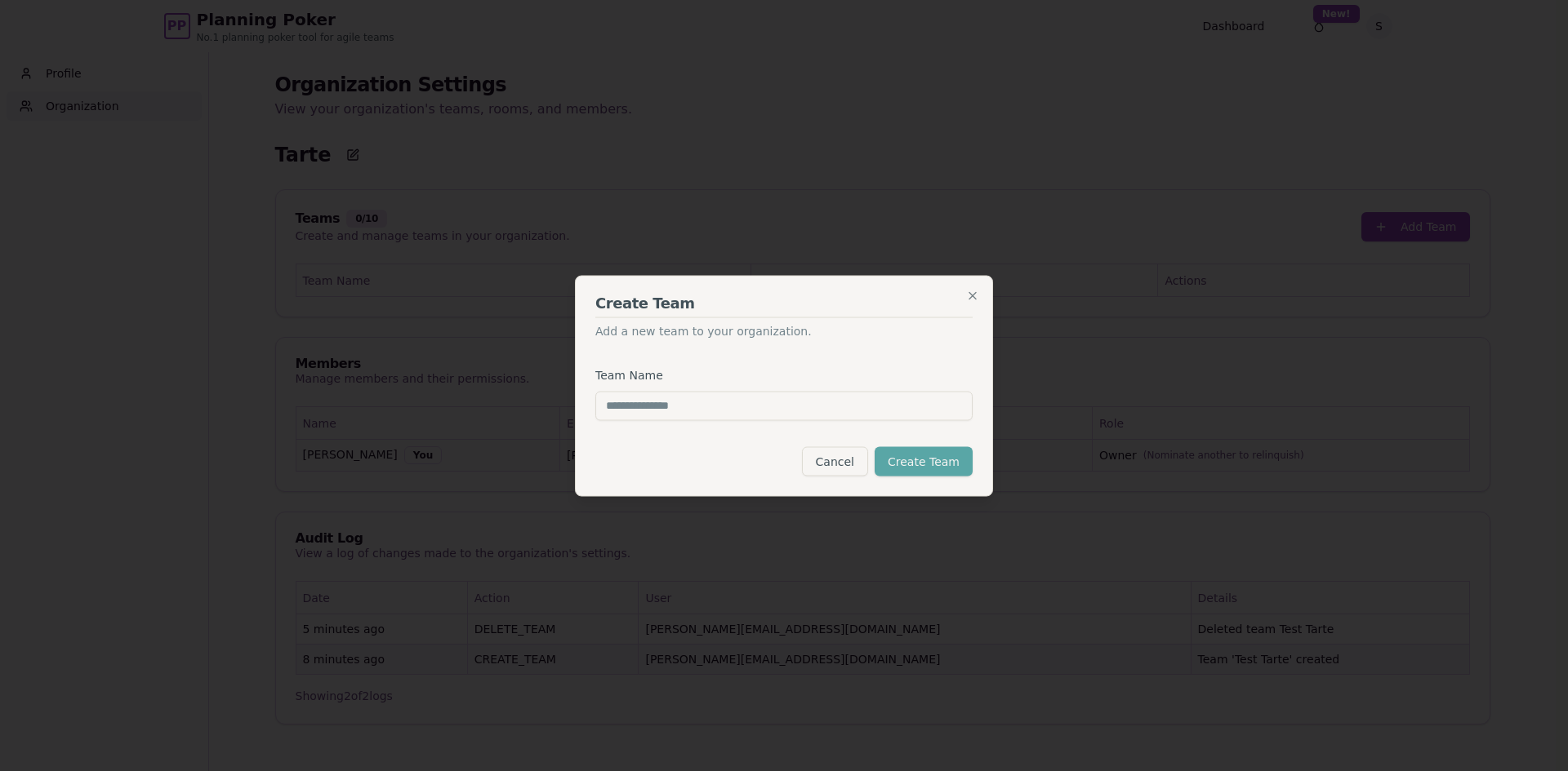
click at [837, 407] on input "Team Name" at bounding box center [784, 406] width 377 height 29
drag, startPoint x: 732, startPoint y: 413, endPoint x: 743, endPoint y: 410, distance: 11.4
click at [741, 411] on input "**********" at bounding box center [784, 406] width 377 height 29
click at [743, 410] on input "**********" at bounding box center [784, 406] width 377 height 29
type input "**********"
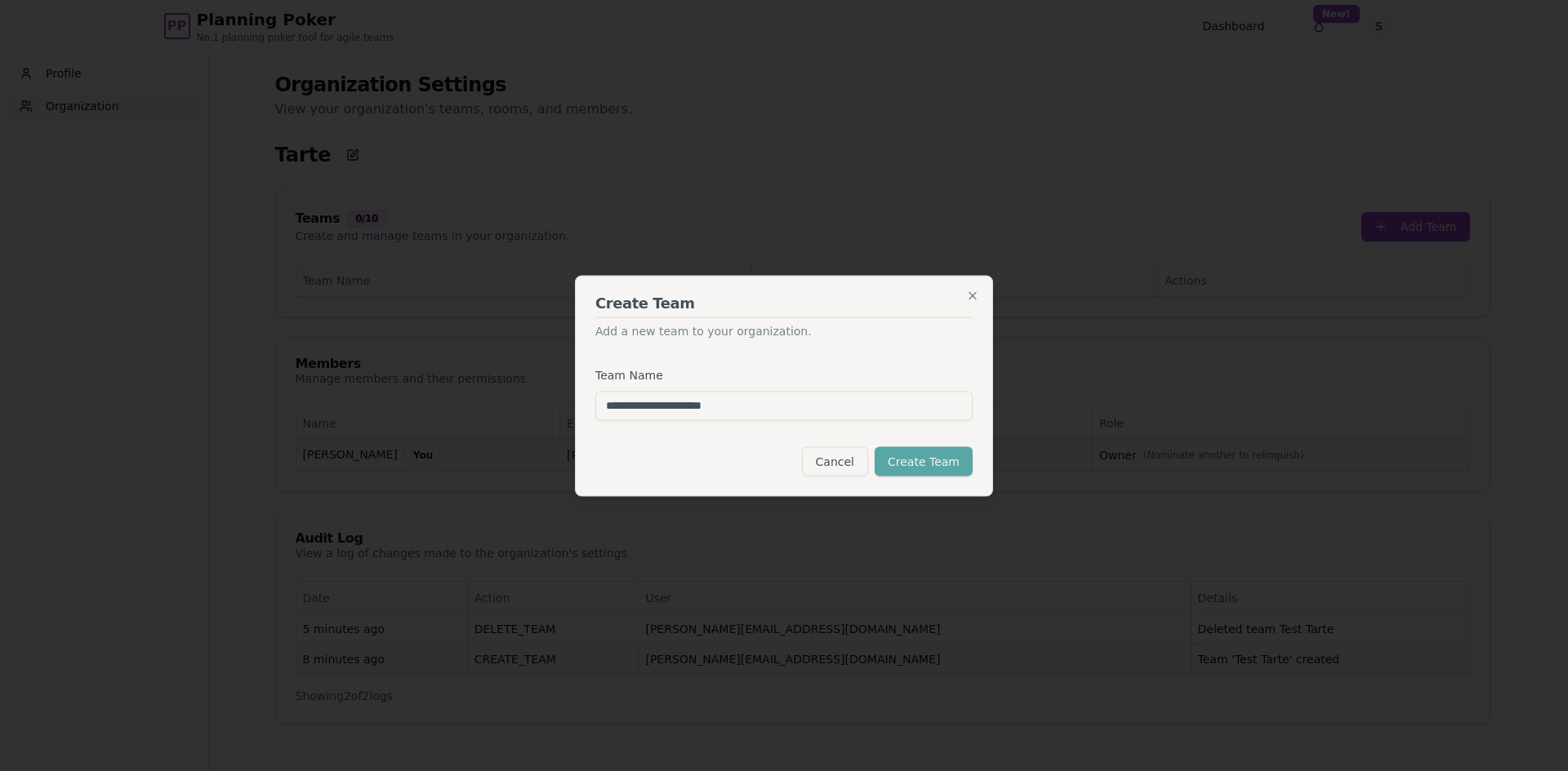
click at [876, 363] on div "**********" at bounding box center [784, 393] width 377 height 82
click at [921, 464] on button "Create Team" at bounding box center [923, 461] width 98 height 29
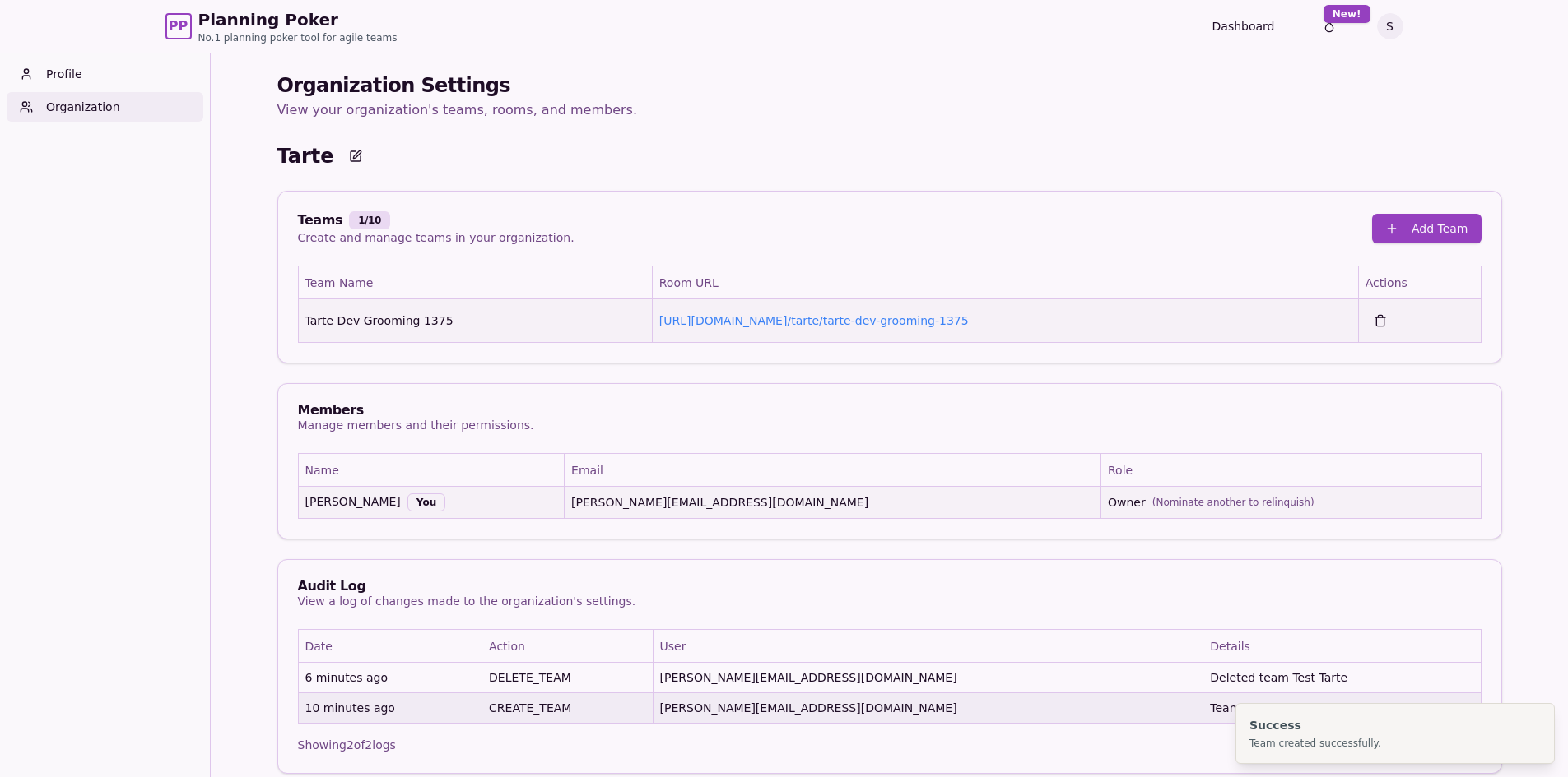
click at [859, 323] on link "[URL][DOMAIN_NAME] / tarte/tarte-dev-grooming-1375" at bounding box center [814, 320] width 310 height 13
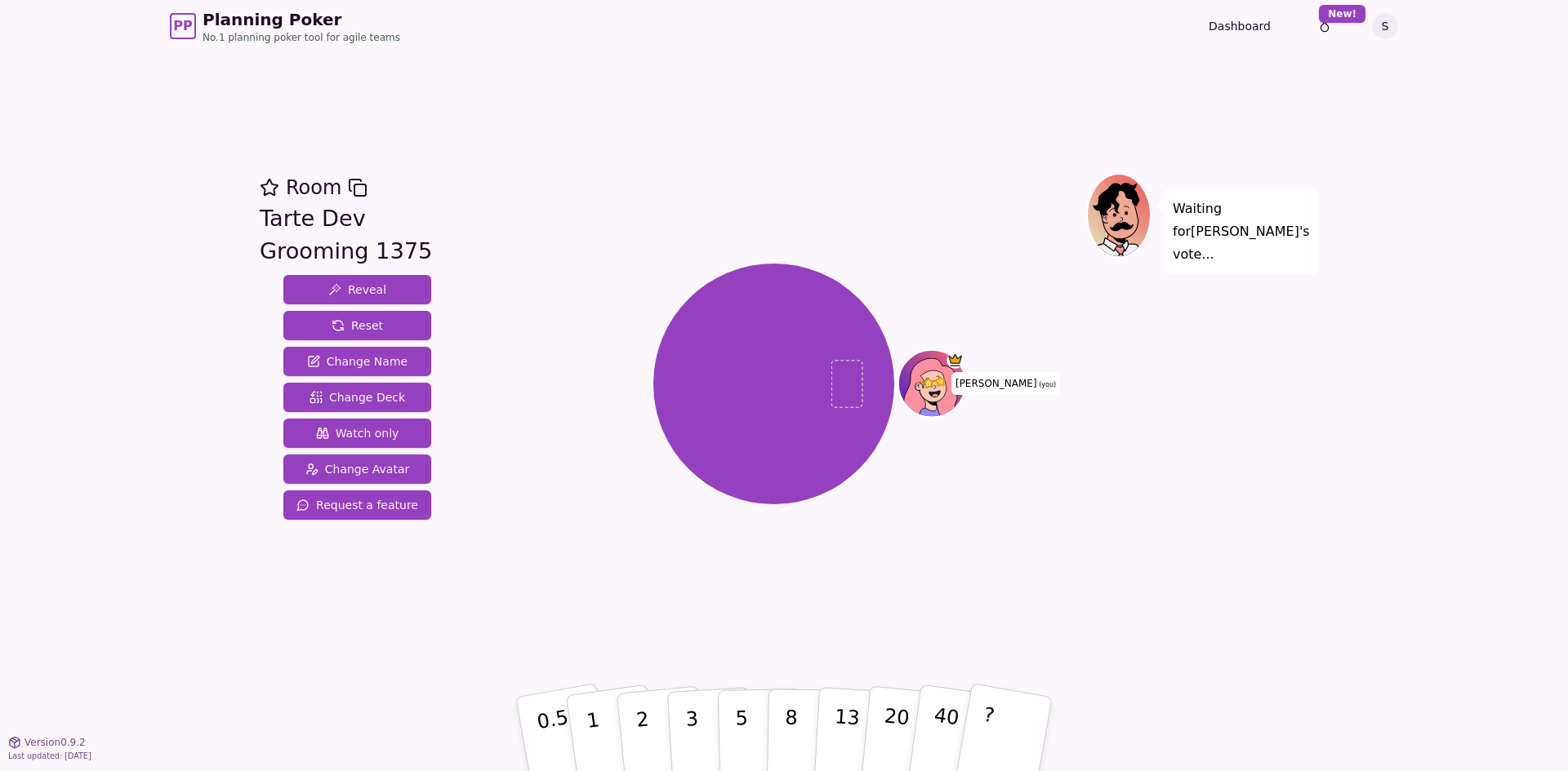
click at [1099, 506] on div "Waiting for [PERSON_NAME] 's vote..." at bounding box center [1200, 397] width 228 height 449
click at [1202, 214] on p "Waiting for [PERSON_NAME] 's vote..." at bounding box center [1241, 232] width 137 height 69
click at [1096, 208] on div at bounding box center [1120, 241] width 62 height 74
click at [1047, 212] on div "[PERSON_NAME] (you)" at bounding box center [774, 383] width 625 height 363
click at [498, 358] on div "[PERSON_NAME] (you)" at bounding box center [774, 383] width 625 height 363
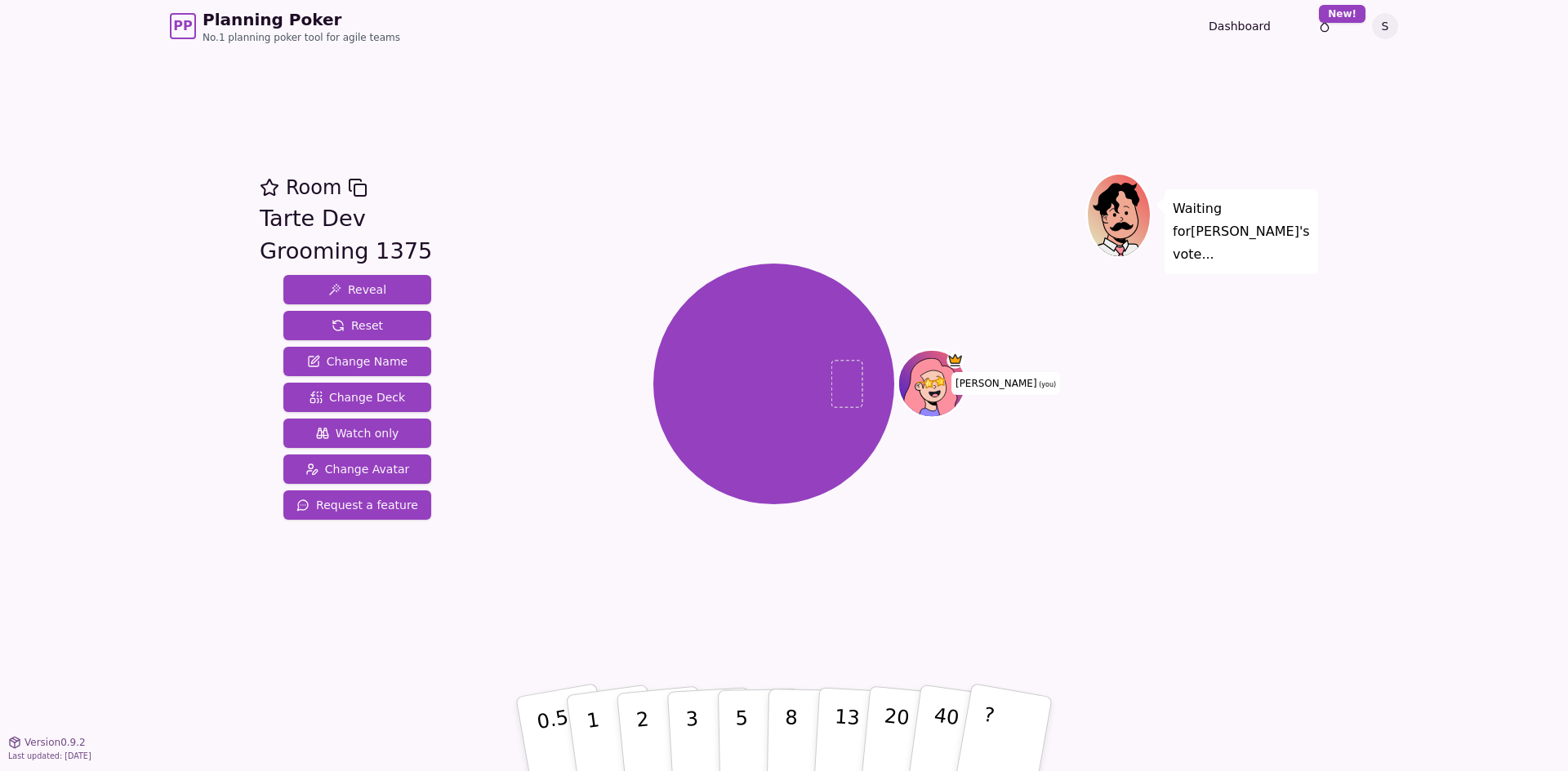
click at [505, 233] on div "[PERSON_NAME] (you)" at bounding box center [774, 383] width 625 height 363
